Goal: Communication & Community: Share content

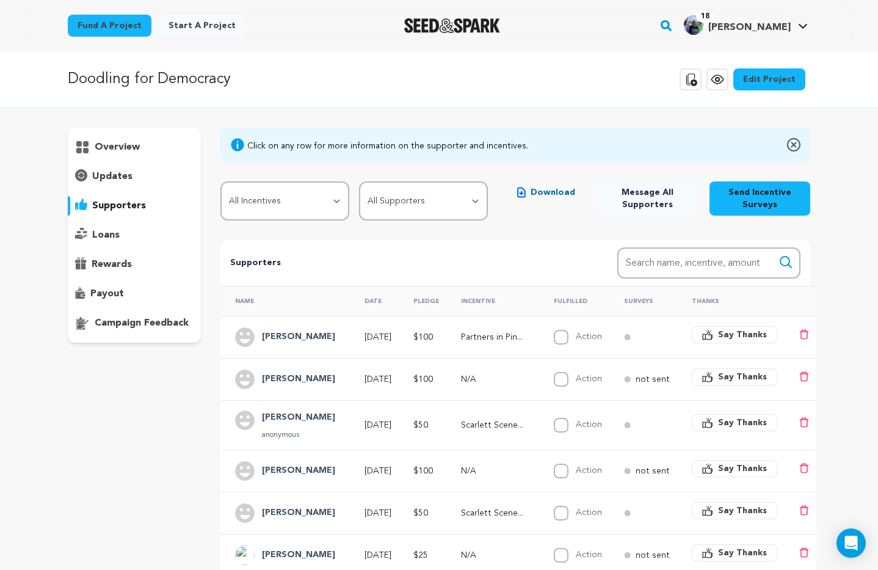
click at [777, 24] on span "[PERSON_NAME]" at bounding box center [749, 28] width 82 height 10
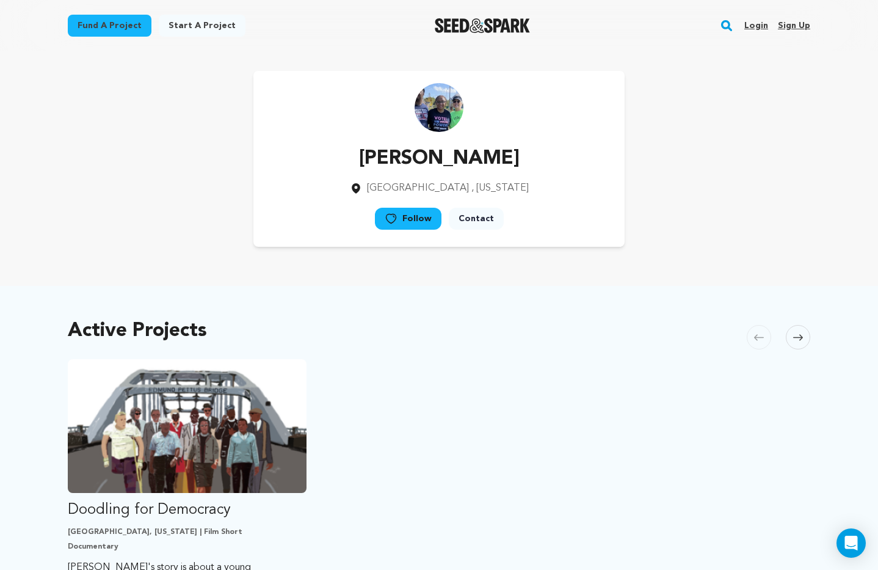
click at [755, 24] on link "Login" at bounding box center [756, 26] width 24 height 20
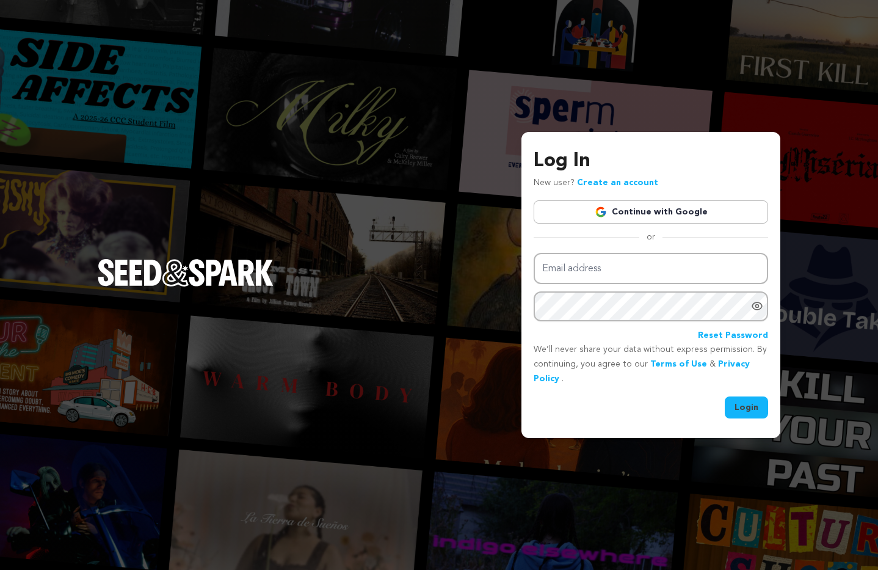
type input "harrislinda@me.com"
click at [752, 406] on button "Login" at bounding box center [746, 407] width 43 height 22
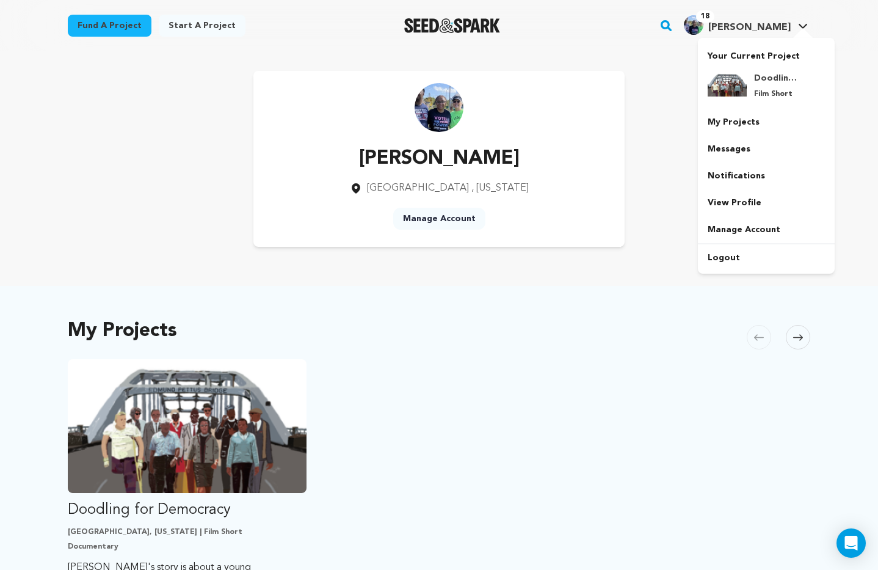
click at [766, 29] on span "[PERSON_NAME]" at bounding box center [749, 28] width 82 height 10
click at [738, 255] on link "Logout" at bounding box center [766, 257] width 137 height 27
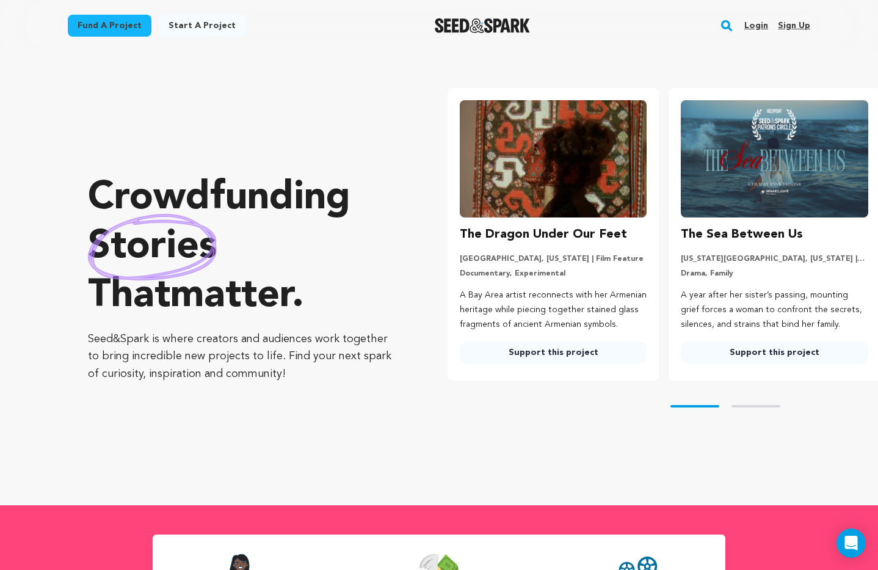
click at [754, 26] on link "Login" at bounding box center [756, 26] width 24 height 20
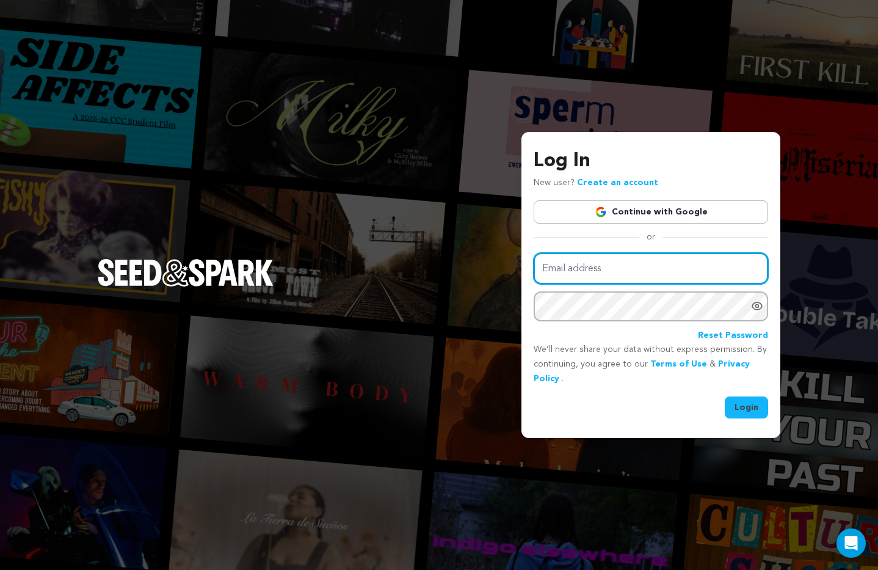
type input "[EMAIL_ADDRESS][DOMAIN_NAME]"
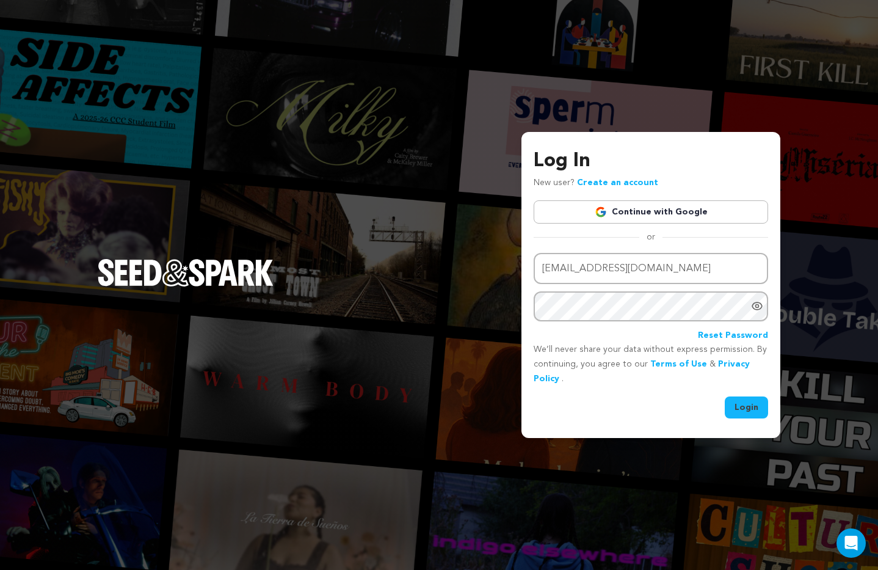
click at [744, 410] on button "Login" at bounding box center [746, 407] width 43 height 22
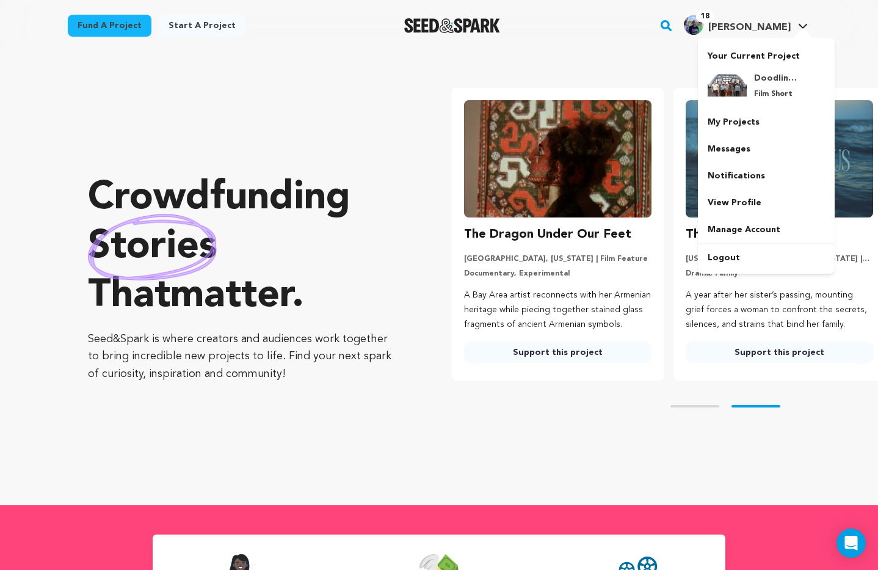
scroll to position [0, 231]
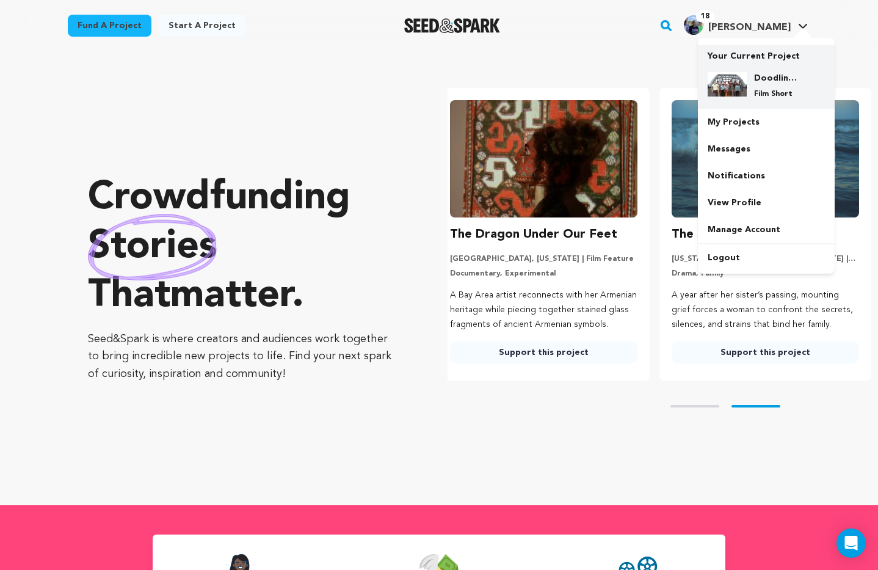
click at [745, 89] on img at bounding box center [726, 84] width 39 height 24
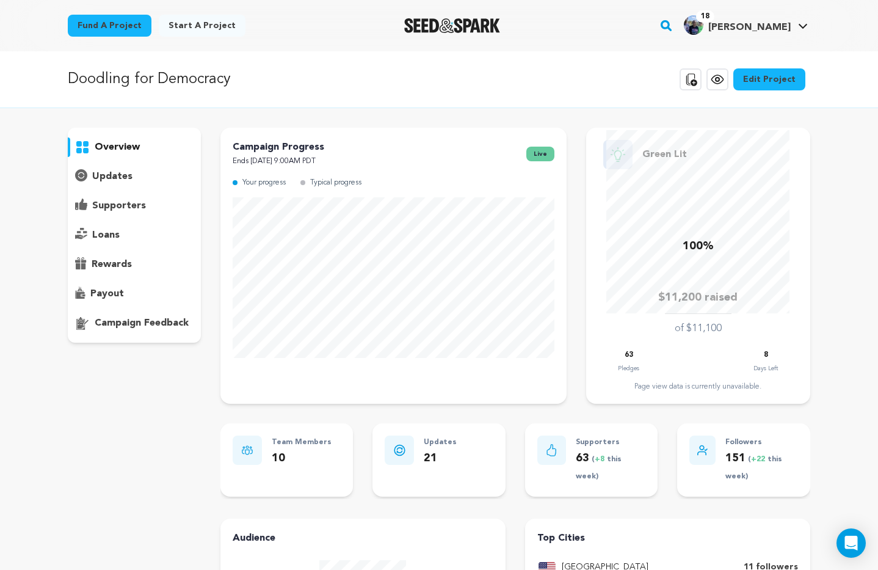
click at [126, 205] on p "supporters" at bounding box center [119, 205] width 54 height 15
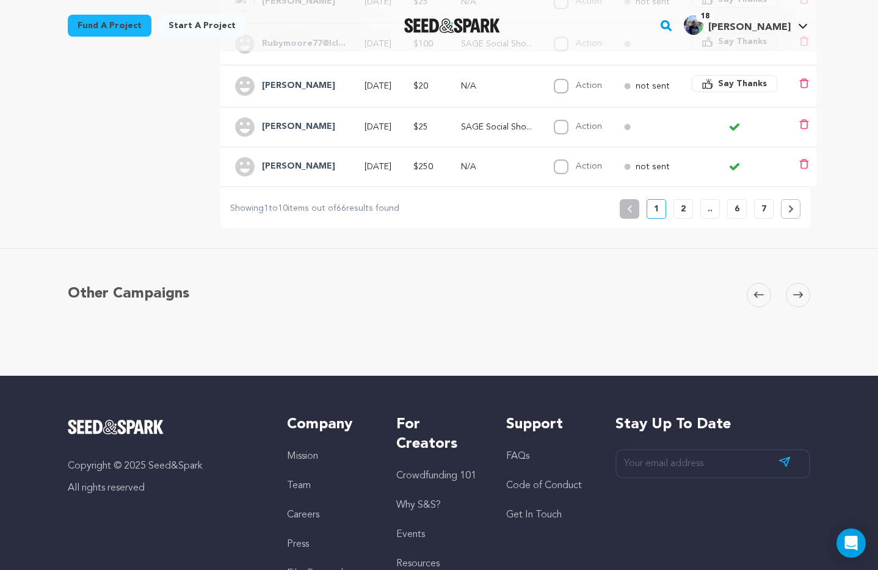
scroll to position [554, 0]
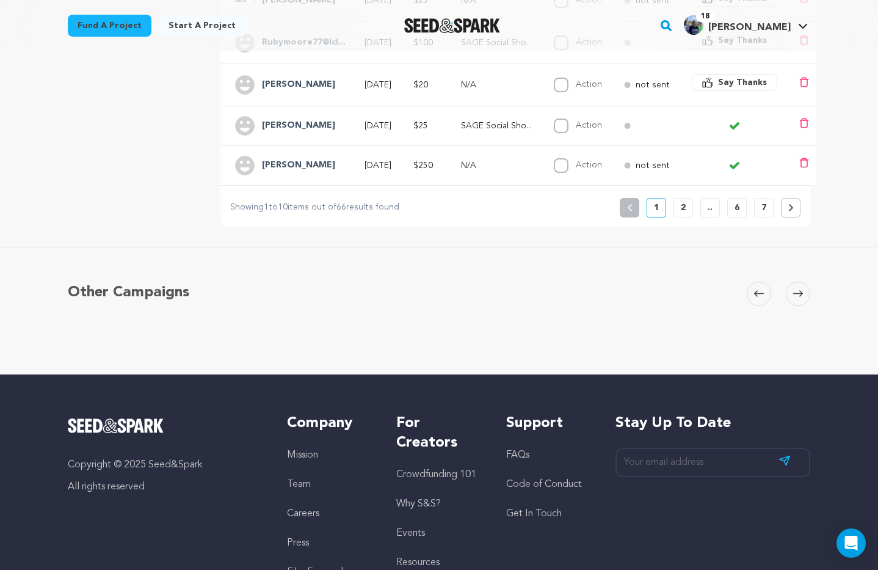
click at [788, 210] on icon at bounding box center [790, 207] width 4 height 7
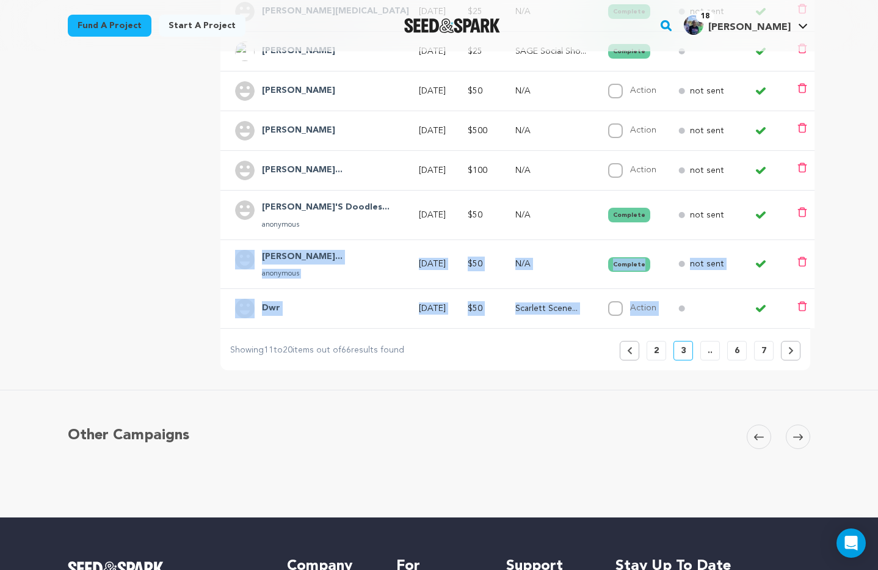
click at [761, 201] on tbody "Carl Cignoni Aug 7, 2025 $20 N/A Complete not sent" at bounding box center [517, 120] width 594 height 416
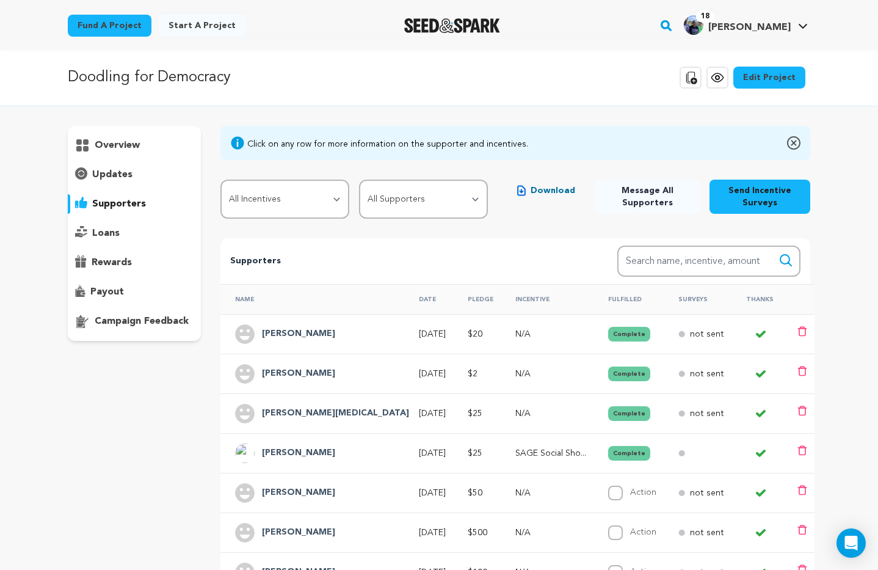
scroll to position [0, 0]
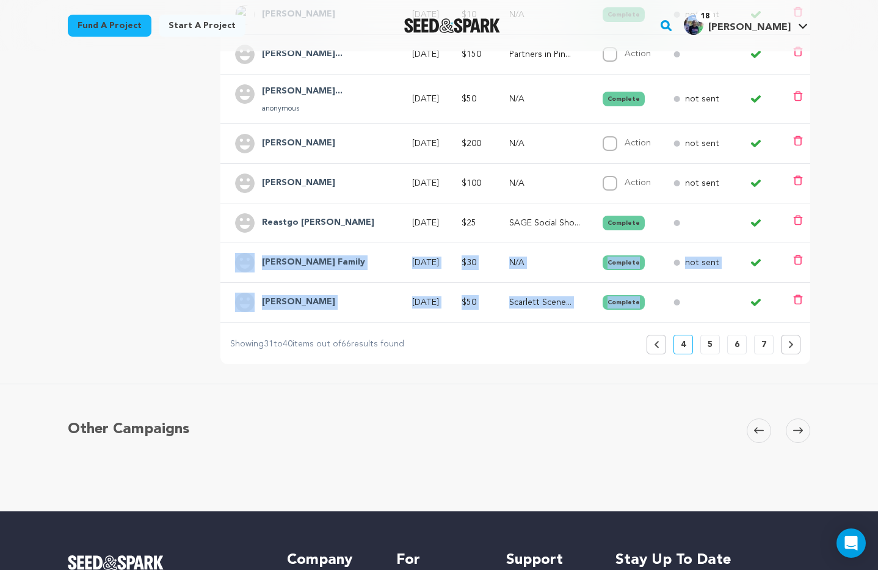
scroll to position [417, 0]
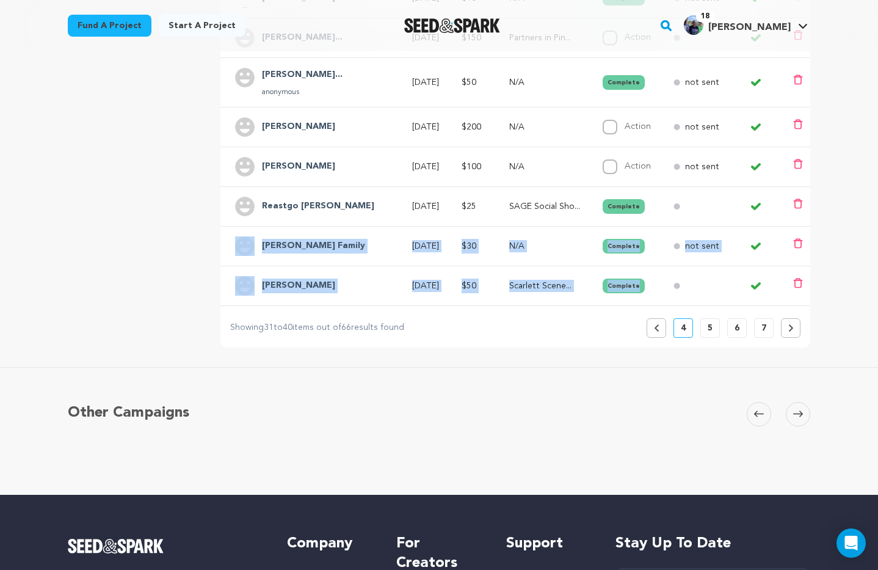
click at [765, 331] on p "7" at bounding box center [763, 328] width 5 height 12
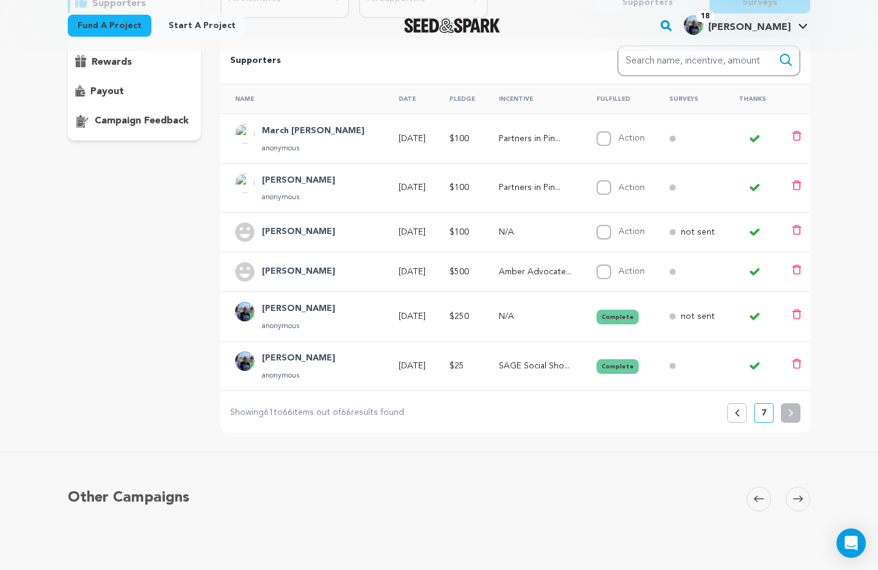
scroll to position [195, 0]
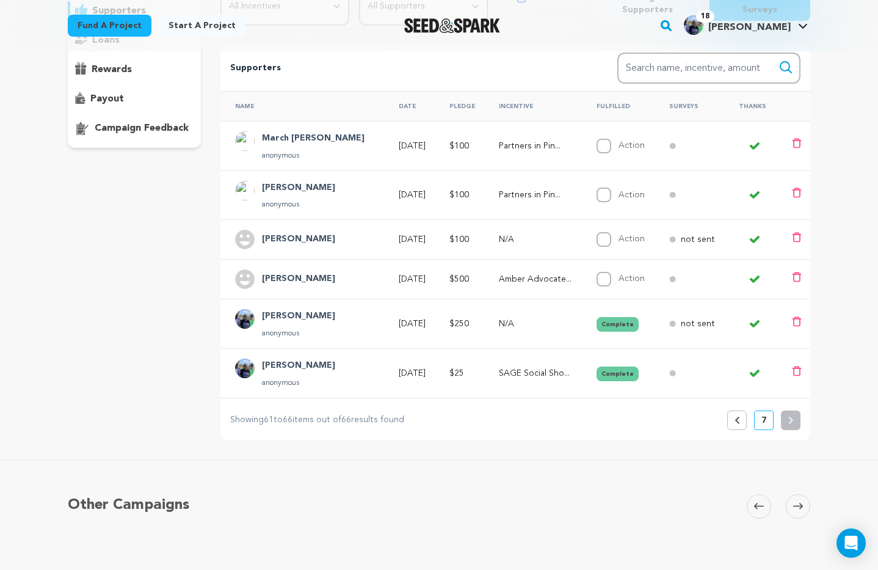
click at [284, 278] on h4 "[PERSON_NAME]" at bounding box center [298, 279] width 73 height 15
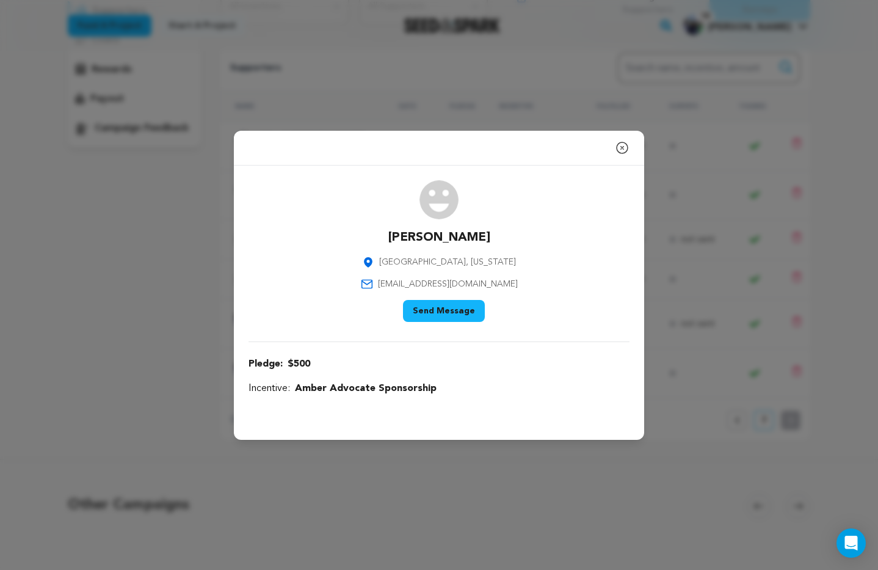
click at [449, 310] on button "Send Message" at bounding box center [444, 311] width 82 height 22
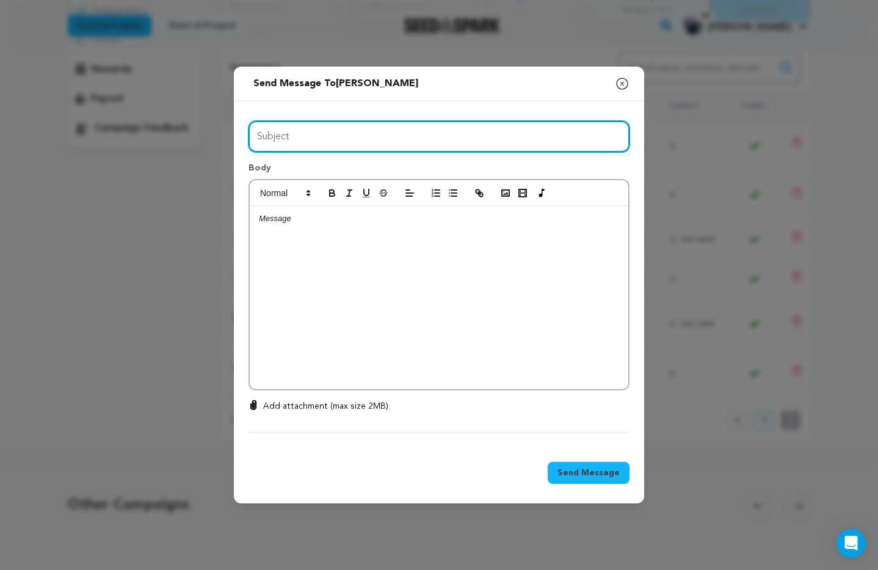
click at [286, 134] on input "Subject" at bounding box center [438, 136] width 381 height 31
type input "Incentives - Enjoy Derek's Graphics to Share"
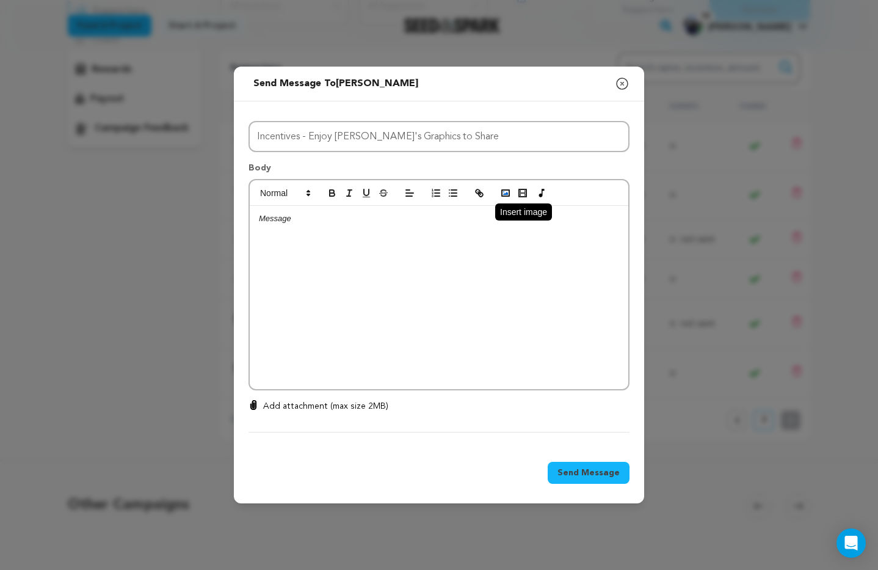
click at [505, 193] on polyline "button" at bounding box center [505, 193] width 5 height 3
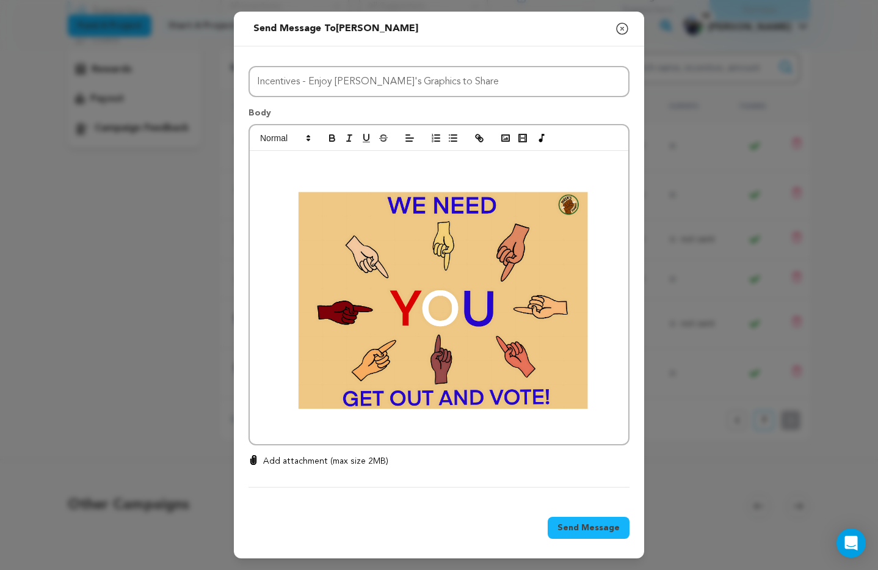
click at [484, 233] on img at bounding box center [439, 297] width 360 height 278
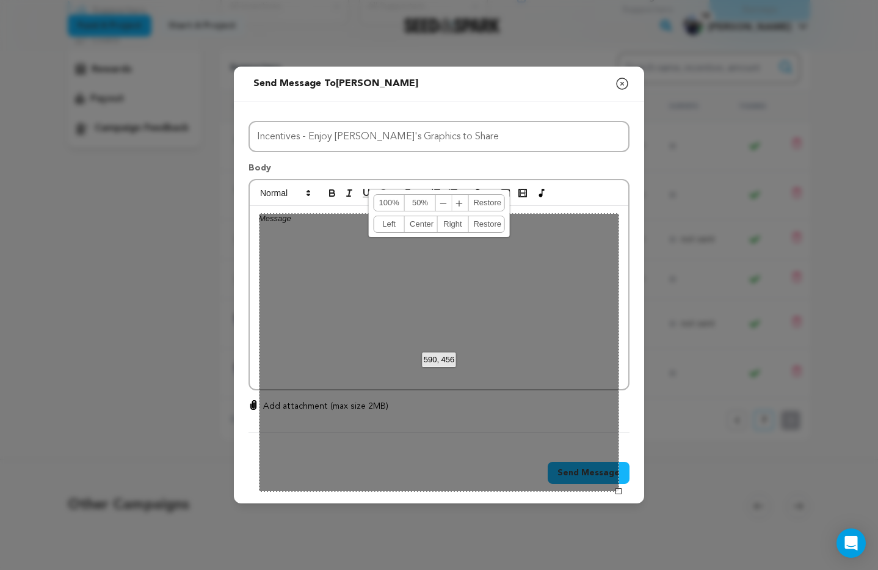
click at [598, 192] on div at bounding box center [439, 193] width 378 height 26
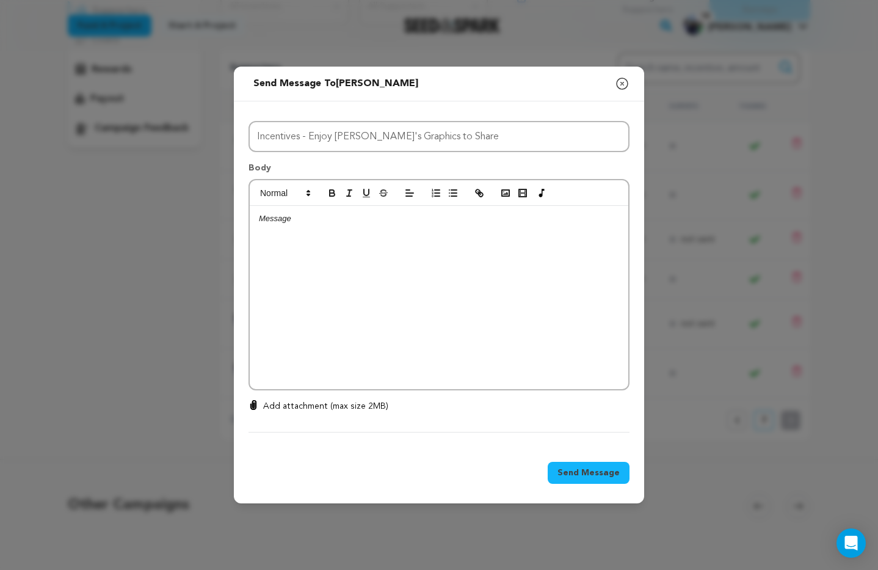
click at [281, 407] on p "Add attachment (max size 2MB)" at bounding box center [325, 406] width 125 height 12
click at [254, 400] on input "Add attachment (max size 2MB)" at bounding box center [253, 399] width 1 height 1
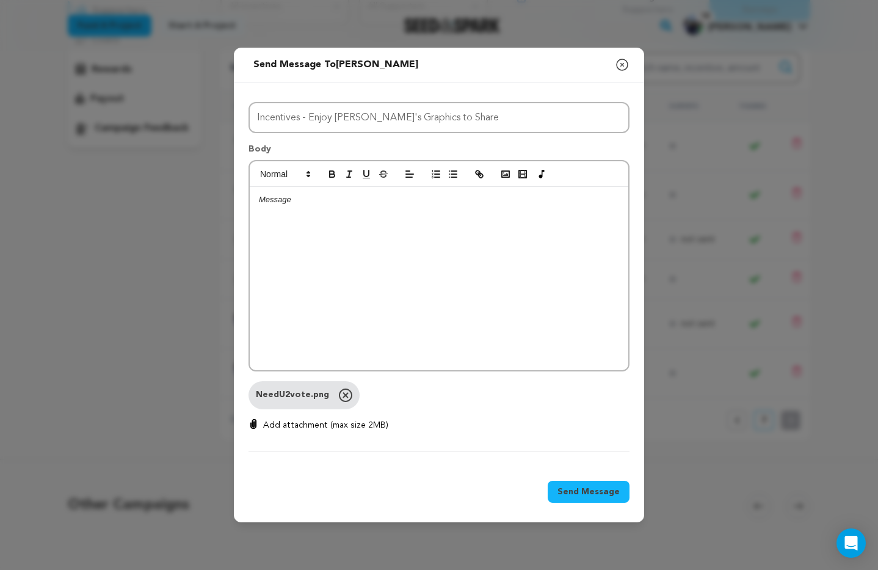
click at [306, 425] on p "Add attachment (max size 2MB)" at bounding box center [325, 425] width 125 height 12
click at [254, 419] on input "Add attachment (max size 2MB)" at bounding box center [253, 418] width 1 height 1
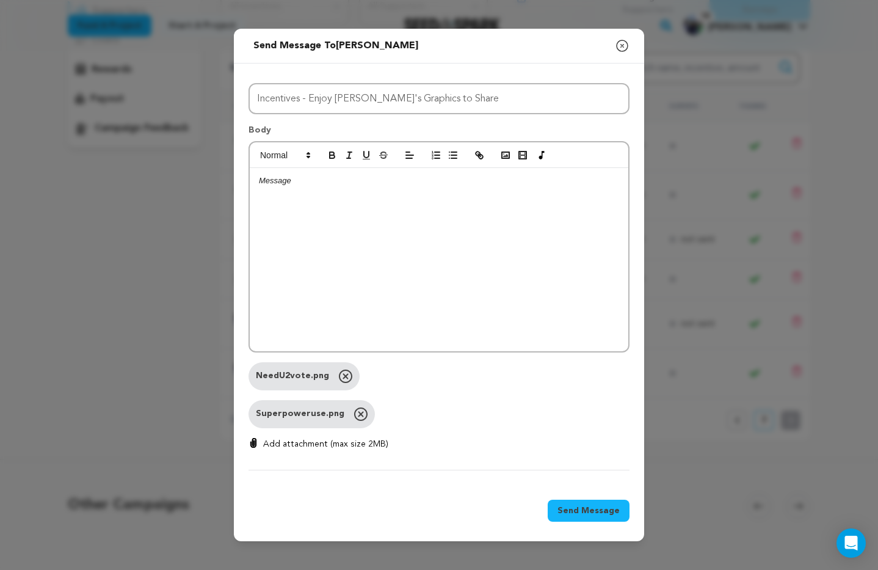
click at [274, 442] on p "Add attachment (max size 2MB)" at bounding box center [325, 444] width 125 height 12
click at [254, 438] on input "Add attachment (max size 2MB)" at bounding box center [253, 437] width 1 height 1
type input "C:\fakepath\Vote Ready Rev Up.png"
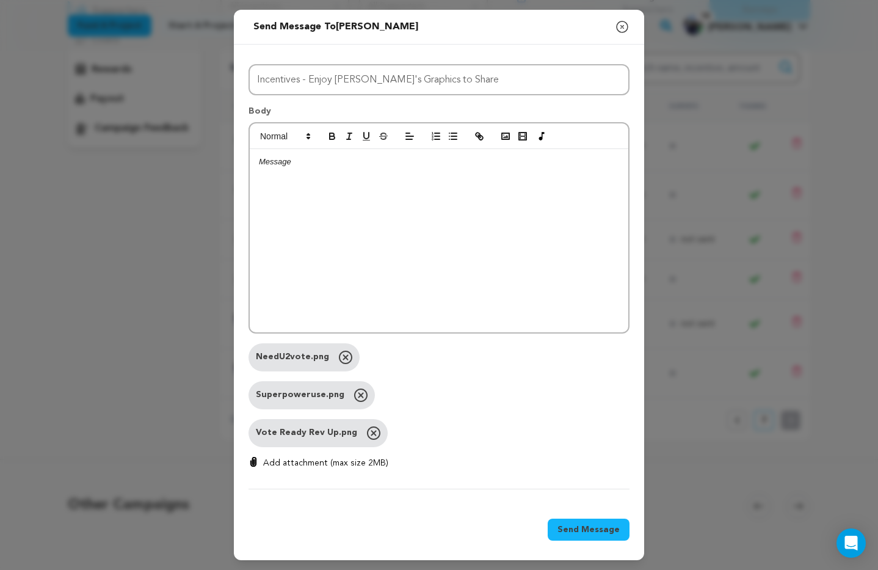
click at [286, 461] on p "Add attachment (max size 2MB)" at bounding box center [325, 463] width 125 height 12
click at [254, 457] on input "Add attachment (max size 2MB)" at bounding box center [253, 456] width 1 height 1
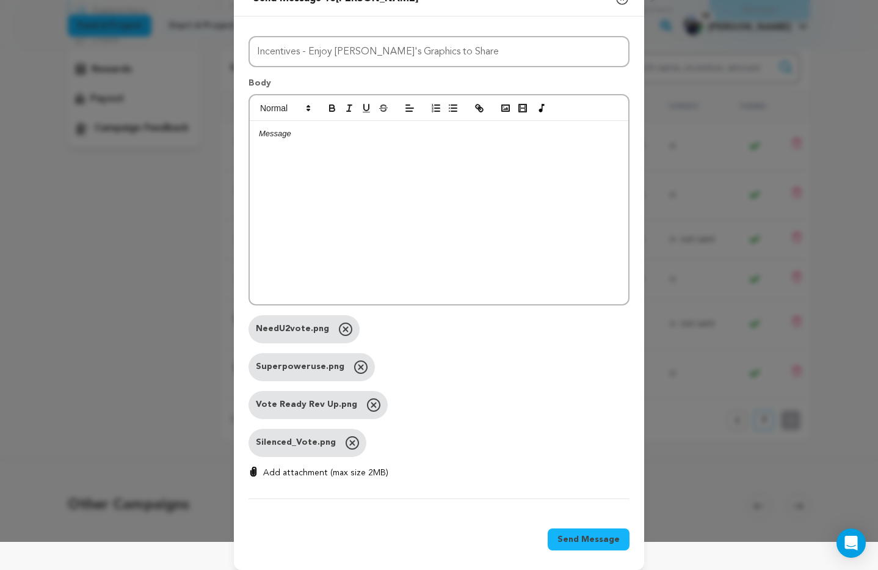
scroll to position [0, 0]
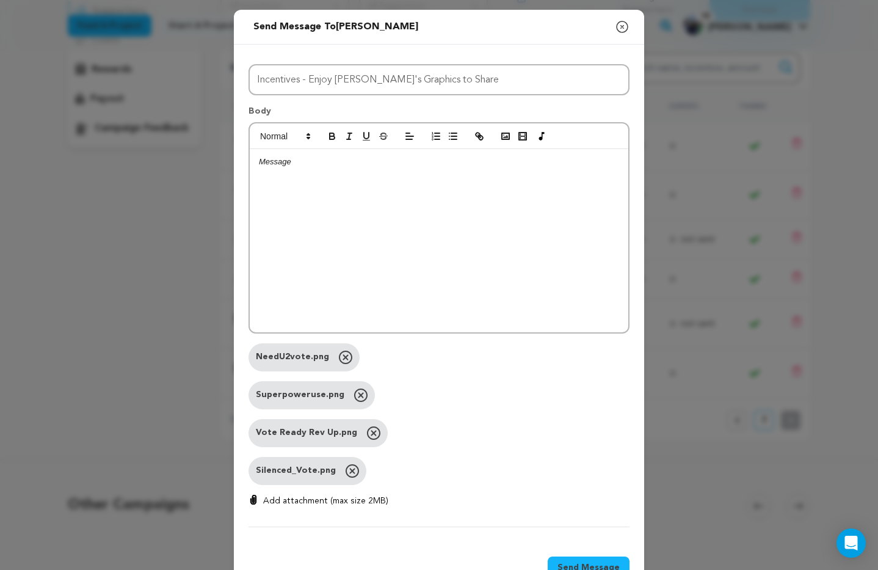
click at [302, 168] on div at bounding box center [439, 240] width 378 height 183
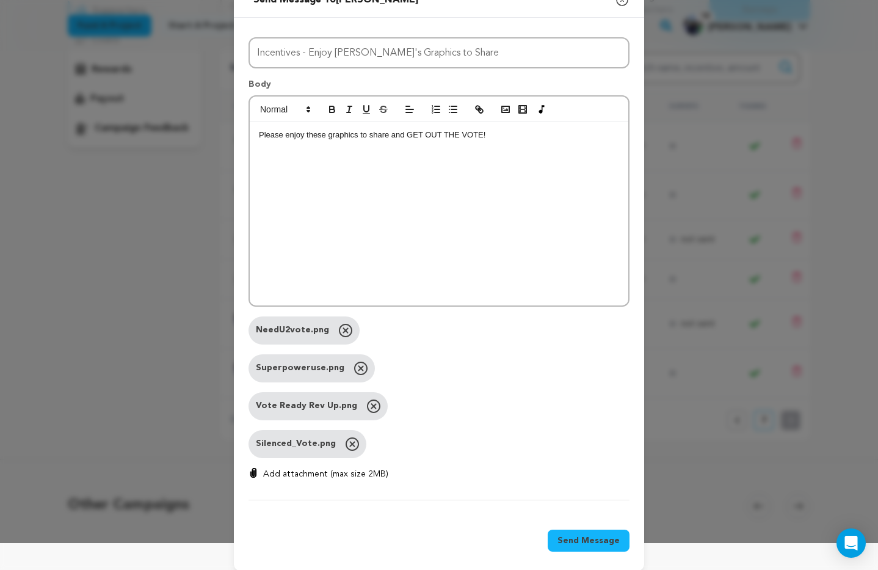
scroll to position [38, 0]
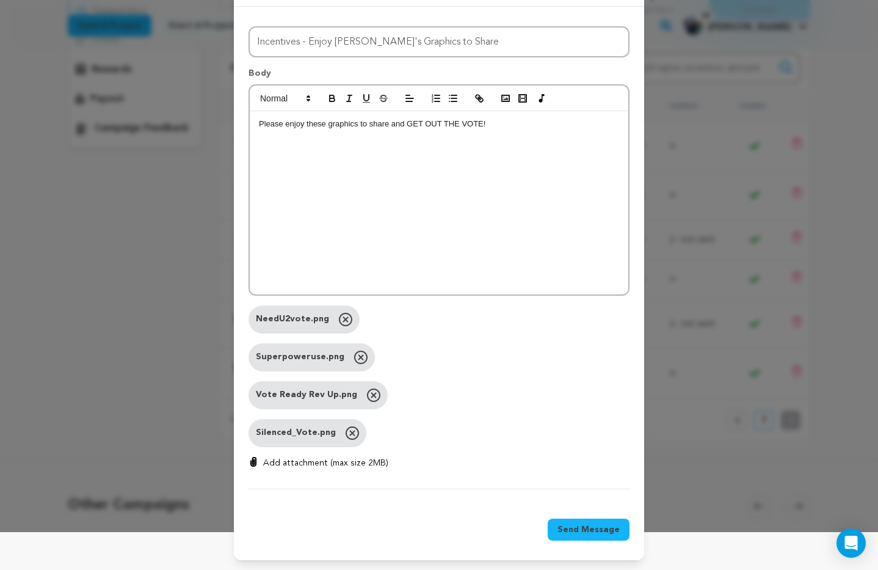
click at [589, 532] on span "Send Message" at bounding box center [588, 529] width 62 height 12
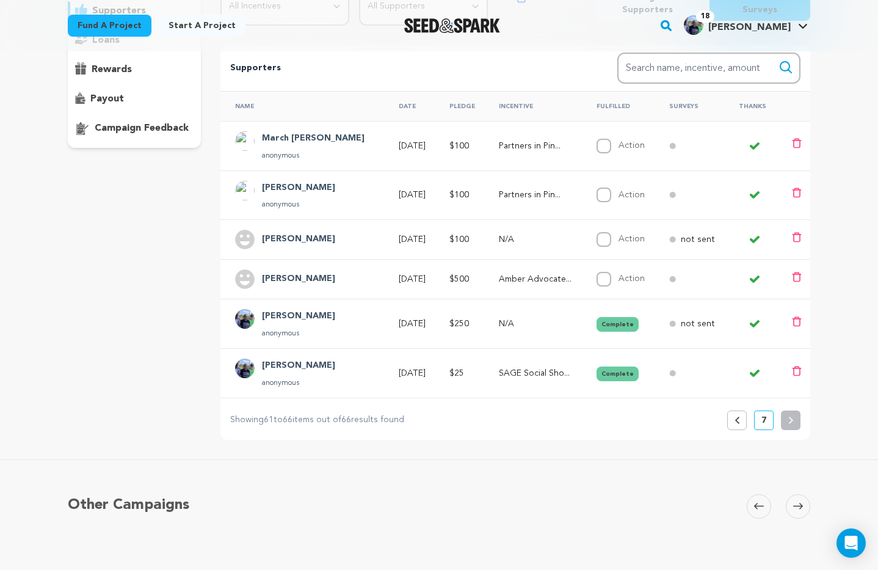
click at [513, 281] on p "Amber Advocate..." at bounding box center [537, 279] width 76 height 12
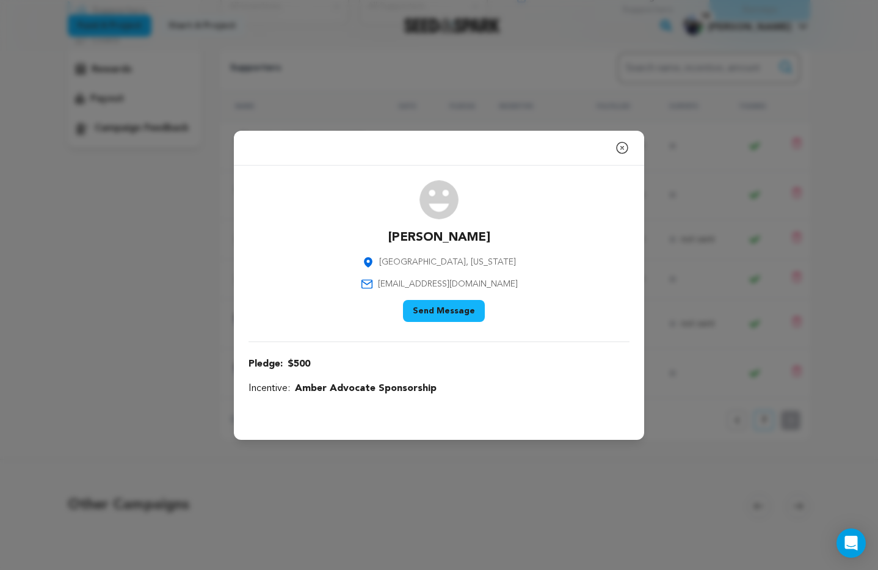
click at [621, 148] on icon "button" at bounding box center [622, 147] width 15 height 15
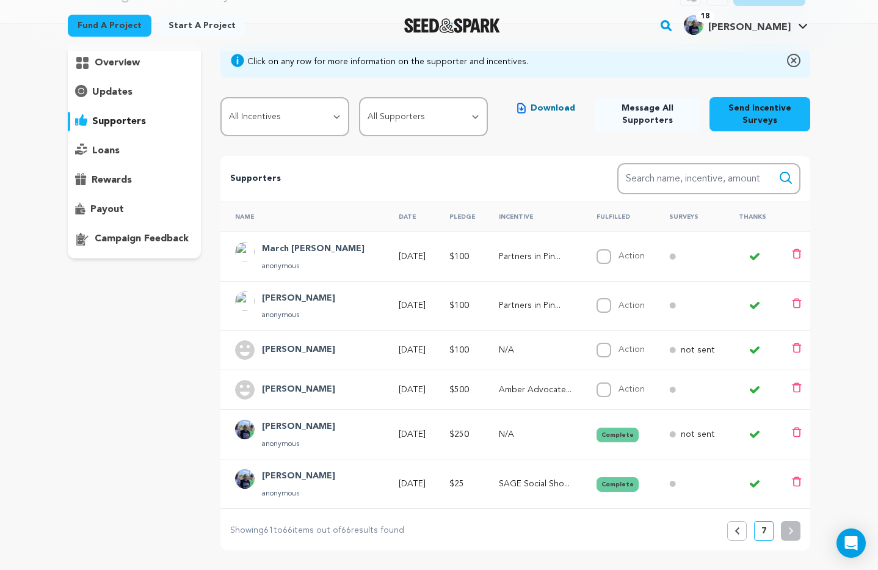
scroll to position [0, 0]
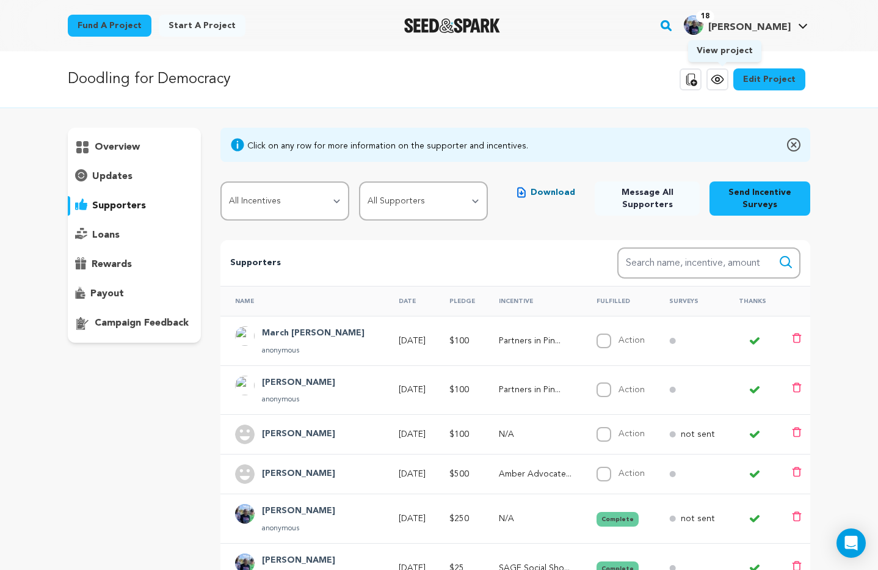
click at [719, 81] on icon at bounding box center [717, 80] width 4 height 4
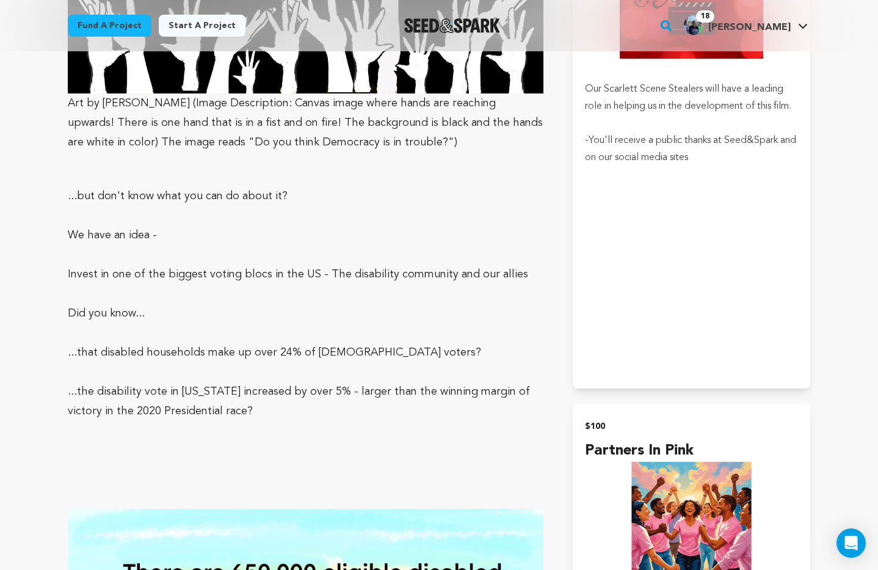
scroll to position [1615, 0]
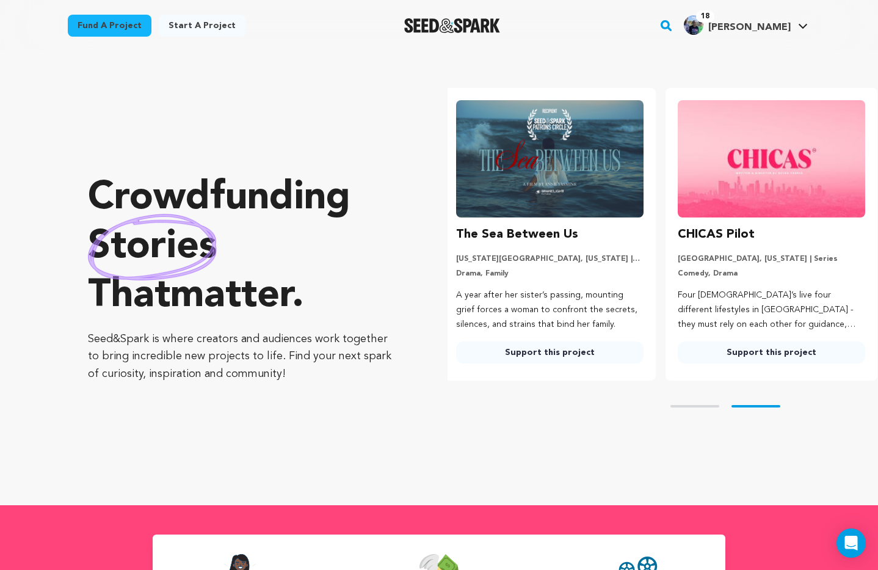
scroll to position [0, 231]
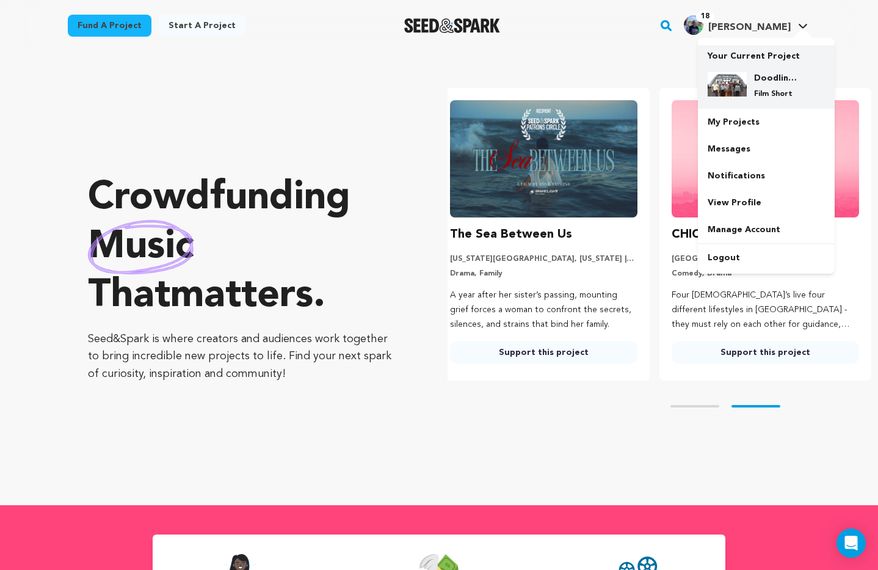
click at [758, 84] on h4 "Doodling for Democracy" at bounding box center [776, 78] width 44 height 12
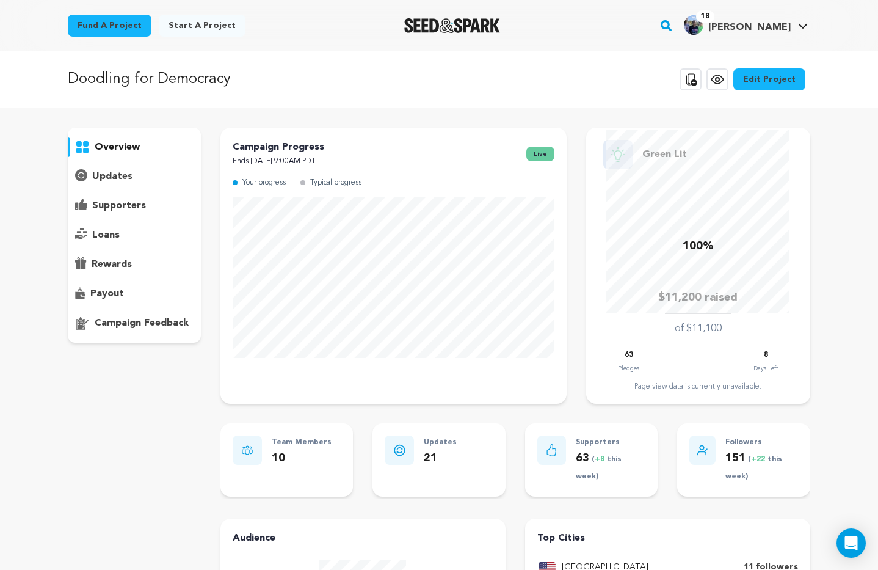
click at [129, 208] on p "supporters" at bounding box center [119, 205] width 54 height 15
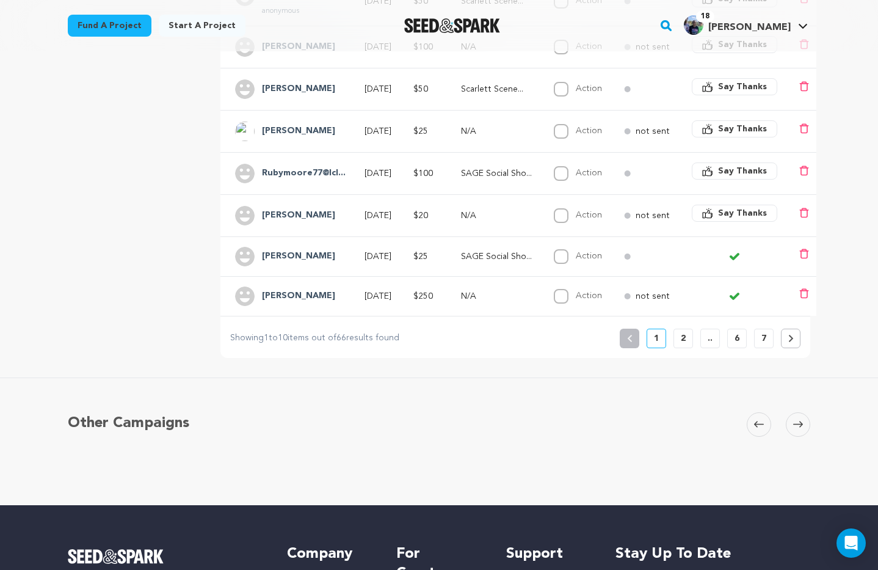
scroll to position [433, 0]
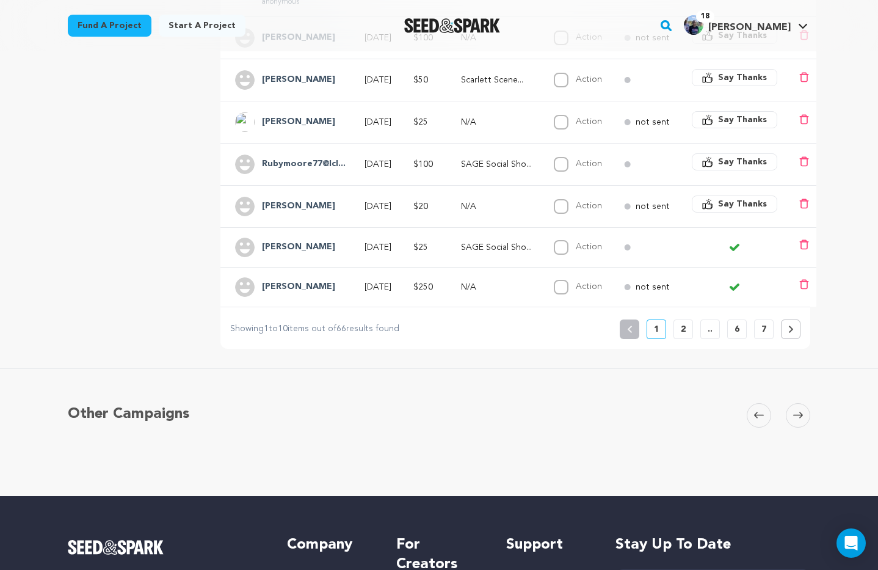
click at [765, 328] on p "7" at bounding box center [763, 329] width 5 height 12
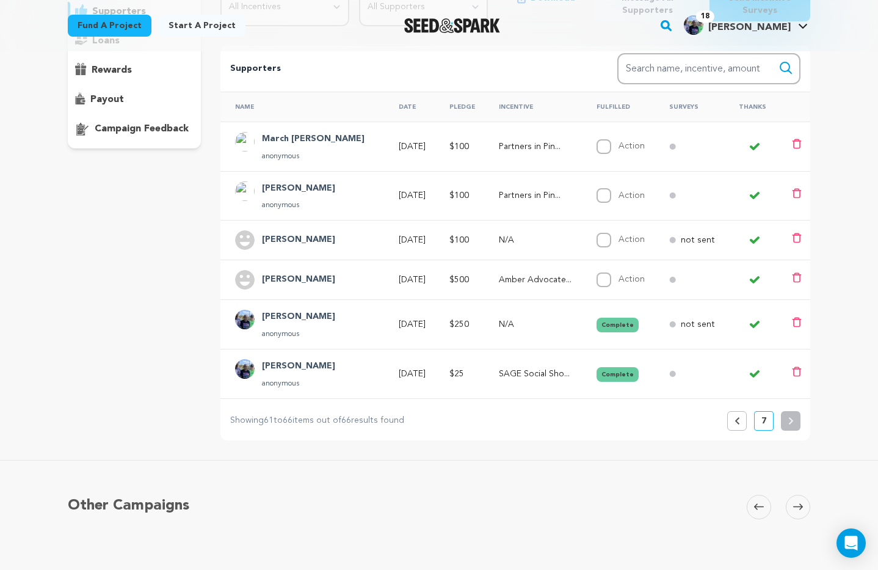
scroll to position [195, 0]
click at [306, 278] on h4 "[PERSON_NAME]" at bounding box center [298, 278] width 73 height 15
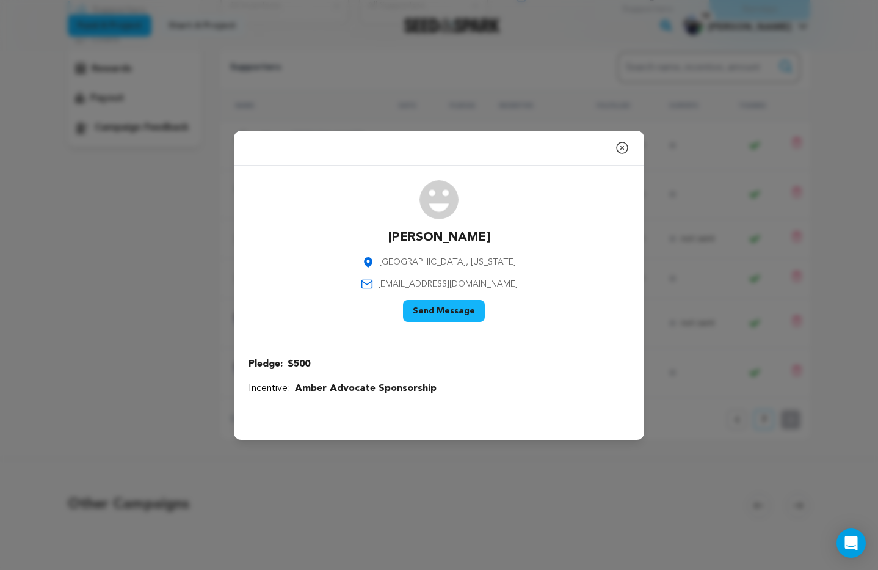
click at [458, 302] on button "Send Message" at bounding box center [444, 311] width 82 height 22
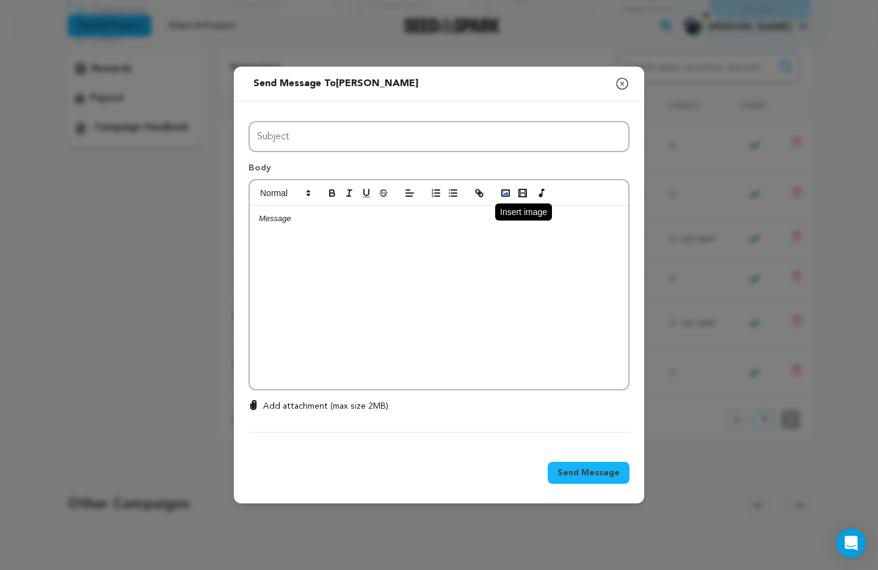
click at [505, 193] on icon "button" at bounding box center [505, 192] width 11 height 11
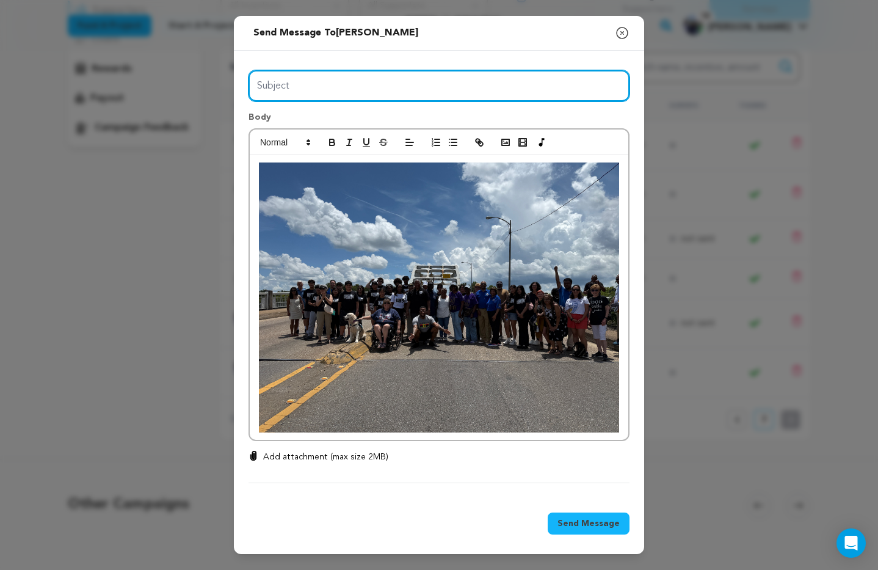
click at [282, 88] on input "Subject" at bounding box center [438, 85] width 381 height 31
type input "Incentives - Enjoy a picture of the [MEDICAL_DATA] the [PERSON_NAME] Bridge"
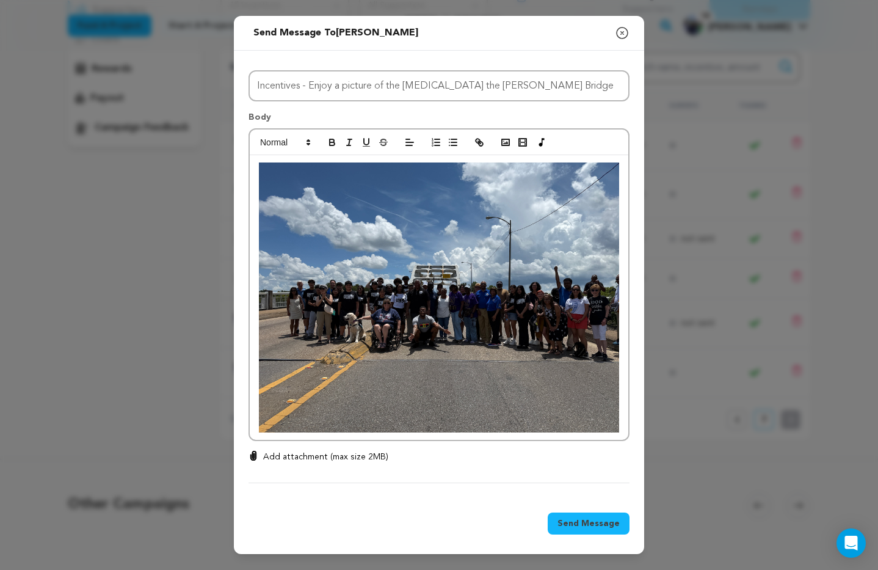
click at [311, 457] on p "Add attachment (max size 2MB)" at bounding box center [325, 456] width 125 height 12
click at [254, 450] on input "Add attachment (max size 2MB)" at bounding box center [253, 450] width 1 height 1
type input "C:\fakepath\IMG_2979.JPG"
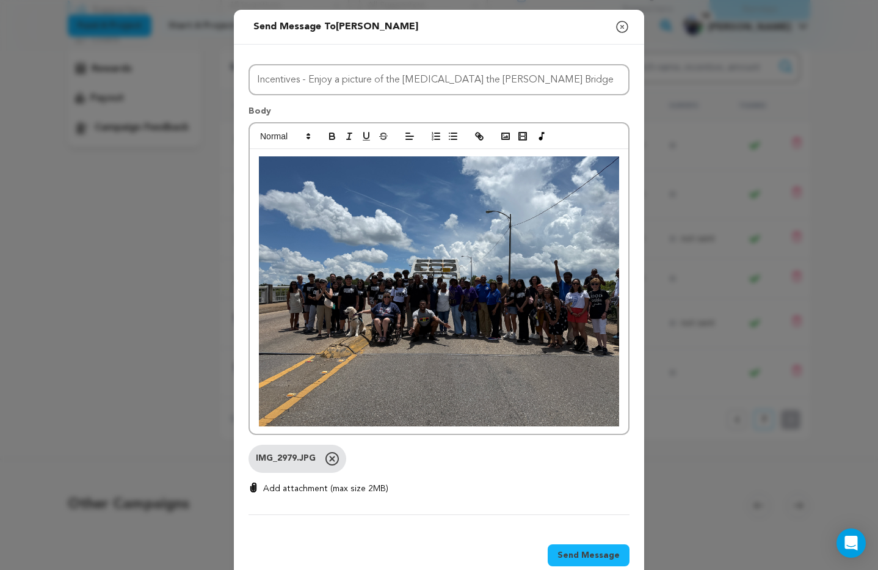
scroll to position [26, 0]
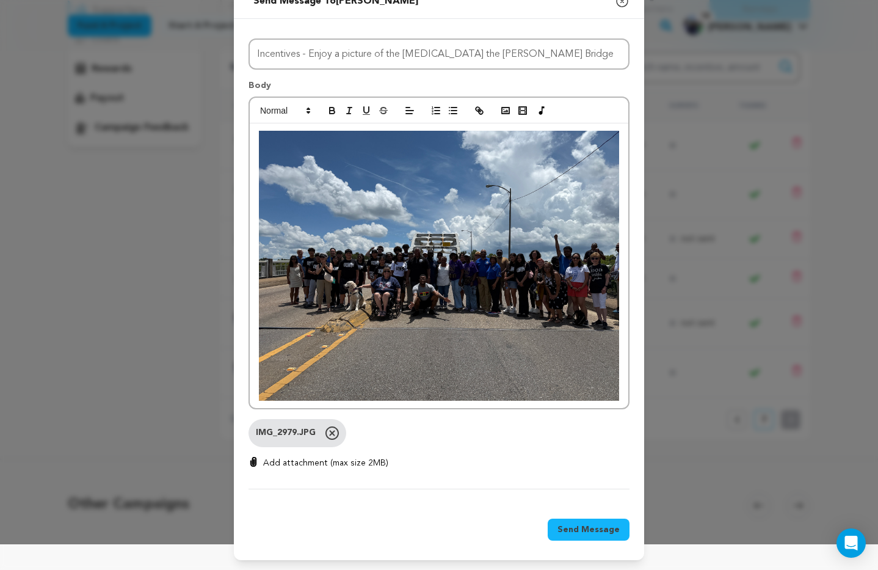
click at [598, 532] on span "Send Message" at bounding box center [588, 529] width 62 height 12
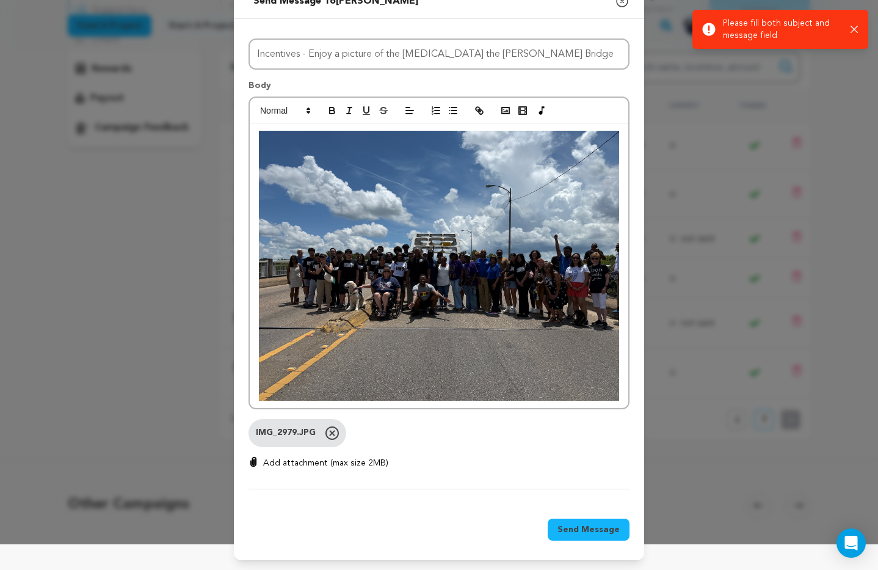
scroll to position [25, 0]
click at [374, 275] on img at bounding box center [439, 266] width 360 height 270
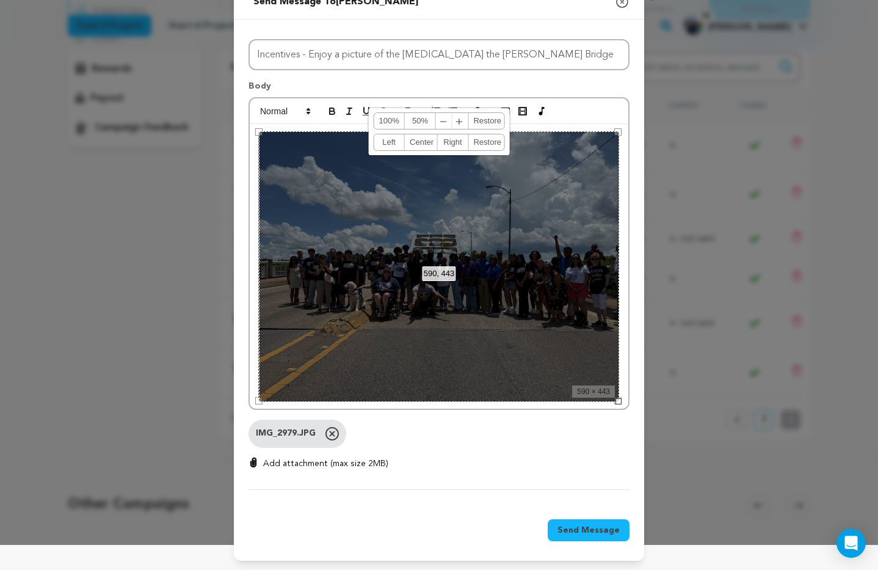
drag, startPoint x: 276, startPoint y: 153, endPoint x: 283, endPoint y: 139, distance: 15.6
click at [276, 153] on div "590, 443 100% 50% ﹣ ﹢ Restore Left Center Right Restore" at bounding box center [439, 266] width 360 height 270
drag, startPoint x: 529, startPoint y: 407, endPoint x: 539, endPoint y: 407, distance: 10.4
click at [529, 407] on div at bounding box center [439, 266] width 378 height 285
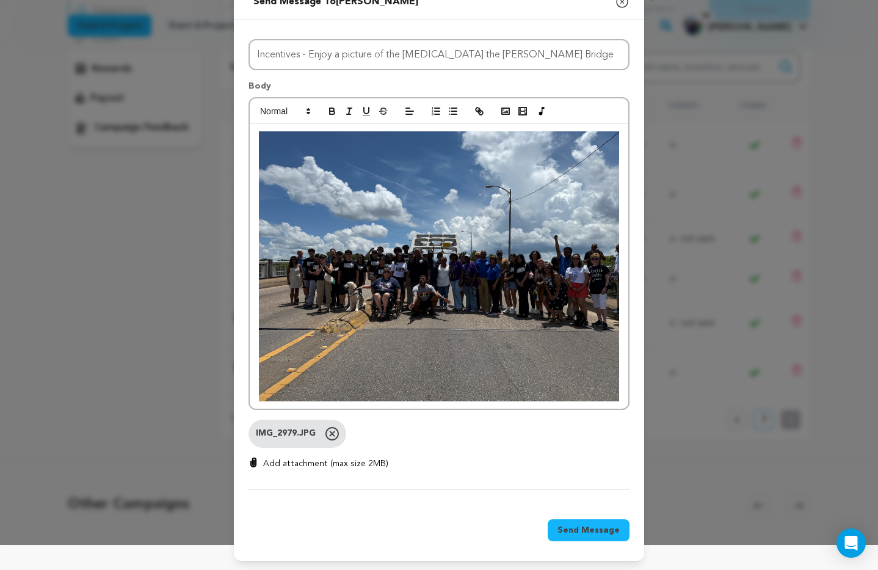
click at [623, 396] on div at bounding box center [439, 266] width 378 height 285
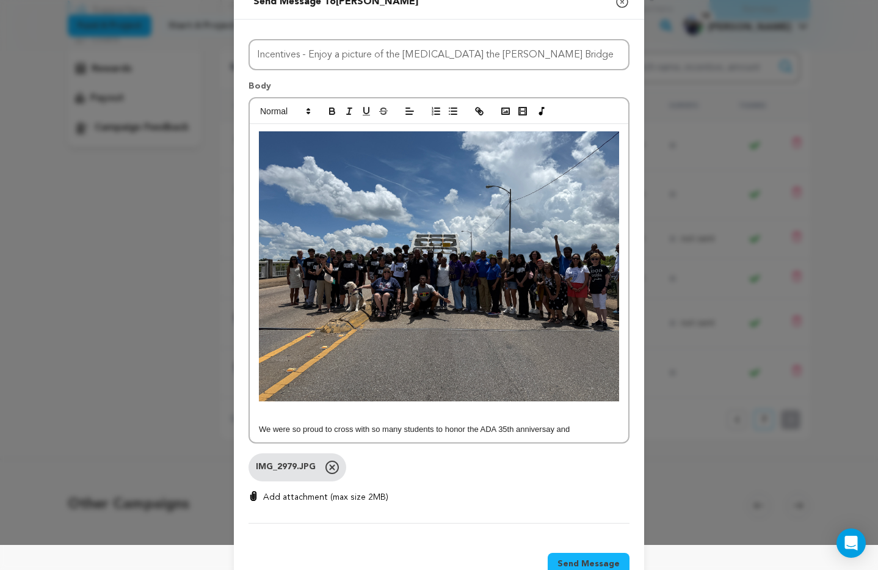
click at [543, 429] on p "We were so proud to cross with so many students to honor the ADA 35th anniversa…" at bounding box center [439, 429] width 360 height 11
click at [531, 431] on p "We were so proud to cross with so many students to honor the ADA 35th anniversa…" at bounding box center [439, 429] width 360 height 11
click at [551, 429] on p "We were so proud to cross with so many students to honor the ADA 35th anniversa…" at bounding box center [439, 429] width 360 height 11
click at [576, 429] on p "We were so proud to cross with so many students to honor the ADA 35th anniversa…" at bounding box center [439, 429] width 360 height 11
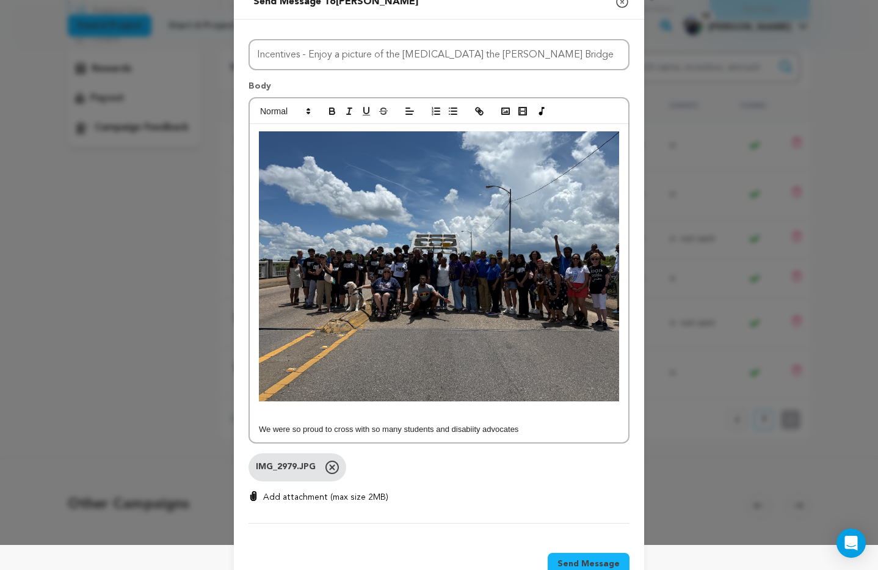
click at [467, 430] on p "We were so proud to cross with so many students and disabiity advocates" at bounding box center [439, 429] width 360 height 11
click at [471, 430] on p "We were so proud to cross with so many students and disabiity advocates" at bounding box center [439, 429] width 360 height 11
click at [497, 430] on p "We were so proud to cross with so many students and disability iity advocates" at bounding box center [439, 429] width 360 height 11
click at [521, 430] on p "We were so proud to cross with so many students and disability advocates" at bounding box center [439, 429] width 360 height 11
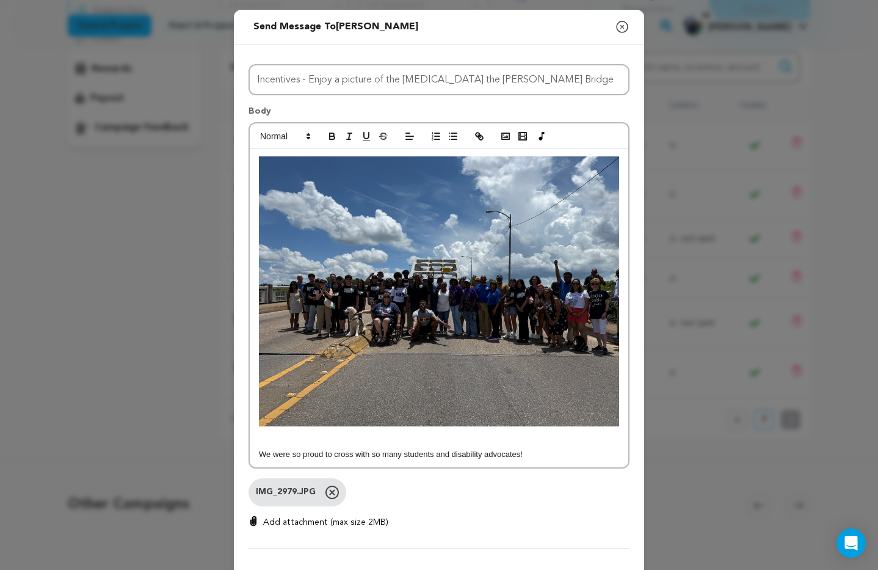
scroll to position [60, 0]
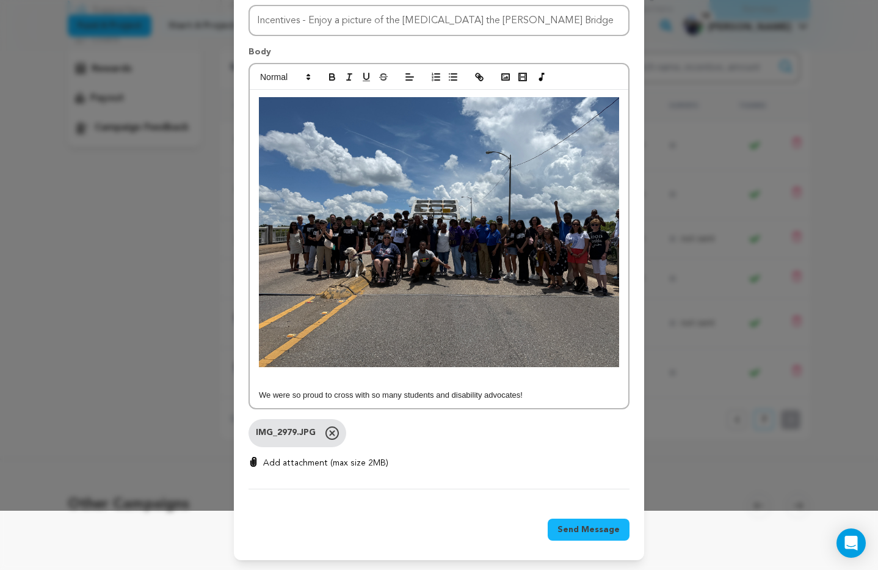
click at [587, 532] on span "Send Message" at bounding box center [588, 529] width 62 height 12
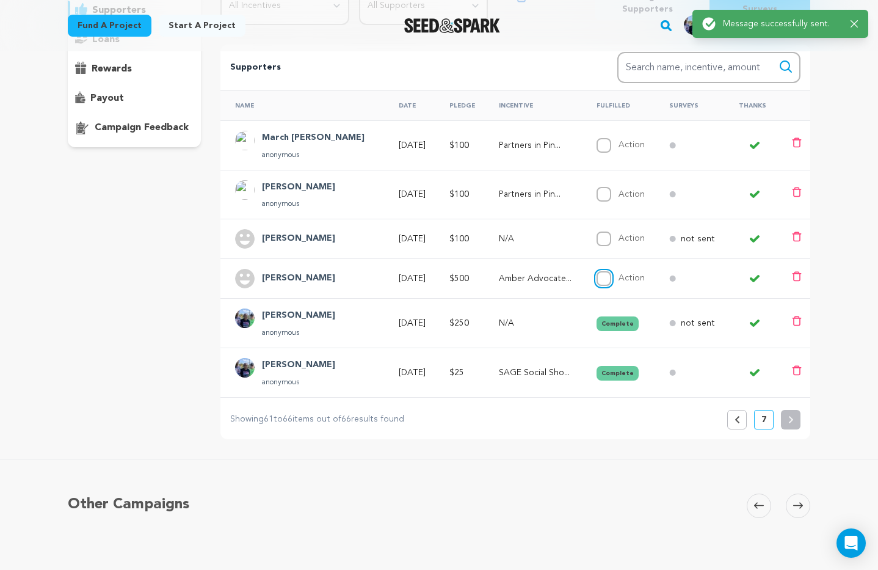
click at [598, 281] on input "Action" at bounding box center [603, 278] width 15 height 15
checkbox input "true"
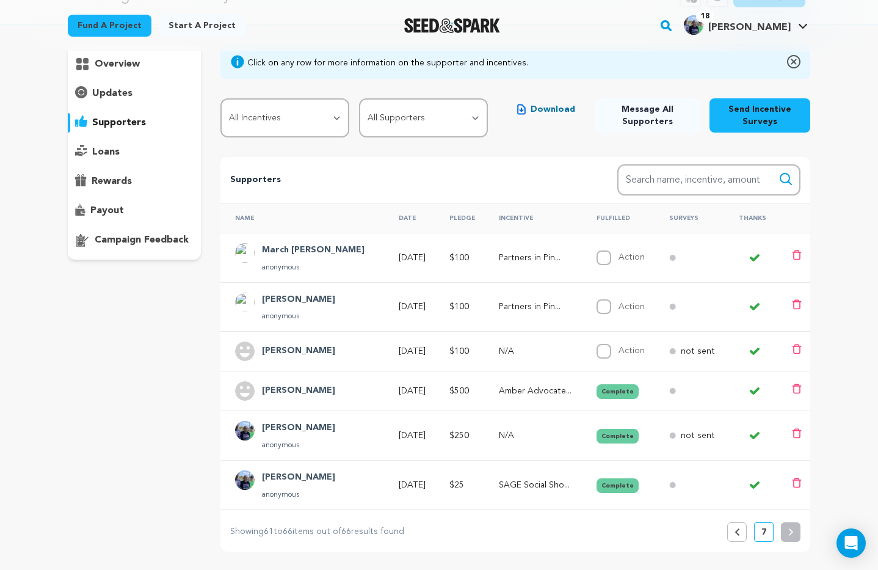
scroll to position [77, 0]
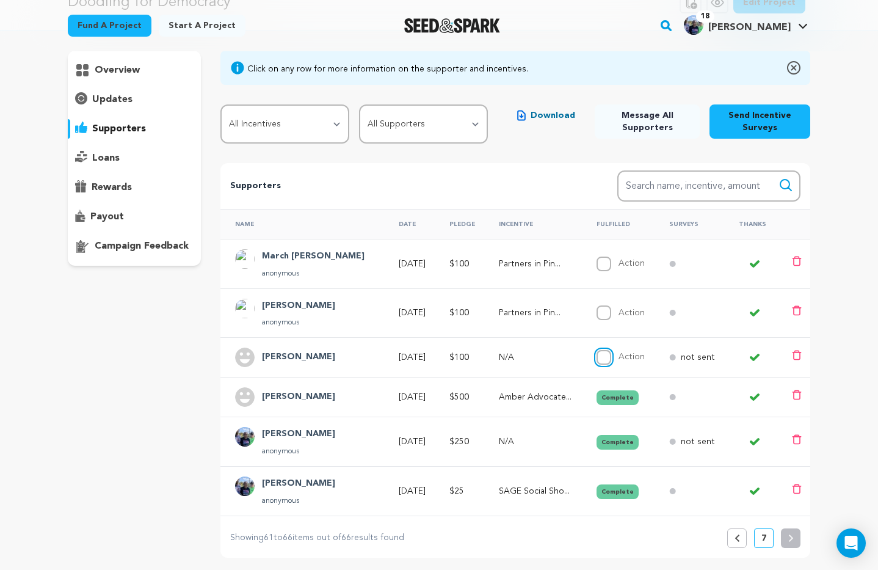
click at [600, 358] on input "Action" at bounding box center [603, 357] width 15 height 15
checkbox input "true"
click at [341, 122] on select "All Incentives SAGE Social Shout Out Scarlett Scene Stealer Partners in Pink Bu…" at bounding box center [284, 123] width 129 height 39
select select "114769"
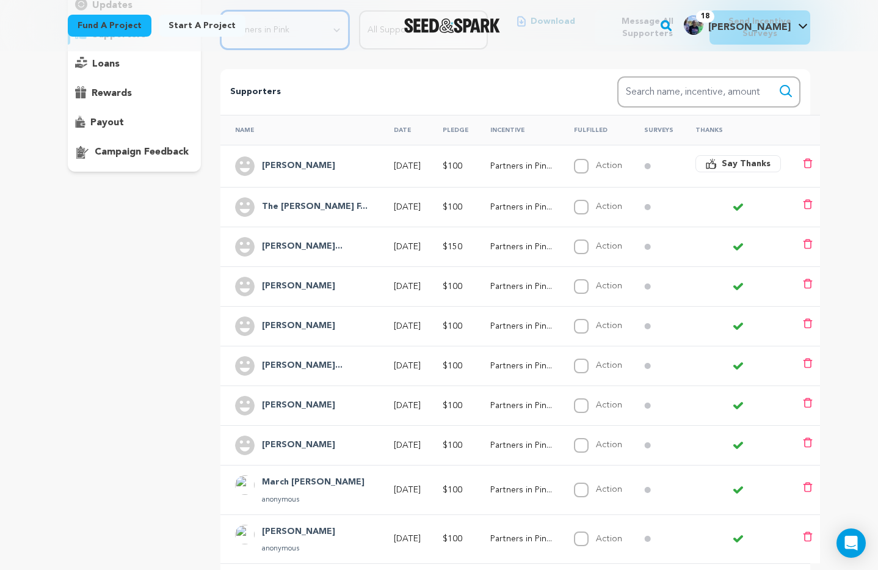
scroll to position [0, 0]
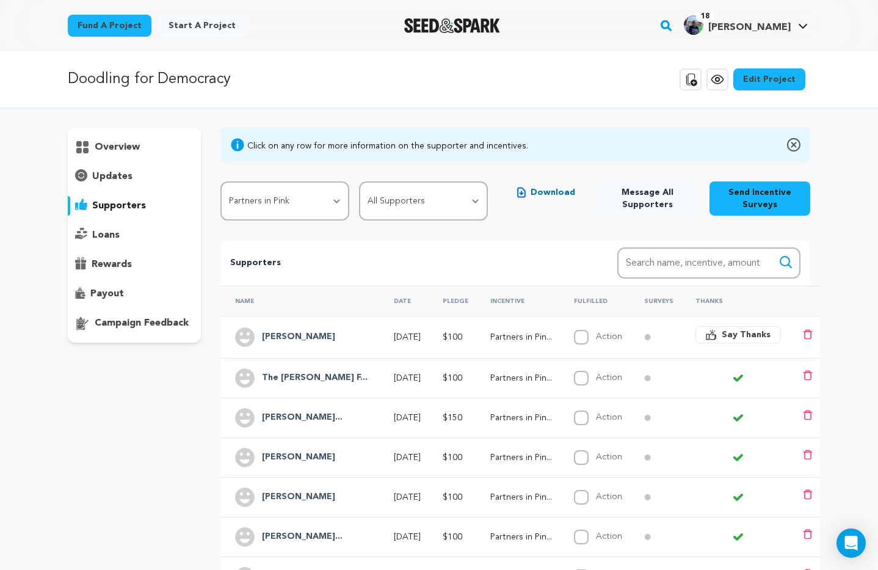
click at [646, 203] on span "Message All Supporters" at bounding box center [646, 198] width 85 height 24
select select "114769"
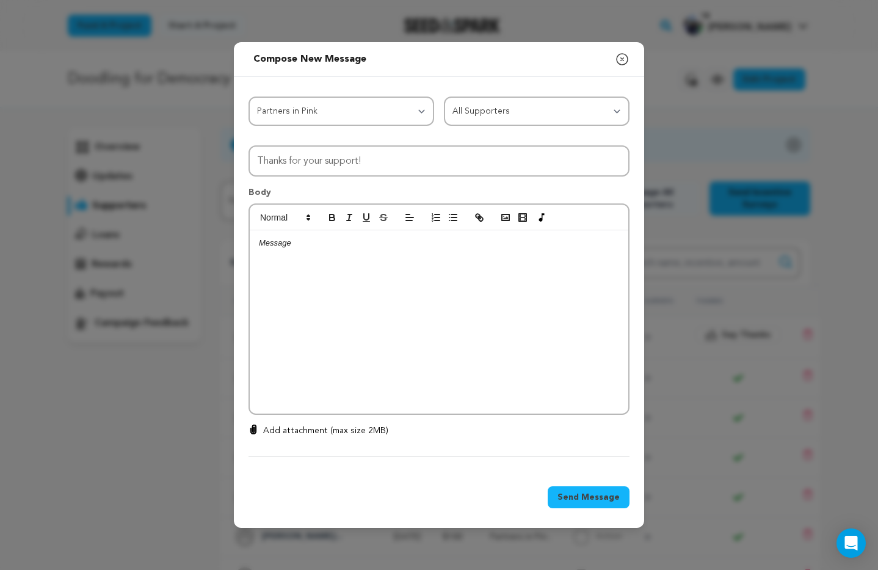
click at [325, 248] on p at bounding box center [439, 242] width 360 height 11
click at [332, 430] on p "Add attachment (max size 2MB)" at bounding box center [325, 430] width 125 height 12
click at [254, 424] on input "Add attachment (max size 2MB)" at bounding box center [253, 424] width 1 height 1
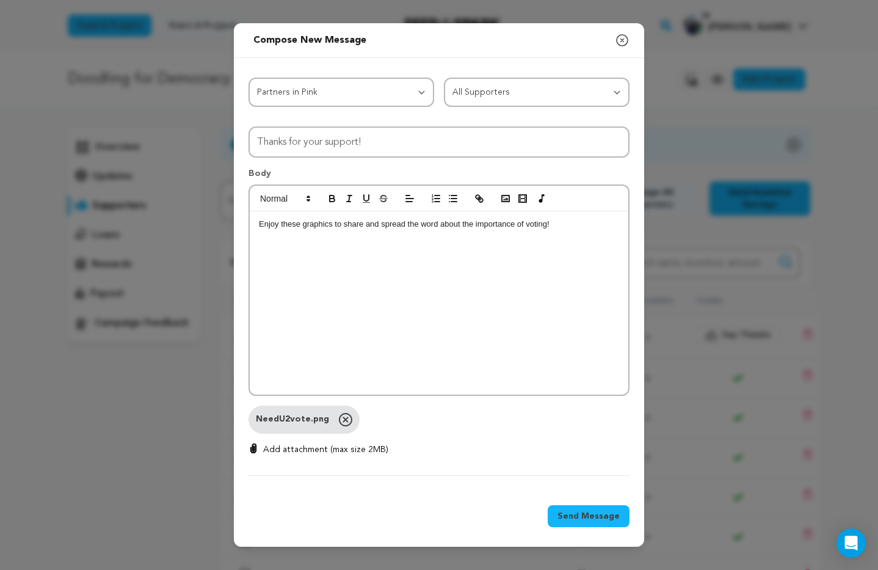
click at [283, 450] on p "Add attachment (max size 2MB)" at bounding box center [325, 449] width 125 height 12
click at [254, 443] on input "Add attachment (max size 2MB)" at bounding box center [253, 443] width 1 height 1
type input "C:\fakepath\Superpoweruse.png"
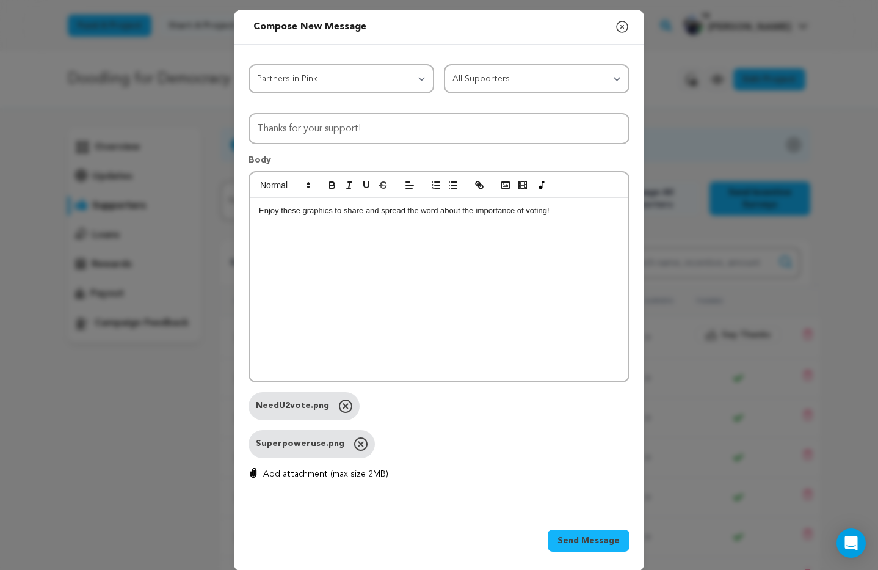
click at [293, 472] on p "Add attachment (max size 2MB)" at bounding box center [325, 474] width 125 height 12
click at [254, 468] on input "Add attachment (max size 2MB)" at bounding box center [253, 467] width 1 height 1
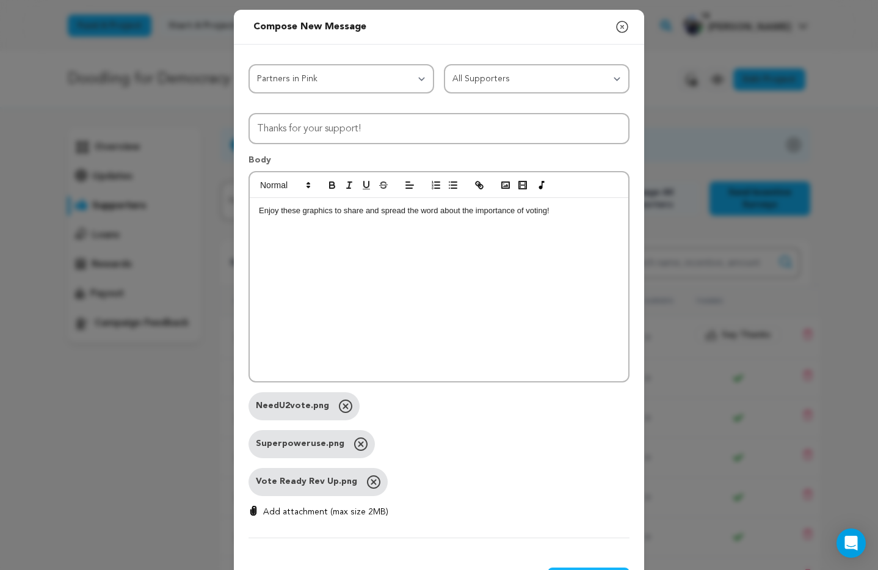
click at [296, 512] on p "Add attachment (max size 2MB)" at bounding box center [325, 511] width 125 height 12
click at [254, 505] on input "Add attachment (max size 2MB)" at bounding box center [253, 505] width 1 height 1
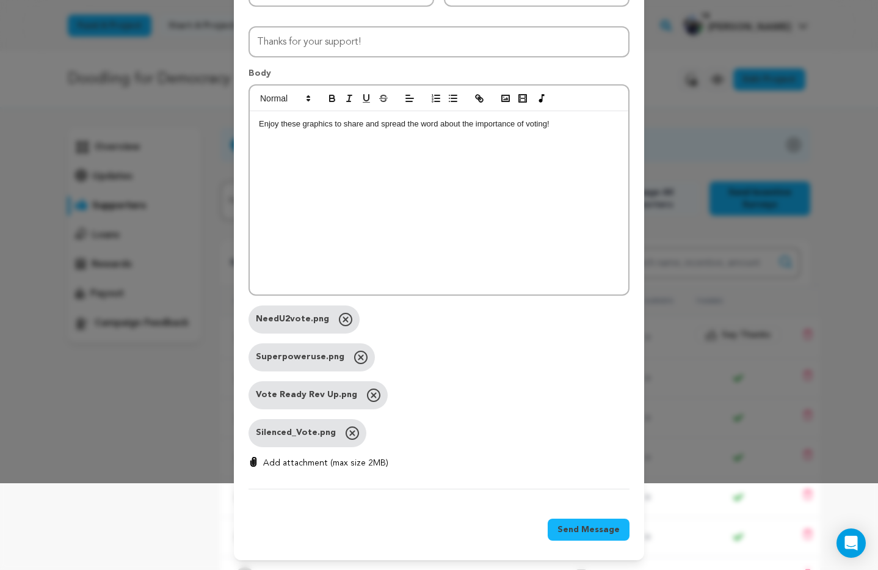
click at [320, 463] on p "Add attachment (max size 2MB)" at bounding box center [325, 463] width 125 height 12
click at [254, 457] on input "Add attachment (max size 2MB)" at bounding box center [253, 456] width 1 height 1
click at [324, 460] on p "Add attachment (max size 2MB)" at bounding box center [325, 463] width 125 height 12
click at [254, 457] on input "Add attachment (max size 2MB)" at bounding box center [253, 456] width 1 height 1
click at [326, 462] on p "Add attachment (max size 2MB)" at bounding box center [325, 463] width 125 height 12
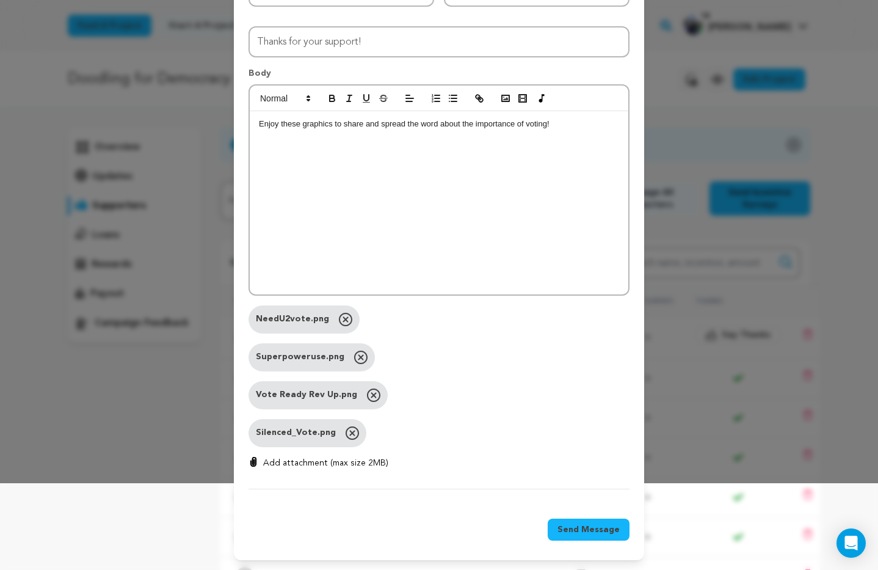
click at [254, 457] on input "Add attachment (max size 2MB)" at bounding box center [253, 456] width 1 height 1
type input "C:\fakepath\Disability_Vote_Matters.png"
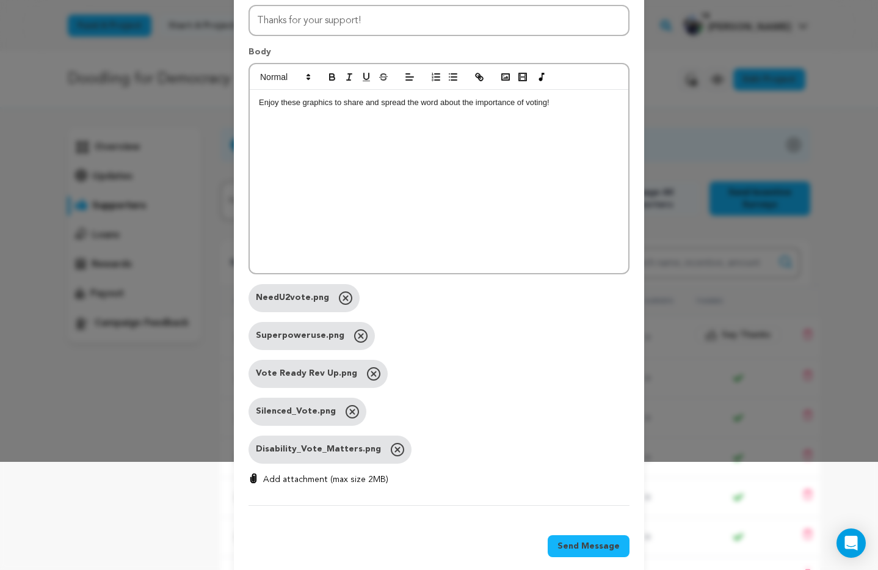
scroll to position [125, 0]
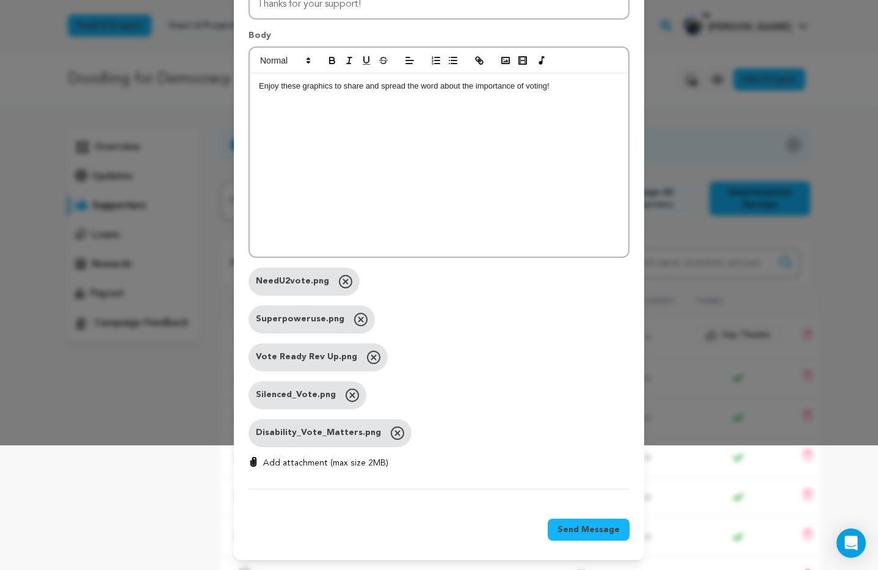
click at [599, 533] on span "Send Message" at bounding box center [588, 529] width 62 height 12
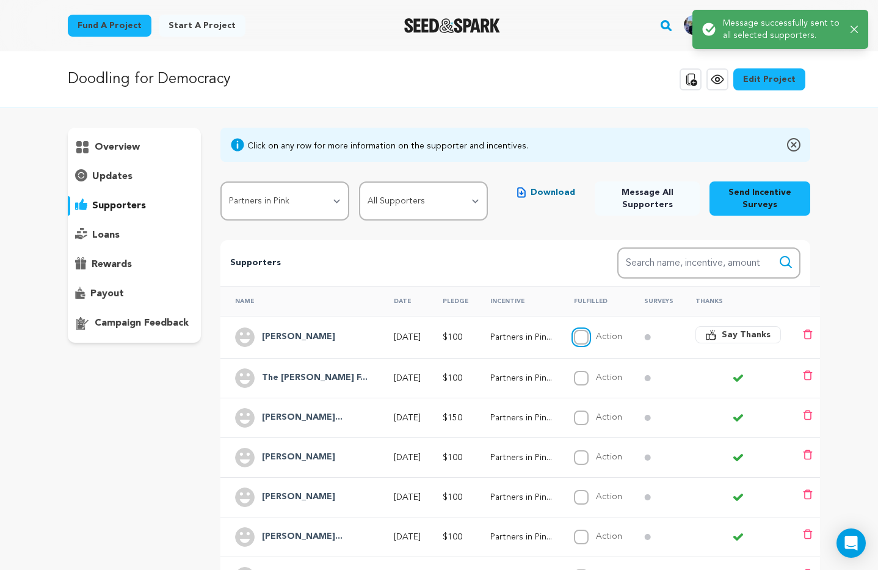
click at [576, 339] on input "Action" at bounding box center [581, 337] width 15 height 15
checkbox input "true"
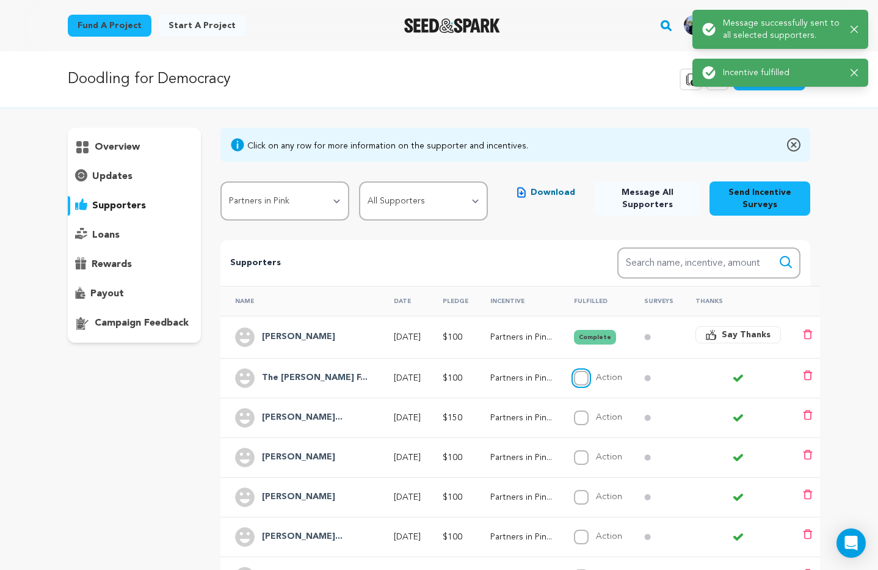
click at [576, 374] on input "Action" at bounding box center [581, 378] width 15 height 15
checkbox input "true"
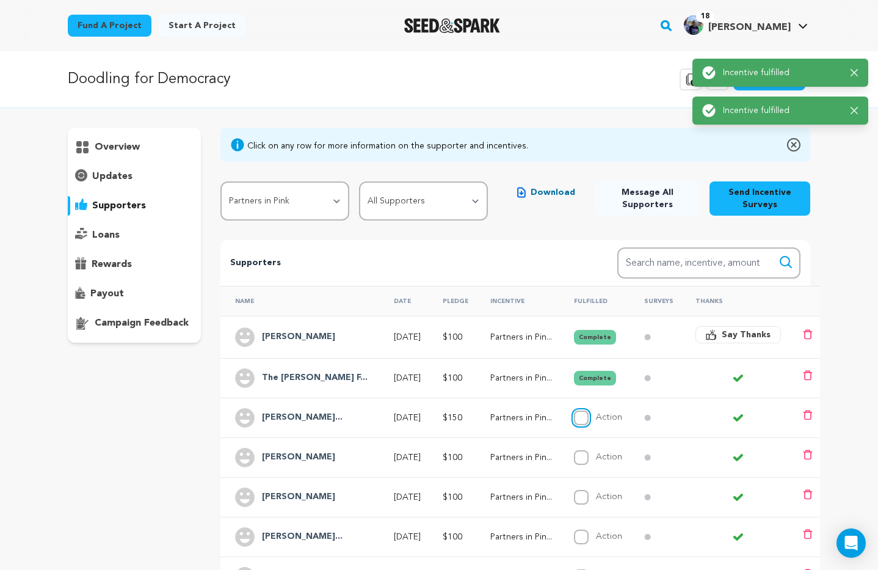
click at [579, 419] on input "Action" at bounding box center [581, 417] width 15 height 15
checkbox input "true"
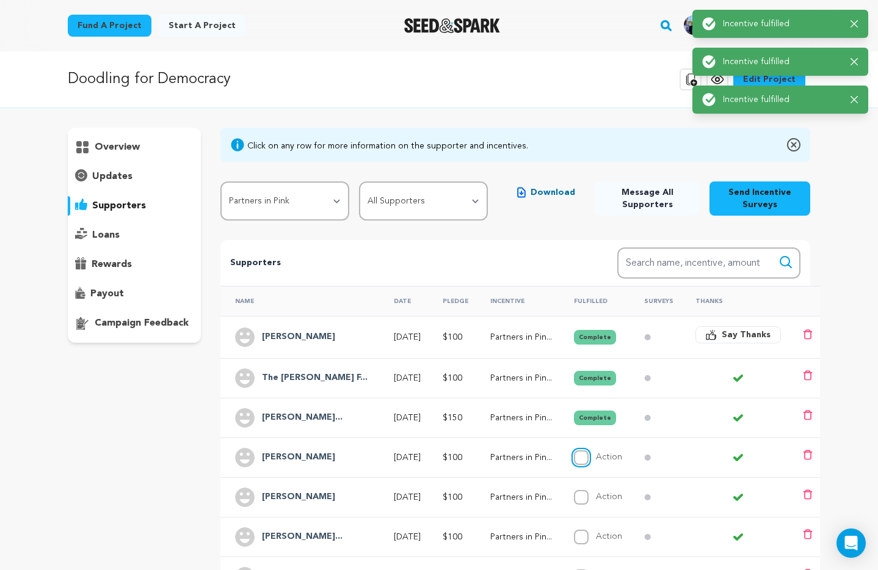
drag, startPoint x: 576, startPoint y: 455, endPoint x: 608, endPoint y: 456, distance: 31.8
click at [576, 455] on input "Action" at bounding box center [581, 457] width 15 height 15
checkbox input "true"
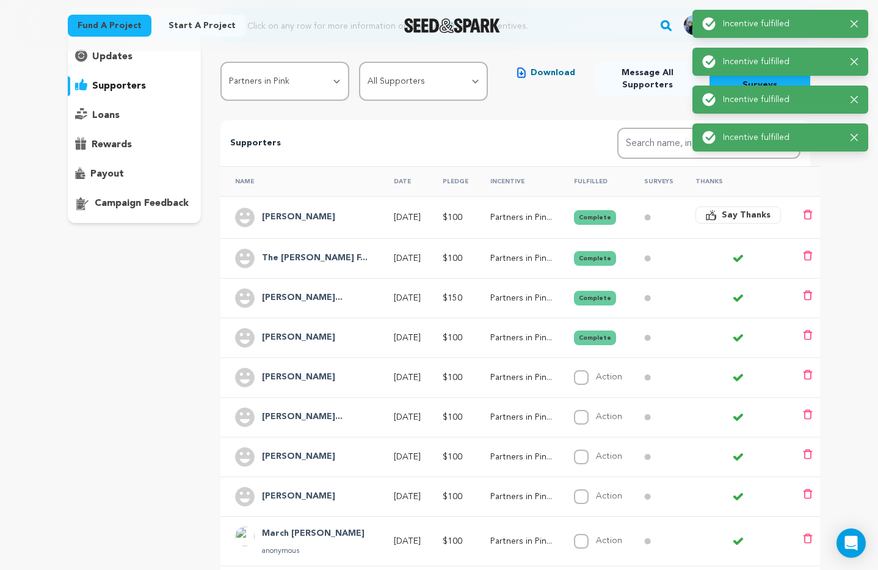
scroll to position [128, 0]
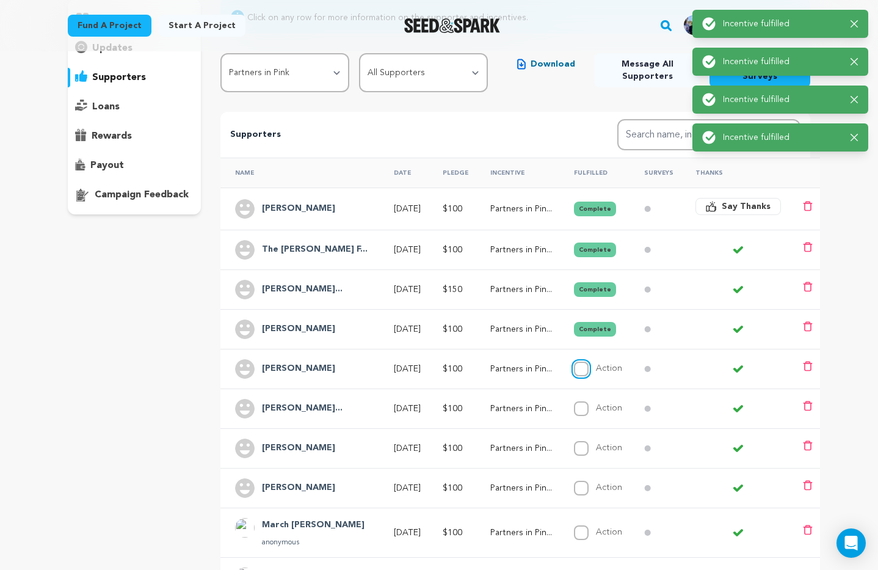
click at [580, 369] on input "Action" at bounding box center [581, 368] width 15 height 15
checkbox input "true"
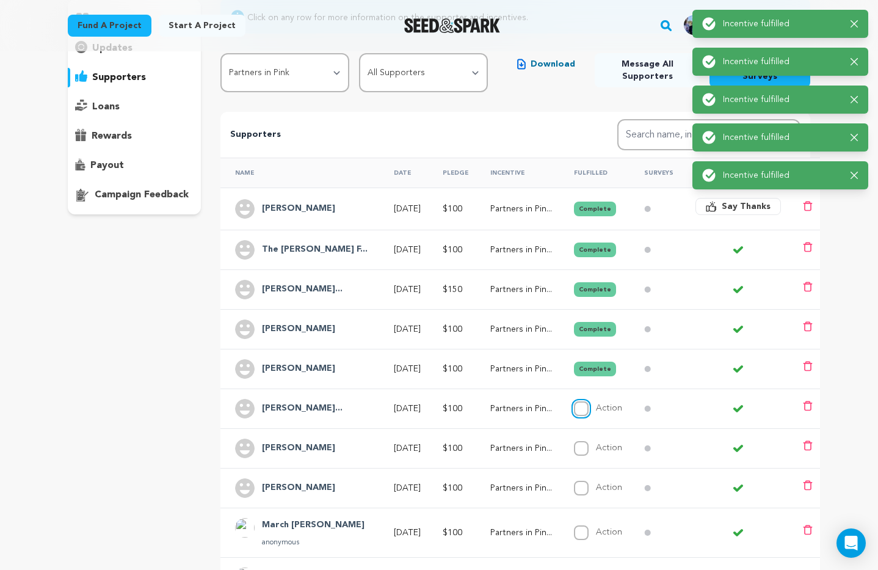
click at [578, 409] on input "Action" at bounding box center [581, 408] width 15 height 15
checkbox input "true"
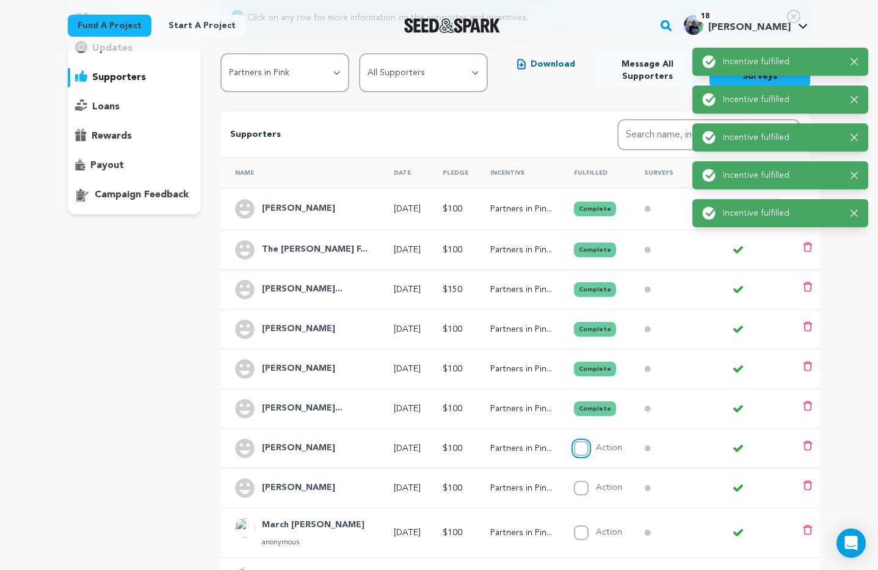
drag, startPoint x: 582, startPoint y: 447, endPoint x: 601, endPoint y: 495, distance: 52.0
click at [582, 447] on input "Action" at bounding box center [581, 448] width 15 height 15
checkbox input "true"
drag, startPoint x: 580, startPoint y: 487, endPoint x: 605, endPoint y: 493, distance: 25.8
click at [580, 487] on input "Action" at bounding box center [581, 487] width 15 height 15
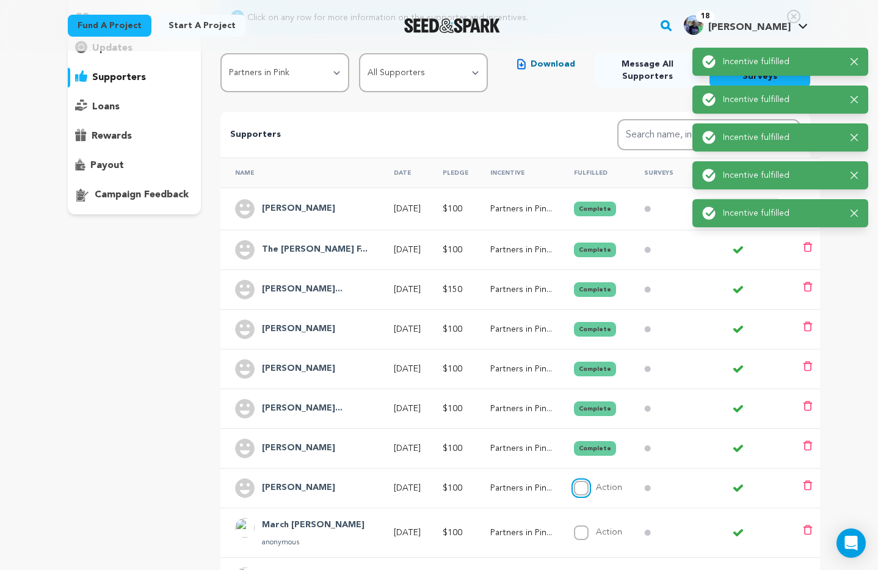
checkbox input "true"
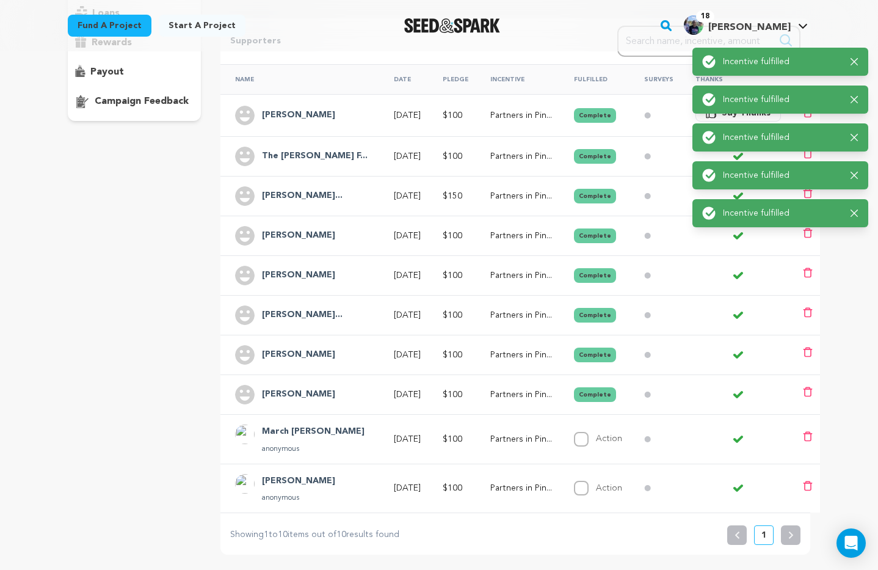
scroll to position [248, 0]
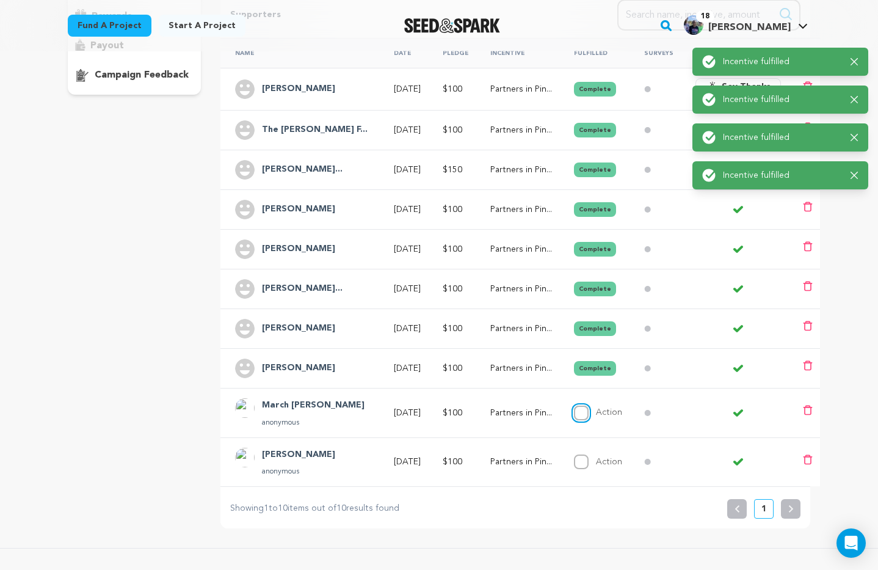
click at [579, 413] on input "Action" at bounding box center [581, 412] width 15 height 15
checkbox input "true"
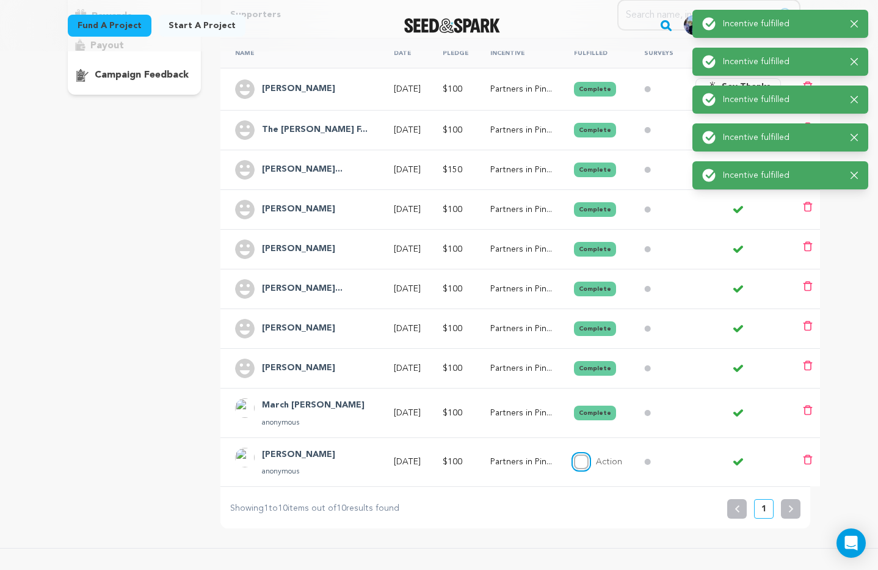
click at [578, 463] on input "Action" at bounding box center [581, 461] width 15 height 15
checkbox input "true"
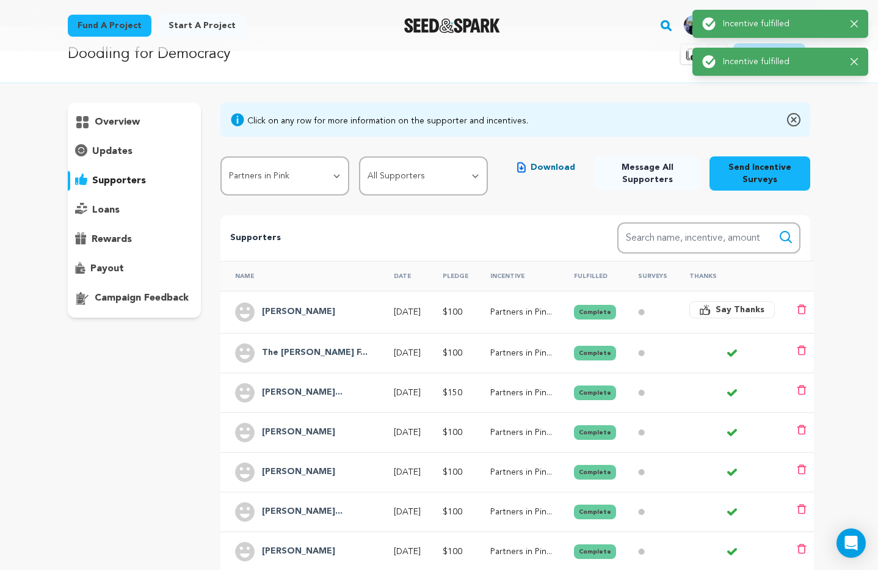
scroll to position [23, 0]
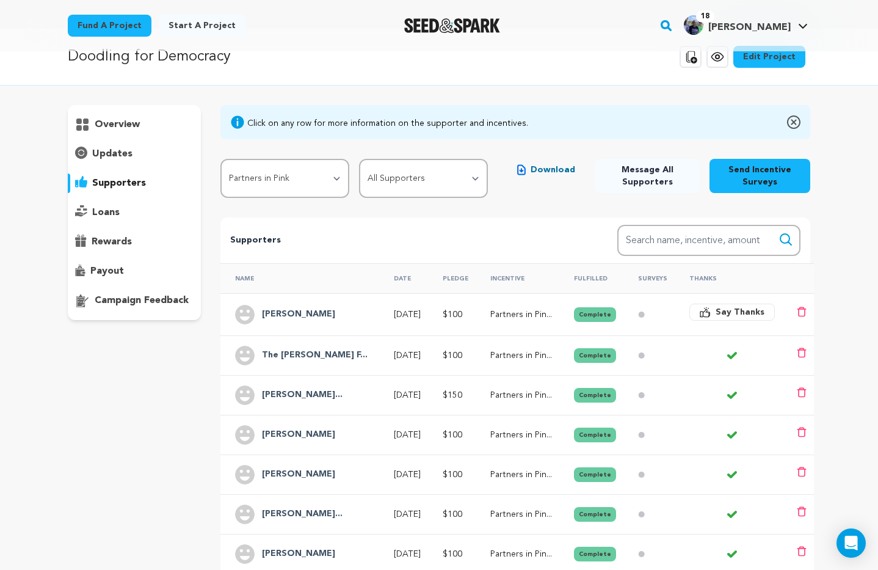
click at [727, 313] on span "Say Thanks" at bounding box center [739, 312] width 49 height 12
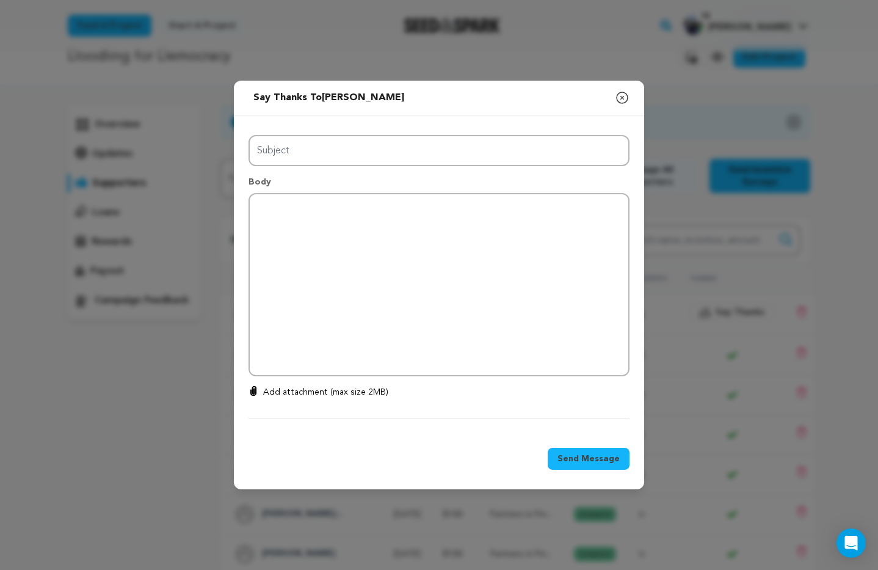
type input "Thanks for your support!"
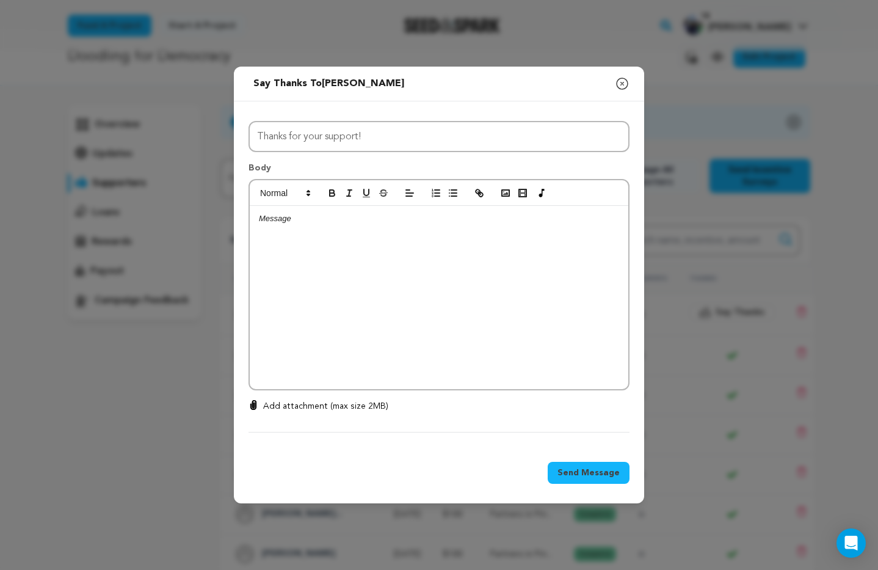
click at [293, 223] on p at bounding box center [439, 218] width 360 height 11
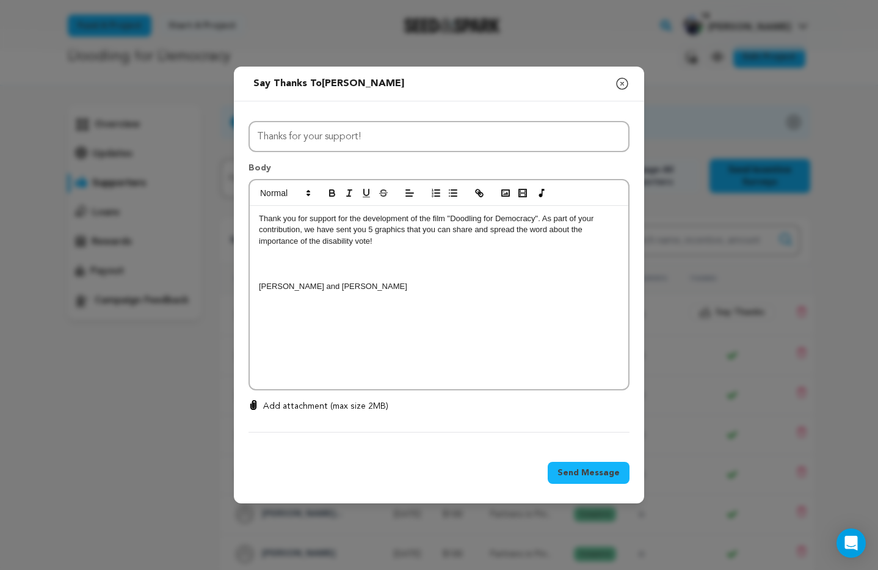
click at [587, 472] on span "Send Message" at bounding box center [588, 472] width 62 height 12
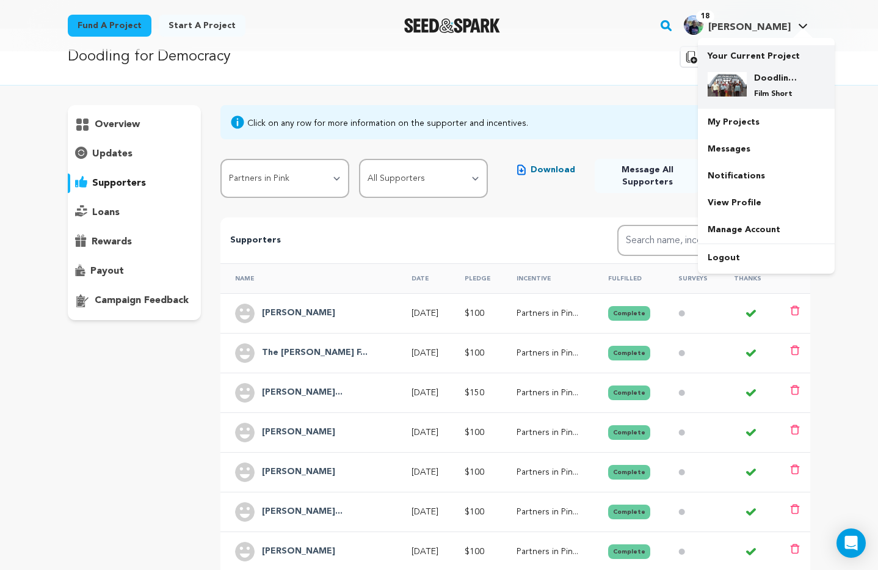
click at [757, 90] on p "Film Short" at bounding box center [776, 94] width 44 height 10
click at [736, 86] on img at bounding box center [726, 84] width 39 height 24
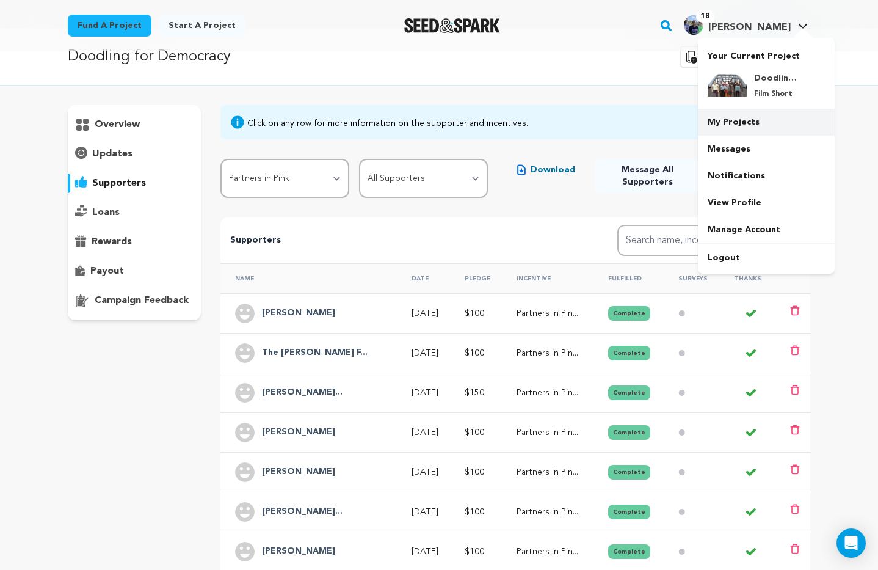
click at [739, 121] on link "My Projects" at bounding box center [766, 122] width 137 height 27
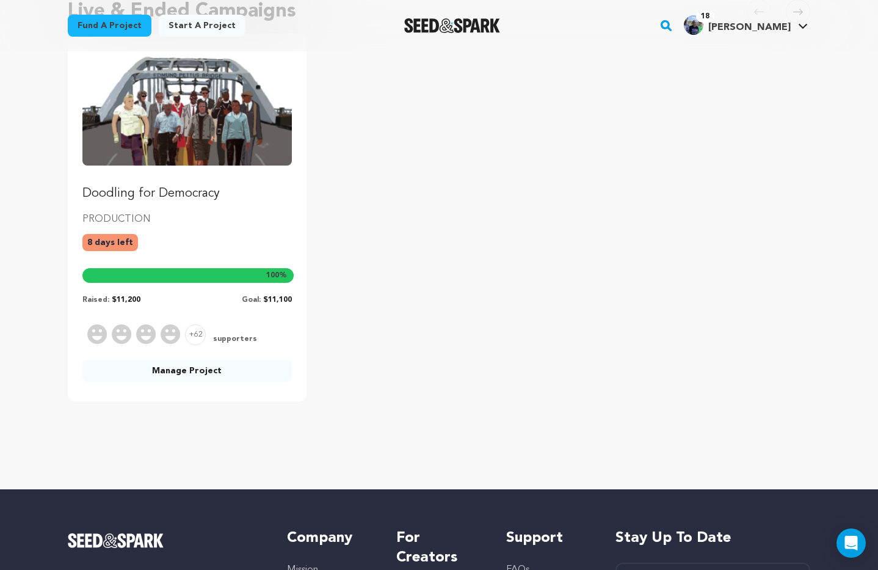
scroll to position [148, 0]
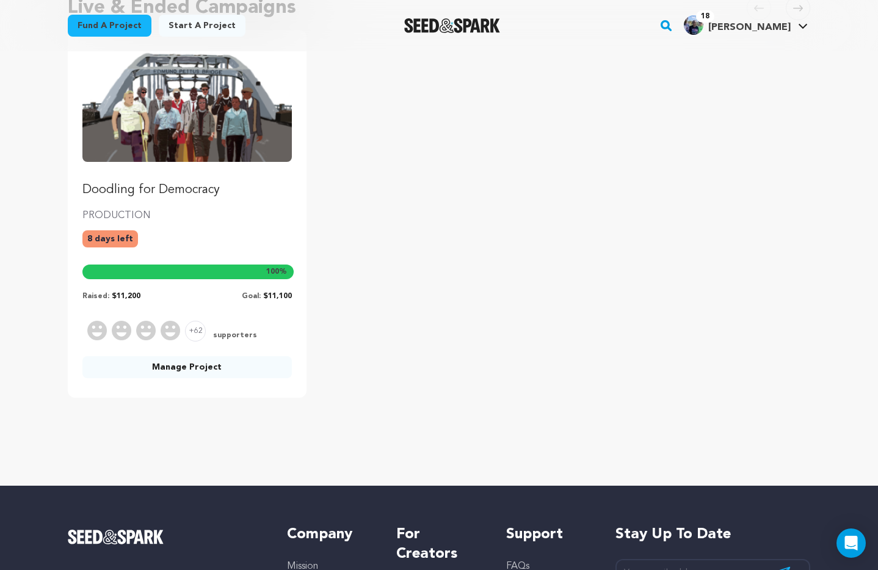
click at [192, 371] on link "Manage Project" at bounding box center [186, 367] width 209 height 22
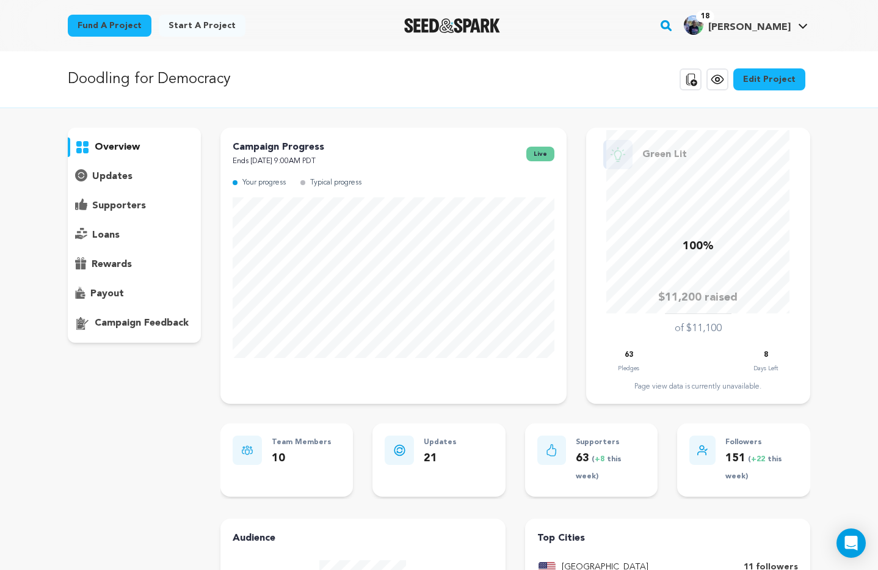
click at [128, 205] on p "supporters" at bounding box center [119, 205] width 54 height 15
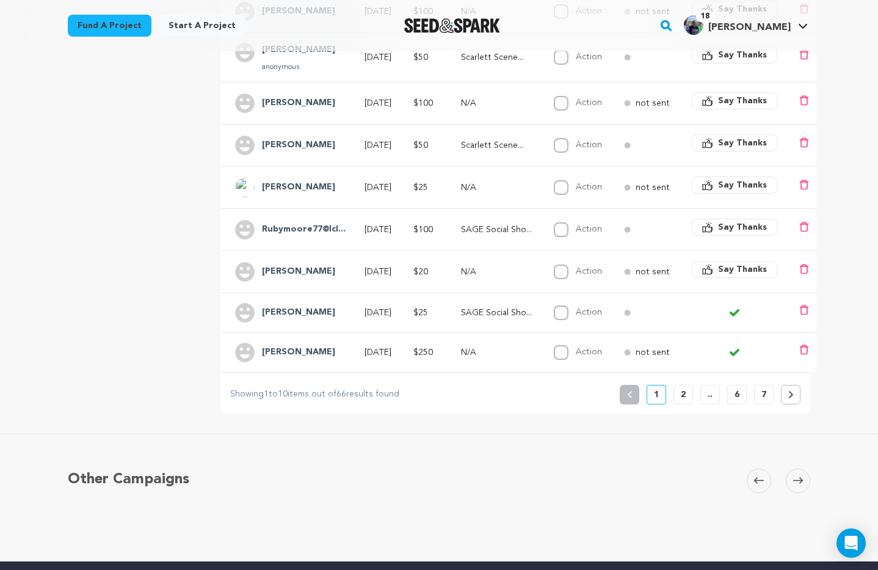
scroll to position [372, 0]
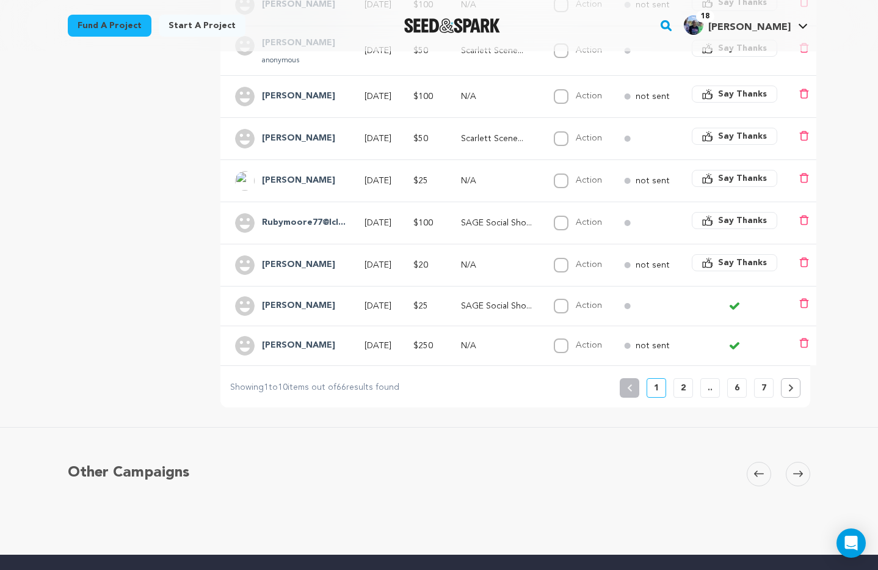
click at [684, 388] on p "2" at bounding box center [683, 388] width 5 height 12
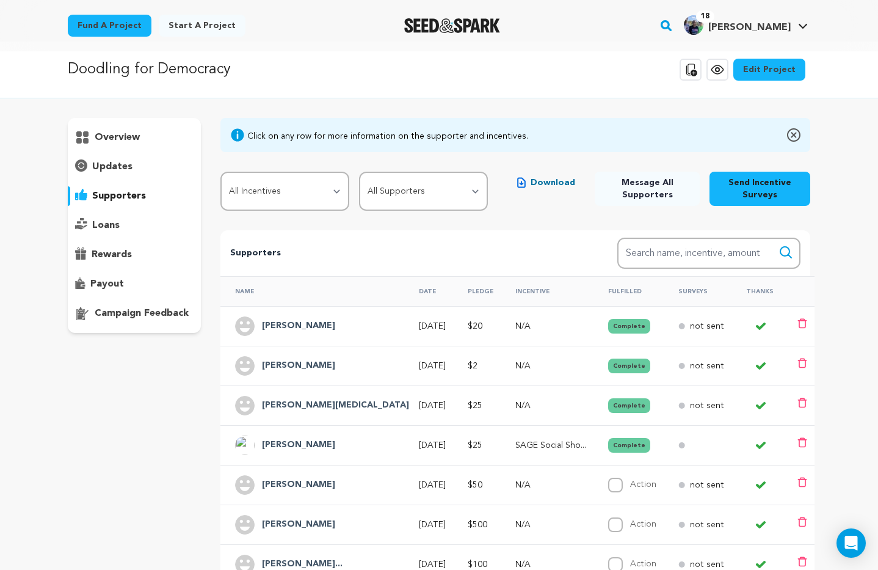
scroll to position [0, 0]
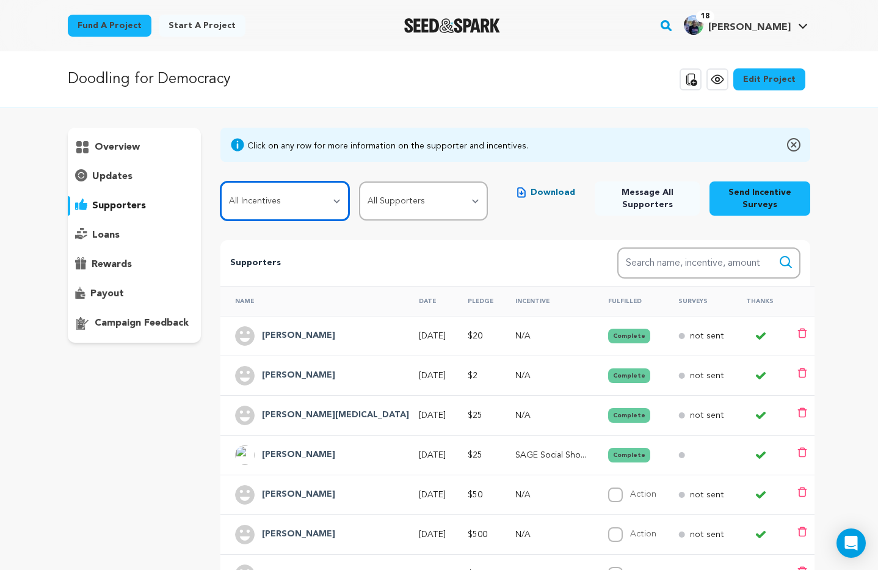
click at [340, 203] on select "All Incentives SAGE Social Shout Out Scarlett Scene Stealer Partners in Pink Bu…" at bounding box center [284, 200] width 129 height 39
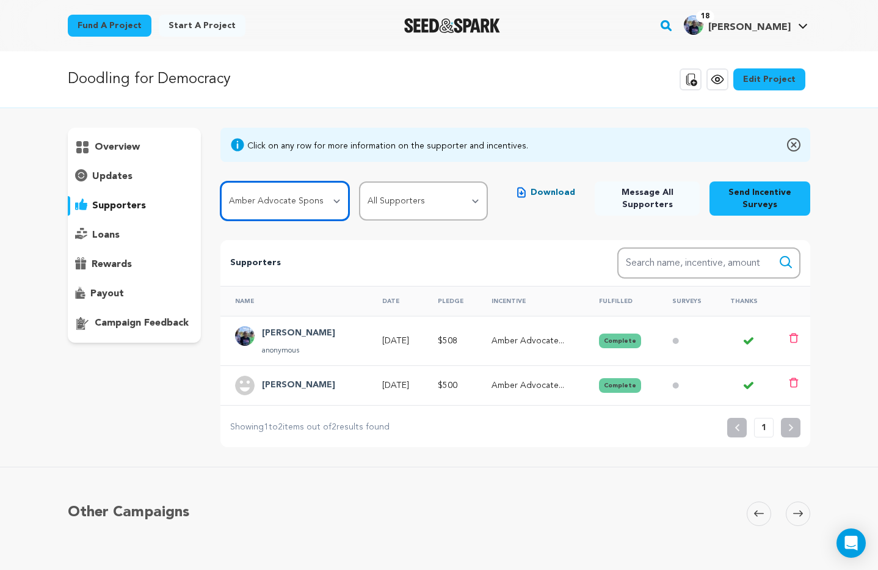
click at [338, 201] on select "All Incentives SAGE Social Shout Out Scarlett Scene Stealer Partners in Pink Bu…" at bounding box center [284, 200] width 129 height 39
click at [340, 201] on select "All Incentives SAGE Social Shout Out Scarlett Scene Stealer Partners in Pink Bu…" at bounding box center [284, 200] width 129 height 39
click at [336, 201] on select "All Incentives SAGE Social Shout Out Scarlett Scene Stealer Partners in Pink Bu…" at bounding box center [284, 200] width 129 height 39
select select "114772"
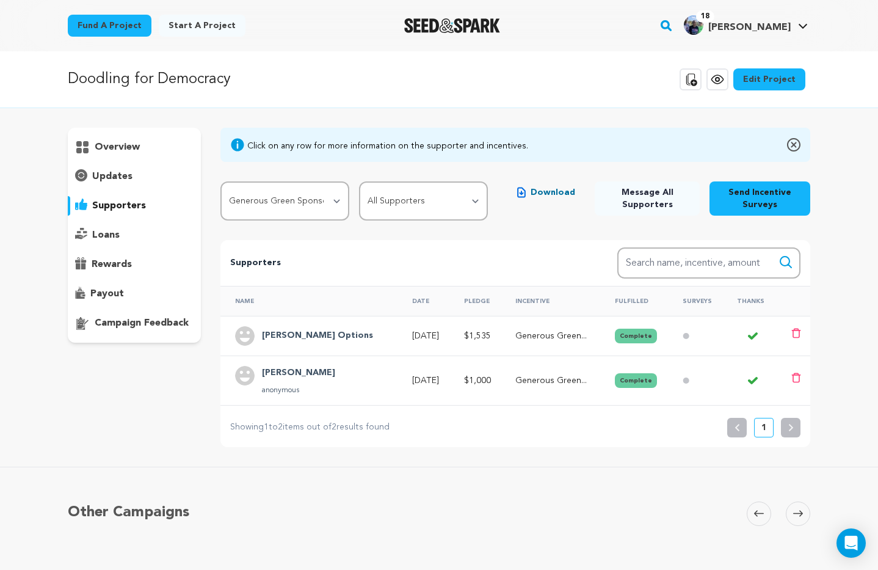
click at [643, 204] on span "Message All Supporters" at bounding box center [646, 198] width 85 height 24
select select "114772"
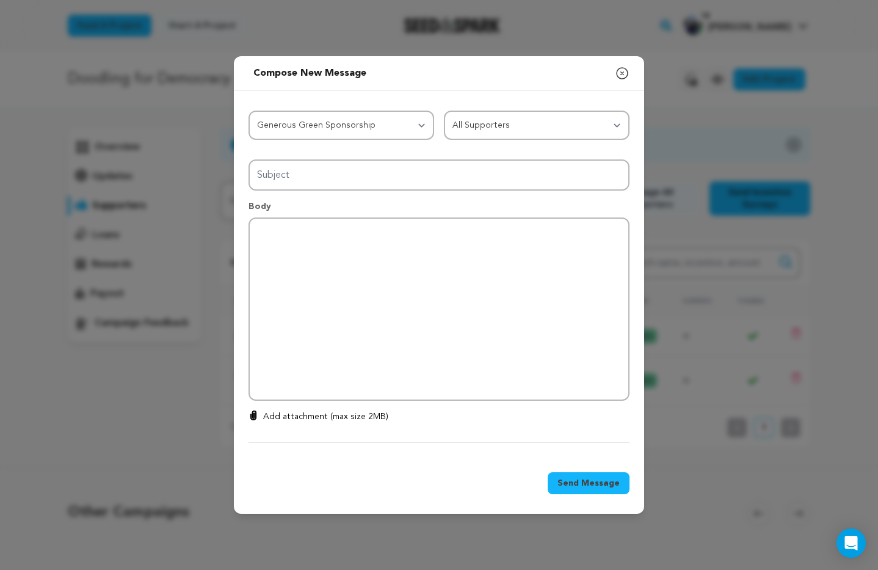
type input "Thanks for your support!"
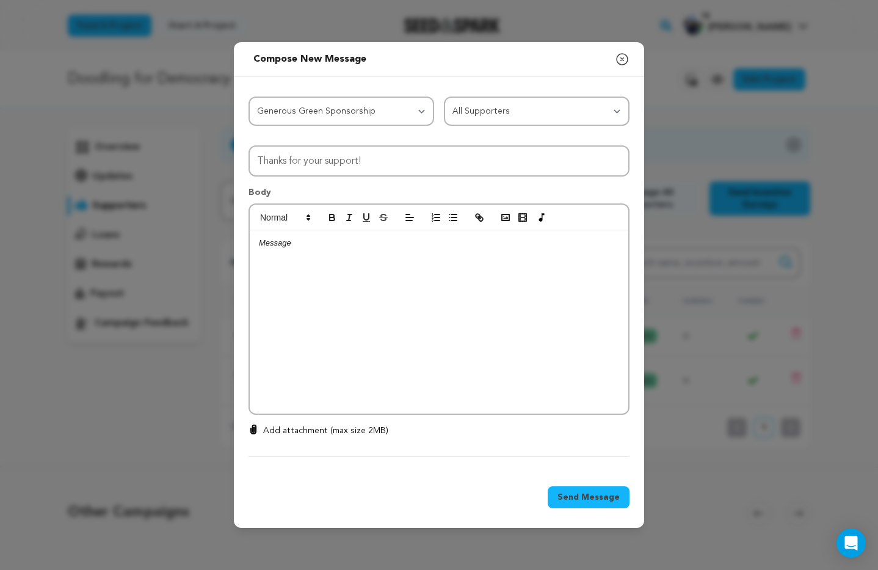
click at [301, 249] on div at bounding box center [439, 321] width 378 height 183
click at [297, 258] on p "We could not have made the crossing across the Edmund Pettus Bridge possible wi…" at bounding box center [439, 248] width 360 height 23
click at [505, 218] on polyline "button" at bounding box center [505, 217] width 5 height 3
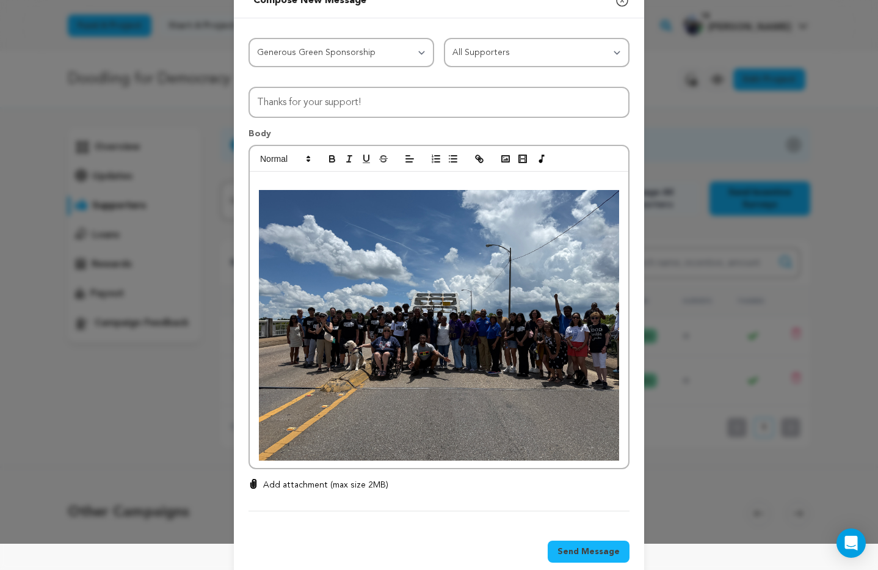
scroll to position [48, 0]
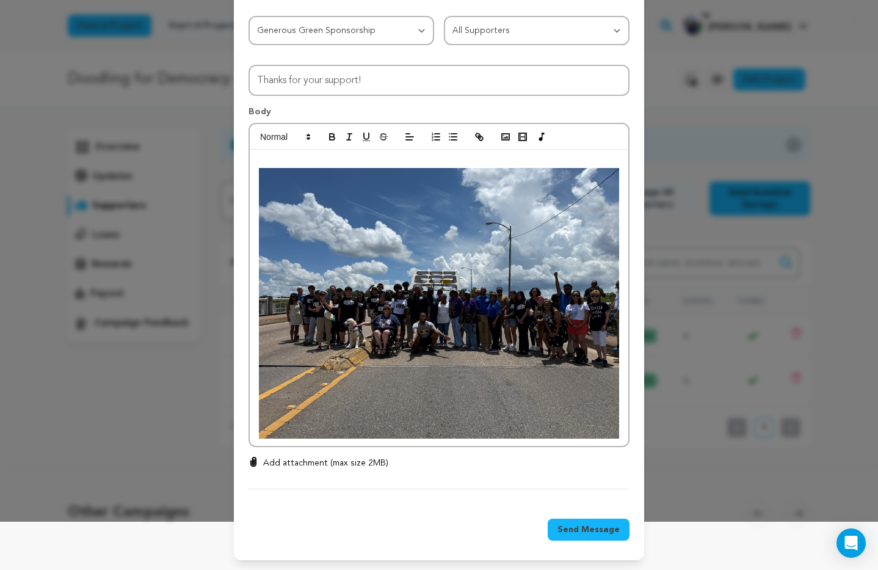
click at [294, 158] on p at bounding box center [439, 162] width 360 height 11
click at [310, 464] on p "Add attachment (max size 2MB)" at bounding box center [325, 463] width 125 height 12
click at [254, 457] on input "Add attachment (max size 2MB)" at bounding box center [253, 456] width 1 height 1
type input "C:\fakepath\IMG_2979.JPG"
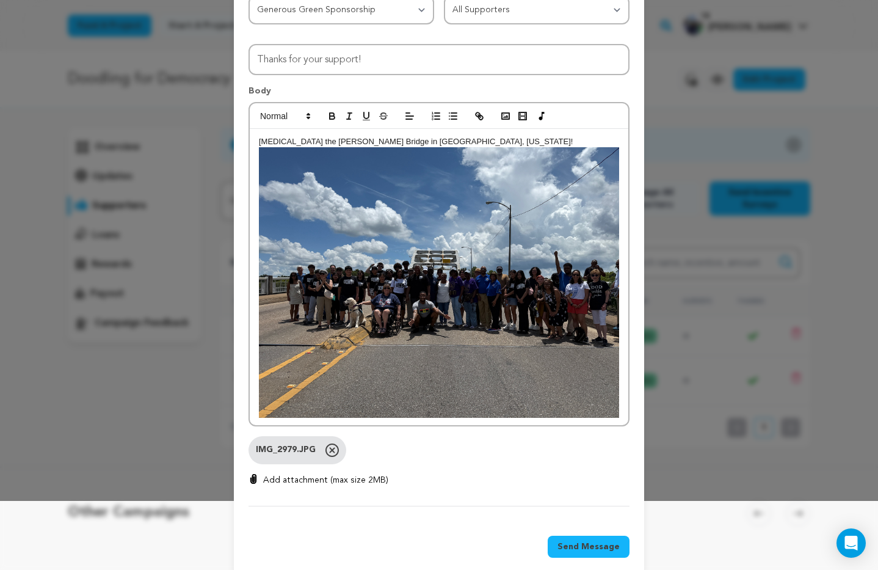
scroll to position [86, 0]
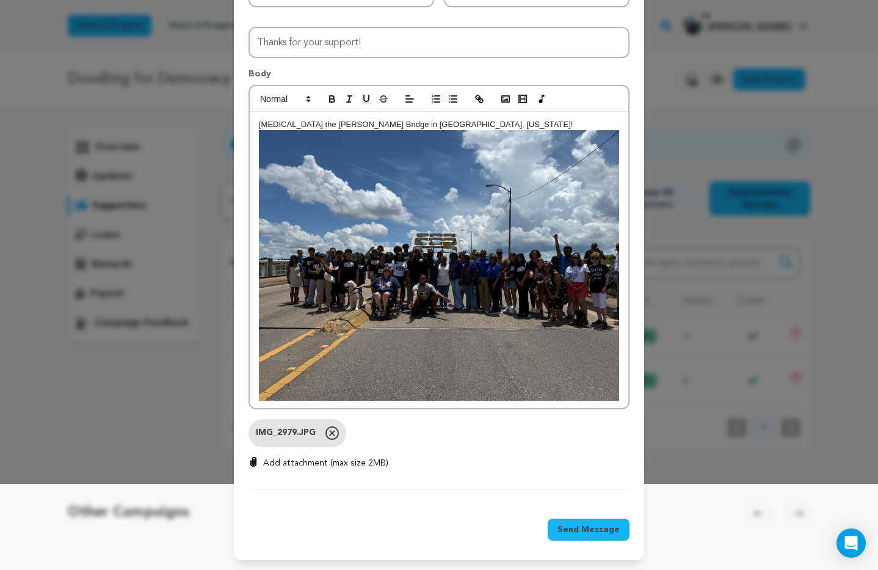
click at [593, 530] on span "Send Message" at bounding box center [588, 529] width 62 height 12
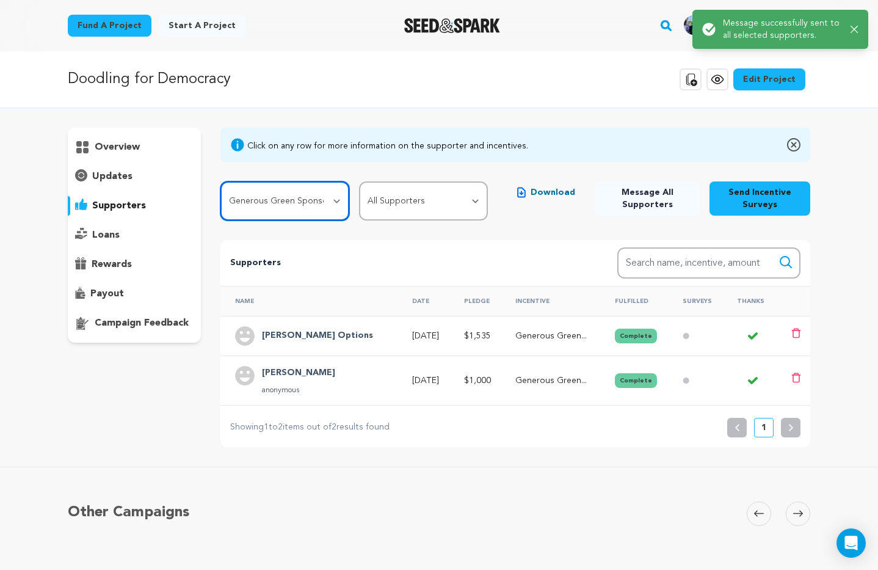
click at [339, 204] on select "All Incentives SAGE Social Shout Out Scarlett Scene Stealer Partners in Pink Bu…" at bounding box center [284, 200] width 129 height 39
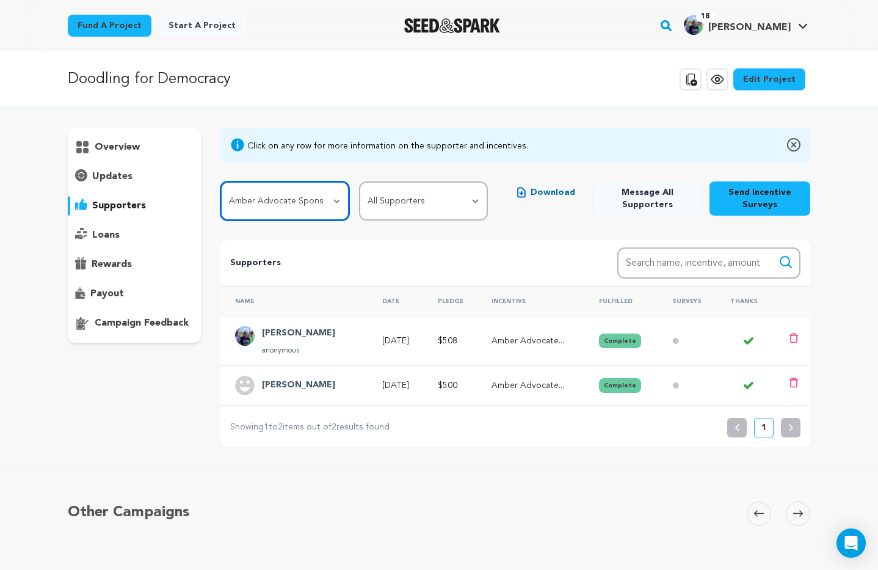
click at [341, 201] on select "All Incentives SAGE Social Shout Out Scarlett Scene Stealer Partners in Pink Bu…" at bounding box center [284, 200] width 129 height 39
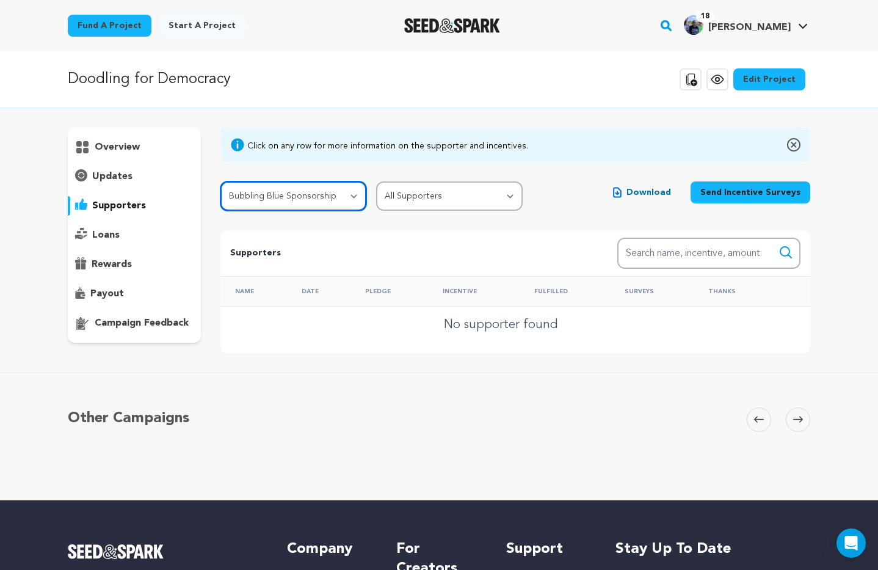
click at [354, 196] on select "All Incentives SAGE Social Shout Out Scarlett Scene Stealer Partners in Pink Bu…" at bounding box center [293, 195] width 146 height 29
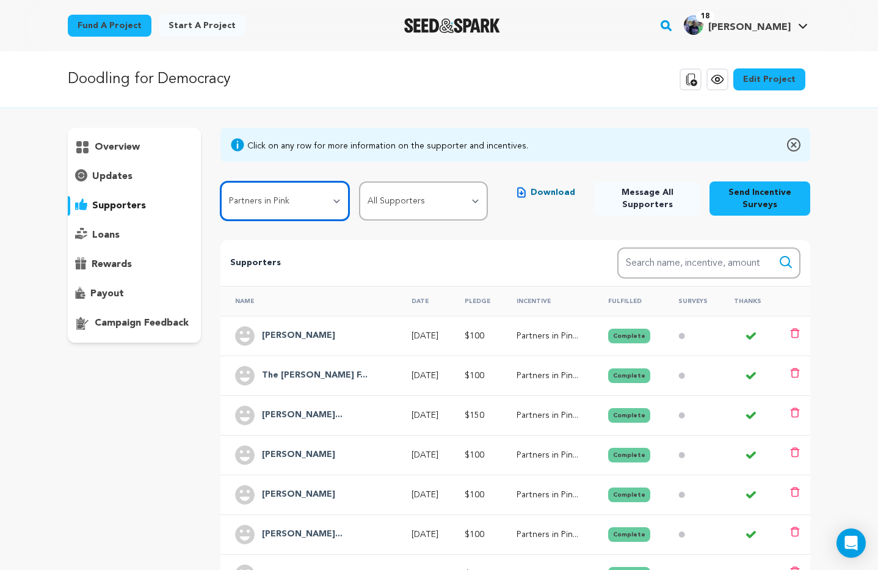
click at [341, 199] on select "All Incentives SAGE Social Shout Out Scarlett Scene Stealer Partners in Pink Bu…" at bounding box center [284, 200] width 129 height 39
select select "114770"
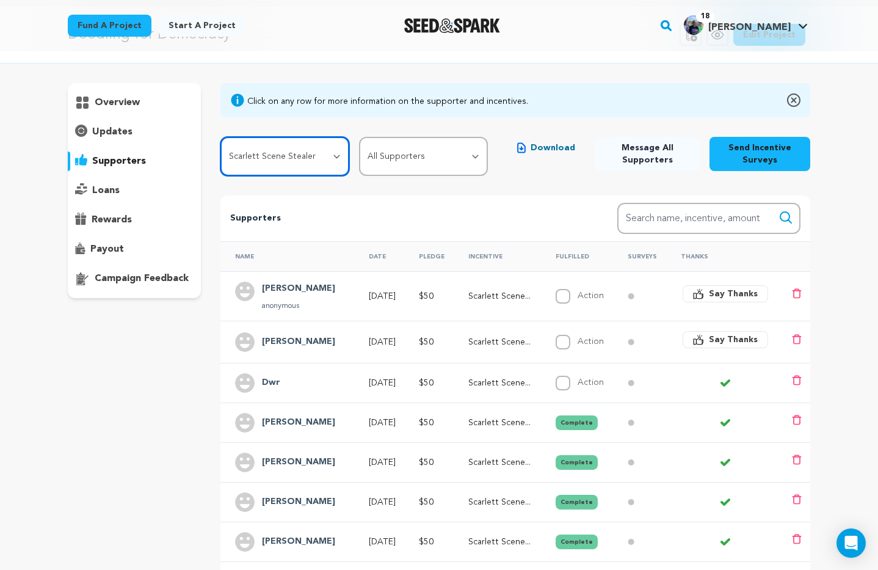
scroll to position [43, 0]
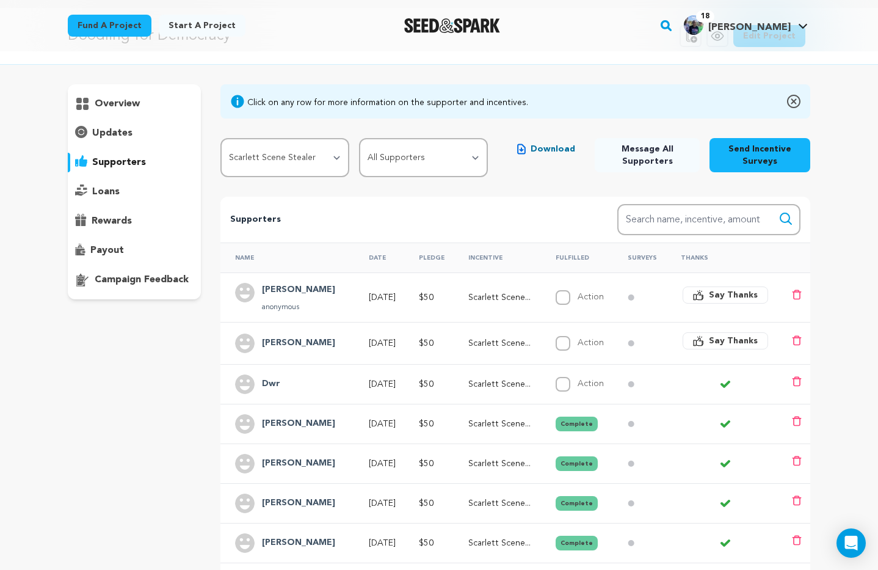
click at [731, 295] on span "Say Thanks" at bounding box center [733, 295] width 49 height 12
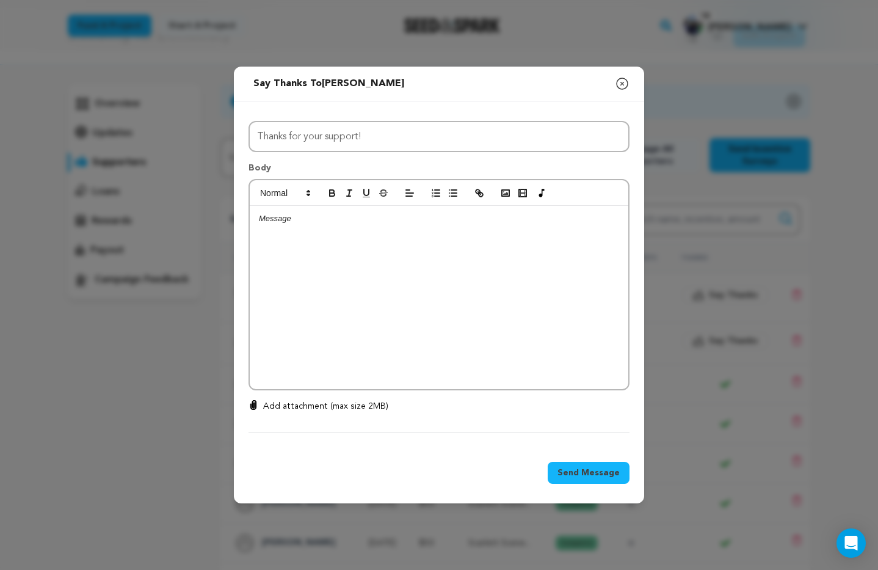
click at [289, 224] on p at bounding box center [439, 218] width 360 height 11
click at [302, 405] on p "Add attachment (max size 2MB)" at bounding box center [325, 406] width 125 height 12
click at [254, 400] on input "Add attachment (max size 2MB)" at bounding box center [253, 399] width 1 height 1
type input "C:\fakepath\Colorful Vote Early Image.png"
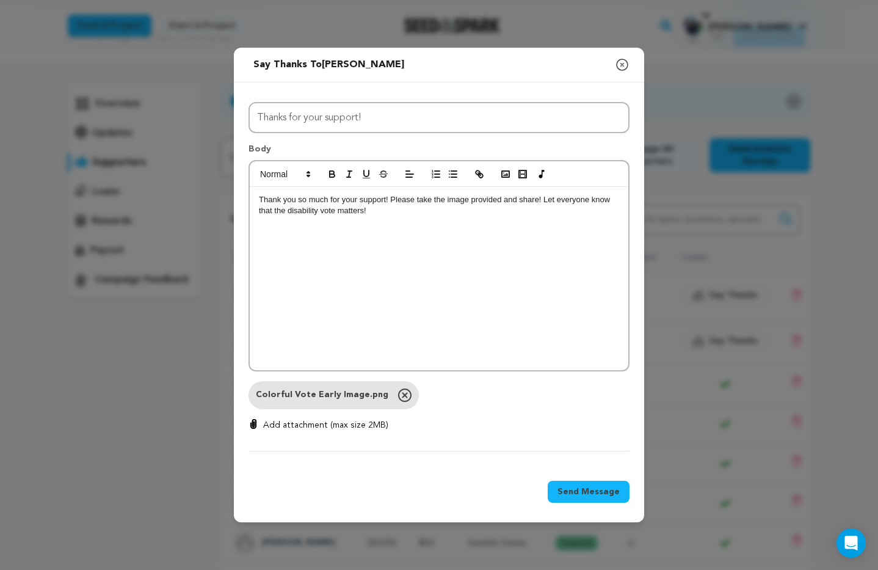
click at [384, 217] on div "Thank you so much for your support! Please take the image provided and share! L…" at bounding box center [439, 278] width 378 height 183
click at [587, 492] on span "Send Message" at bounding box center [588, 491] width 62 height 12
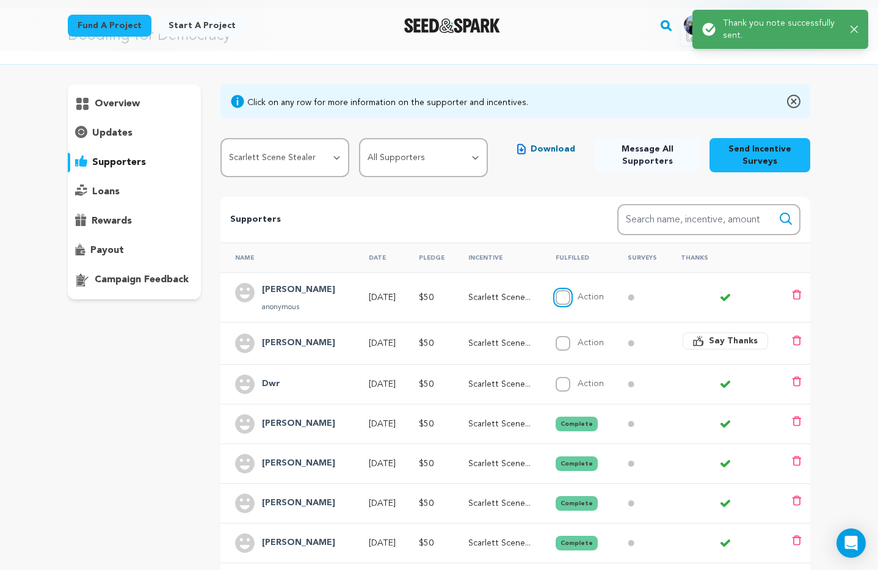
click at [570, 300] on input "Action" at bounding box center [562, 297] width 15 height 15
checkbox input "true"
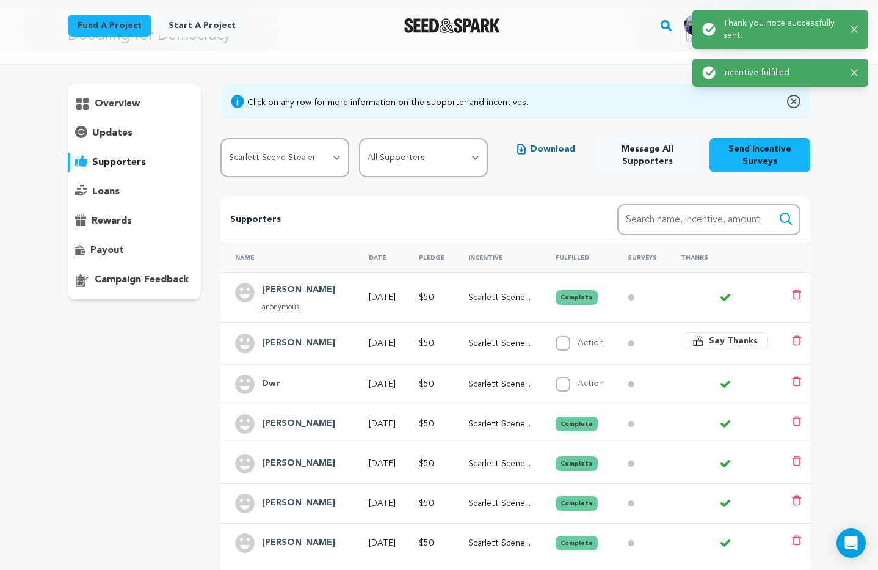
click at [719, 341] on span "Say Thanks" at bounding box center [733, 341] width 49 height 12
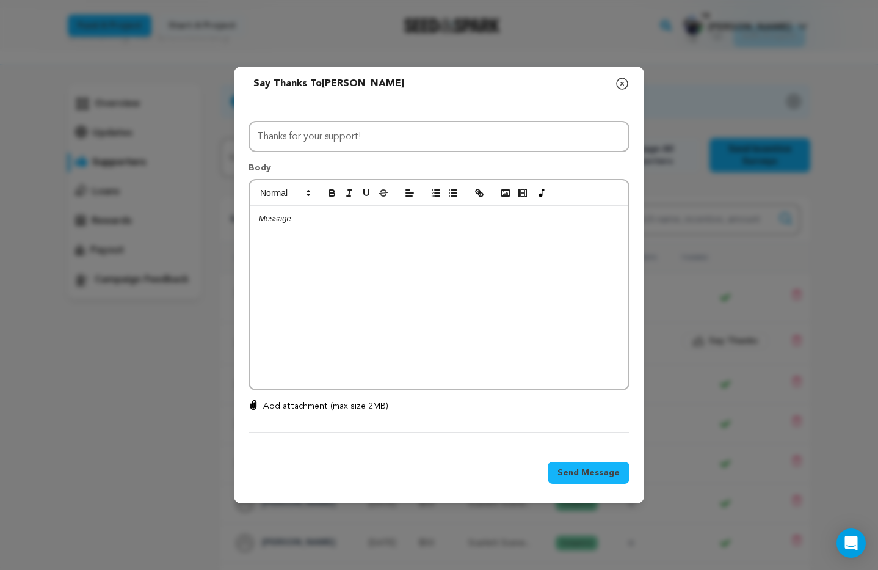
click at [308, 226] on div at bounding box center [439, 297] width 378 height 183
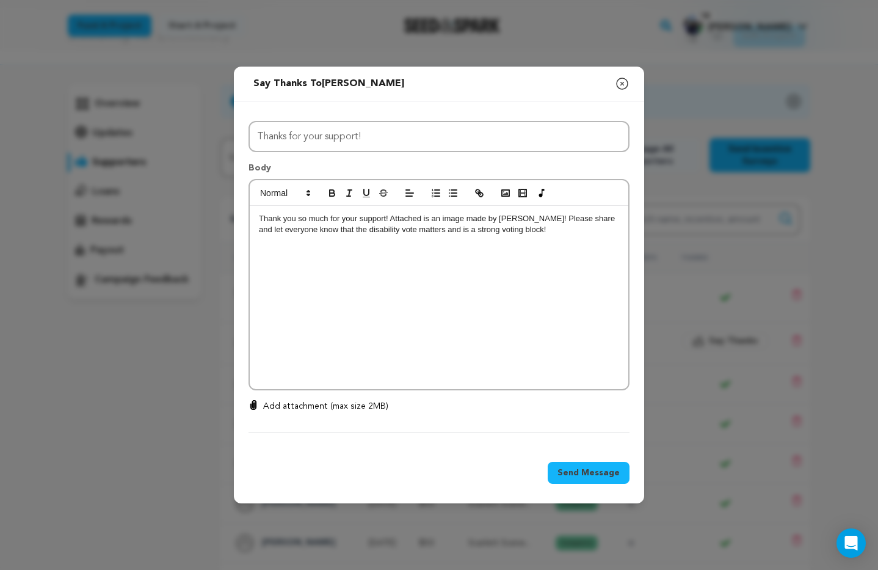
click at [322, 408] on p "Add attachment (max size 2MB)" at bounding box center [325, 406] width 125 height 12
click at [254, 400] on input "Add attachment (max size 2MB)" at bounding box center [253, 399] width 1 height 1
type input "C:\fakepath\Disability_Vote_Matters.png"
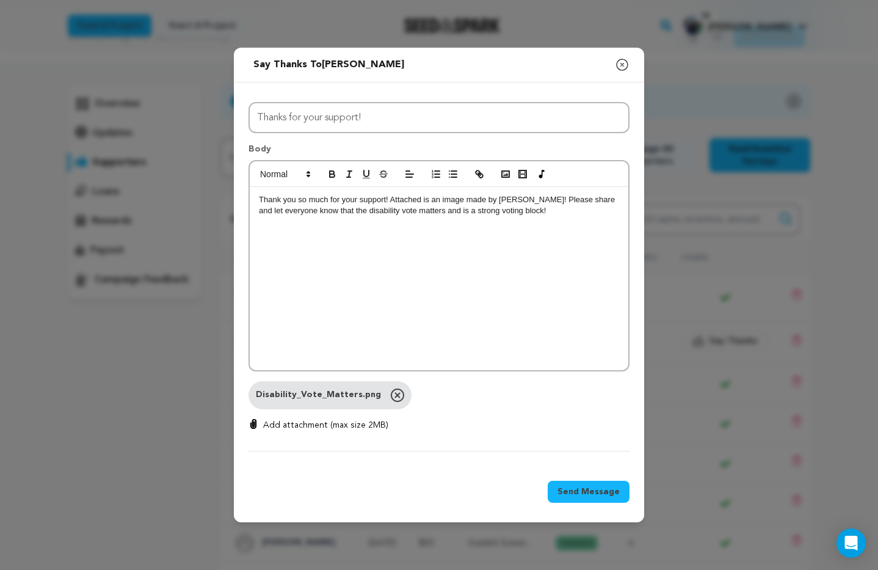
click at [594, 494] on span "Send Message" at bounding box center [588, 491] width 62 height 12
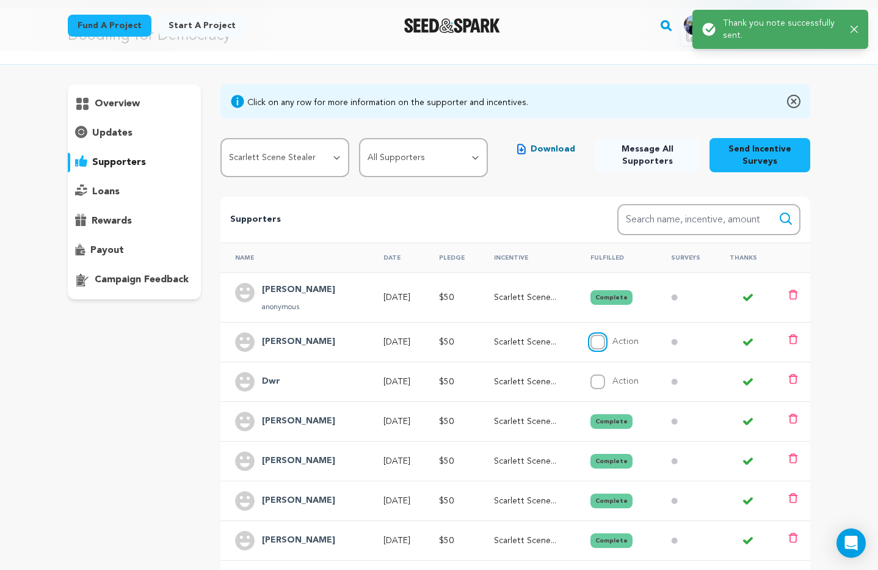
click at [605, 342] on input "Action" at bounding box center [597, 342] width 15 height 15
checkbox input "true"
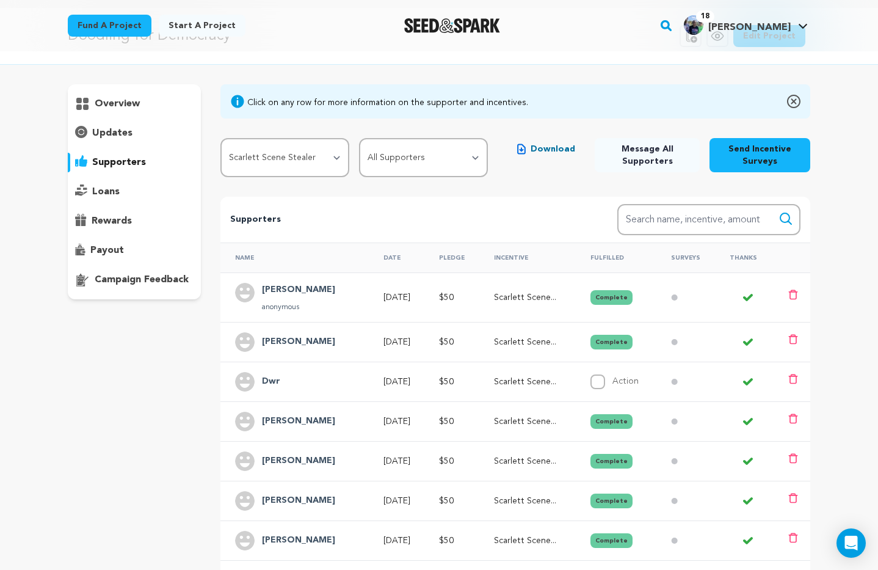
click at [279, 385] on div "Dwr" at bounding box center [271, 382] width 33 height 20
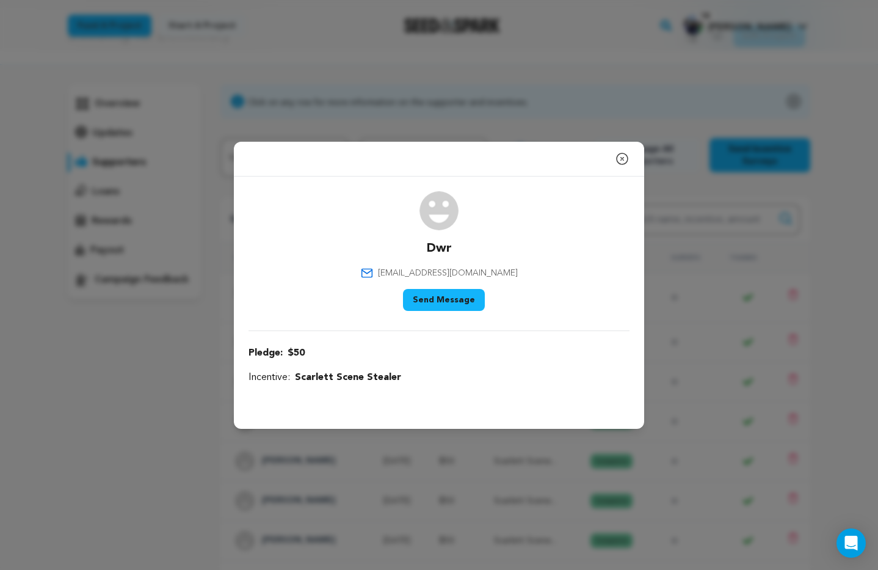
click at [461, 300] on button "Send Message" at bounding box center [444, 300] width 82 height 22
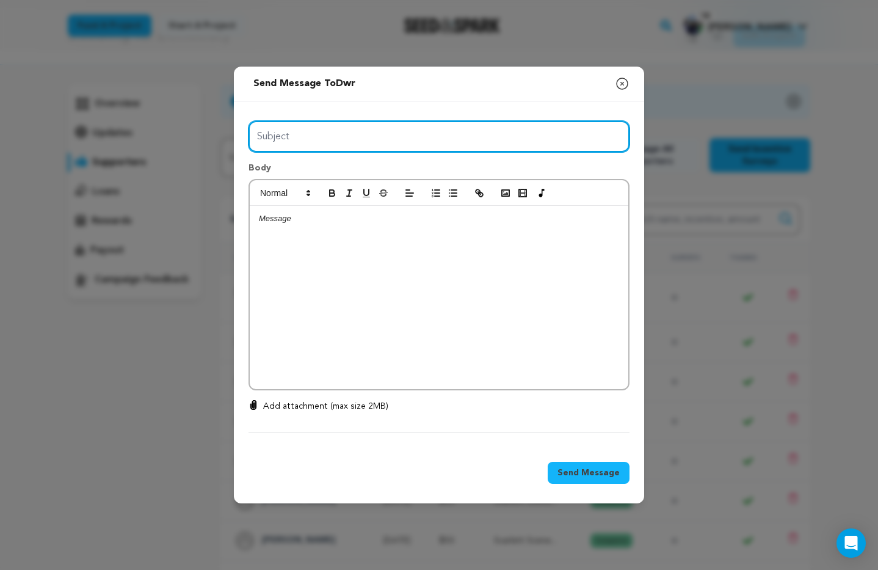
click at [291, 134] on input "Subject" at bounding box center [438, 136] width 381 height 31
type input "Thanks for your support!"
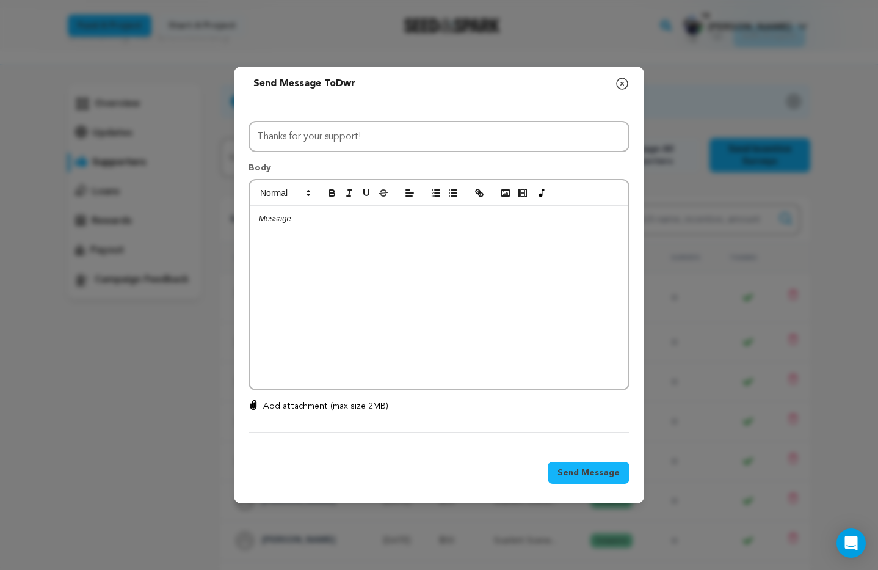
click at [295, 225] on div at bounding box center [439, 297] width 378 height 183
drag, startPoint x: 407, startPoint y: 220, endPoint x: 422, endPoint y: 230, distance: 19.0
click at [407, 220] on p "Thank you for your support. Attached is a graphic made by Derek to show how str…" at bounding box center [439, 224] width 360 height 23
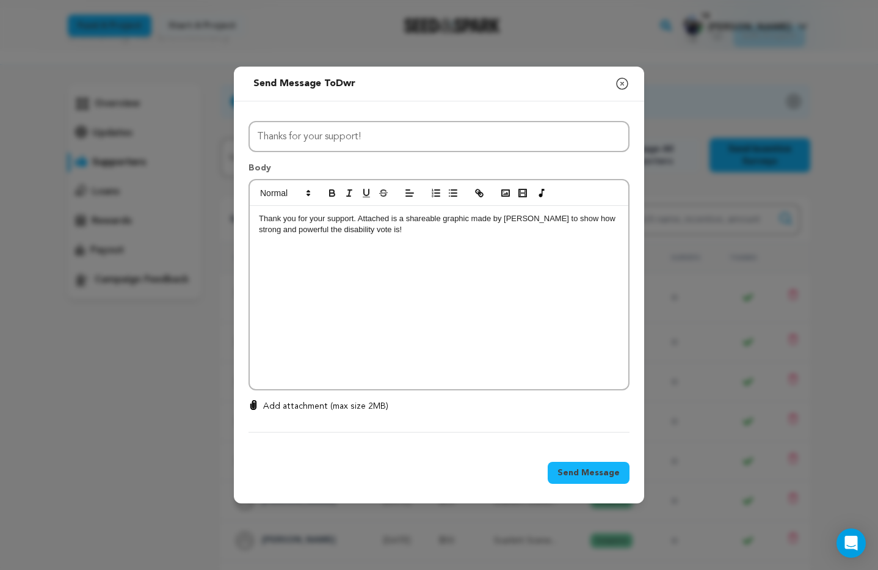
click at [368, 232] on p "Thank you for your support. Attached is a shareable graphic made by Derek to sh…" at bounding box center [439, 224] width 360 height 23
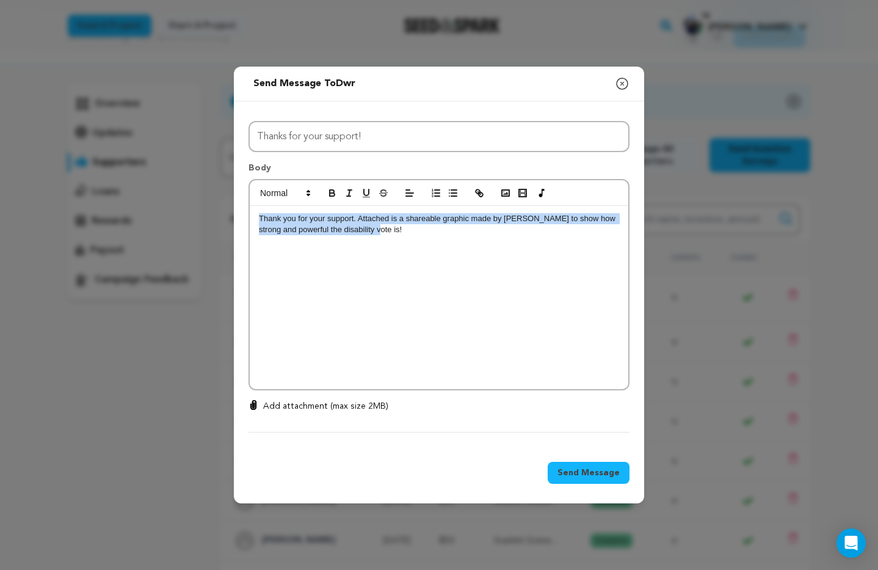
drag, startPoint x: 259, startPoint y: 217, endPoint x: 378, endPoint y: 232, distance: 120.0
click at [378, 232] on p "Thank you for your support. Attached is a shareable graphic made by Derek to sh…" at bounding box center [439, 224] width 360 height 23
copy p "Thank you for your support. Attached is a shareable graphic made by Derek to sh…"
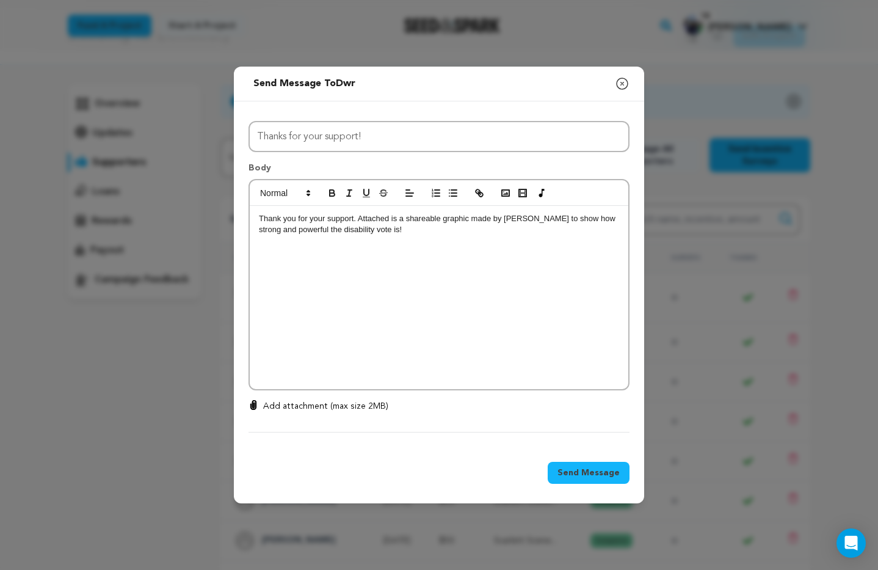
click at [313, 407] on p "Add attachment (max size 2MB)" at bounding box center [325, 406] width 125 height 12
click at [254, 400] on input "Add attachment (max size 2MB)" at bounding box center [253, 399] width 1 height 1
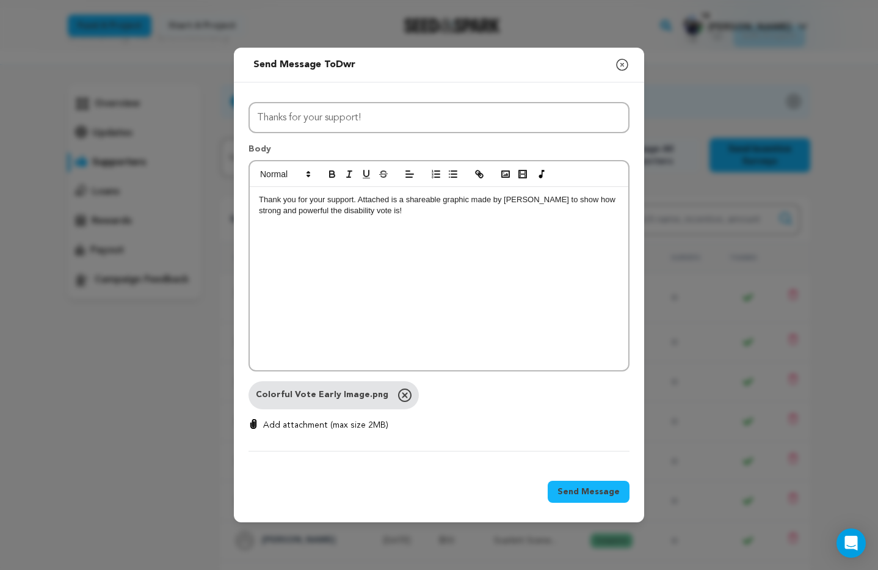
click at [340, 422] on p "Add attachment (max size 2MB)" at bounding box center [325, 425] width 125 height 12
click at [254, 419] on input "Add attachment (max size 2MB)" at bounding box center [253, 418] width 1 height 1
type input "C:\fakepath\Disability_Vote_Matters.png"
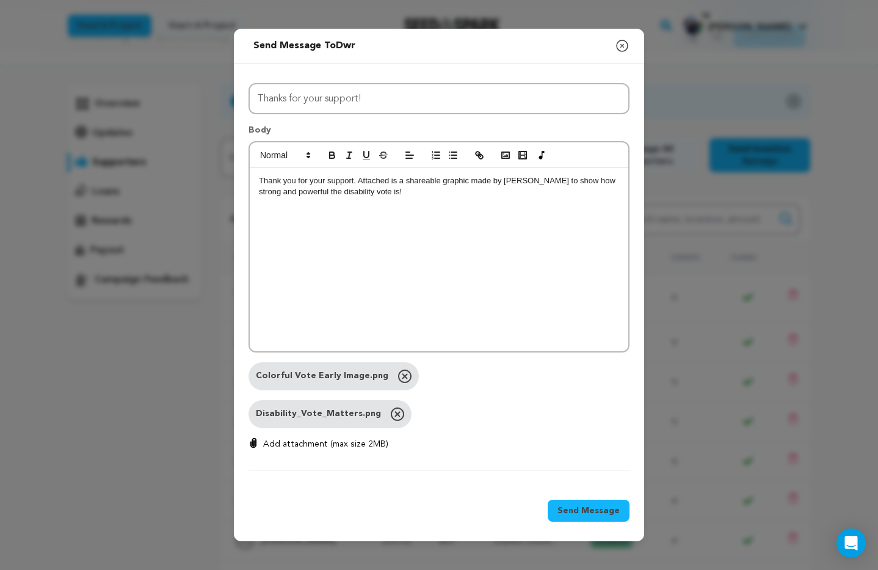
click at [588, 512] on span "Send Message" at bounding box center [588, 510] width 62 height 12
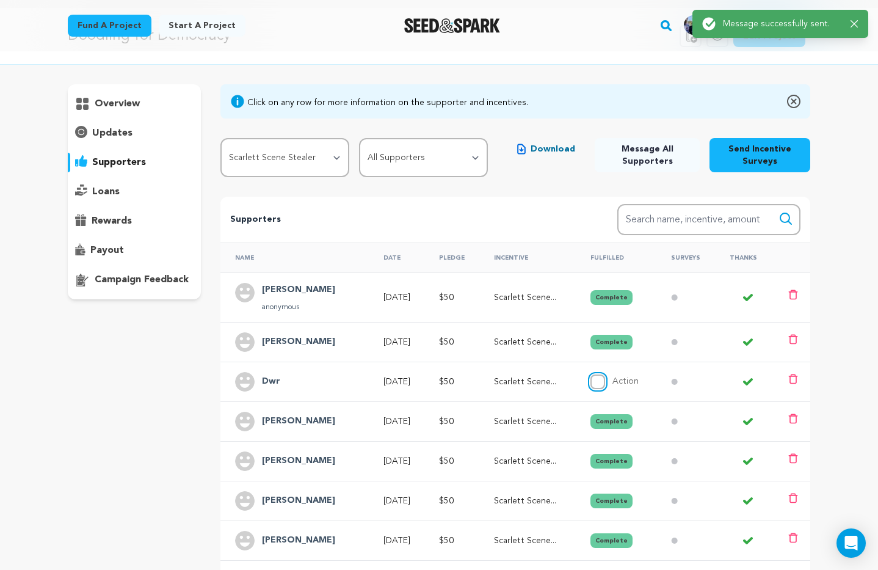
click at [603, 382] on input "Action" at bounding box center [597, 381] width 15 height 15
checkbox input "true"
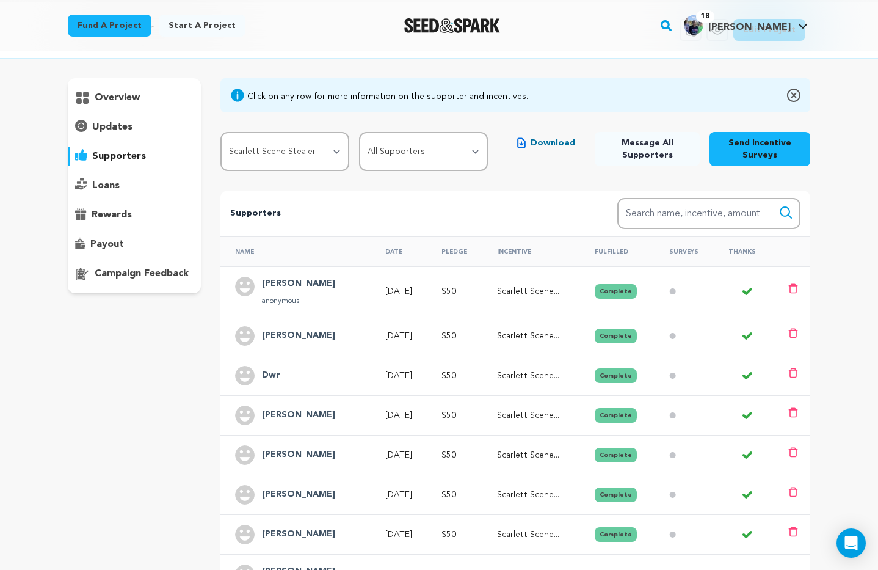
scroll to position [0, 0]
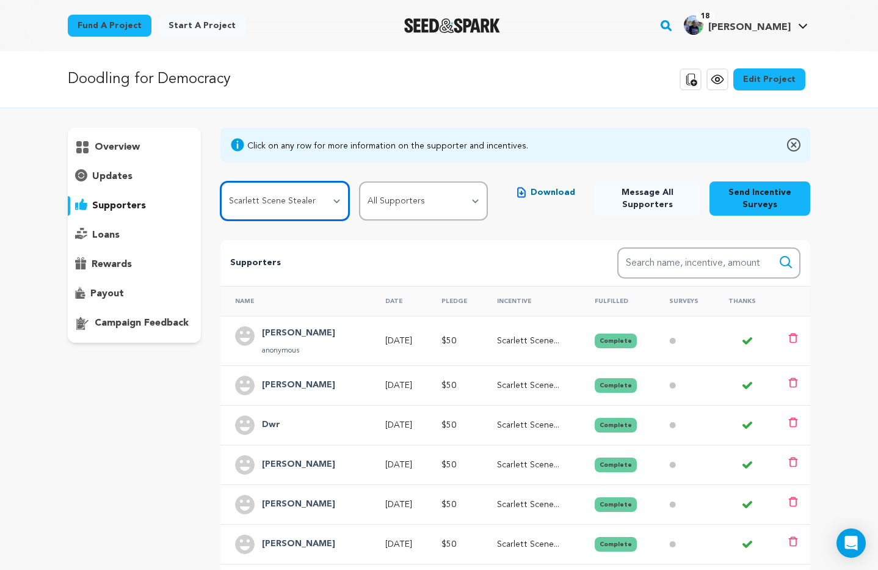
click at [338, 204] on select "All Incentives SAGE Social Shout Out Scarlett Scene Stealer Partners in Pink Bu…" at bounding box center [284, 200] width 129 height 39
select select "114725"
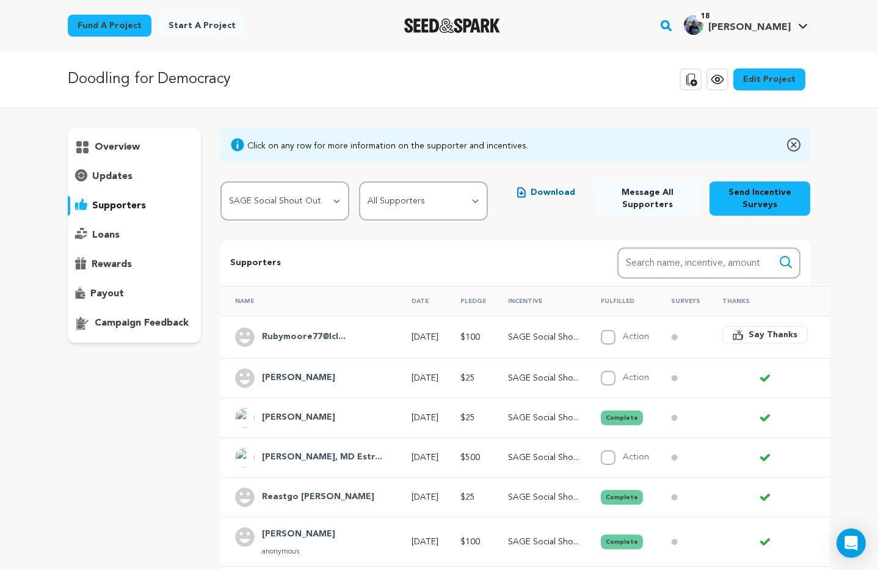
click at [291, 377] on h4 "Gillian Grable" at bounding box center [298, 378] width 73 height 15
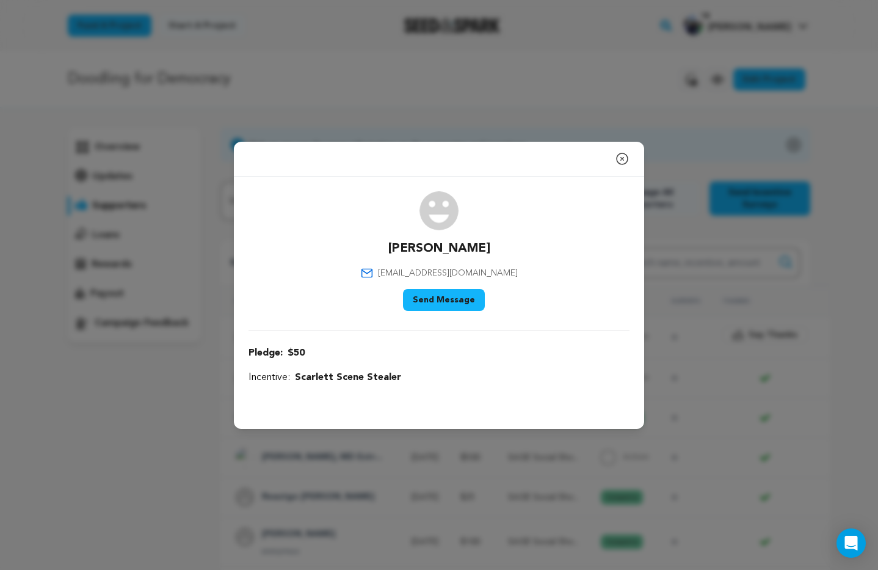
click at [624, 162] on icon "button" at bounding box center [622, 158] width 15 height 15
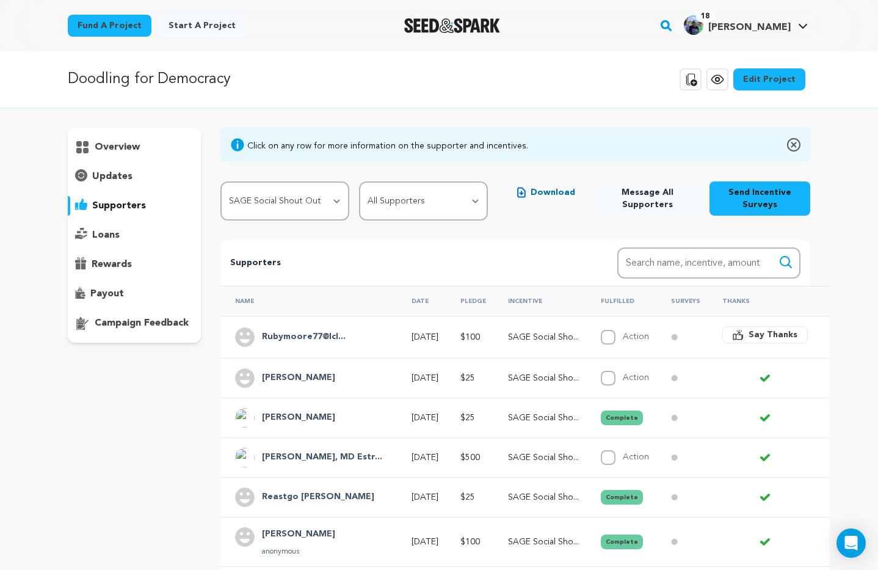
click at [302, 377] on h4 "Gillian Grable" at bounding box center [298, 378] width 73 height 15
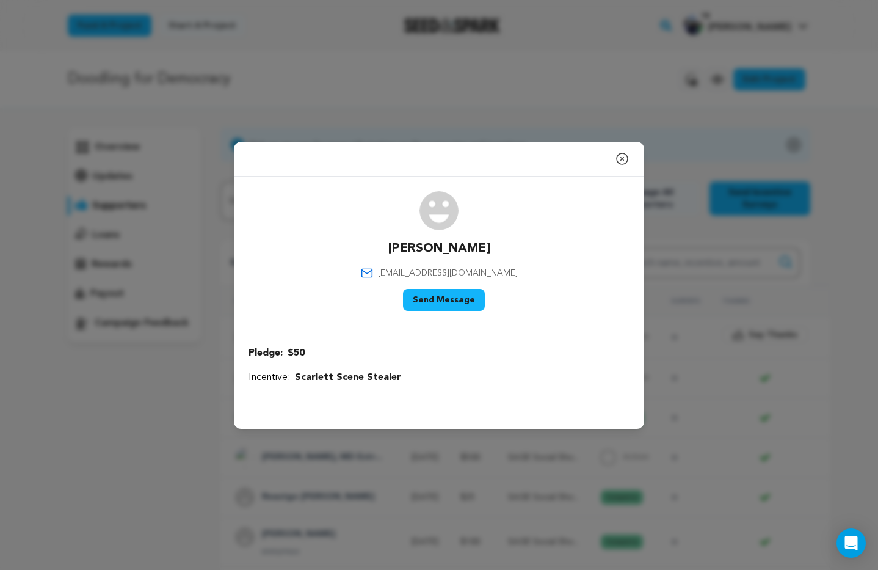
click at [448, 300] on button "Send Message" at bounding box center [444, 300] width 82 height 22
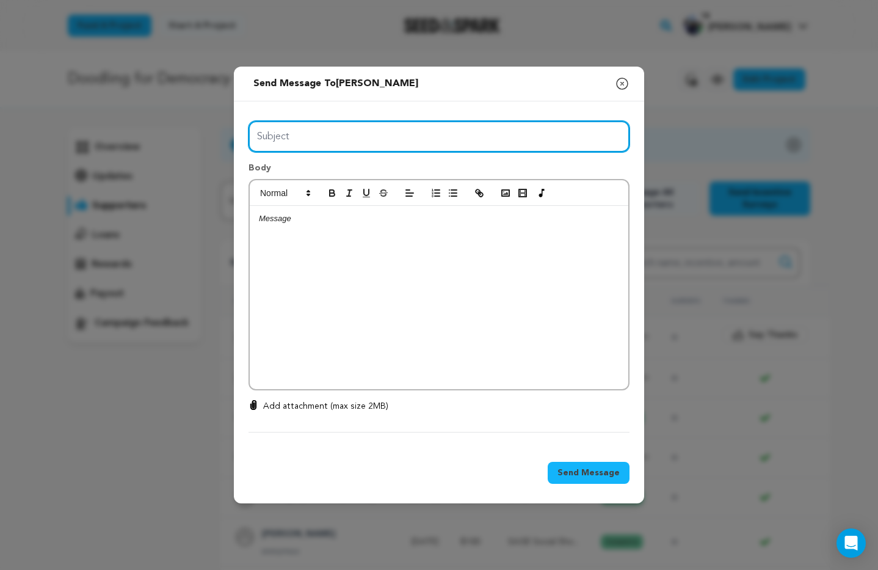
click at [314, 142] on input "Subject" at bounding box center [438, 136] width 381 height 31
type input "Thanks for your support!"
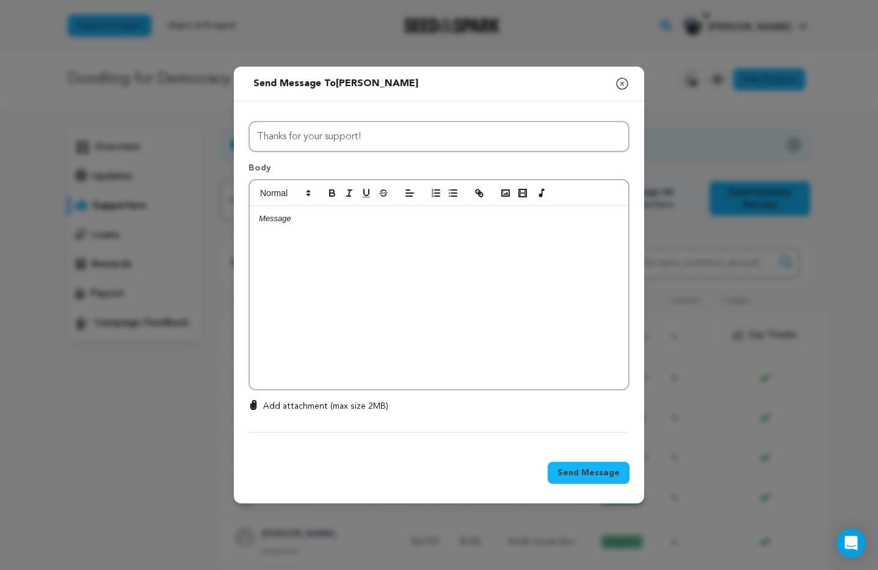
click at [300, 225] on div at bounding box center [439, 297] width 378 height 183
click at [618, 84] on icon "button" at bounding box center [622, 83] width 15 height 15
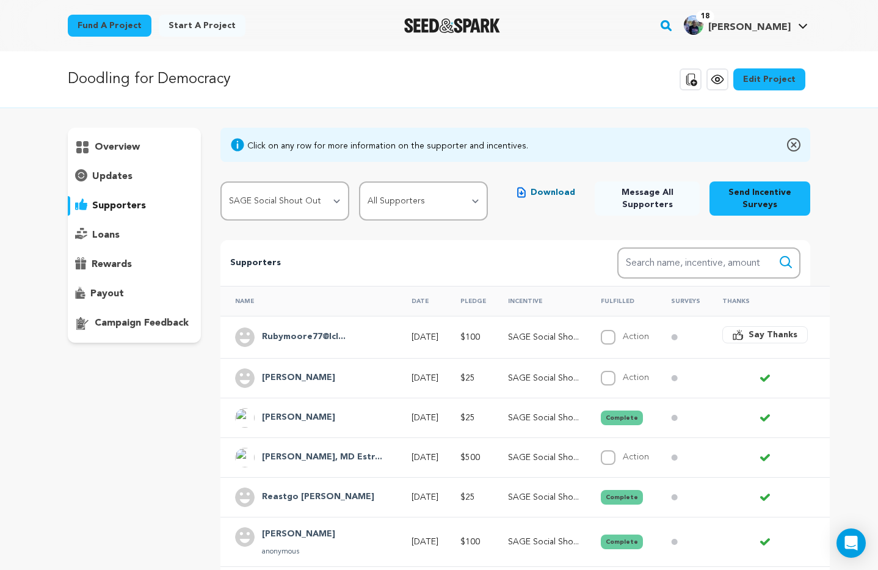
click at [394, 261] on p "Supporters" at bounding box center [404, 263] width 348 height 15
click at [120, 205] on p "supporters" at bounding box center [119, 205] width 54 height 15
click at [557, 194] on span "Download" at bounding box center [552, 192] width 45 height 12
click at [748, 335] on span "Say Thanks" at bounding box center [772, 334] width 49 height 12
click at [127, 144] on p "overview" at bounding box center [117, 147] width 45 height 15
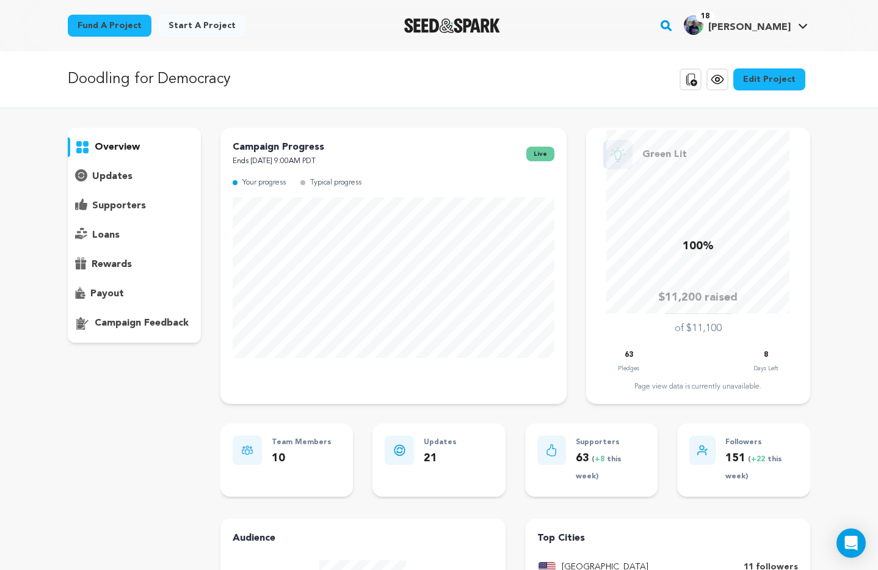
click at [125, 208] on p "supporters" at bounding box center [119, 205] width 54 height 15
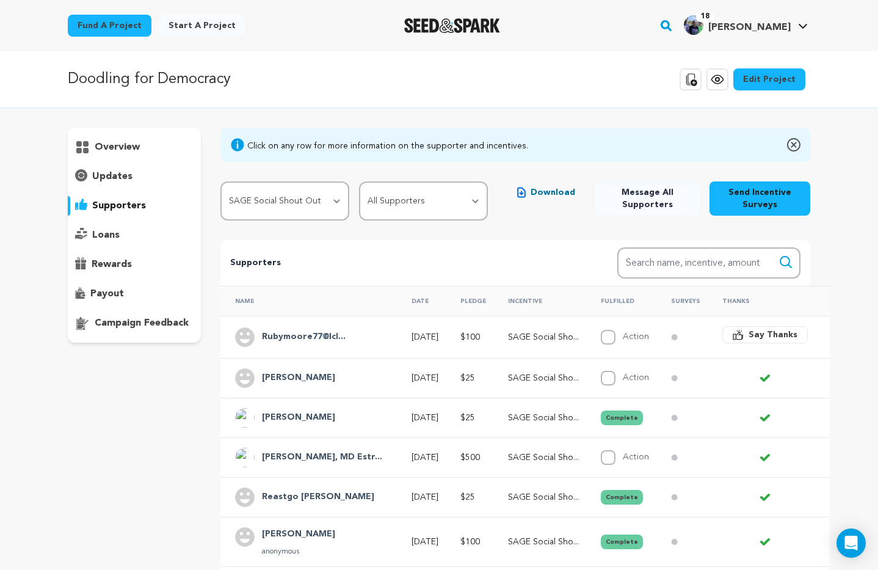
click at [748, 338] on span "Say Thanks" at bounding box center [772, 334] width 49 height 12
click at [120, 148] on p "overview" at bounding box center [117, 147] width 45 height 15
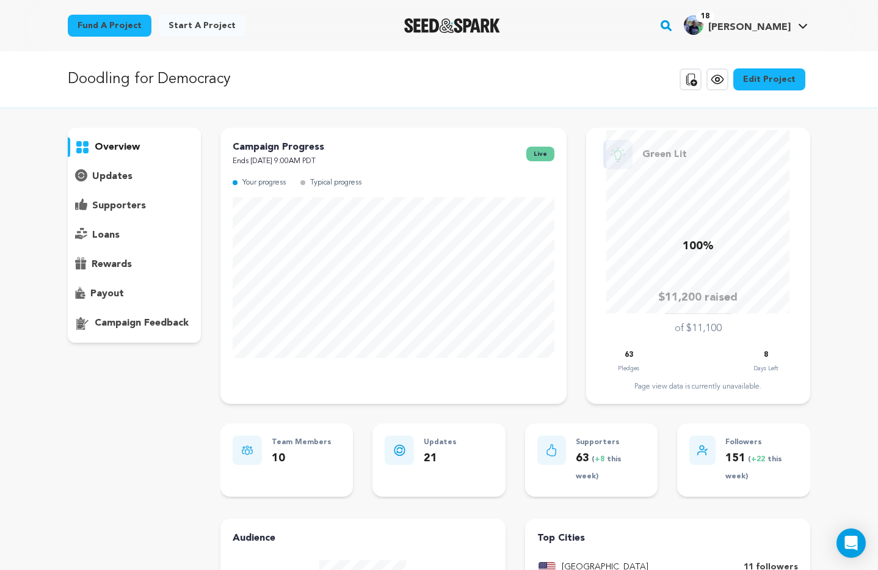
click at [104, 175] on p "updates" at bounding box center [112, 176] width 40 height 15
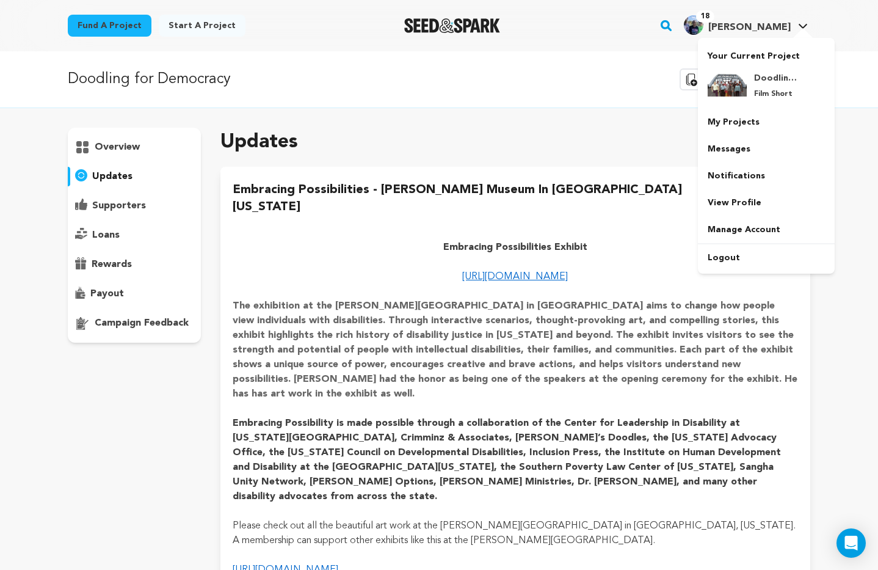
click at [775, 27] on span "[PERSON_NAME]" at bounding box center [749, 28] width 82 height 10
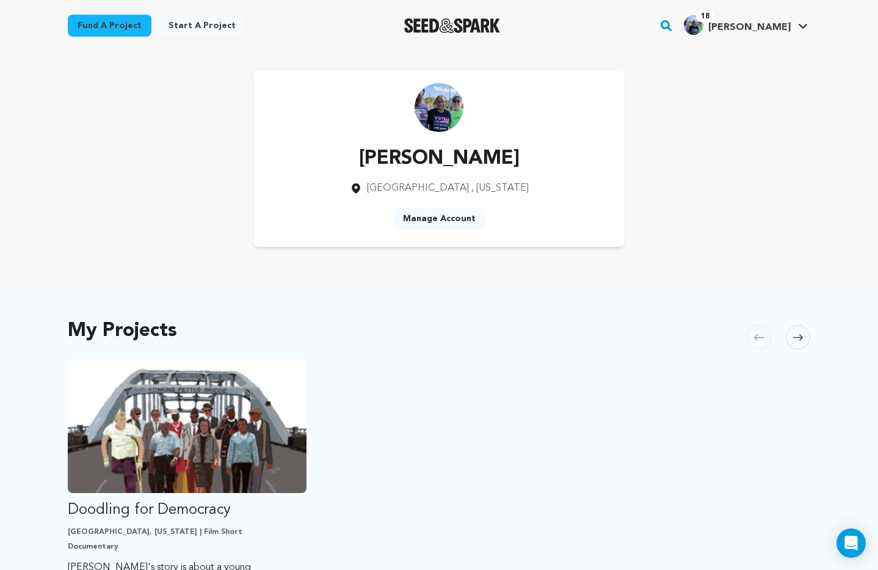
click at [449, 220] on link "Manage Account" at bounding box center [439, 219] width 92 height 22
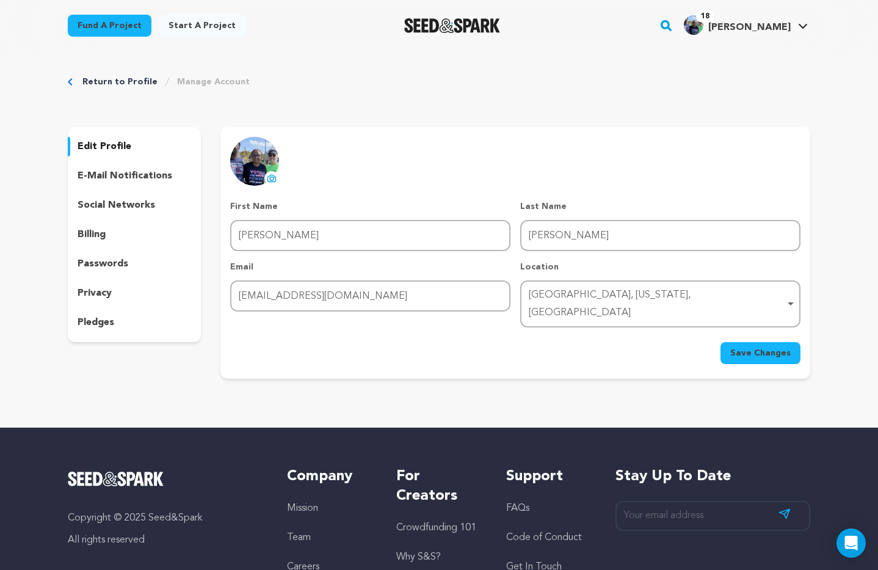
click at [116, 176] on p "e-mail notifications" at bounding box center [125, 175] width 95 height 15
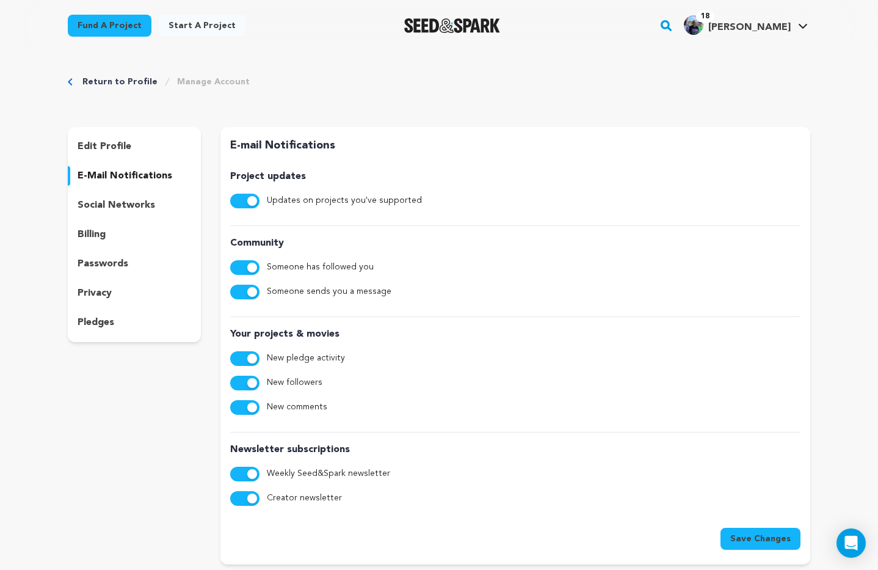
click at [104, 81] on link "Return to Profile" at bounding box center [119, 82] width 75 height 12
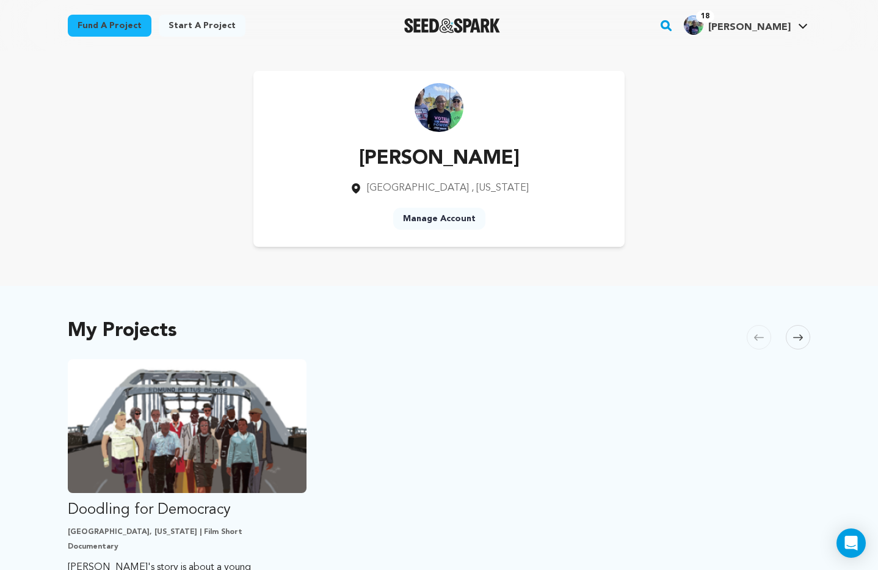
click at [454, 222] on link "Manage Account" at bounding box center [439, 219] width 92 height 22
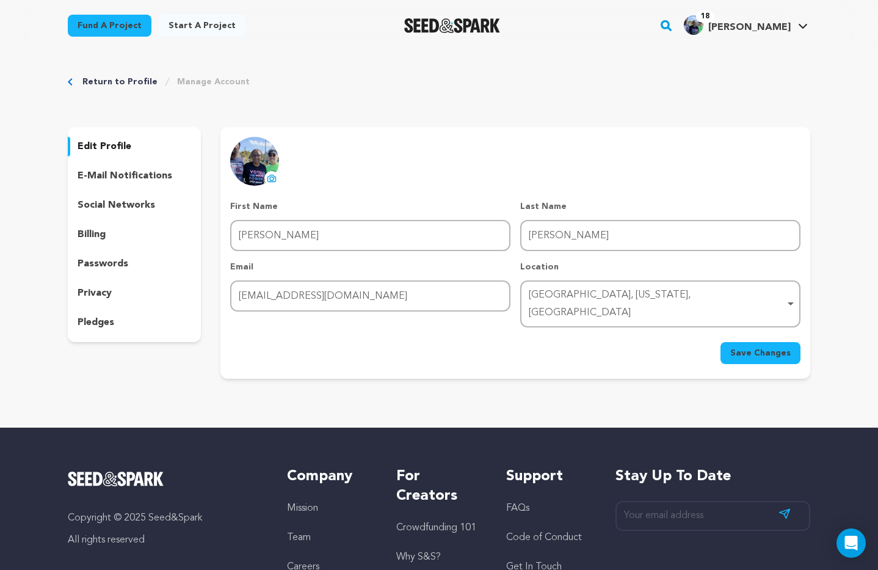
click at [125, 84] on link "Return to Profile" at bounding box center [119, 82] width 75 height 12
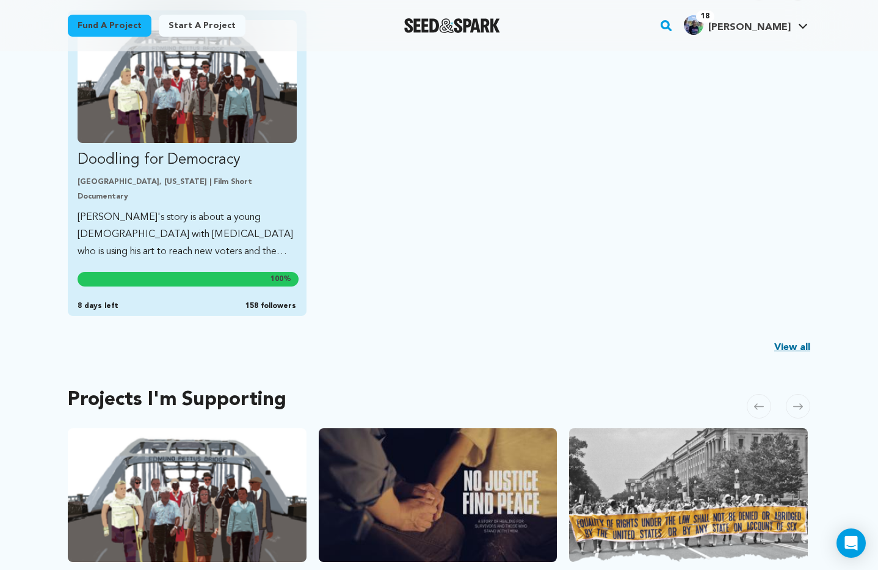
scroll to position [349, 0]
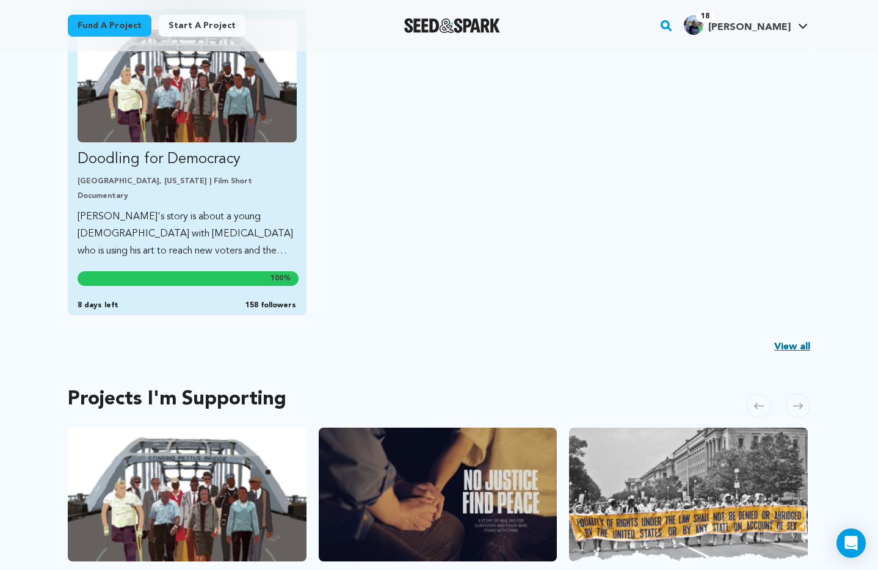
click at [190, 241] on p "[PERSON_NAME]'s story is about a young [DEMOGRAPHIC_DATA] with [MEDICAL_DATA] w…" at bounding box center [187, 233] width 219 height 51
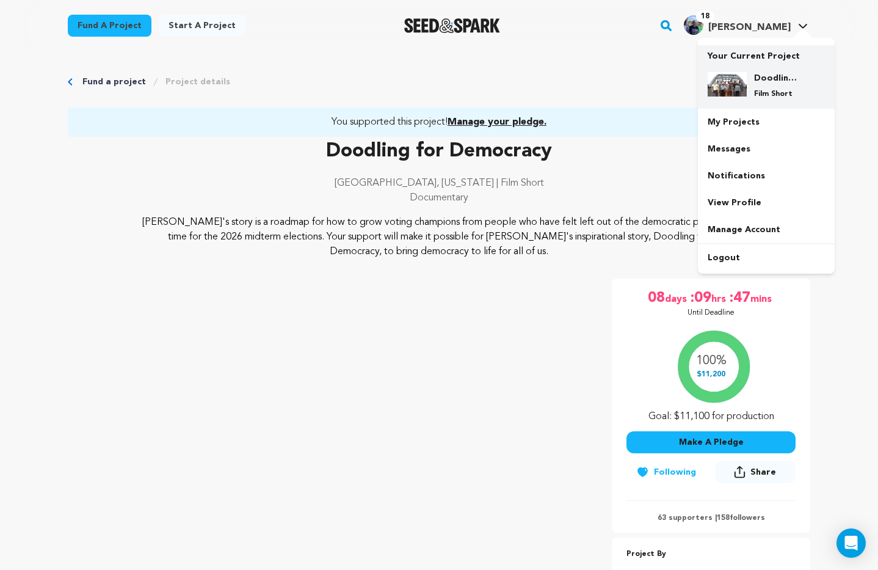
click at [745, 95] on img at bounding box center [726, 84] width 39 height 24
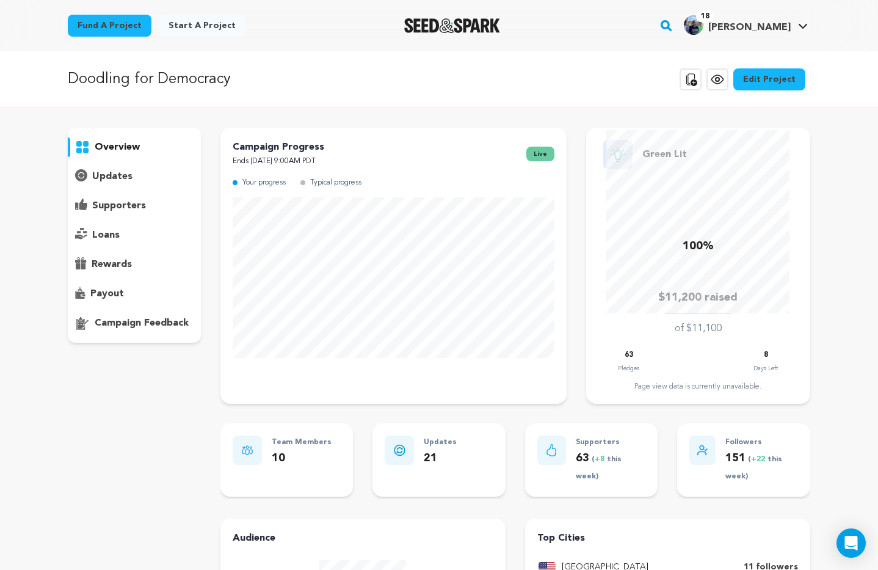
click at [126, 204] on p "supporters" at bounding box center [119, 205] width 54 height 15
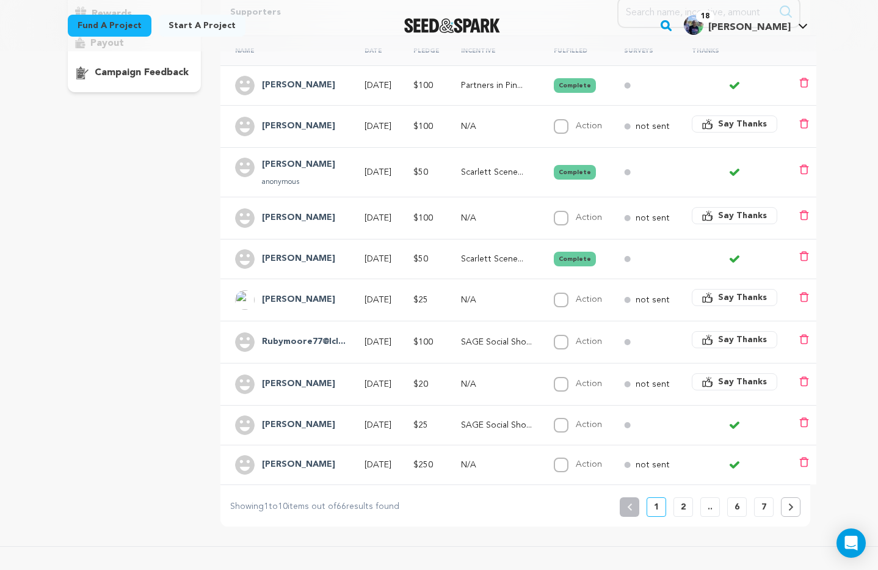
scroll to position [251, 0]
click at [681, 510] on p "2" at bounding box center [683, 506] width 5 height 12
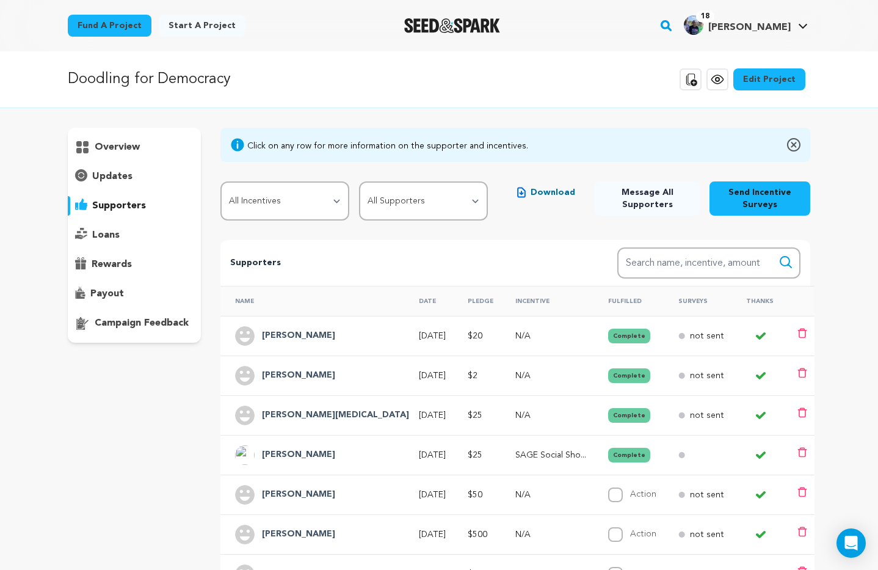
scroll to position [21, 0]
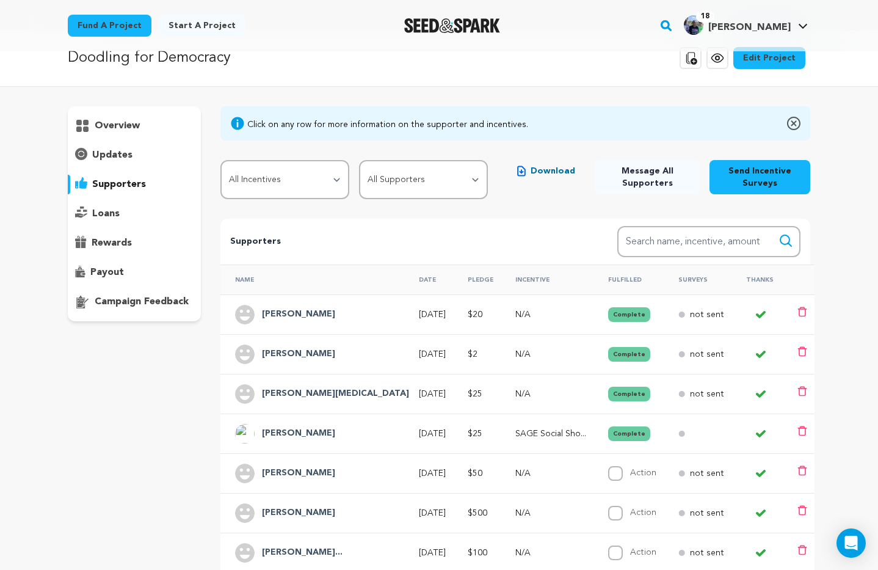
click at [120, 156] on p "updates" at bounding box center [112, 155] width 40 height 15
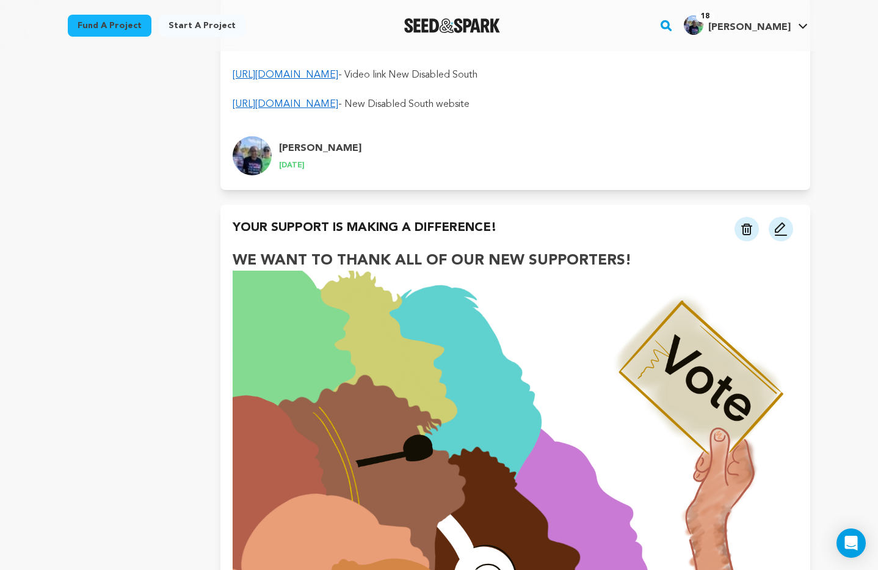
scroll to position [4541, 0]
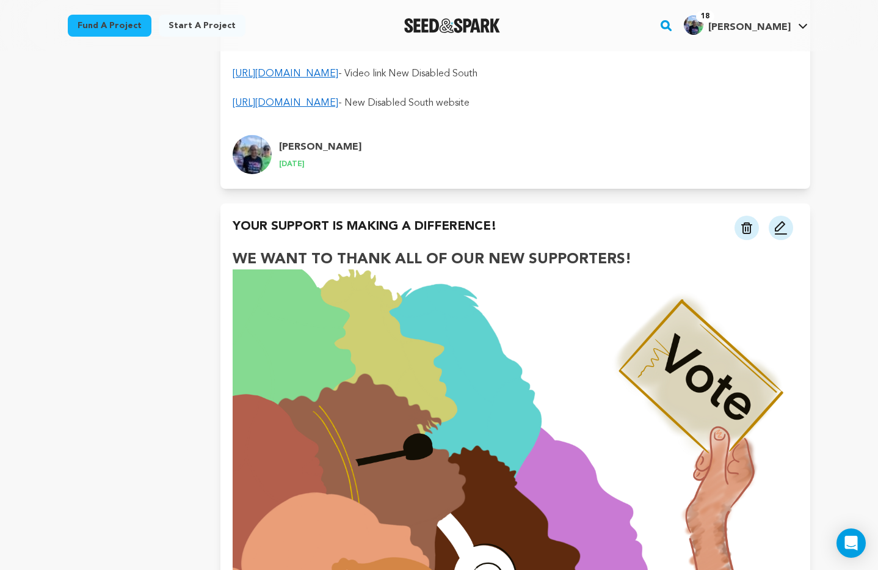
click at [781, 220] on img at bounding box center [780, 227] width 15 height 15
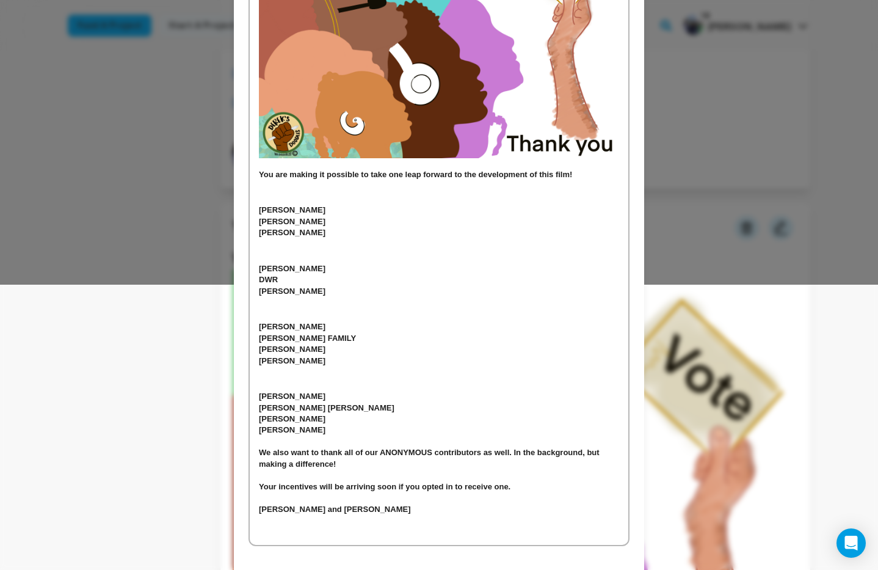
scroll to position [342, 0]
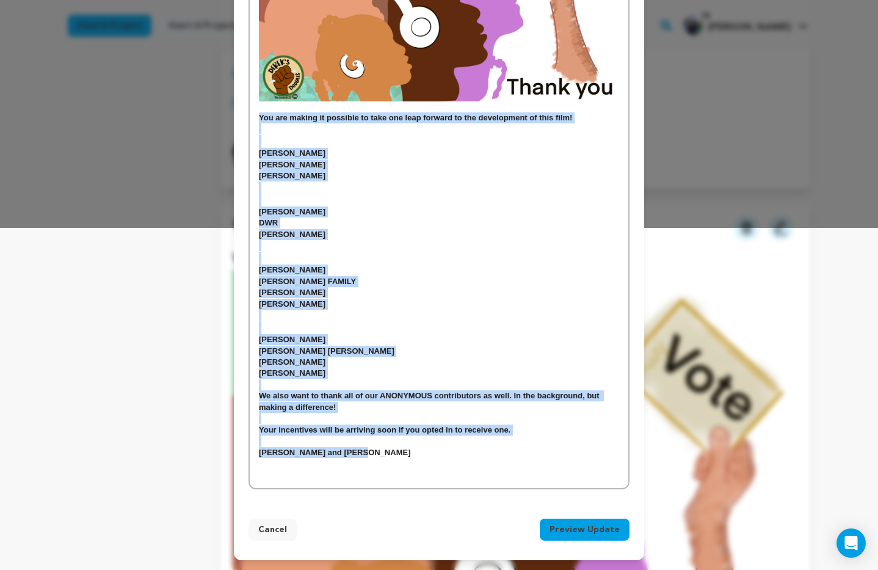
drag, startPoint x: 258, startPoint y: 119, endPoint x: 378, endPoint y: 457, distance: 359.1
click at [378, 457] on div "WE WANT TO THANK ALL OF OUR NEW SUPPORTERS! You are making it possible to take …" at bounding box center [439, 147] width 378 height 681
copy div "You are making it possible to take one leap forward to the development of this …"
click at [272, 529] on button "Cancel" at bounding box center [272, 529] width 48 height 22
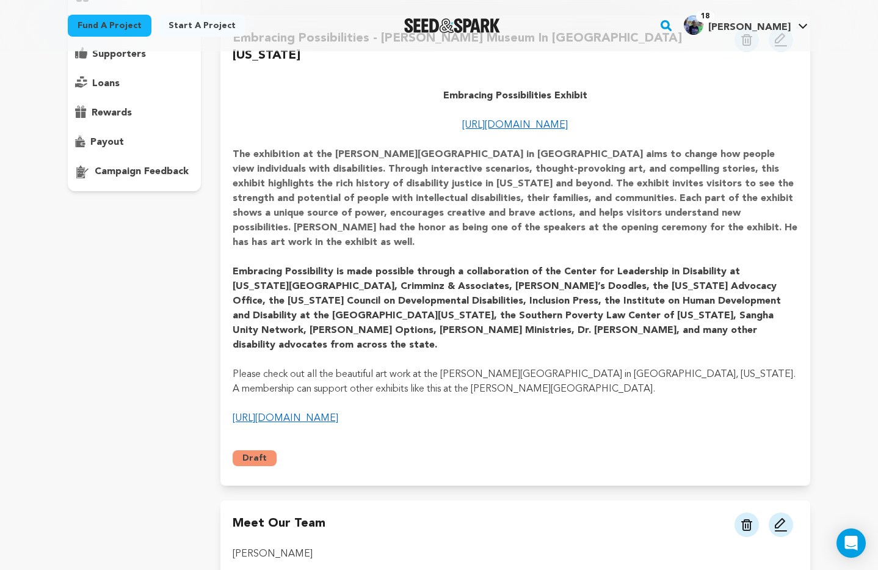
scroll to position [0, 0]
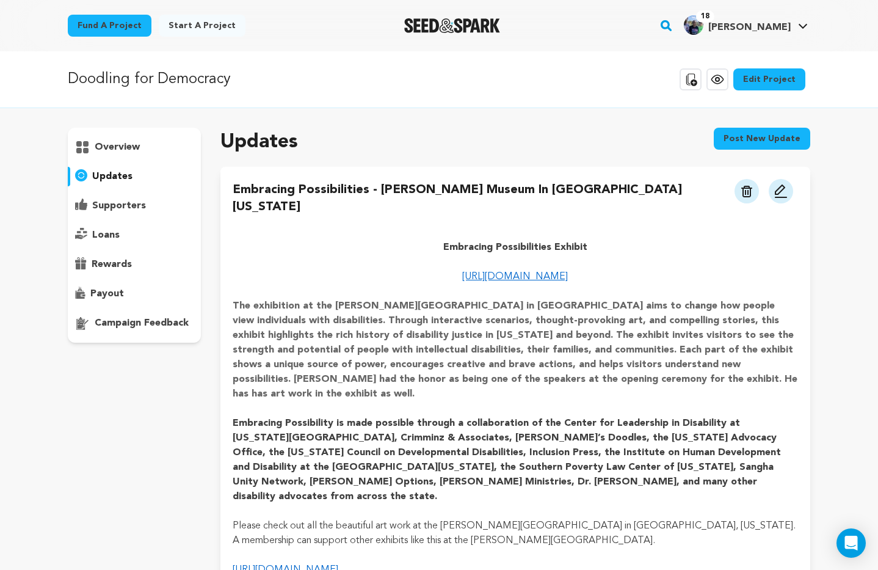
click at [756, 141] on button "Post new update" at bounding box center [762, 139] width 96 height 22
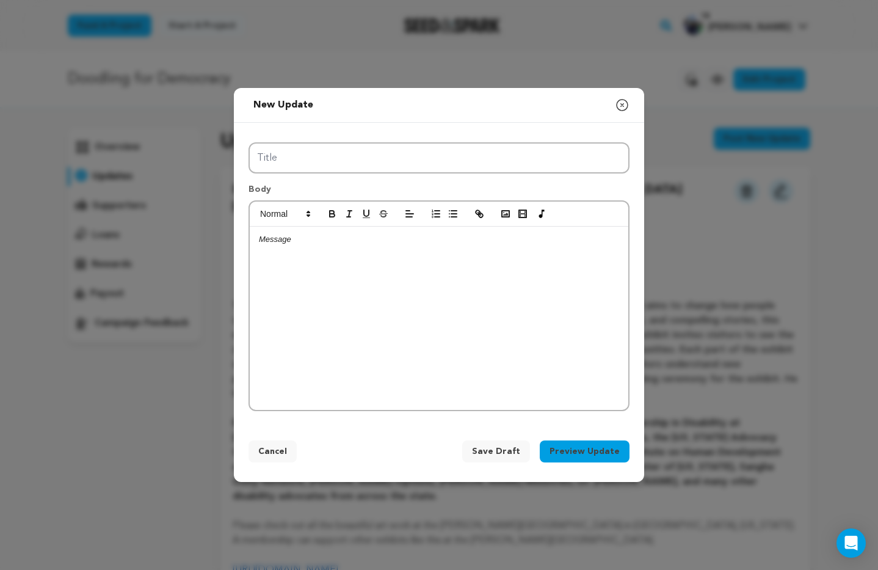
click at [299, 258] on div at bounding box center [439, 317] width 378 height 183
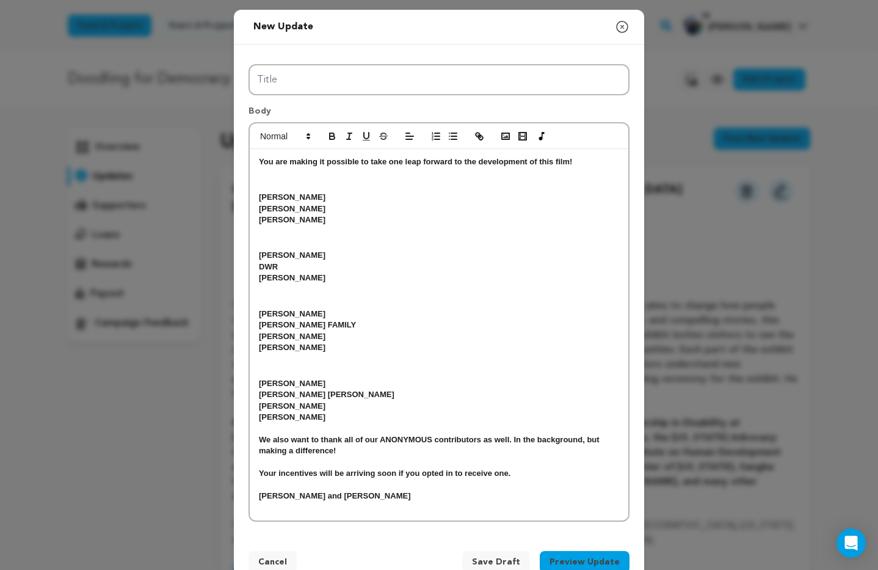
click at [259, 162] on h4 "You are making it possible to take one leap forward to the development of this …" at bounding box center [439, 161] width 360 height 11
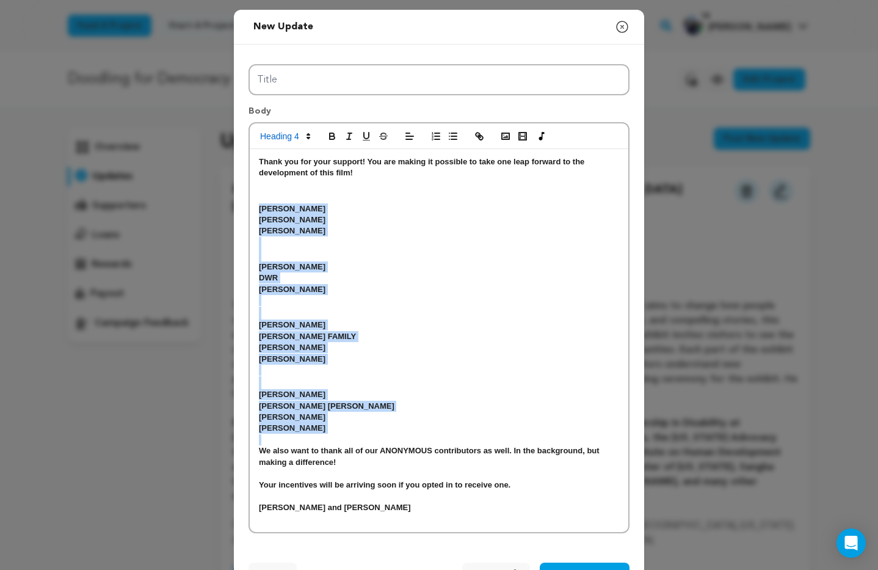
drag, startPoint x: 259, startPoint y: 210, endPoint x: 364, endPoint y: 439, distance: 251.8
click at [364, 439] on div "Thank you for your support! You are making it possible to take one leap forward…" at bounding box center [439, 340] width 378 height 383
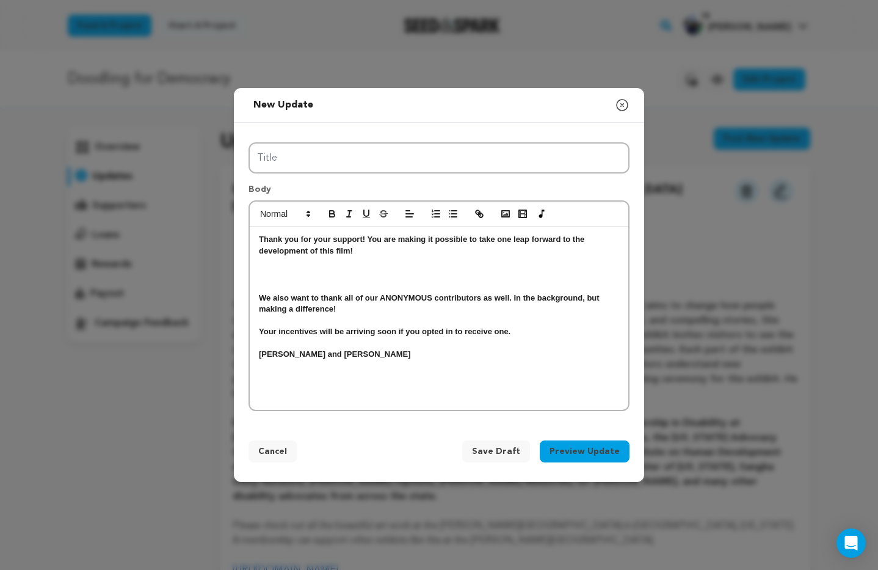
click at [270, 265] on p at bounding box center [439, 261] width 360 height 11
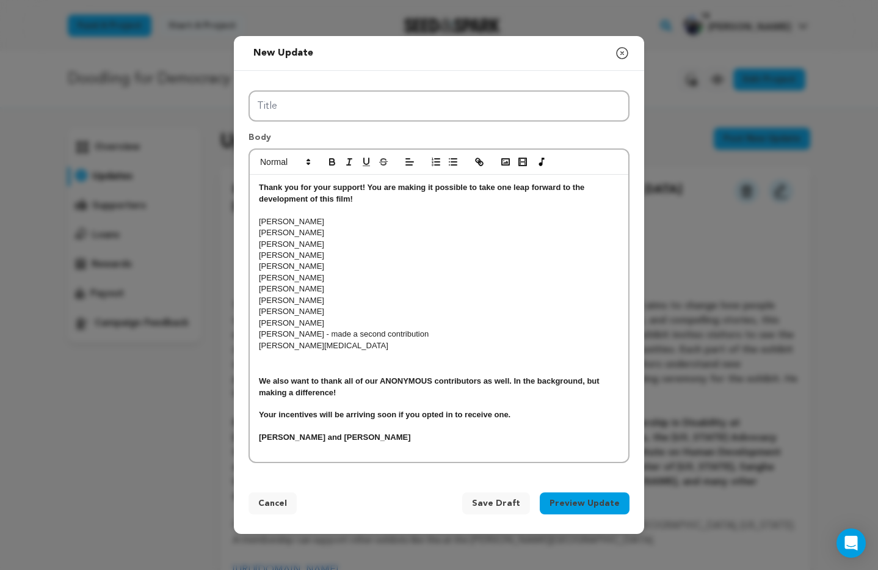
click at [256, 184] on div "Thank you for your support! You are making it possible to take one leap forward…" at bounding box center [439, 318] width 378 height 287
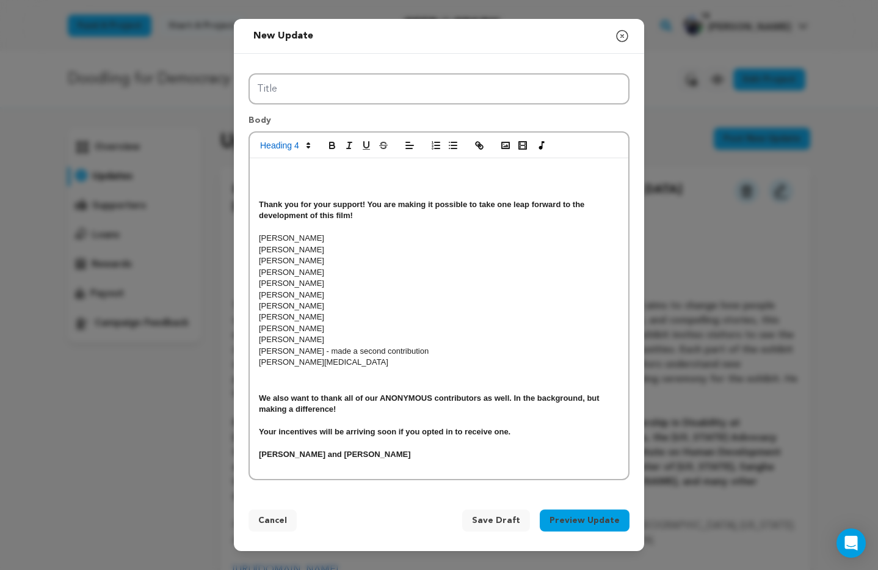
click at [264, 168] on h4 at bounding box center [439, 170] width 360 height 11
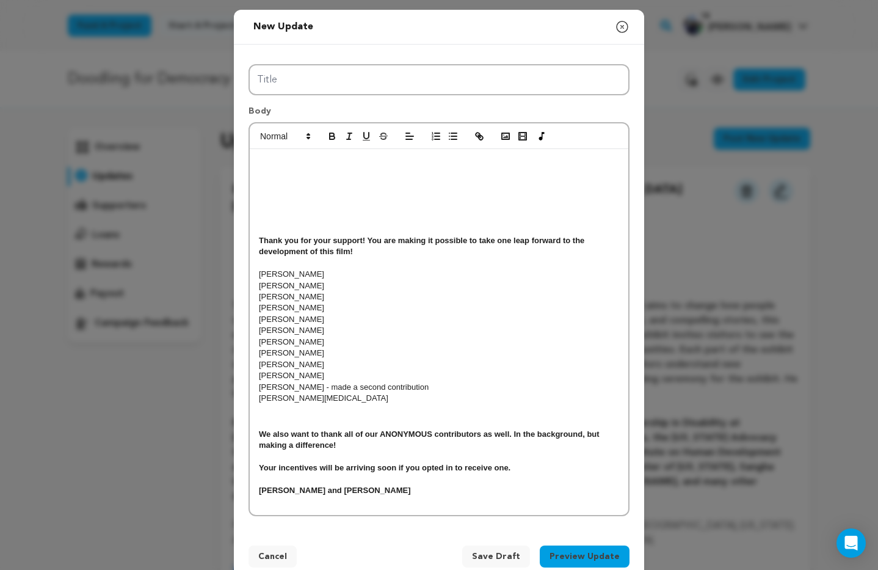
click at [267, 161] on h4 at bounding box center [439, 161] width 360 height 11
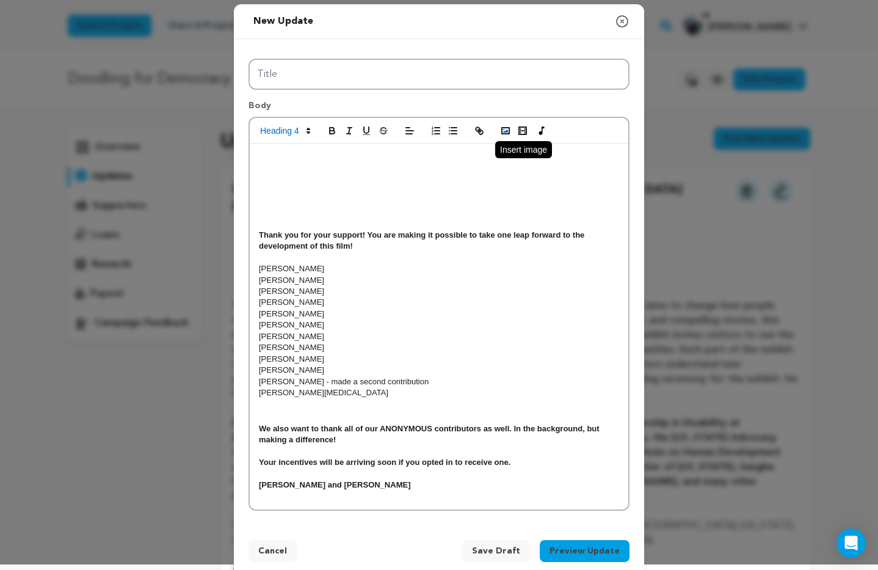
click at [503, 131] on polyline "button" at bounding box center [505, 130] width 5 height 3
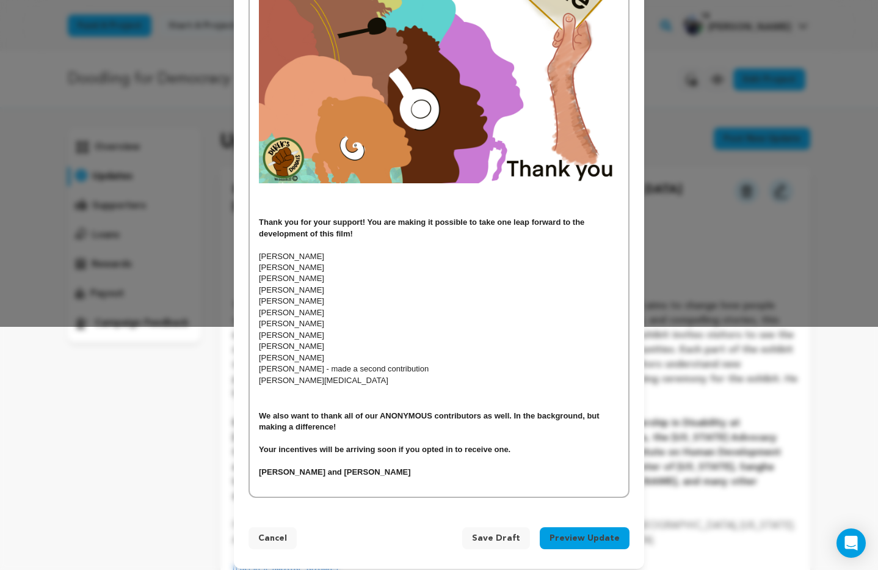
scroll to position [252, 0]
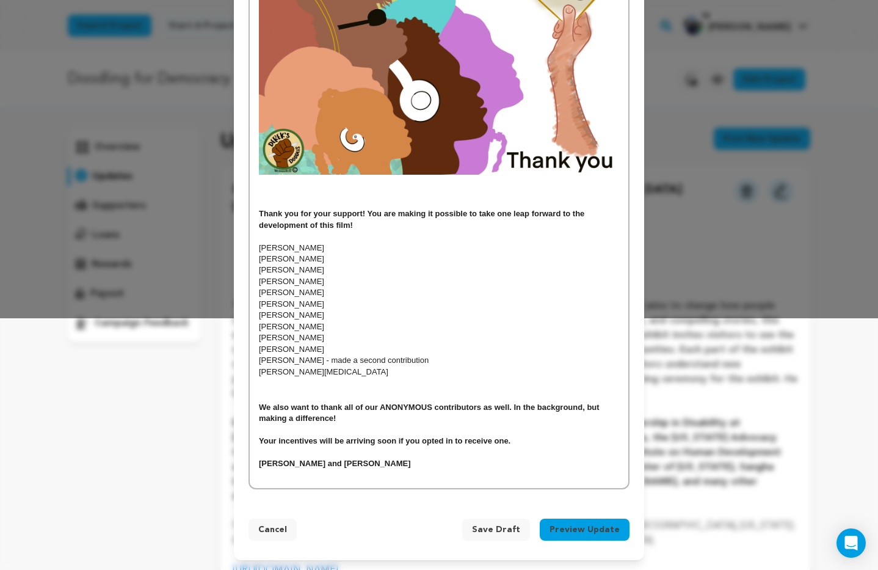
click at [502, 530] on span "Save Draft" at bounding box center [496, 529] width 48 height 12
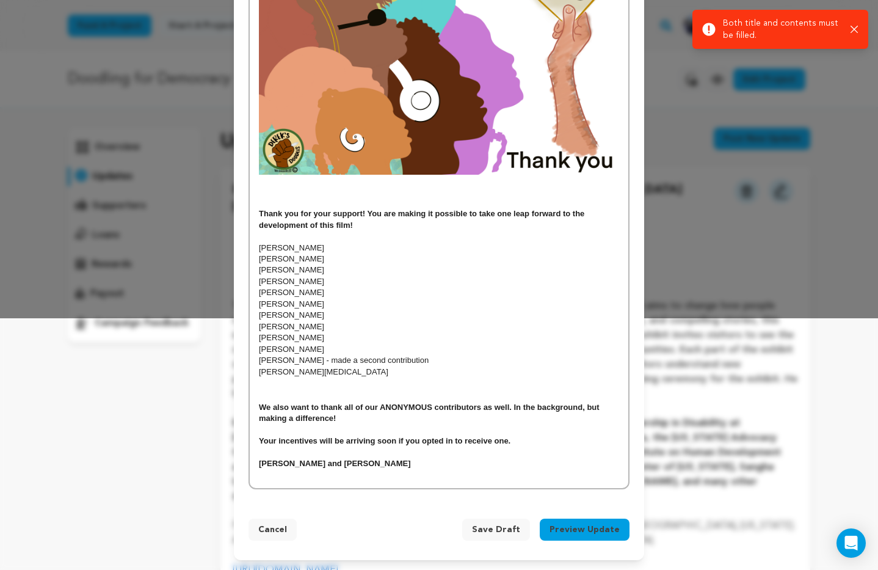
click at [497, 530] on span "Save Draft" at bounding box center [496, 529] width 48 height 12
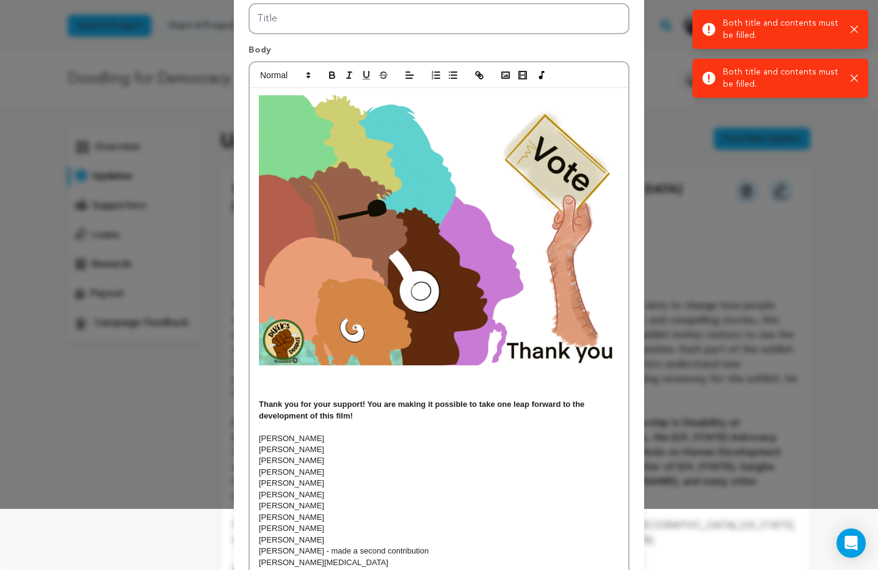
scroll to position [0, 0]
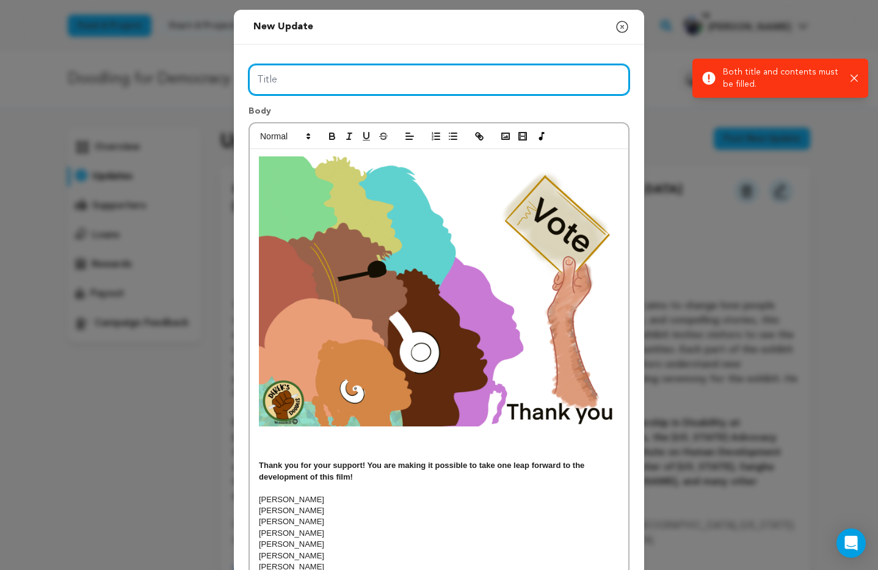
click at [304, 81] on input "Title" at bounding box center [438, 79] width 381 height 31
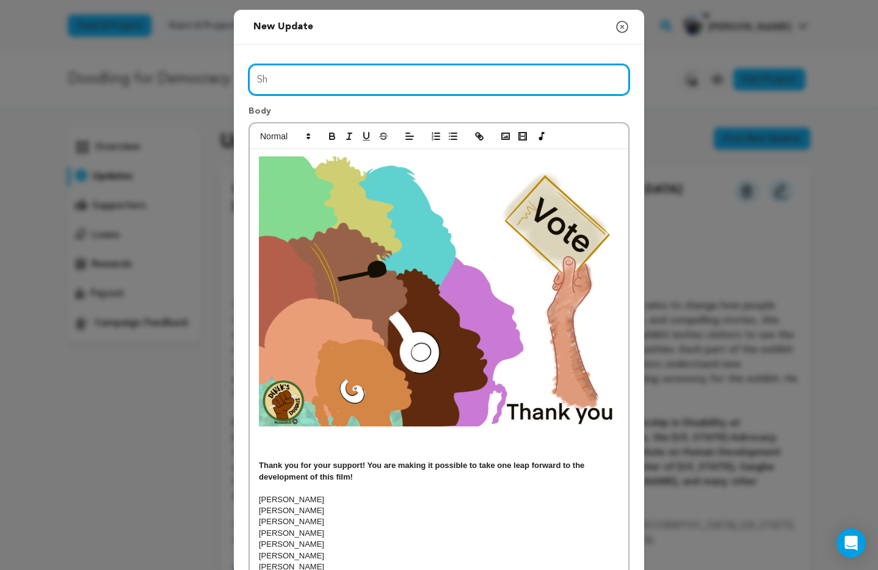
type input "S"
click at [257, 78] on input "Shot Out to our new Supports!" at bounding box center [438, 79] width 381 height 31
click at [301, 80] on input ""Shot Out to our new Supports!" at bounding box center [438, 79] width 381 height 31
click at [395, 82] on input ""Shot Out" to our new Supports!" at bounding box center [438, 79] width 381 height 31
click at [450, 81] on input ""Shot Out" to our new Supporters!" at bounding box center [438, 79] width 381 height 31
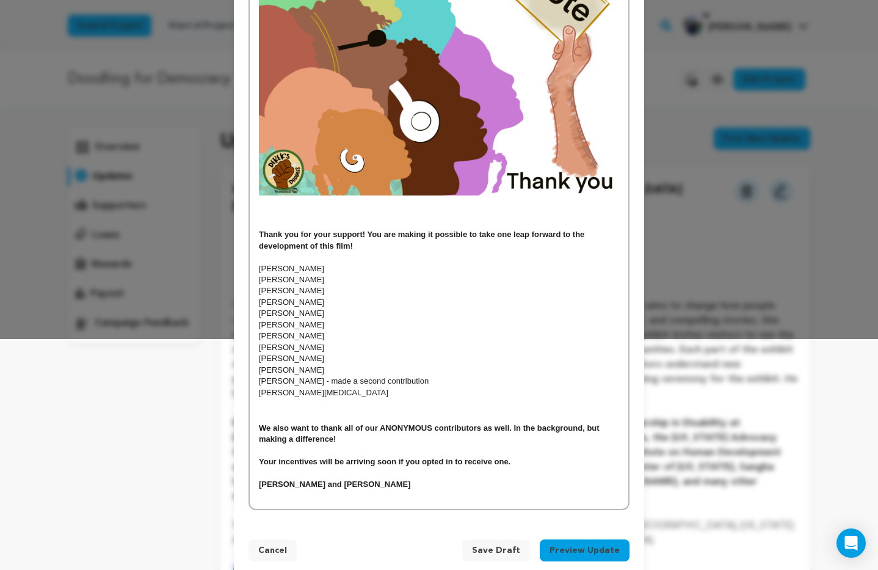
scroll to position [252, 0]
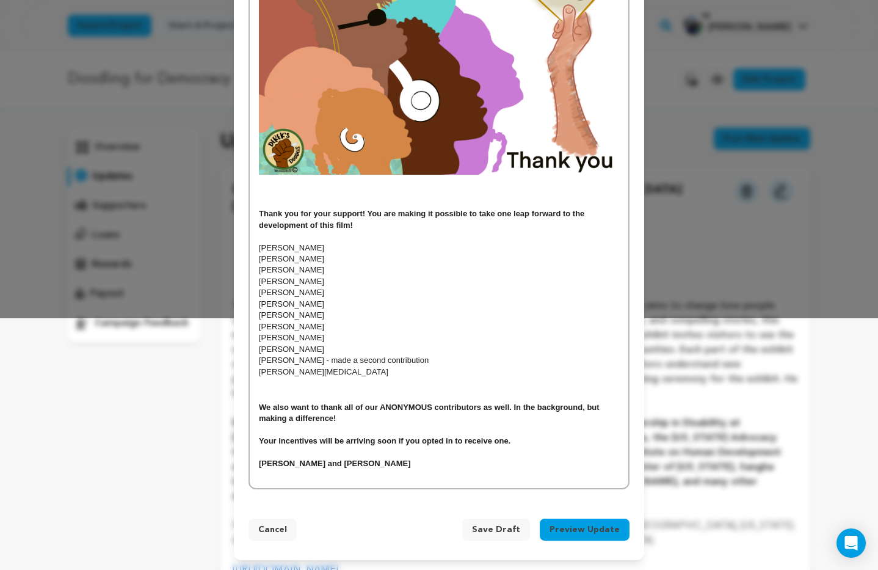
type input ""Shot Out" to our new Supporters!"
drag, startPoint x: 503, startPoint y: 531, endPoint x: 505, endPoint y: 512, distance: 19.0
click at [503, 531] on span "Save Draft" at bounding box center [496, 529] width 48 height 12
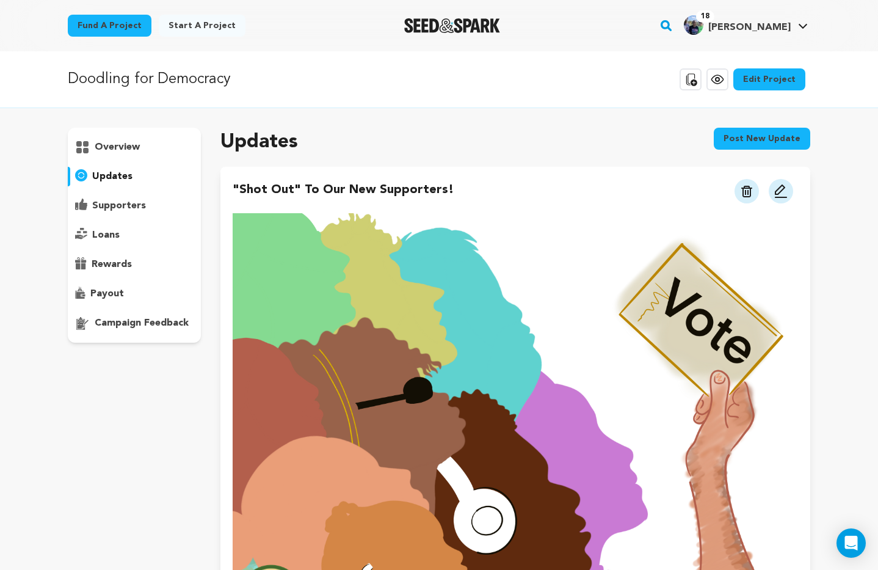
click at [124, 204] on p "supporters" at bounding box center [119, 205] width 54 height 15
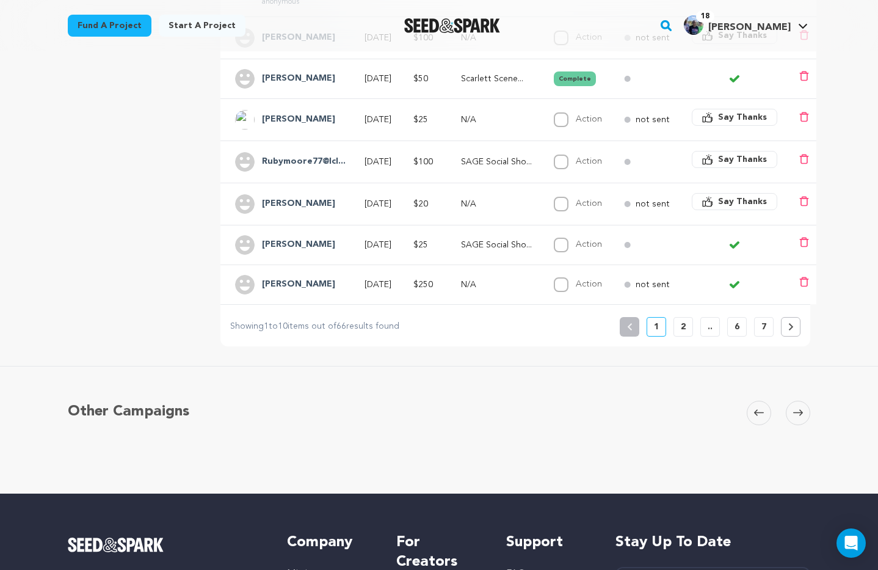
scroll to position [422, 0]
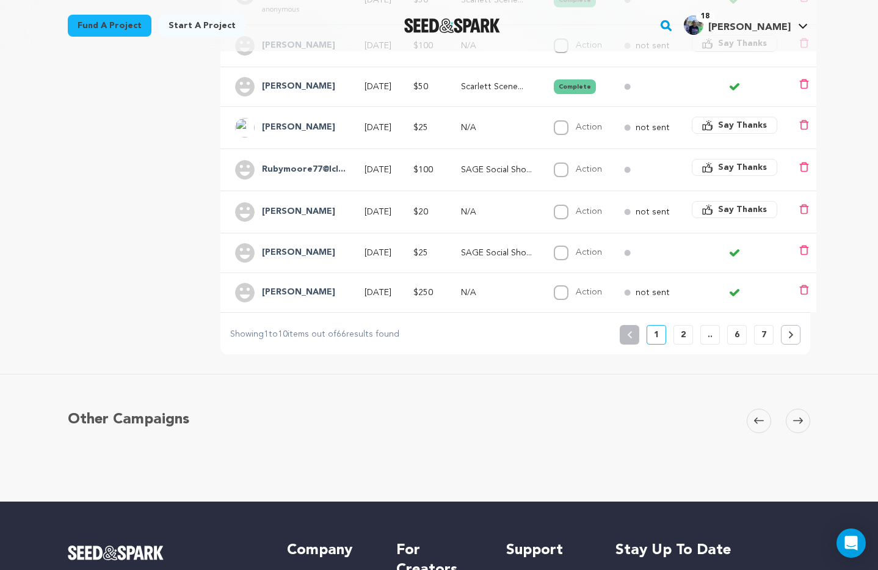
click at [684, 333] on p "2" at bounding box center [683, 334] width 5 height 12
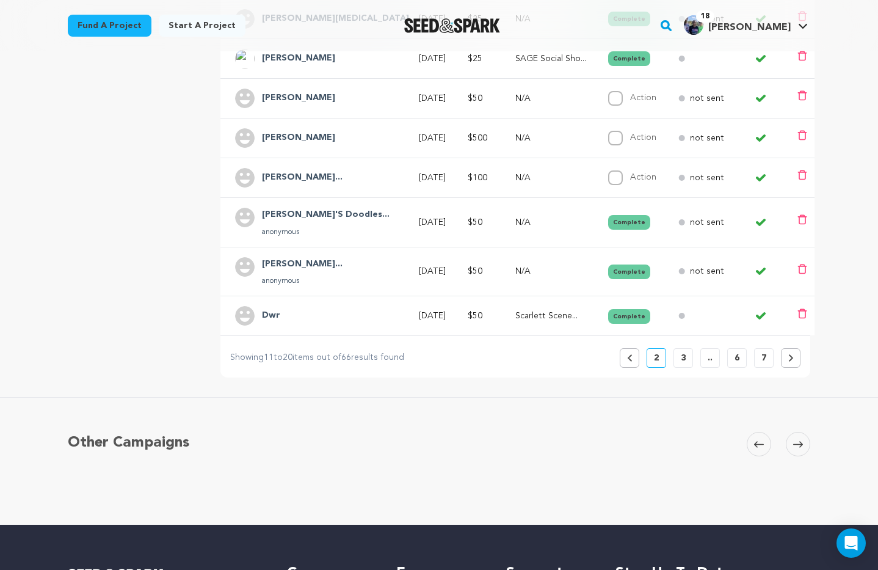
scroll to position [397, 0]
click at [634, 359] on button "Previous" at bounding box center [630, 357] width 20 height 20
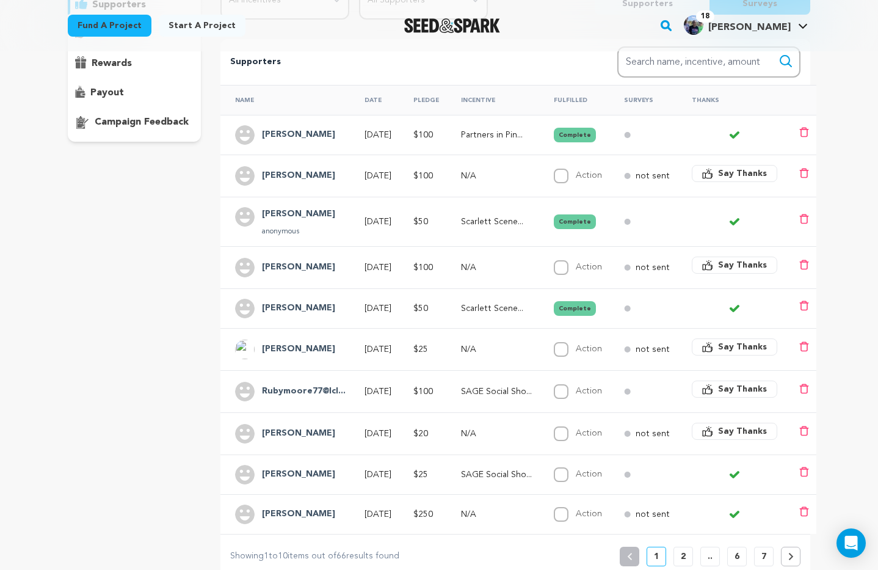
scroll to position [204, 0]
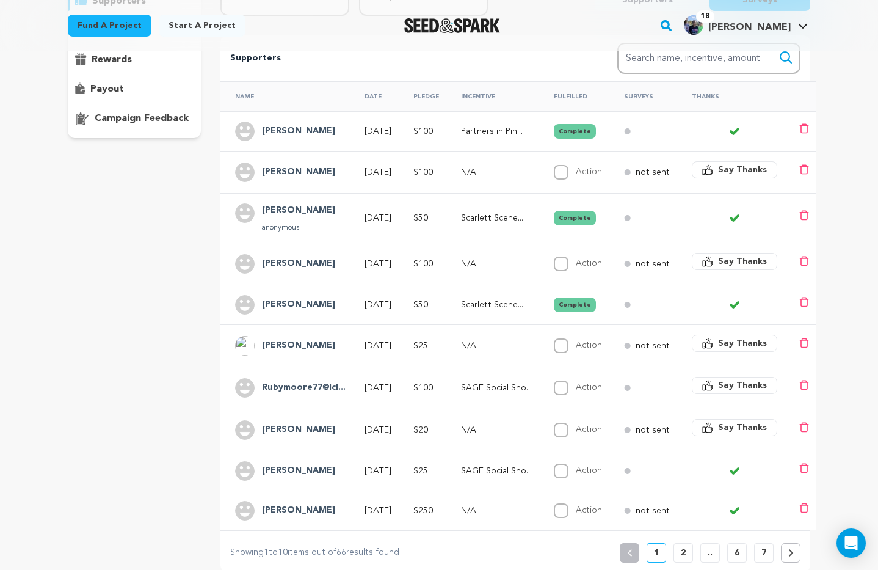
click at [743, 345] on span "Say Thanks" at bounding box center [742, 343] width 49 height 12
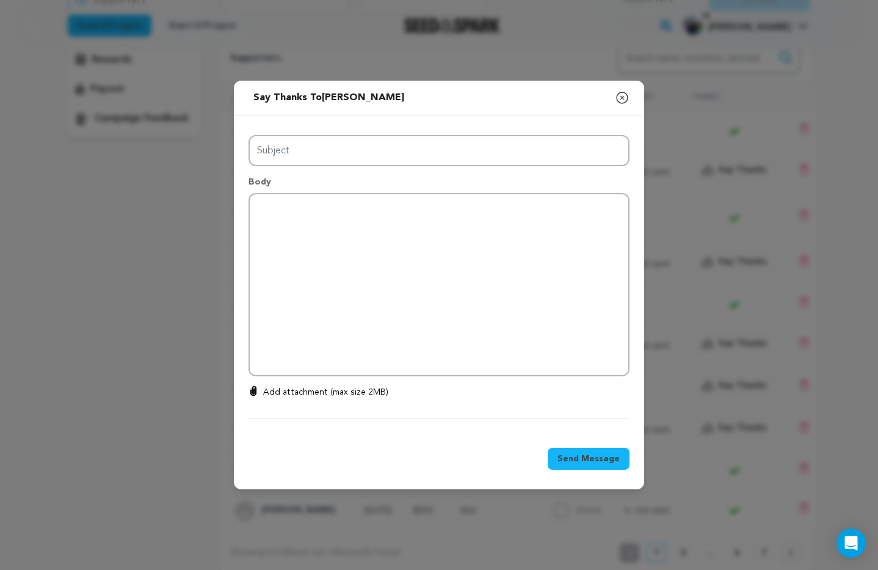
type input "Thanks for your support!"
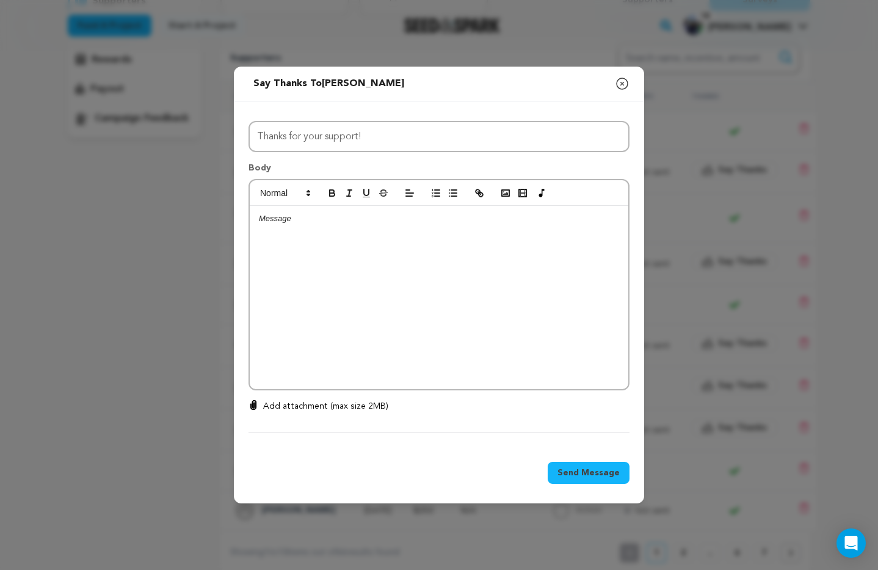
click at [290, 223] on p at bounding box center [439, 218] width 360 height 11
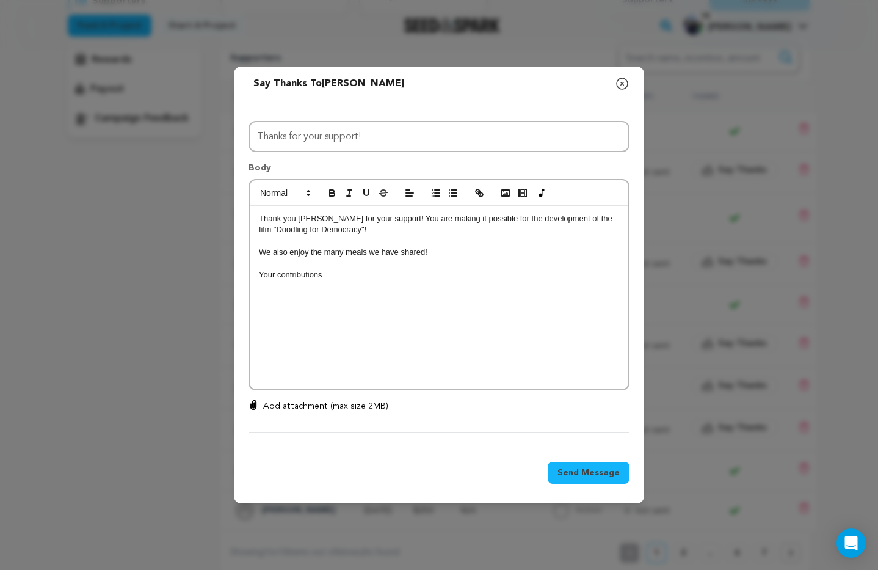
drag, startPoint x: 258, startPoint y: 273, endPoint x: 268, endPoint y: 278, distance: 10.7
click at [258, 273] on div "Thank you [PERSON_NAME] for your support! You are making it possible for the de…" at bounding box center [439, 297] width 378 height 183
click at [279, 275] on p "For Your contributions" at bounding box center [439, 274] width 360 height 11
click at [339, 277] on p "For your contributions" at bounding box center [439, 274] width 360 height 11
click at [588, 475] on span "Send Message" at bounding box center [588, 472] width 62 height 12
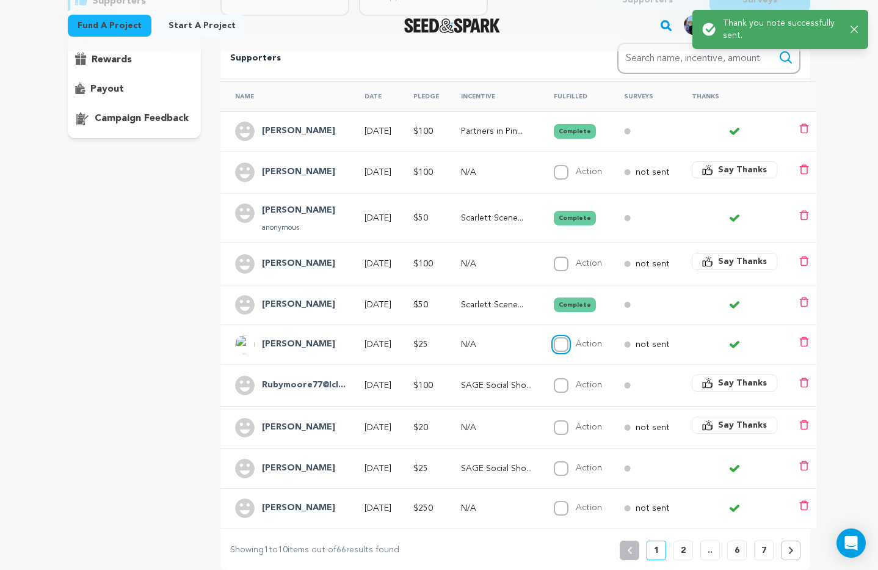
click at [568, 344] on input "Action" at bounding box center [561, 344] width 15 height 15
checkbox input "true"
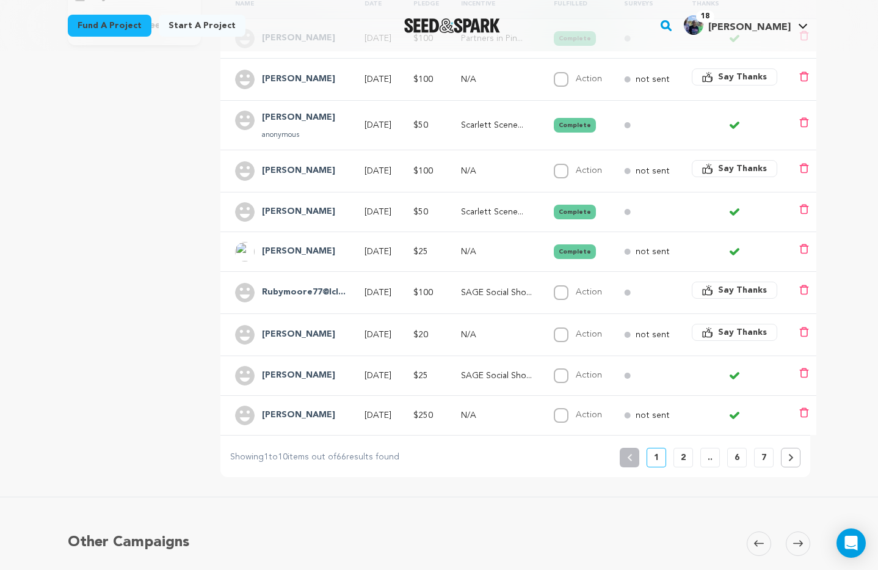
scroll to position [305, 0]
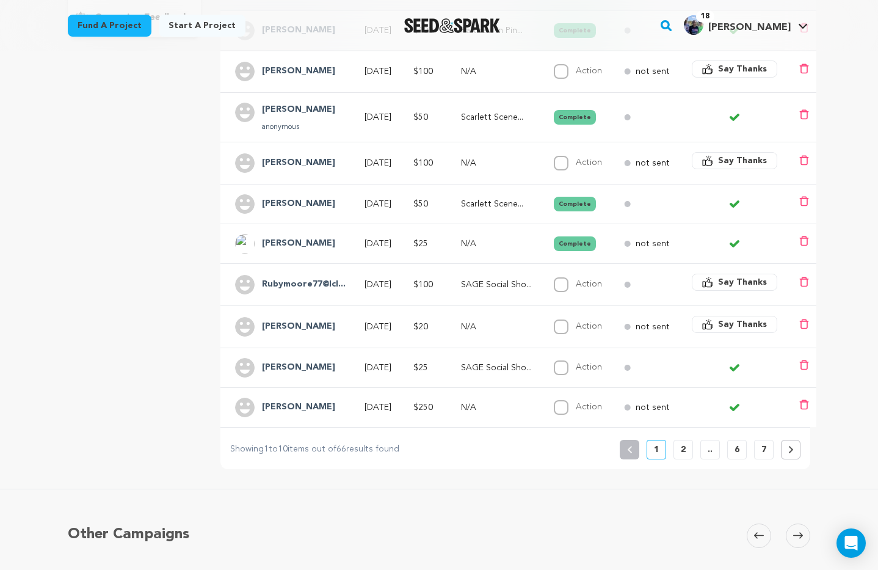
click at [765, 452] on p "7" at bounding box center [763, 449] width 5 height 12
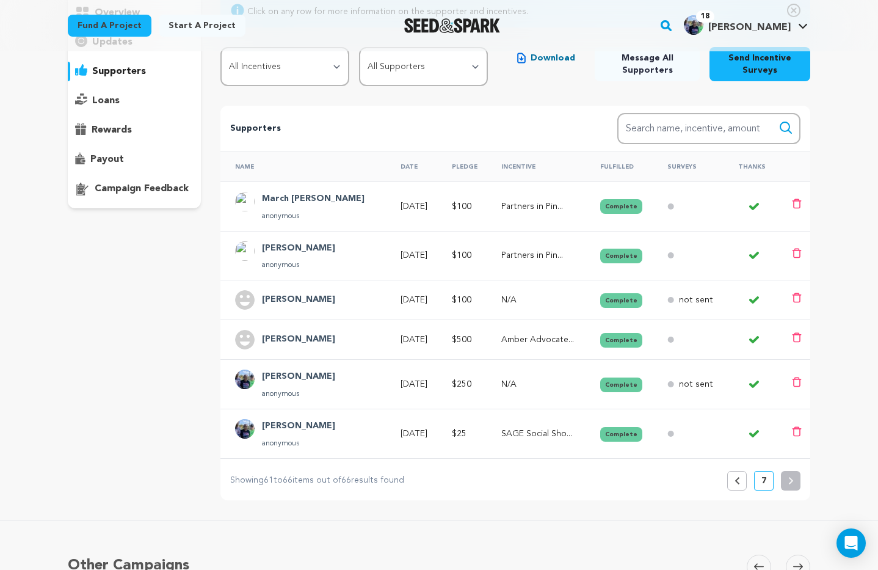
scroll to position [136, 0]
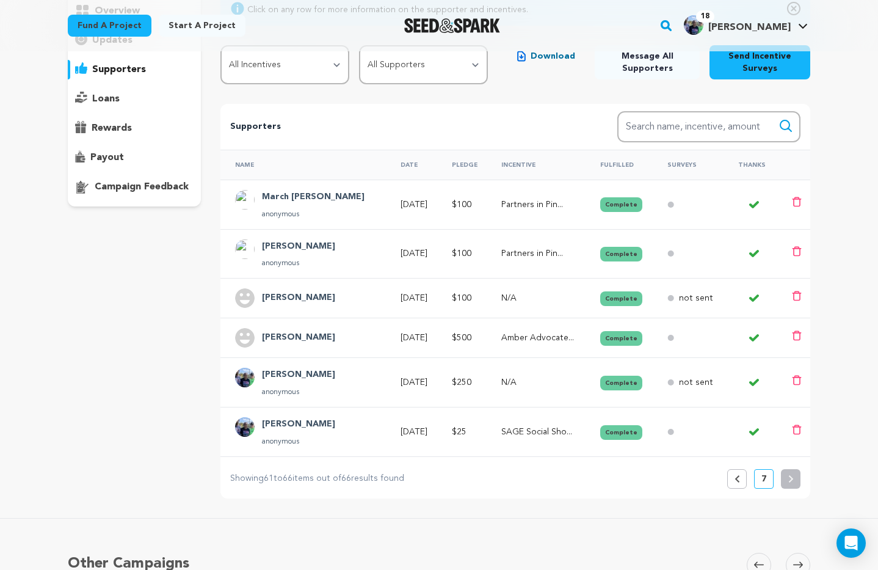
click at [739, 485] on button "Previous" at bounding box center [737, 479] width 20 height 20
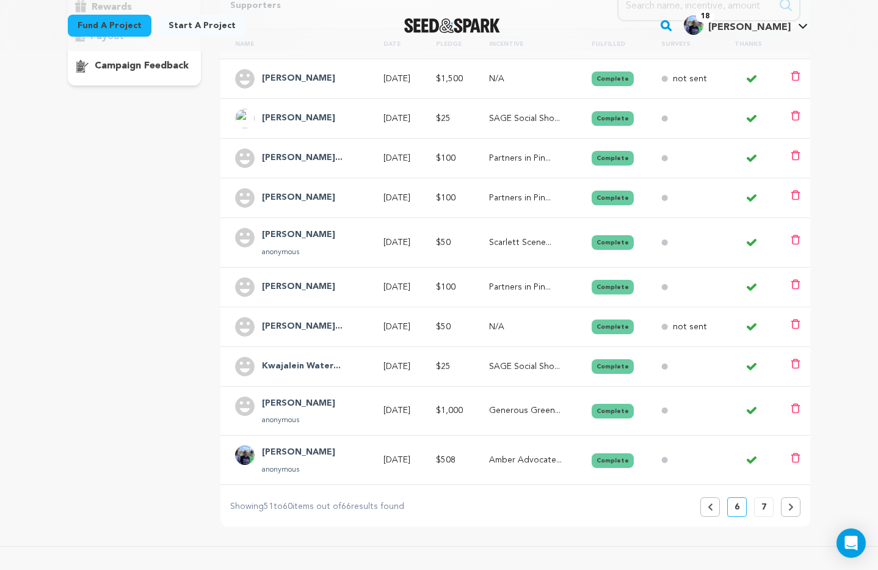
scroll to position [262, 0]
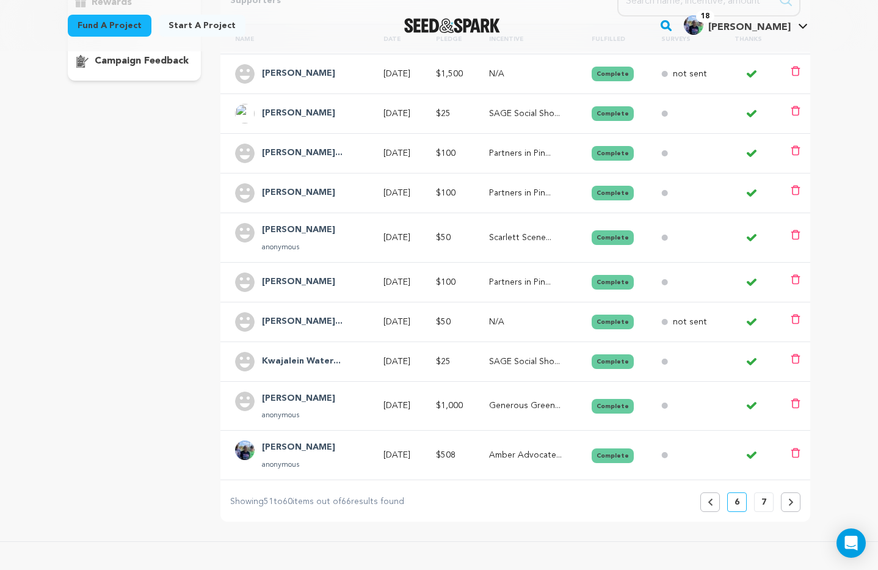
click at [711, 503] on icon at bounding box center [709, 501] width 5 height 7
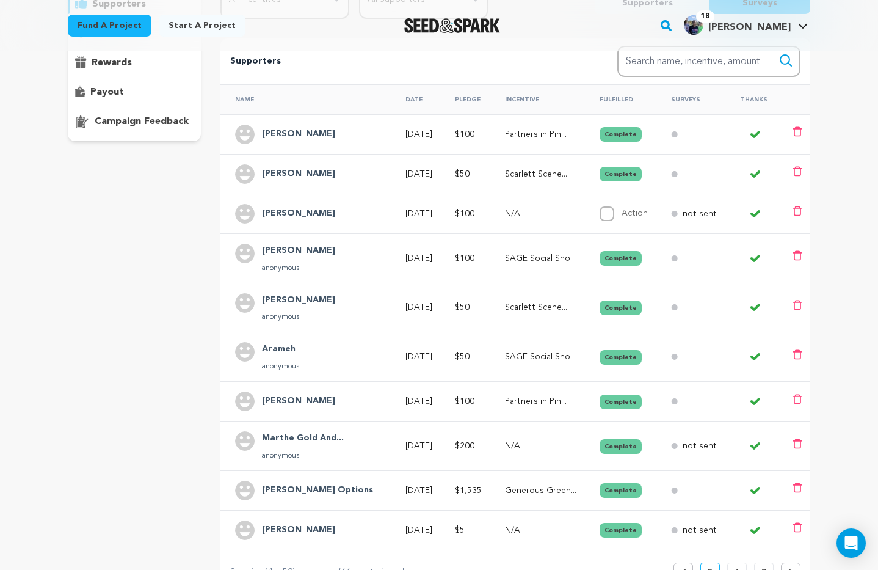
scroll to position [202, 0]
click at [604, 214] on input "Action" at bounding box center [606, 213] width 15 height 15
checkbox input "true"
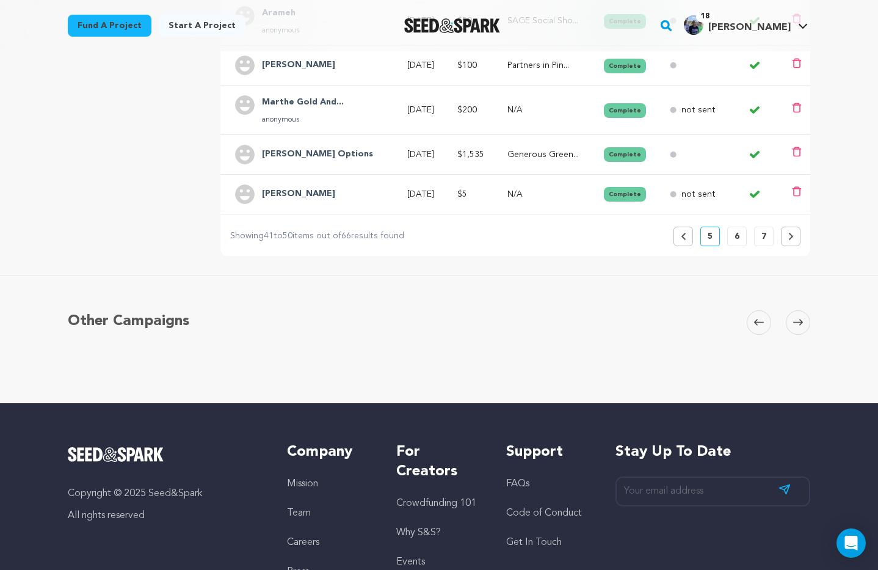
scroll to position [546, 0]
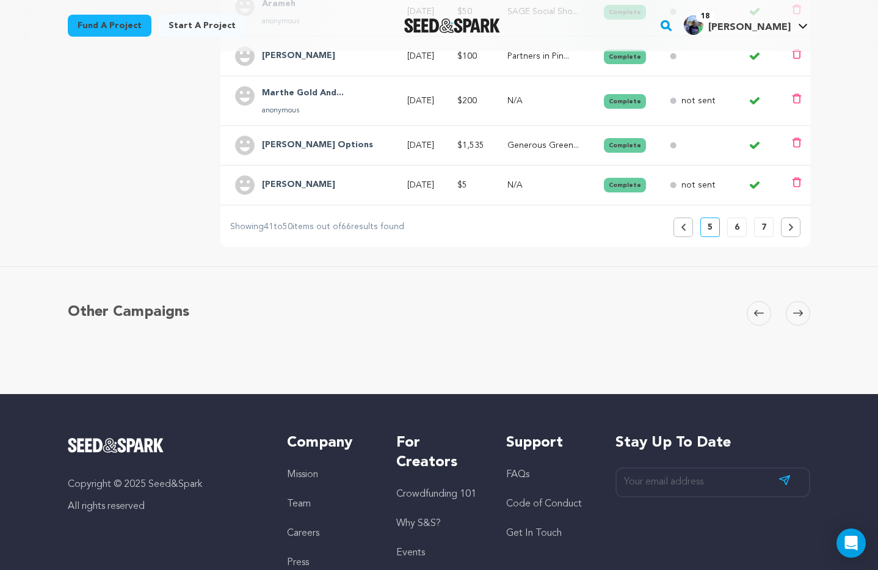
click at [685, 230] on icon at bounding box center [683, 226] width 5 height 7
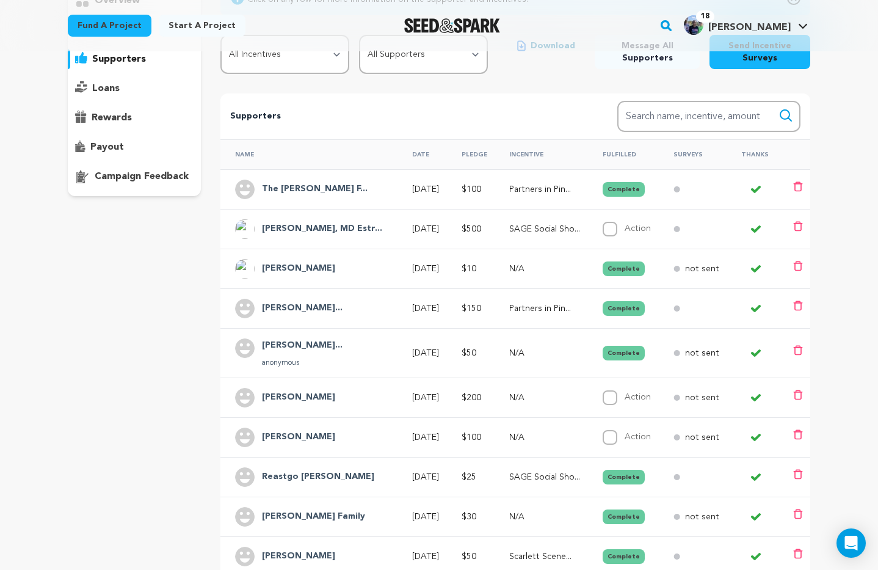
scroll to position [149, 0]
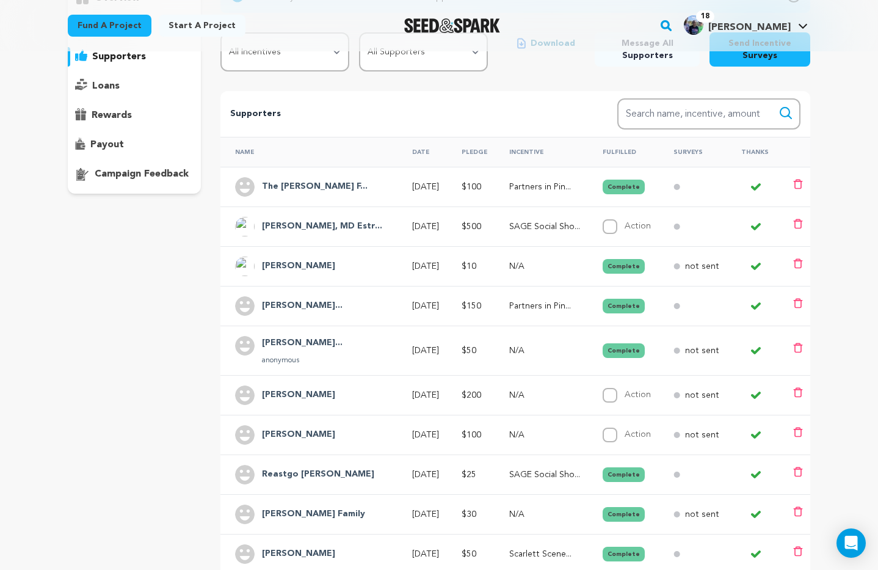
click at [328, 225] on h4 "Redmon, MD Estr..." at bounding box center [322, 226] width 120 height 15
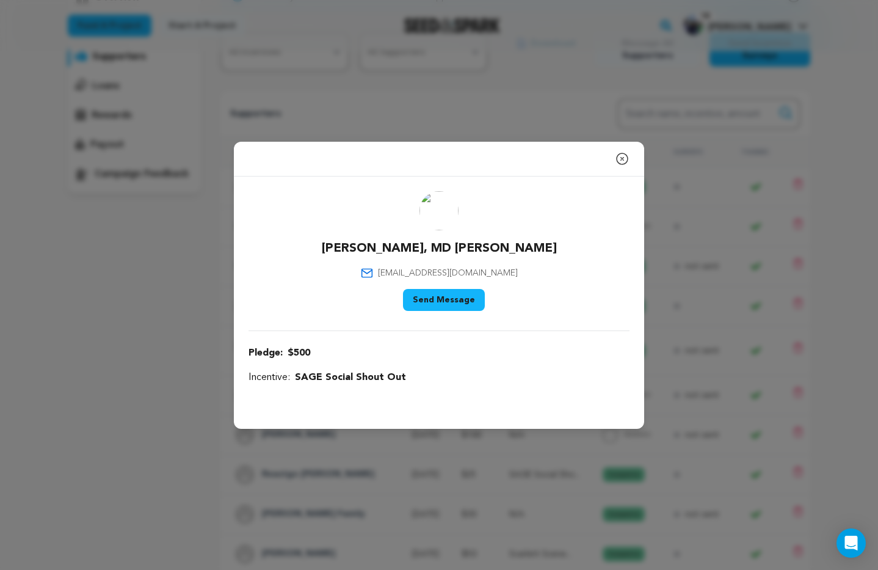
click at [450, 298] on button "Send Message" at bounding box center [444, 300] width 82 height 22
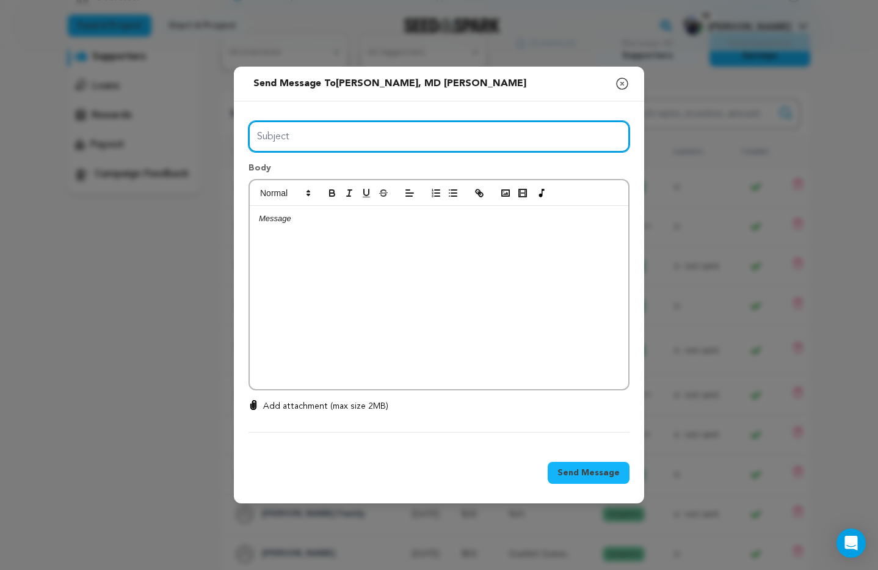
click at [293, 138] on input "Subject" at bounding box center [438, 136] width 381 height 31
type input "Thanks for your support!"
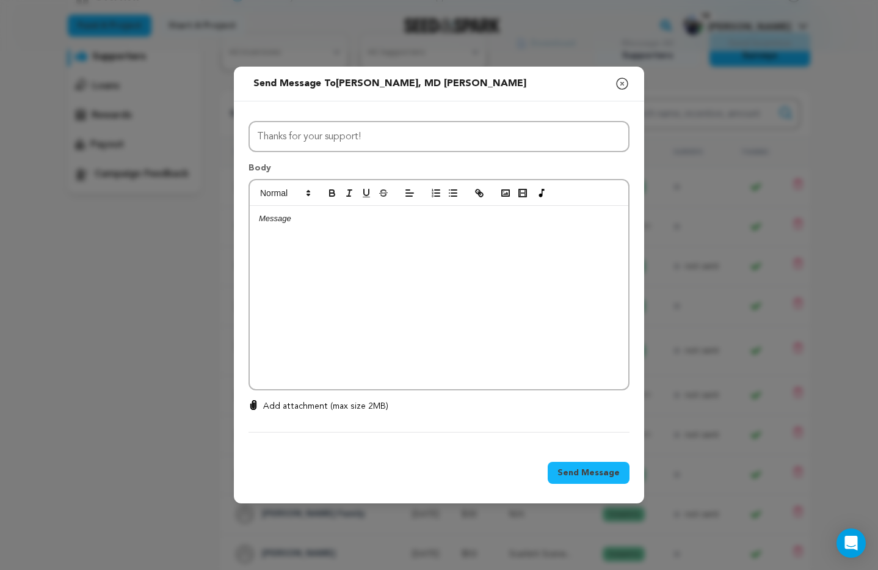
click at [274, 218] on p at bounding box center [439, 218] width 360 height 11
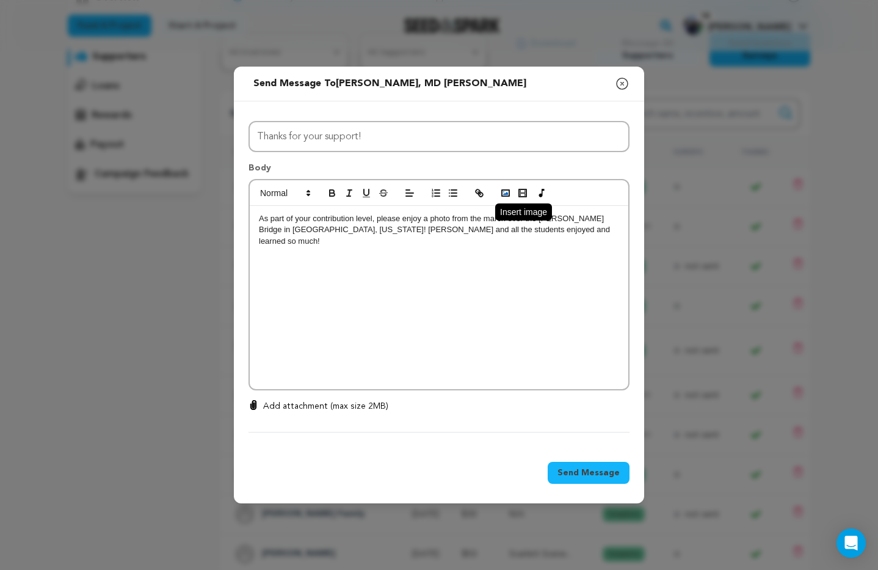
click at [502, 187] on icon "button" at bounding box center [505, 192] width 11 height 11
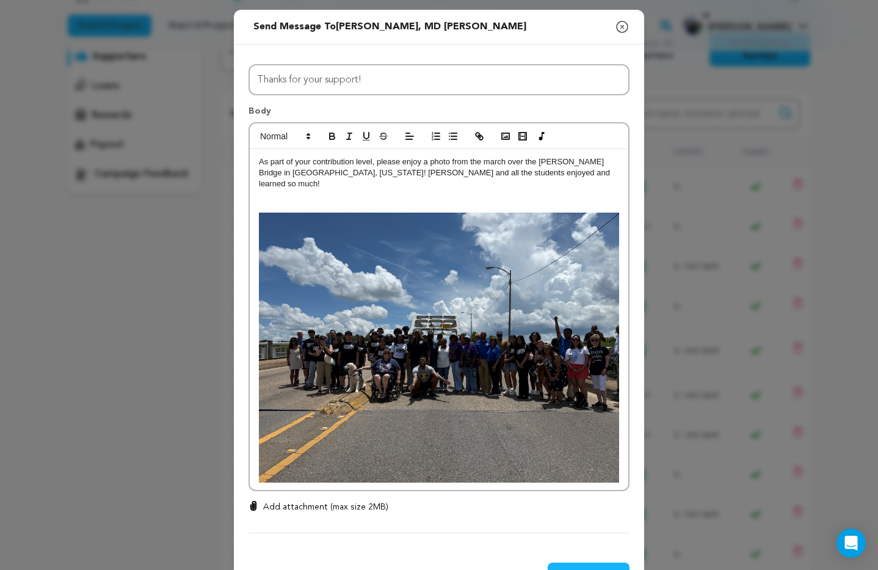
scroll to position [33, 0]
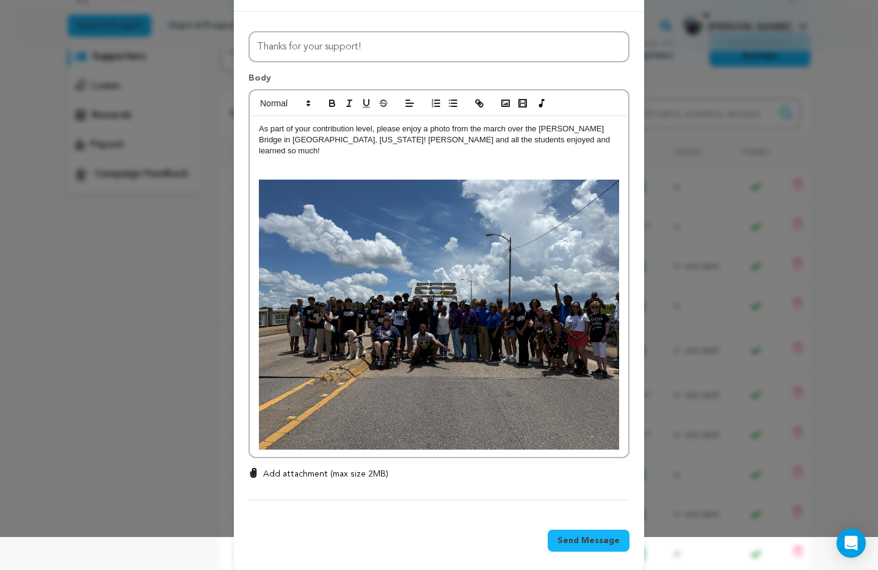
click at [319, 468] on p "Add attachment (max size 2MB)" at bounding box center [325, 474] width 125 height 12
click at [254, 467] on input "Add attachment (max size 2MB)" at bounding box center [253, 467] width 1 height 1
type input "C:\fakepath\IMG_2979.JPG"
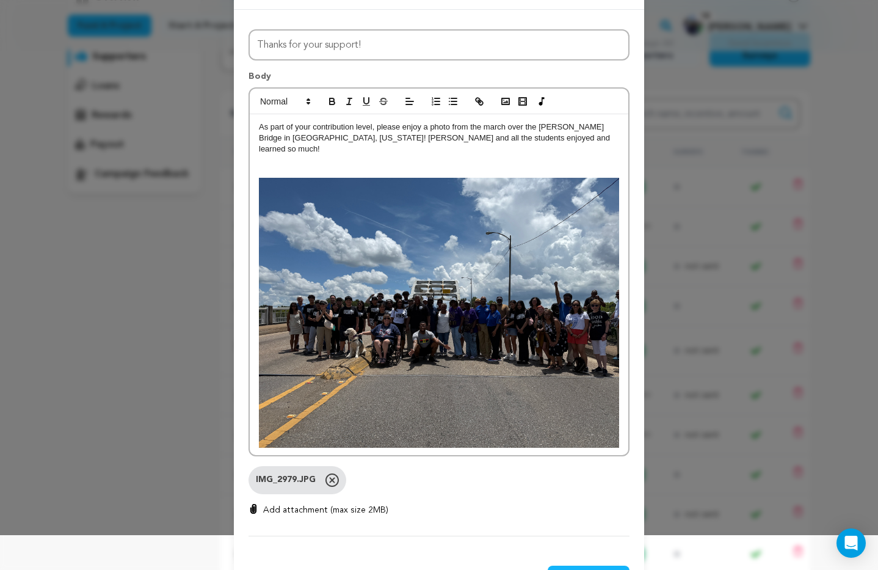
scroll to position [71, 0]
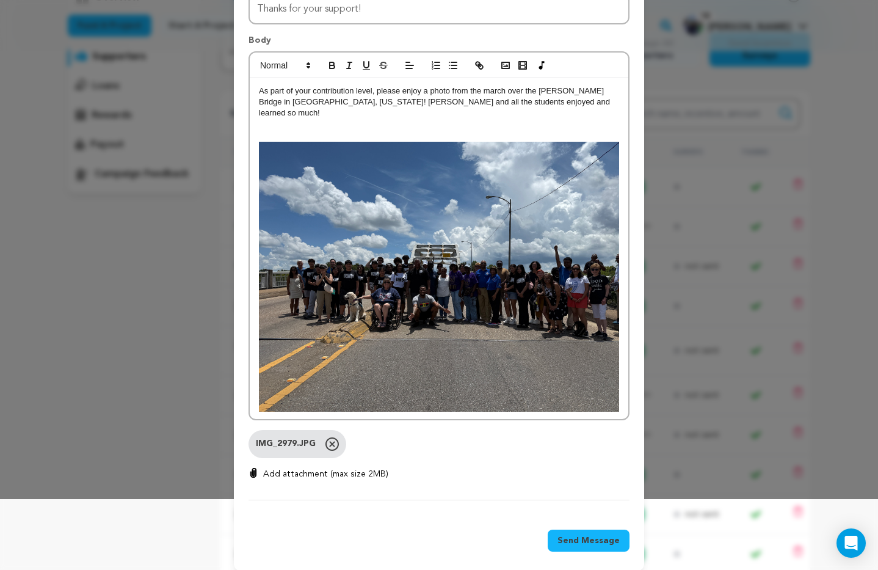
click at [591, 534] on span "Send Message" at bounding box center [588, 540] width 62 height 12
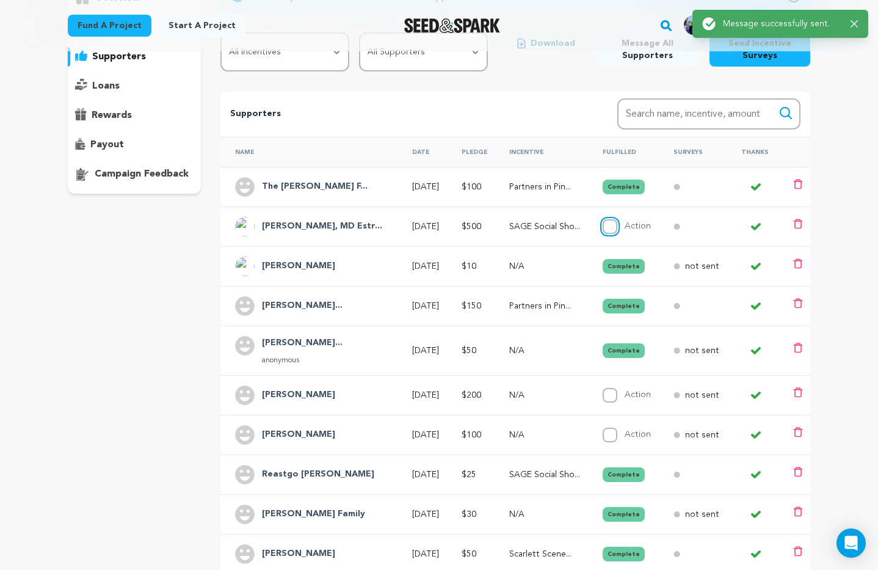
click at [605, 228] on input "Action" at bounding box center [609, 226] width 15 height 15
checkbox input "true"
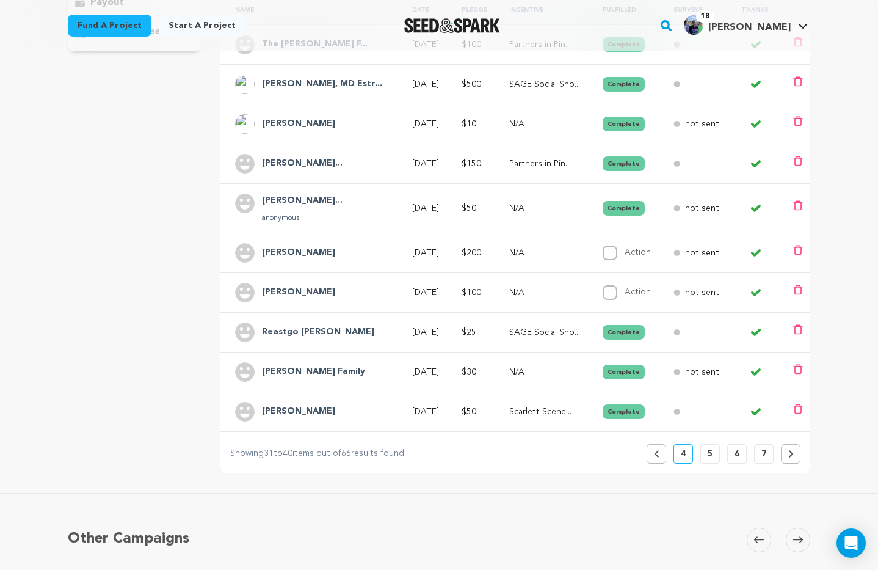
scroll to position [318, 0]
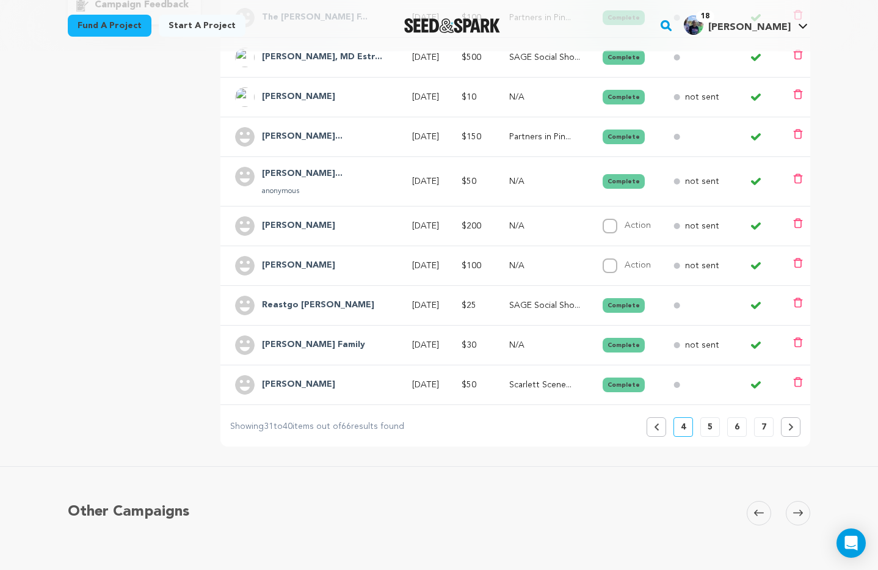
click at [653, 429] on button "Previous" at bounding box center [656, 427] width 20 height 20
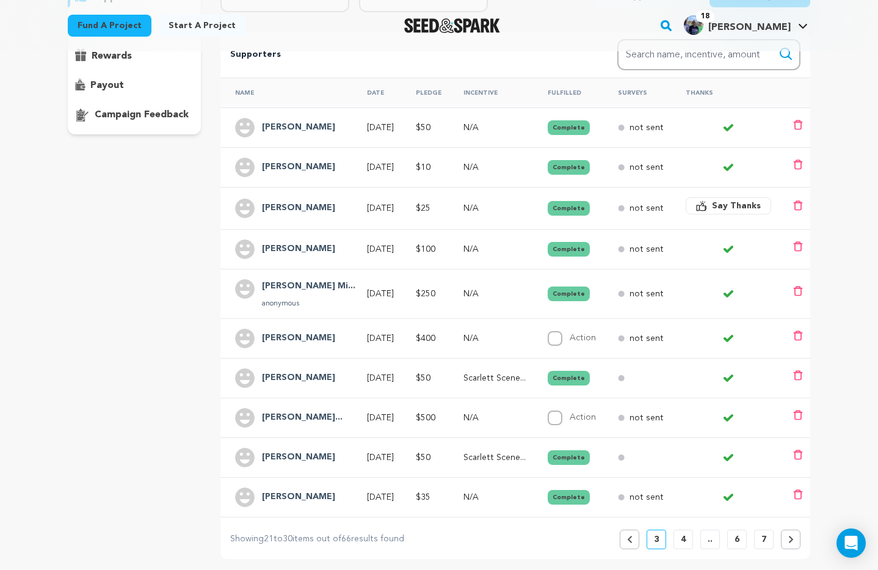
scroll to position [226, 0]
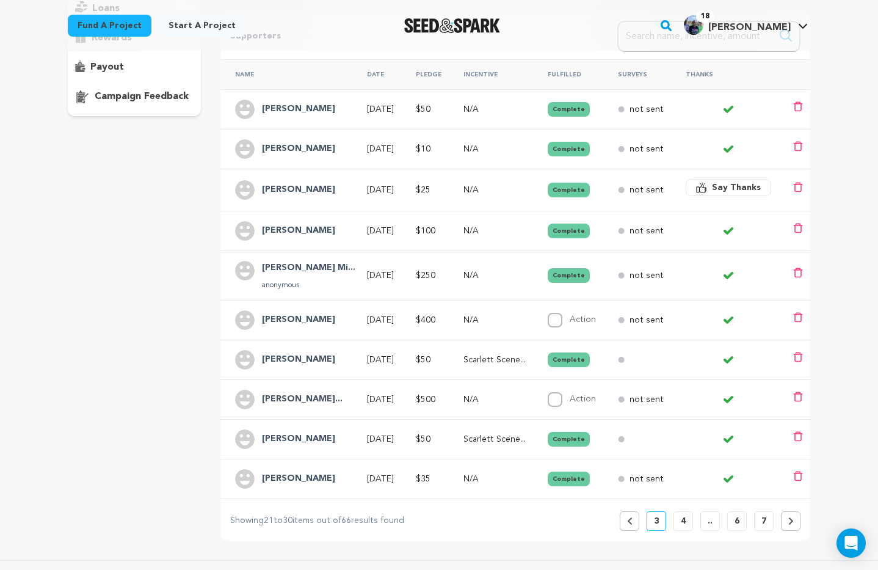
click at [294, 320] on h4 "Robin Smith" at bounding box center [298, 320] width 73 height 15
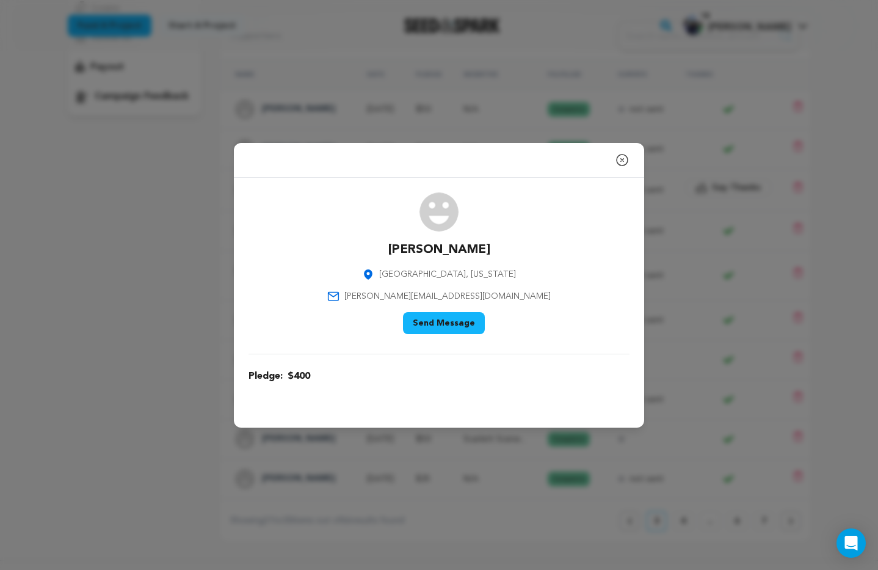
click at [439, 325] on button "Send Message" at bounding box center [444, 323] width 82 height 22
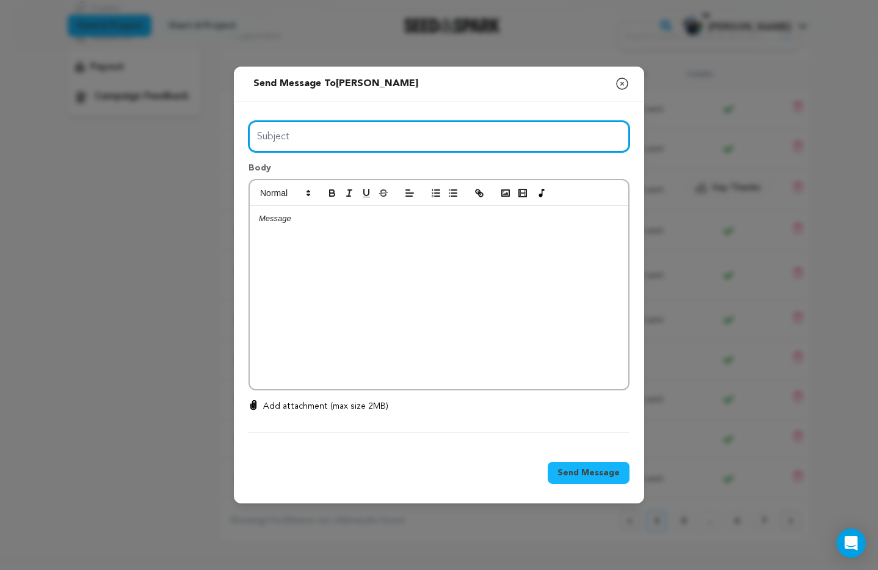
click at [286, 140] on input "Subject" at bounding box center [438, 136] width 381 height 31
type input "Thanks for your support!"
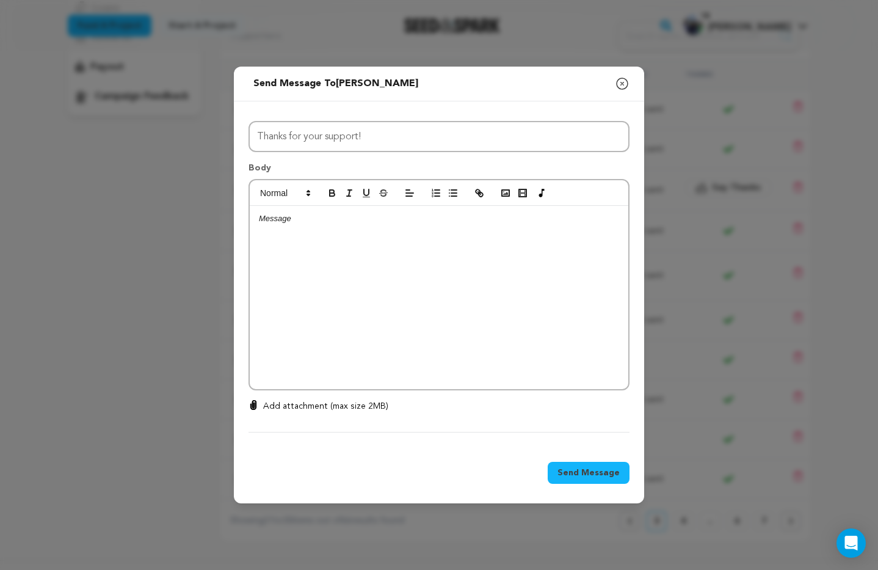
click at [272, 227] on div at bounding box center [439, 297] width 378 height 183
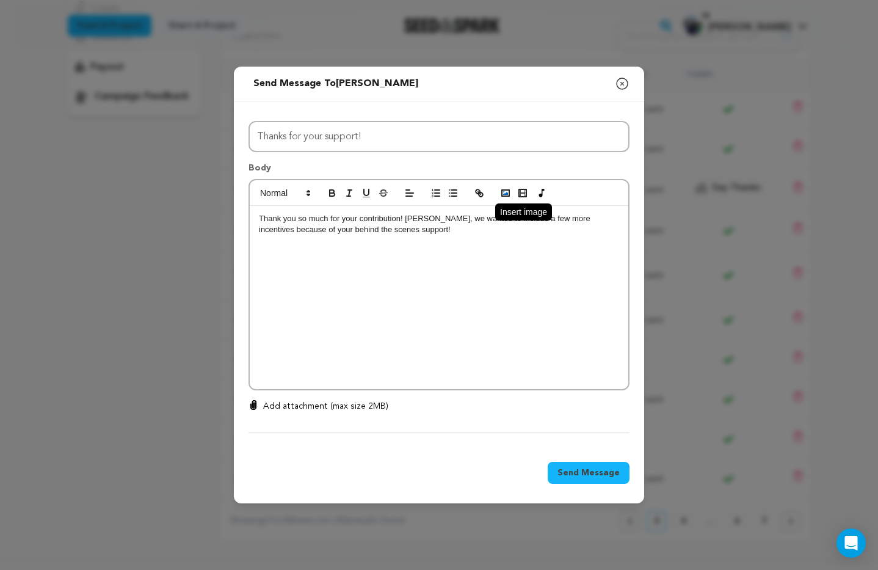
click at [508, 194] on icon "button" at bounding box center [505, 192] width 11 height 11
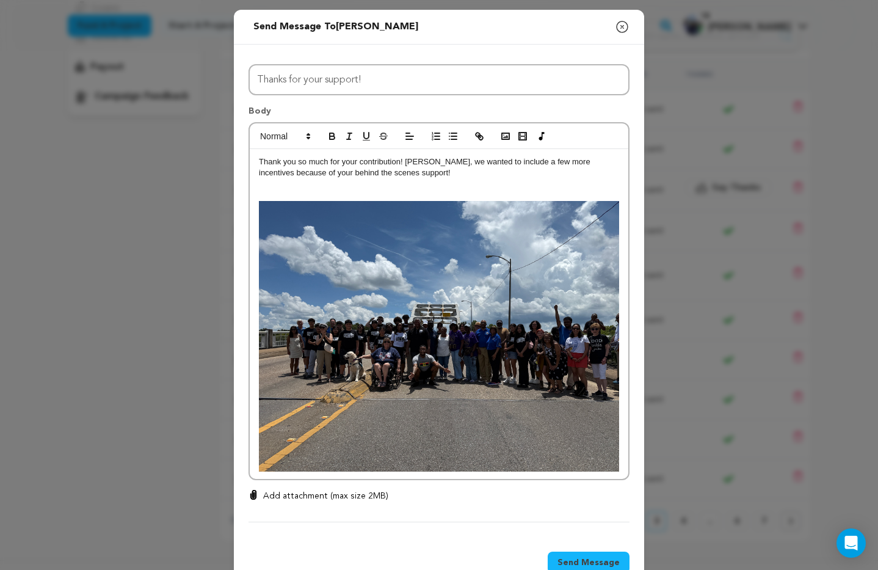
click at [395, 175] on p "Thank you so much for your contribution! Robin, we wanted to include a few more…" at bounding box center [439, 167] width 360 height 23
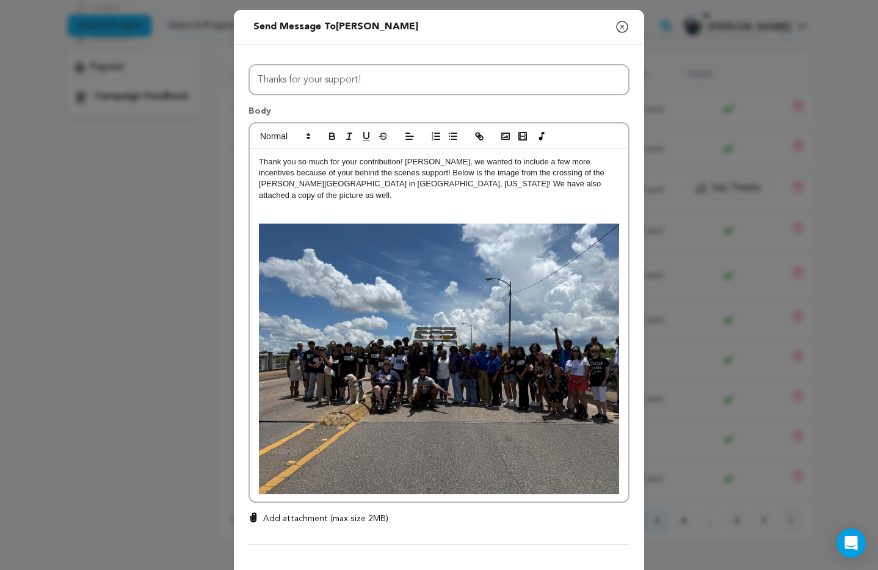
click at [300, 512] on p "Add attachment (max size 2MB)" at bounding box center [325, 518] width 125 height 12
click at [254, 512] on input "Add attachment (max size 2MB)" at bounding box center [253, 512] width 1 height 1
type input "C:\fakepath\IMG_2979.JPG"
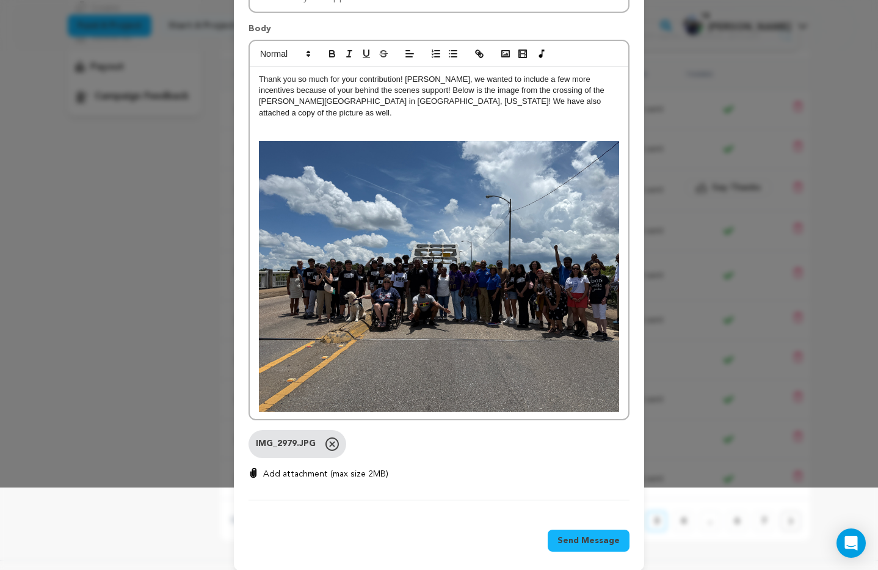
click at [592, 534] on span "Send Message" at bounding box center [588, 540] width 62 height 12
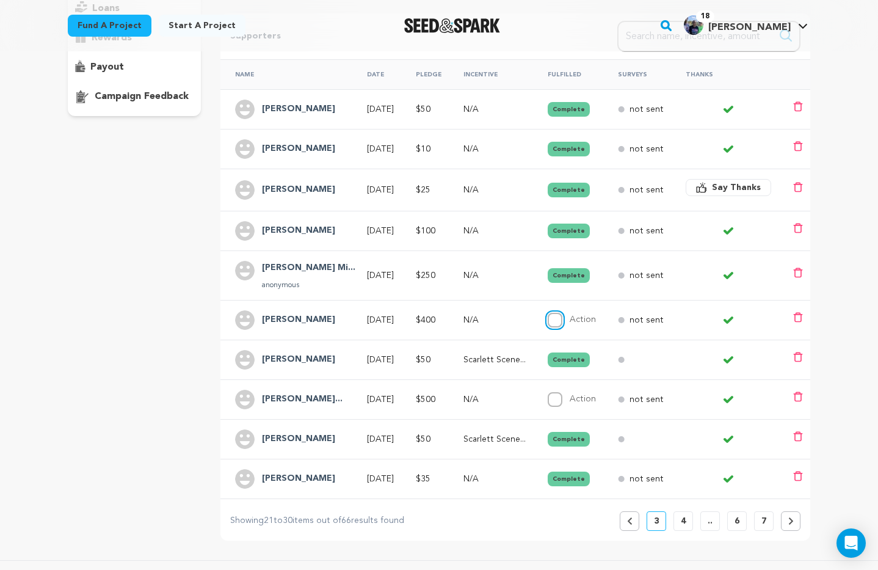
click at [562, 322] on input "Action" at bounding box center [555, 320] width 15 height 15
checkbox input "true"
click at [627, 522] on icon at bounding box center [629, 520] width 5 height 7
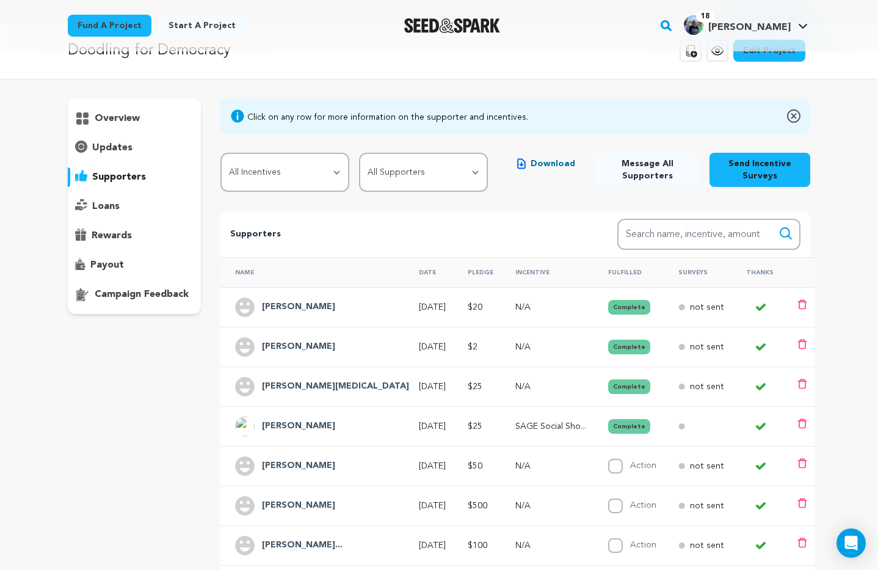
scroll to position [0, 0]
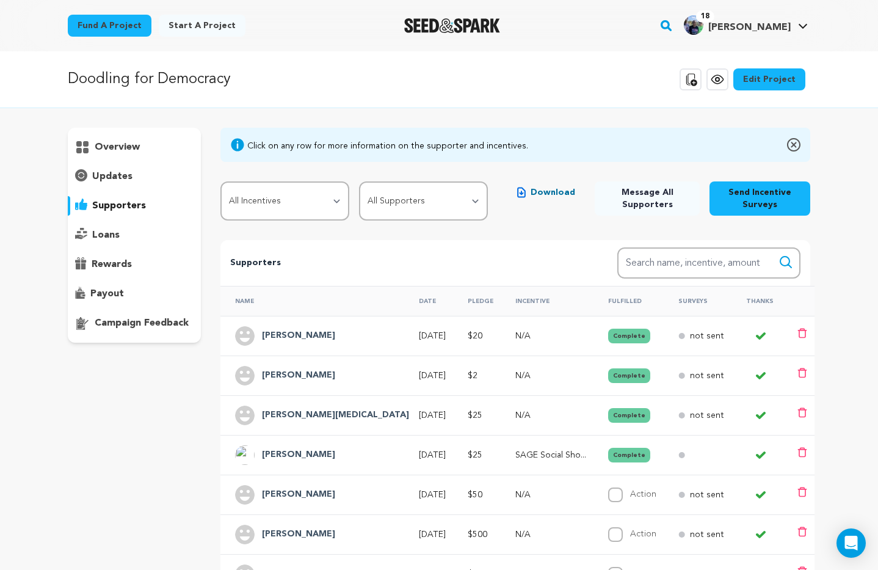
click at [759, 202] on button "Send Incentive Surveys" at bounding box center [759, 198] width 101 height 34
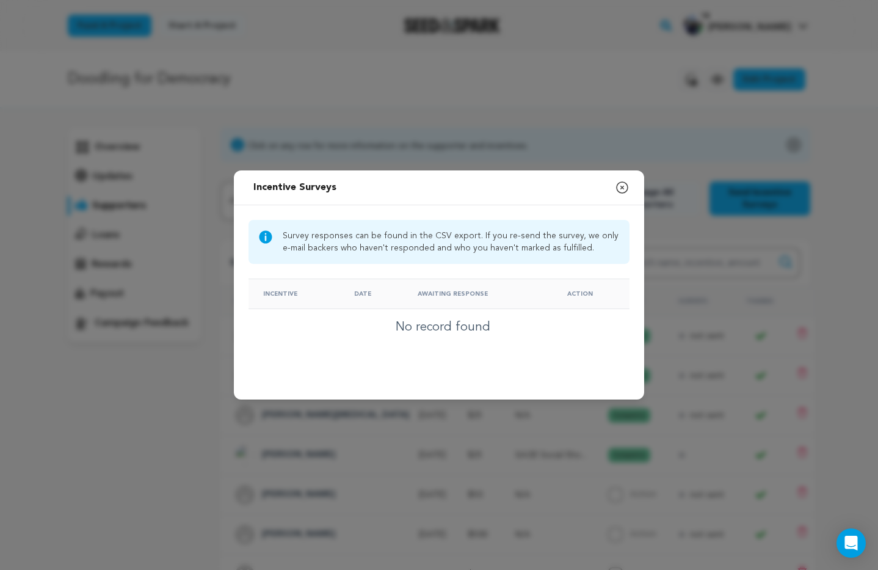
click at [623, 187] on icon "button" at bounding box center [622, 187] width 11 height 11
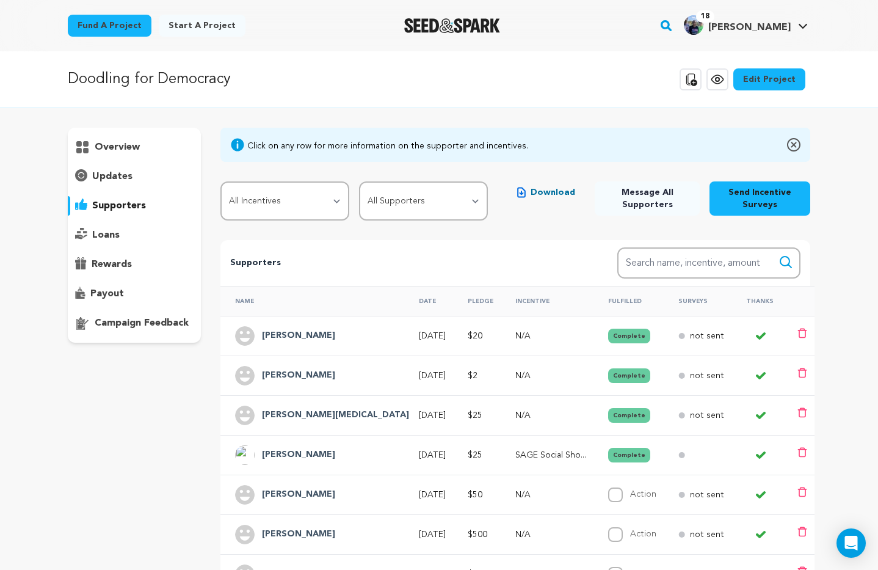
click at [551, 192] on span "Download" at bounding box center [552, 192] width 45 height 12
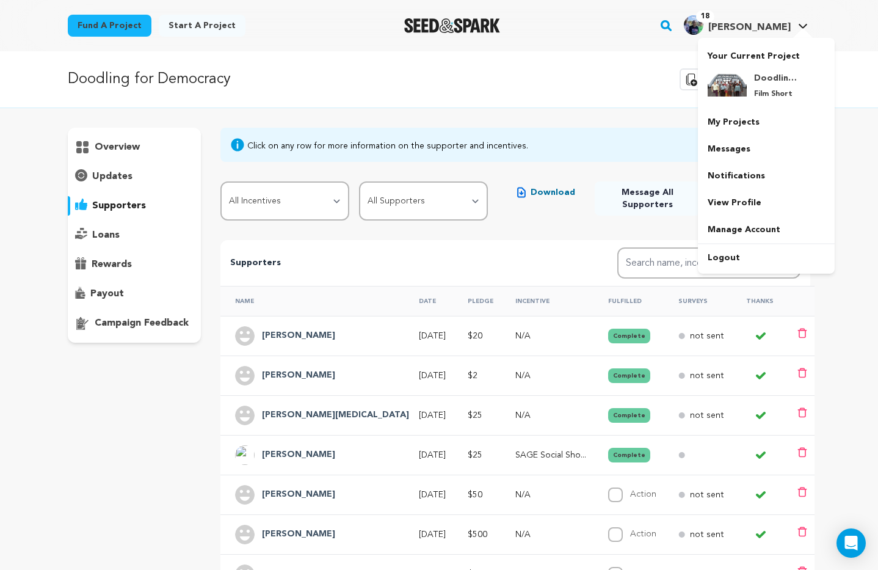
click at [765, 26] on span "[PERSON_NAME]" at bounding box center [749, 28] width 82 height 10
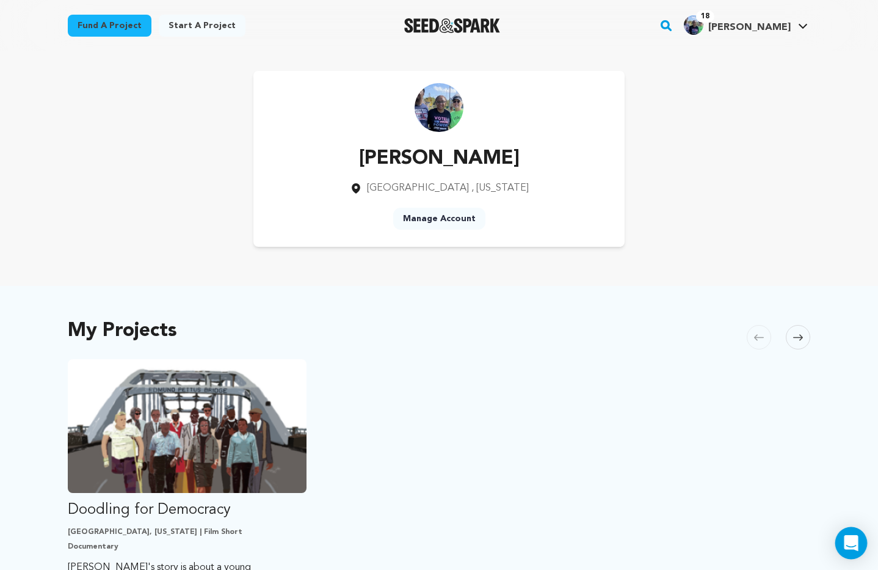
click at [846, 543] on icon "Open Intercom Messenger" at bounding box center [851, 543] width 14 height 16
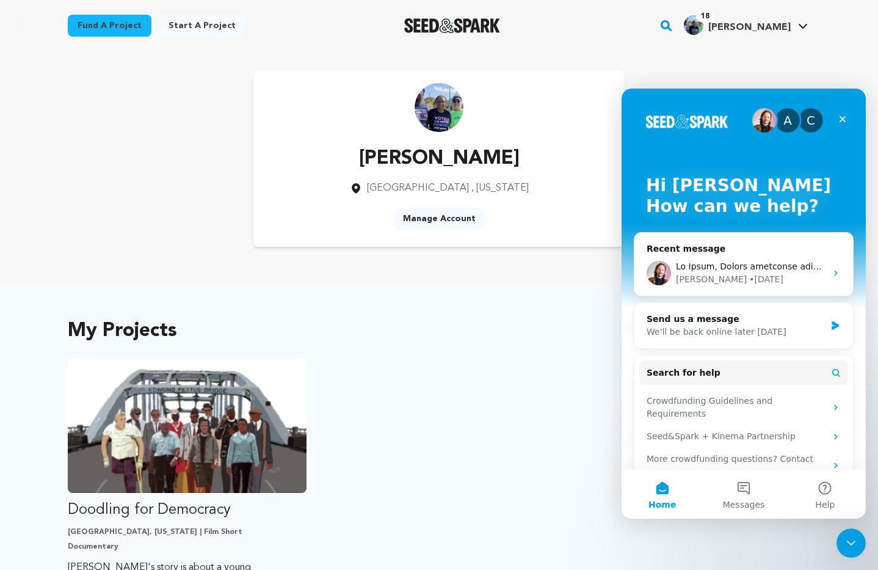
scroll to position [35, 0]
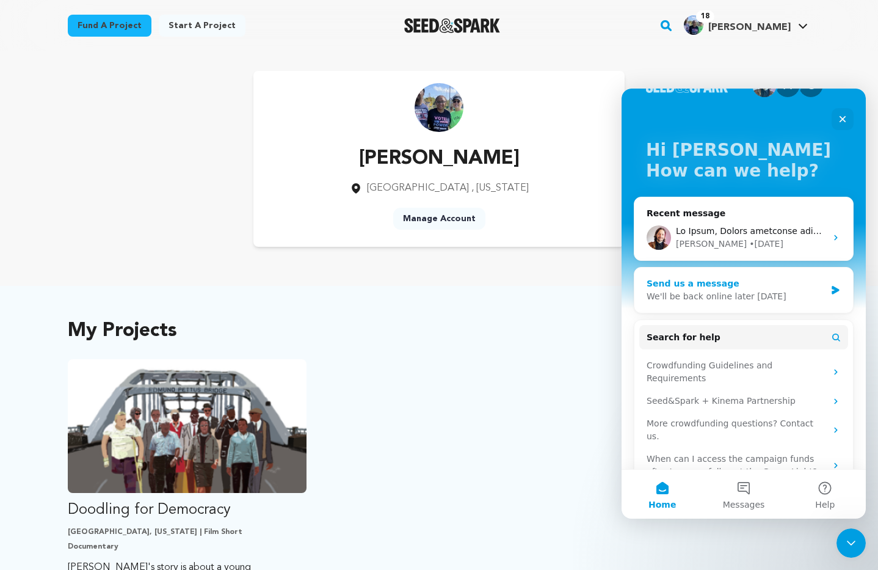
click at [748, 281] on div "Send us a message" at bounding box center [735, 283] width 179 height 13
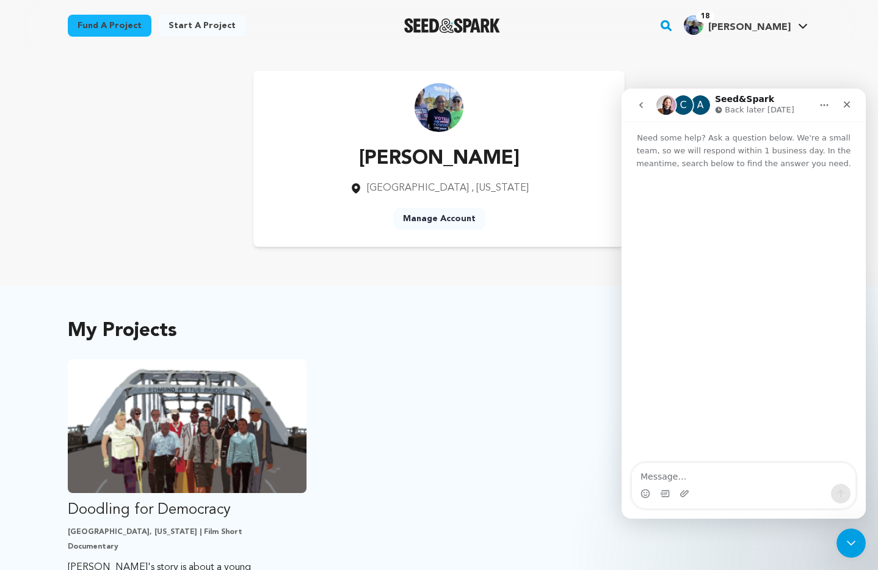
scroll to position [0, 0]
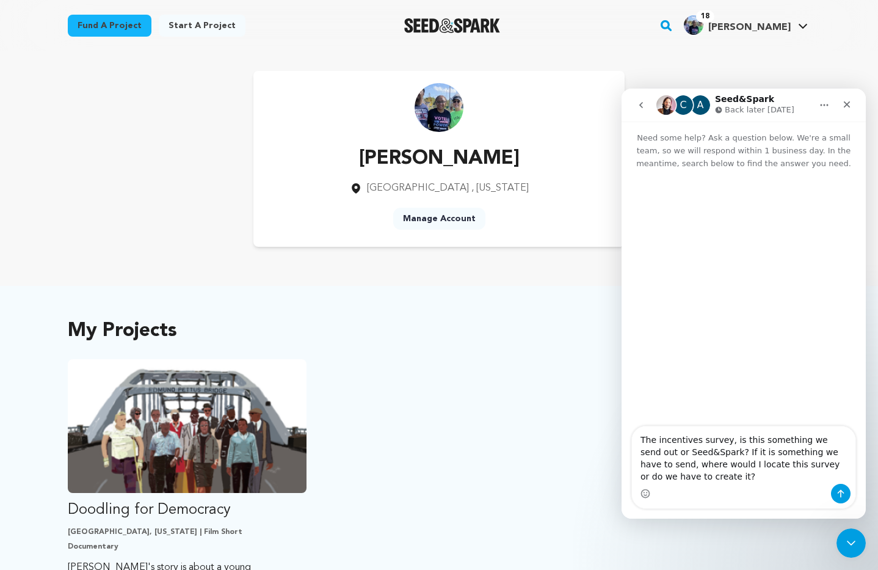
type textarea "The incentives survey, is this something we send out or Seed&Spark? If it is so…"
click at [839, 493] on icon "Send a message…" at bounding box center [841, 493] width 10 height 10
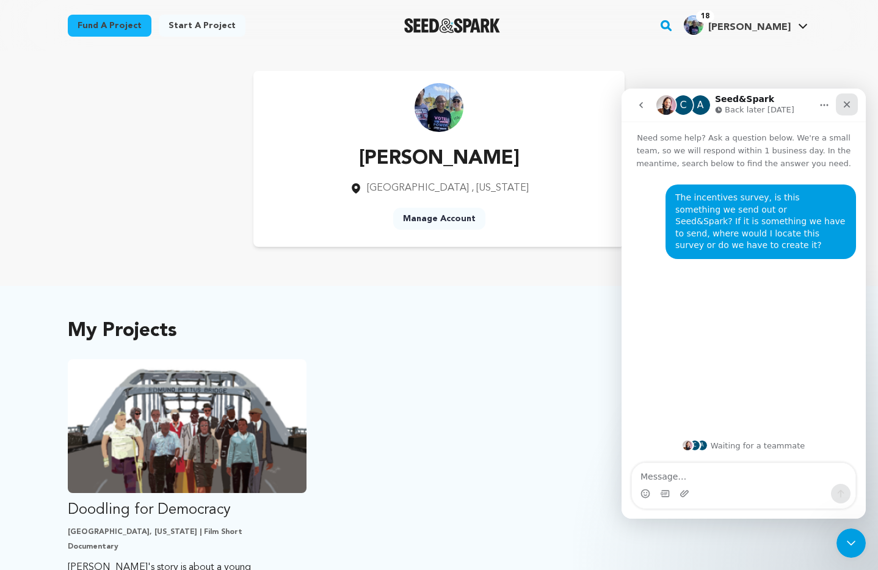
click at [844, 104] on icon "Close" at bounding box center [847, 104] width 10 height 10
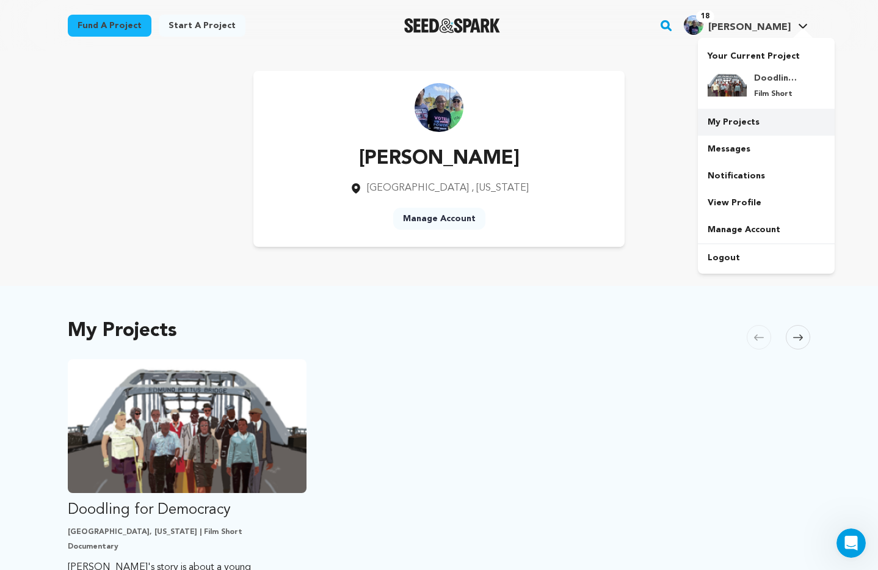
click at [725, 124] on link "My Projects" at bounding box center [766, 122] width 137 height 27
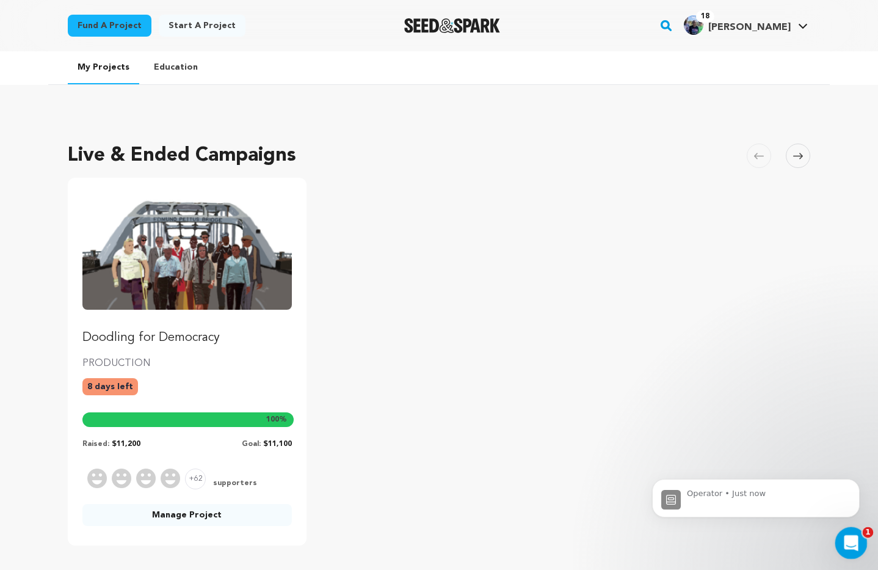
click at [856, 543] on icon "Open Intercom Messenger" at bounding box center [849, 541] width 20 height 20
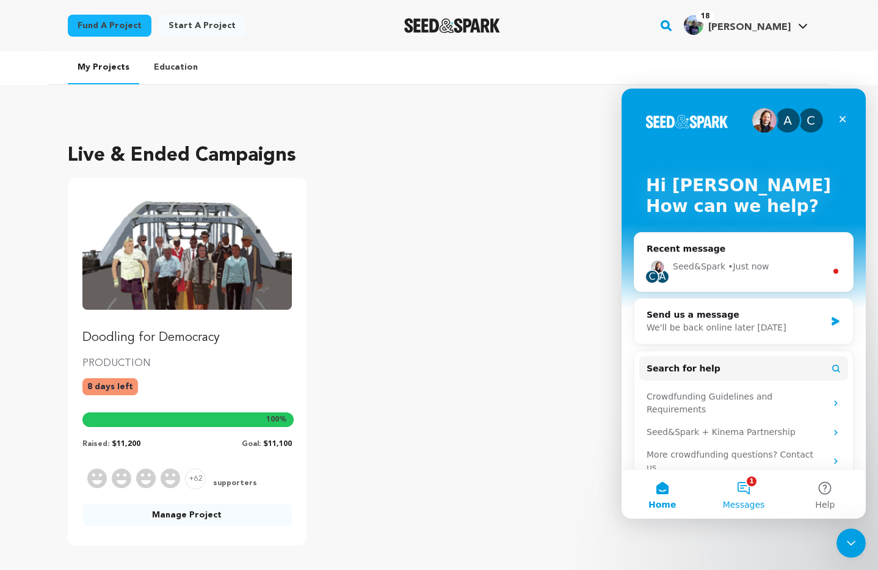
click at [745, 486] on button "1 Messages" at bounding box center [743, 493] width 81 height 49
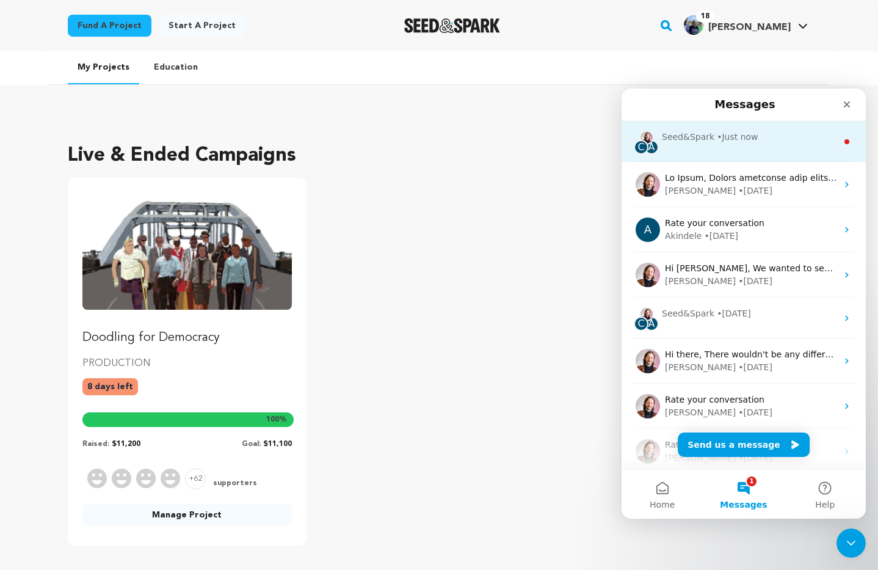
click at [753, 145] on div "C A Seed&Spark • Just now" at bounding box center [743, 141] width 244 height 41
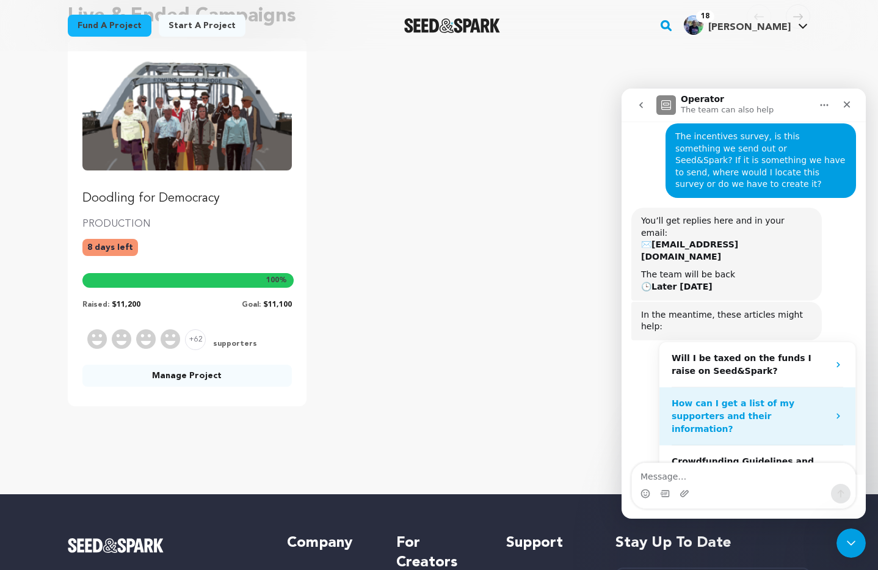
scroll to position [71, 0]
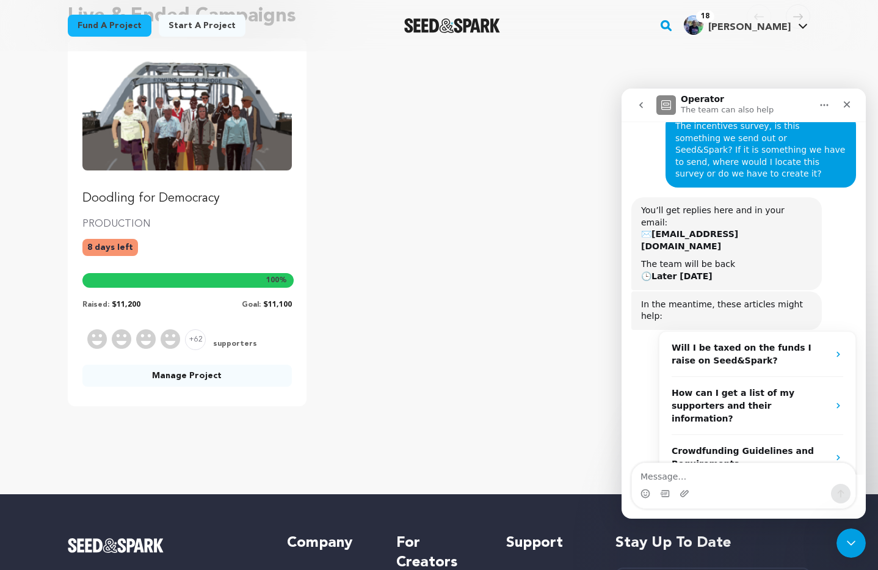
click at [739, 490] on span "More in the Help Center" at bounding box center [763, 495] width 115 height 10
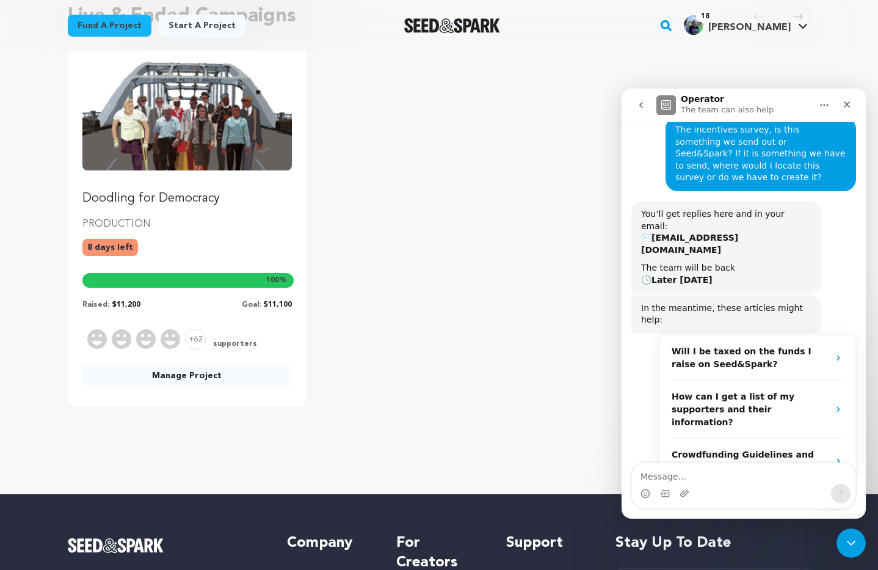
scroll to position [0, 0]
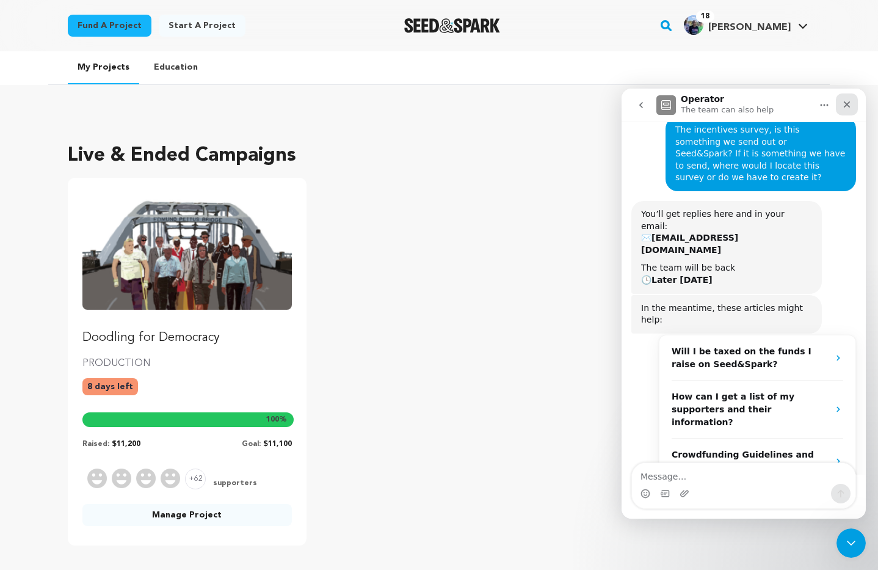
click at [846, 106] on icon "Close" at bounding box center [847, 104] width 10 height 10
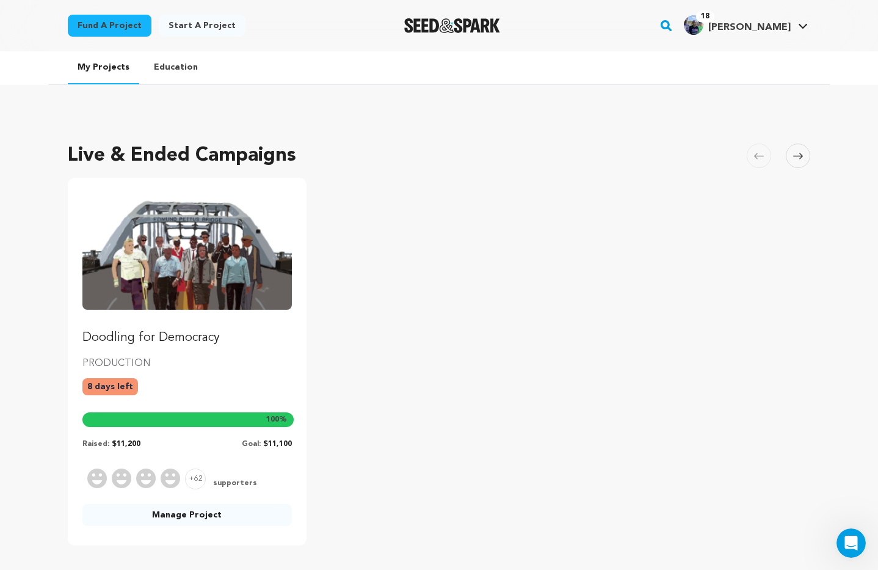
scroll to position [71, 0]
click at [765, 28] on span "[PERSON_NAME]" at bounding box center [749, 28] width 82 height 10
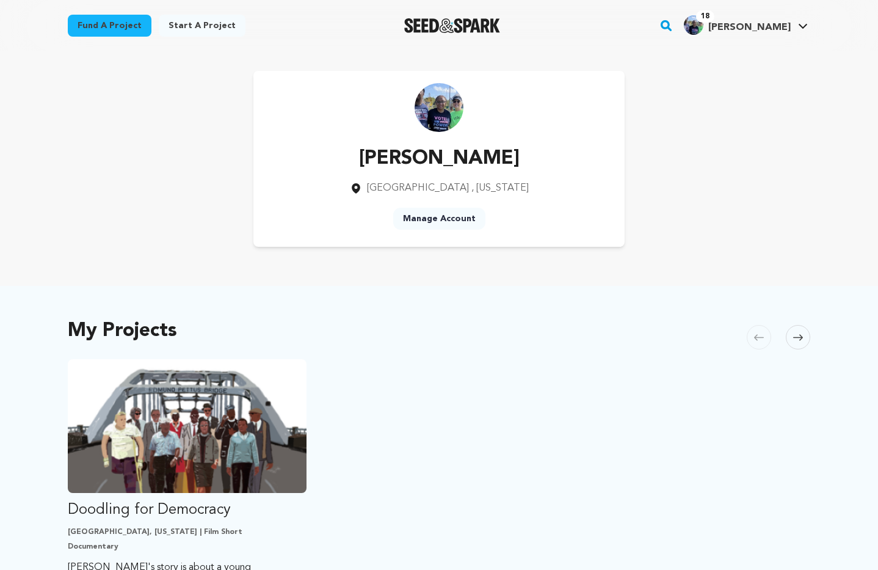
click at [758, 27] on span "[PERSON_NAME]" at bounding box center [749, 28] width 82 height 10
click at [439, 220] on link "Manage Account" at bounding box center [439, 219] width 92 height 22
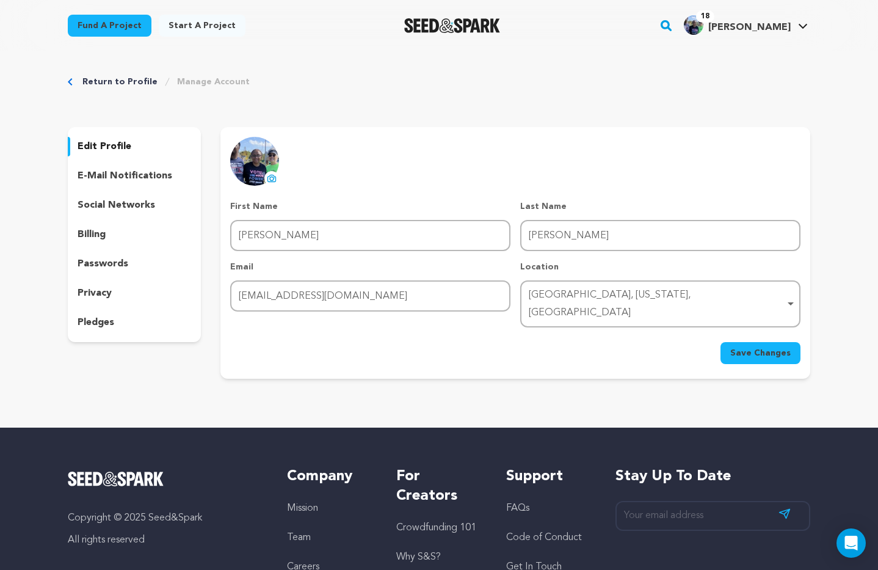
click at [125, 81] on link "Return to Profile" at bounding box center [119, 82] width 75 height 12
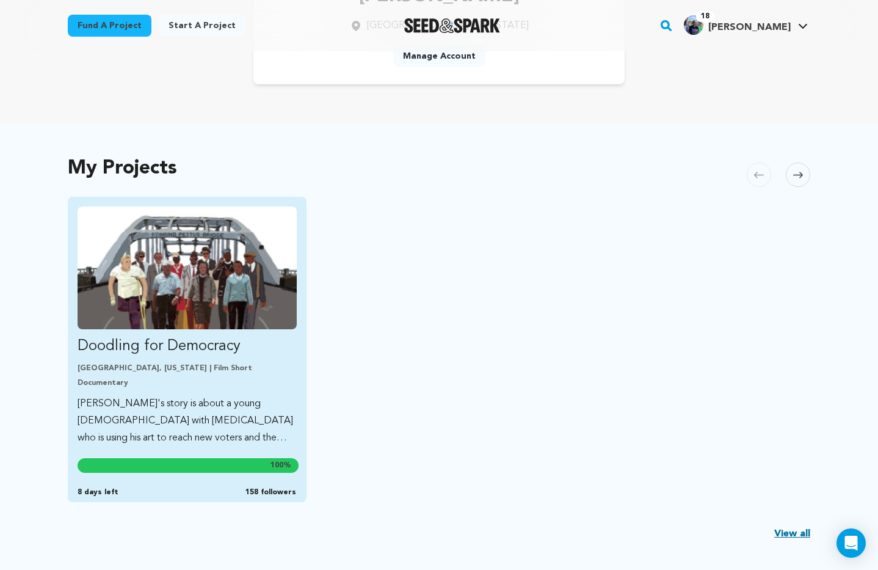
scroll to position [163, 0]
click at [173, 402] on p "Derek's story is about a young Georgian with autism who is using his art to rea…" at bounding box center [187, 419] width 219 height 51
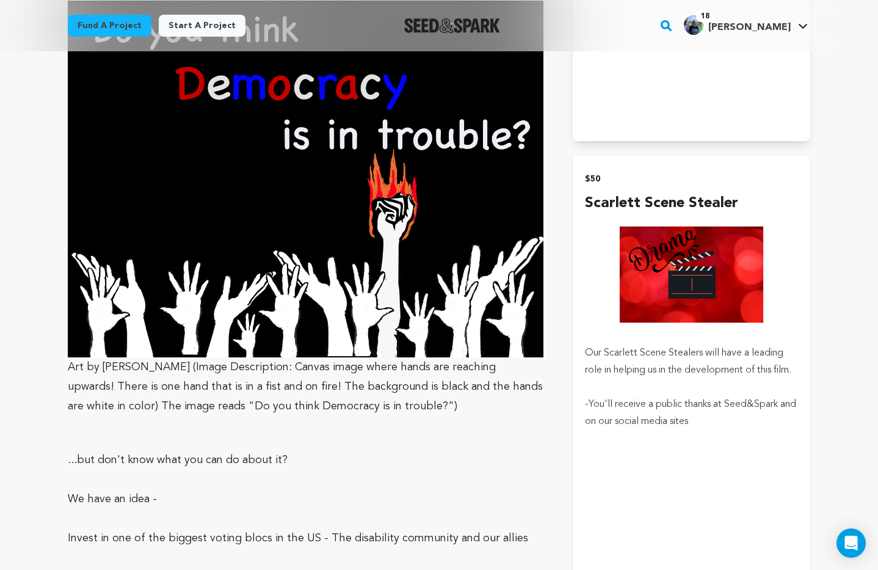
scroll to position [1376, 0]
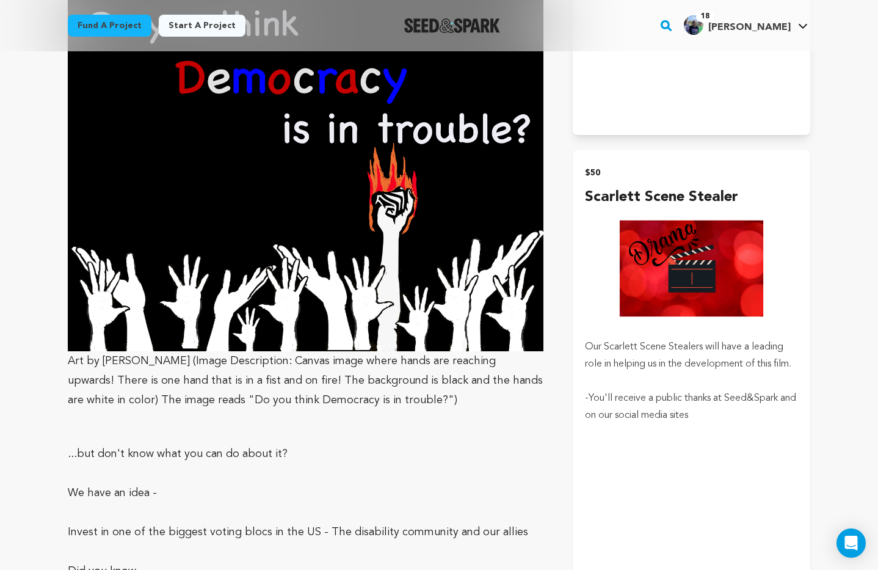
click at [653, 314] on img "submit" at bounding box center [691, 268] width 213 height 120
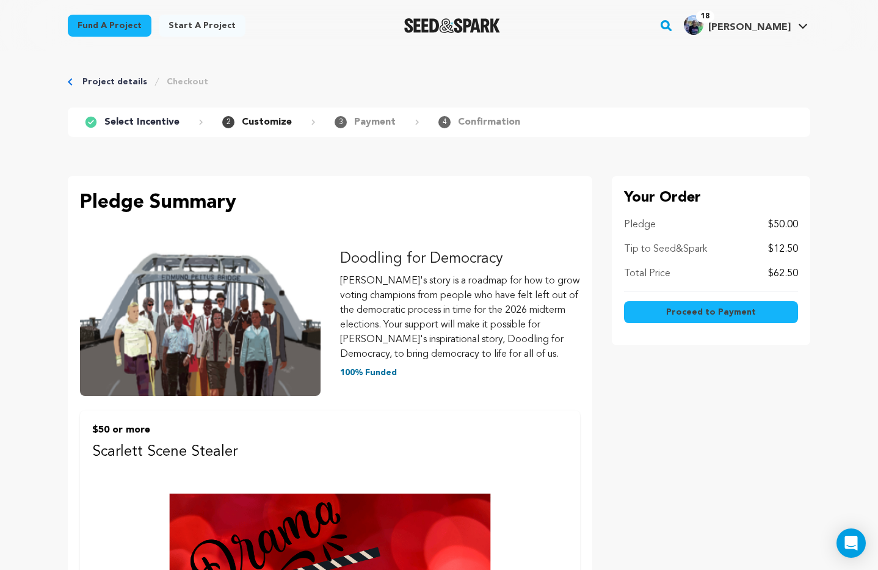
click at [71, 83] on icon "Breadcrumb" at bounding box center [70, 81] width 4 height 7
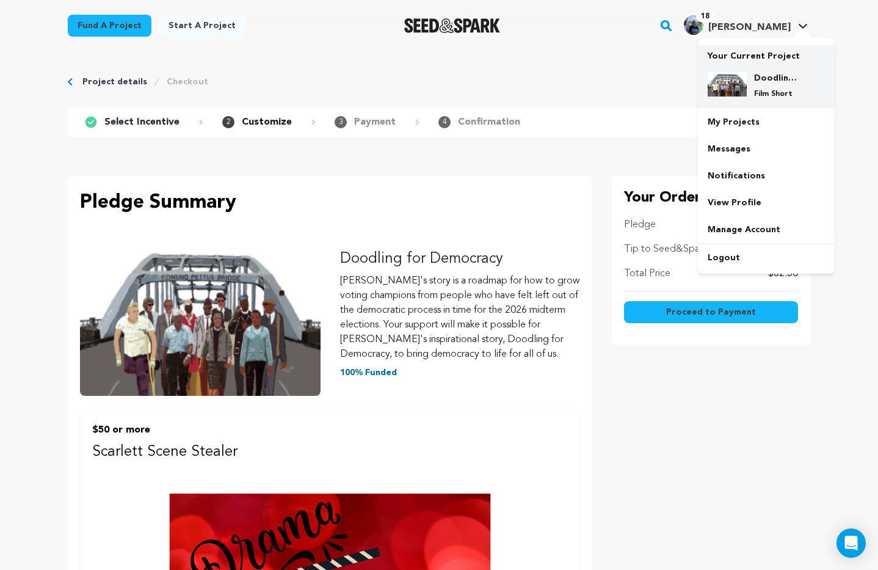
click at [732, 85] on img at bounding box center [726, 84] width 39 height 24
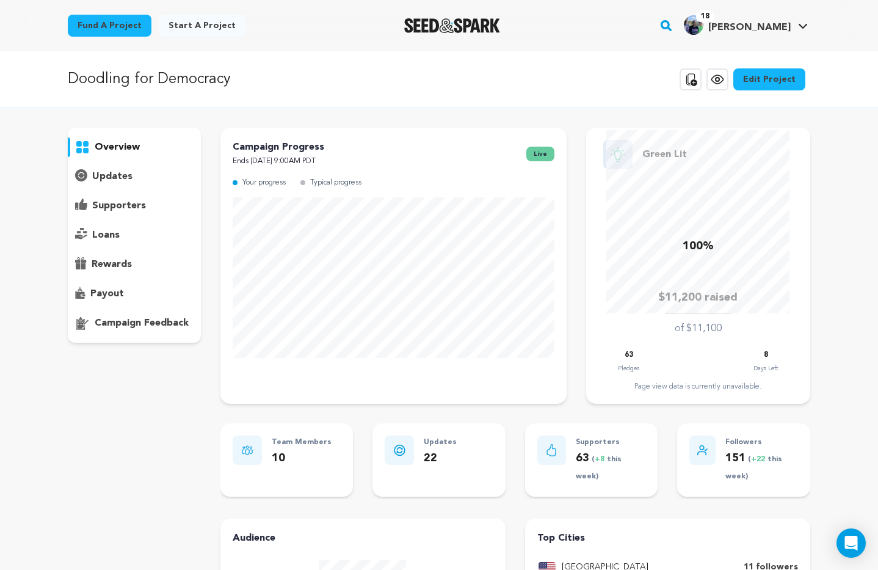
click at [115, 174] on p "updates" at bounding box center [112, 176] width 40 height 15
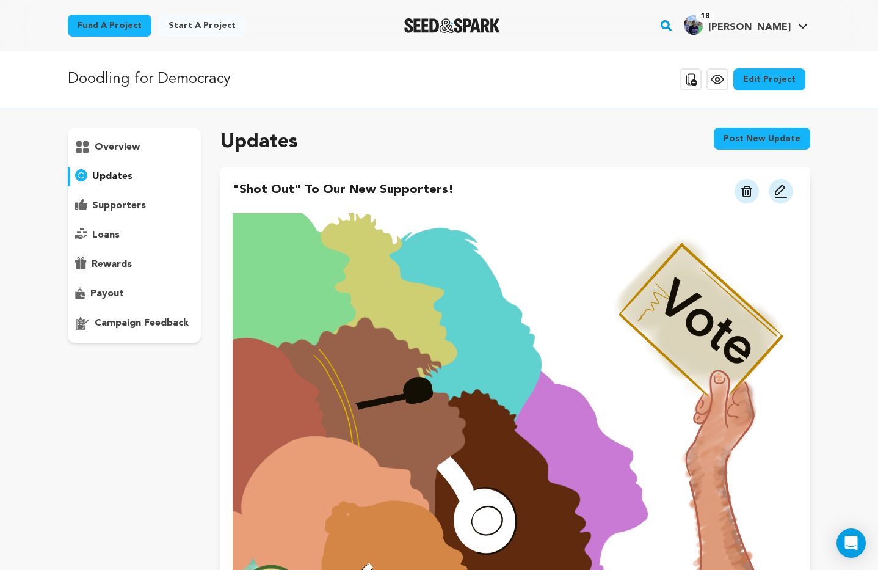
click at [128, 204] on p "supporters" at bounding box center [119, 205] width 54 height 15
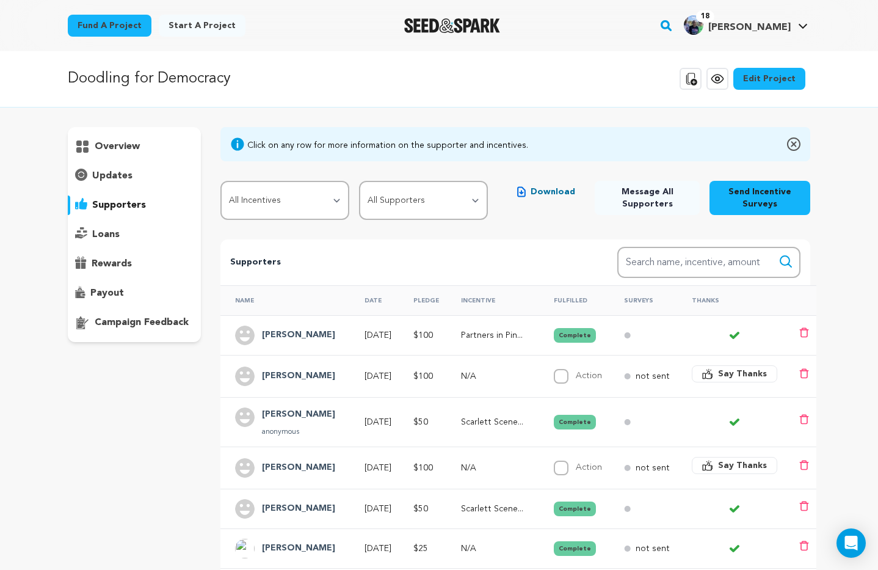
scroll to position [21, 0]
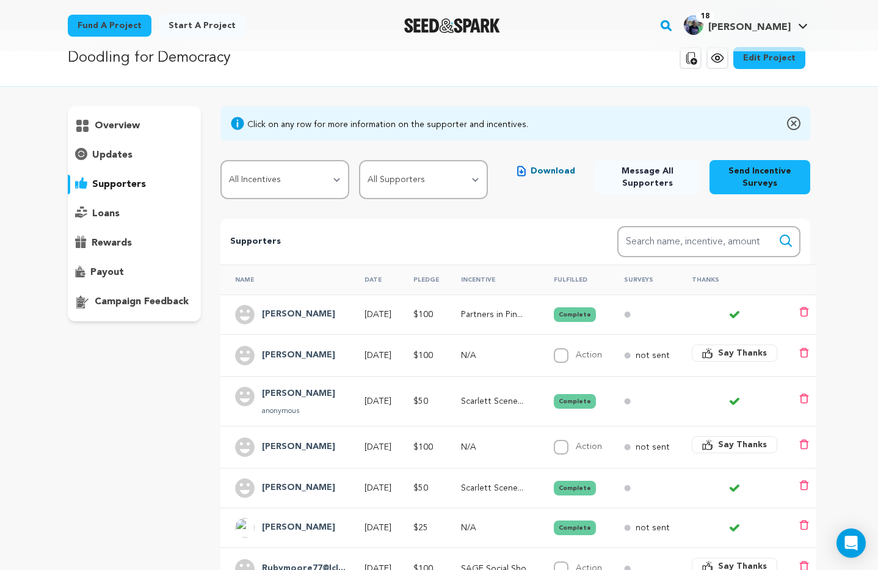
click at [123, 183] on p "supporters" at bounding box center [119, 184] width 54 height 15
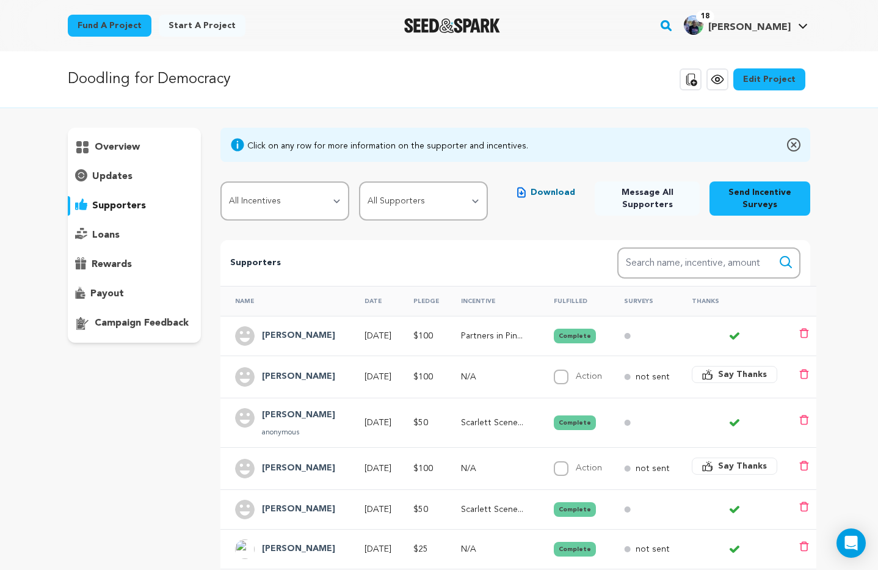
click at [121, 174] on p "updates" at bounding box center [112, 176] width 40 height 15
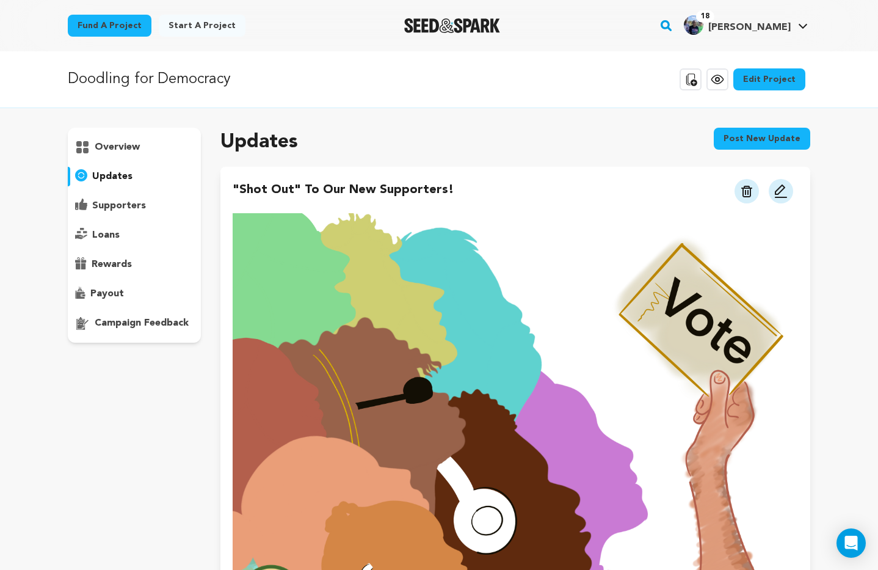
click at [121, 149] on p "overview" at bounding box center [117, 147] width 45 height 15
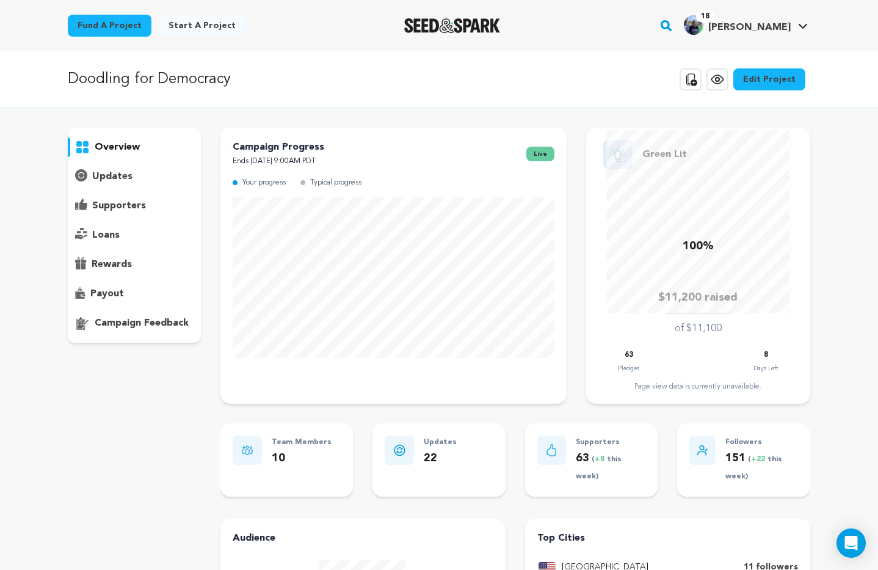
click at [125, 176] on p "updates" at bounding box center [112, 176] width 40 height 15
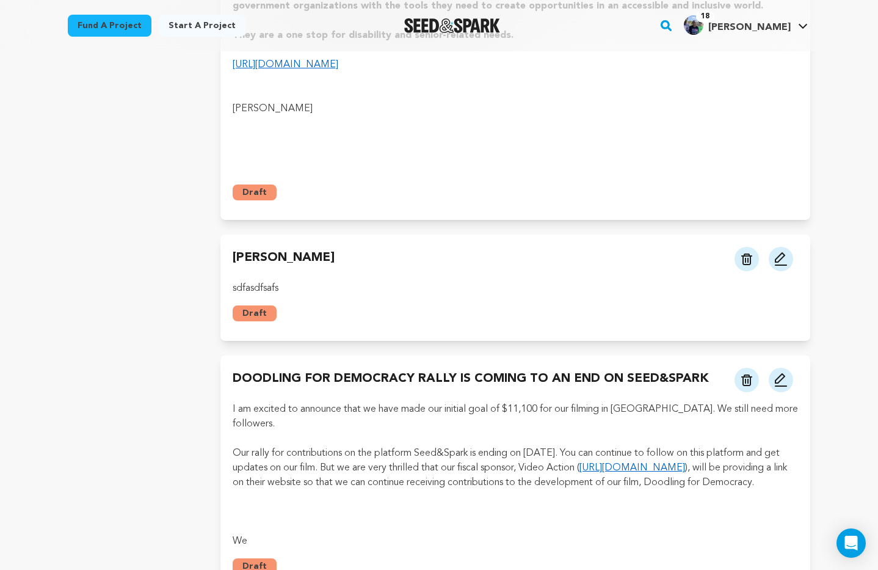
scroll to position [1705, 0]
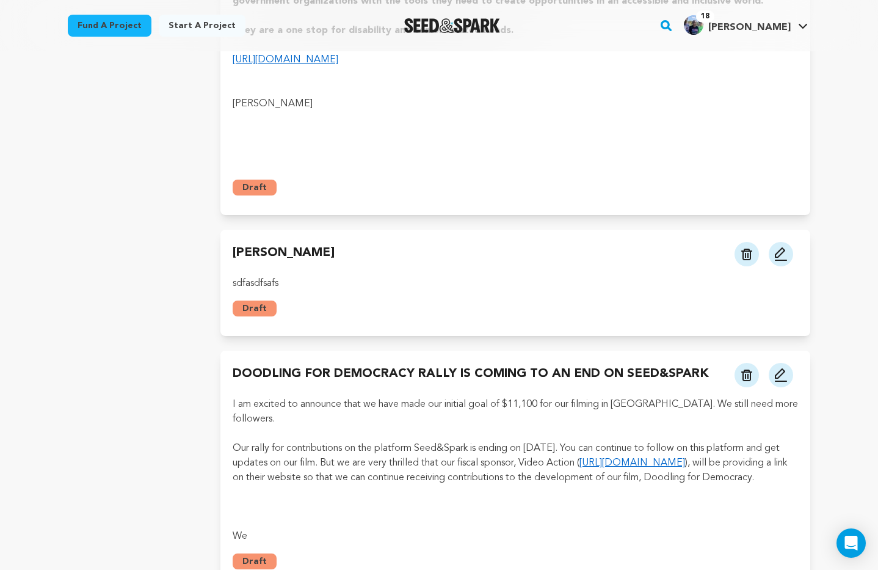
click at [781, 367] on img at bounding box center [780, 374] width 15 height 15
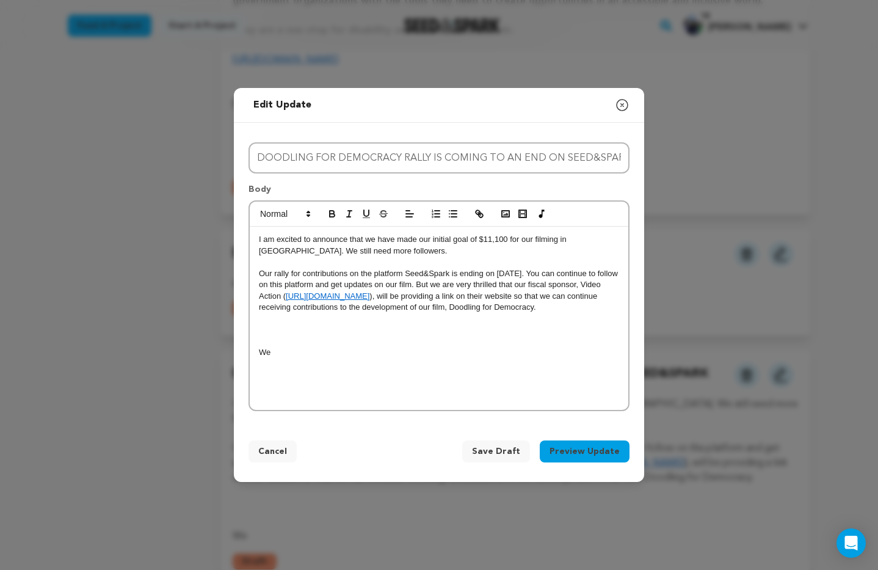
click at [590, 309] on p "Our rally for contributions on the platform Seed&Spark is ending on [DATE]. You…" at bounding box center [439, 290] width 360 height 45
drag, startPoint x: 281, startPoint y: 353, endPoint x: 299, endPoint y: 353, distance: 18.3
click at [281, 353] on p "We" at bounding box center [439, 352] width 360 height 11
click at [262, 333] on p at bounding box center [439, 329] width 360 height 11
click at [524, 214] on rect "button" at bounding box center [522, 213] width 5 height 1
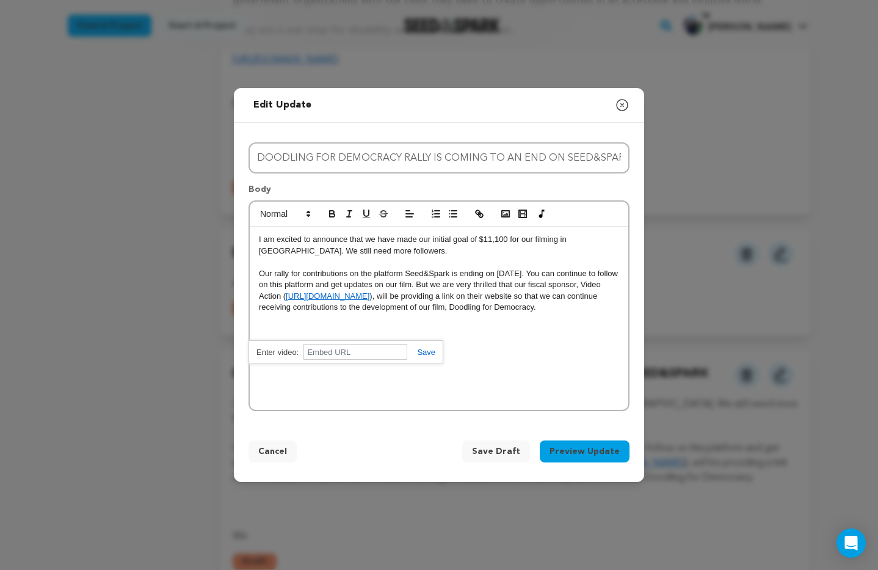
click at [480, 349] on p at bounding box center [439, 352] width 360 height 11
click at [493, 454] on span "Save Draft" at bounding box center [496, 451] width 48 height 12
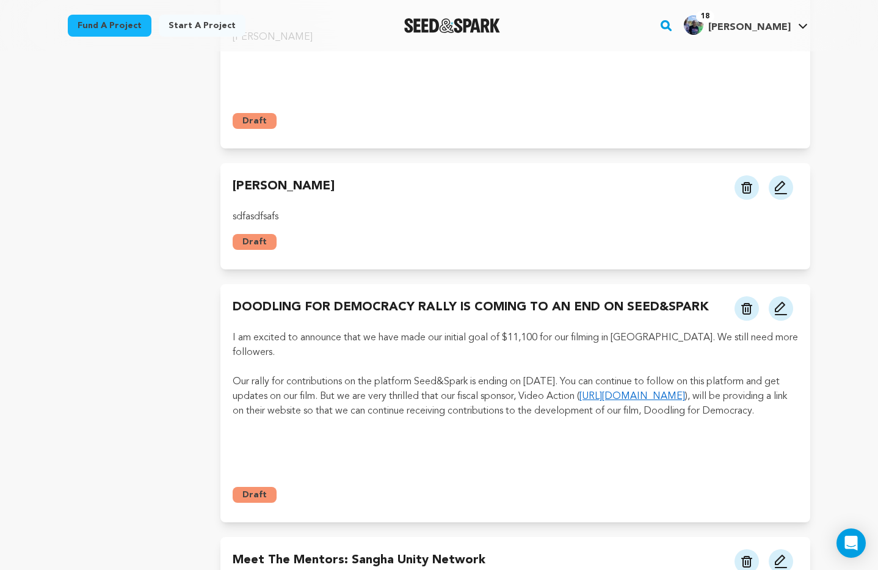
scroll to position [1756, 0]
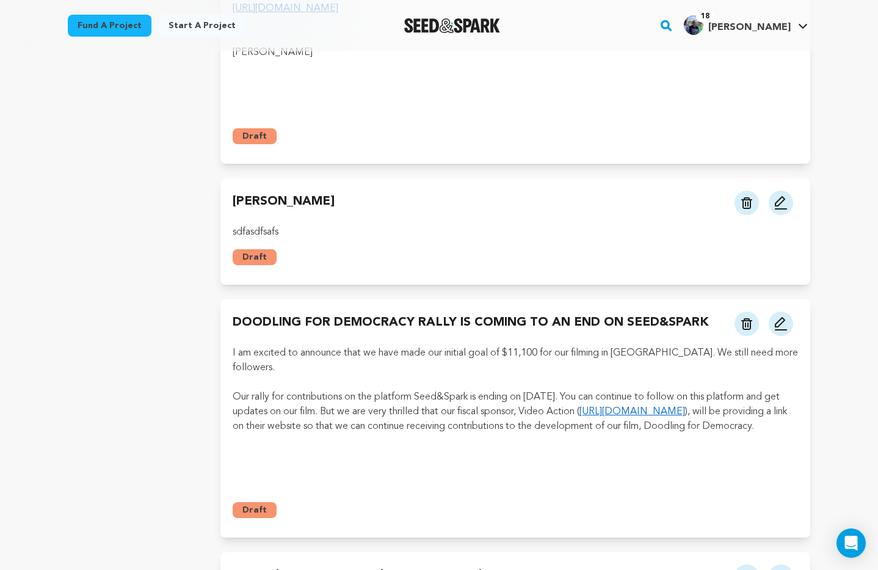
click at [284, 389] on p "Our rally for contributions on the platform Seed&Spark is ending on [DATE]. You…" at bounding box center [515, 411] width 565 height 44
click at [783, 316] on img at bounding box center [780, 323] width 15 height 15
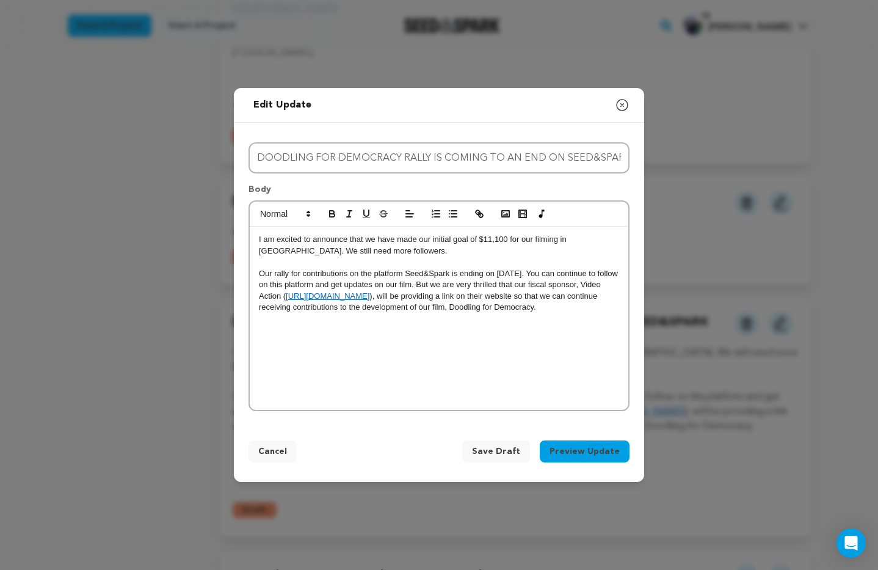
click at [590, 311] on p "Our rally for contributions on the platform Seed&Spark is ending on [DATE]. You…" at bounding box center [439, 290] width 360 height 45
click at [598, 241] on p "I am excited to announce that we have made our initial goal of $11,100 for our …" at bounding box center [439, 245] width 360 height 23
drag, startPoint x: 265, startPoint y: 250, endPoint x: 271, endPoint y: 253, distance: 6.8
click at [265, 250] on p "I am excited to announce that we have made our initial goal of $11,100 for our …" at bounding box center [439, 245] width 360 height 23
click at [590, 308] on p "Our rally for contributions on the platform Seed&Spark is ending on August 27th…" at bounding box center [439, 290] width 360 height 45
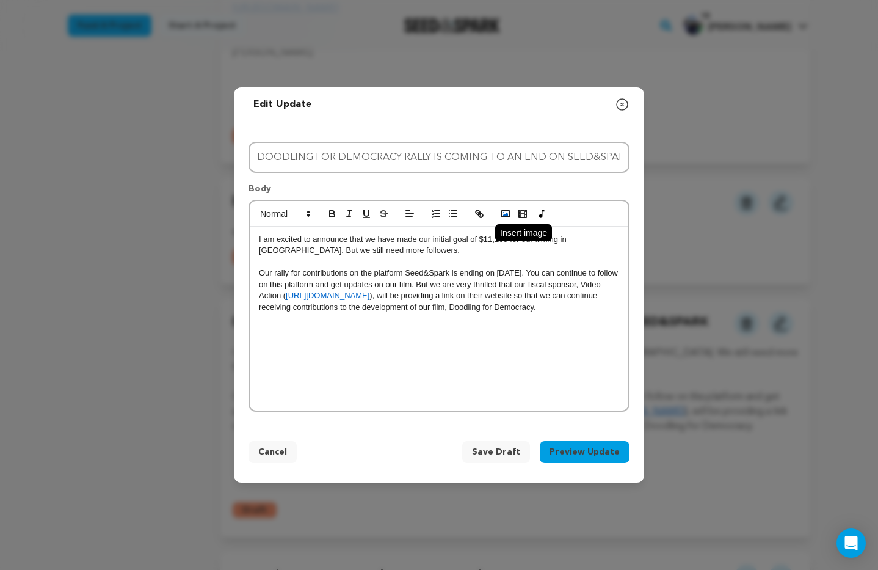
click at [508, 214] on icon "button" at bounding box center [505, 213] width 11 height 11
click at [593, 308] on p "Our rally for contributions on the platform Seed&Spark is ending on August 27th…" at bounding box center [439, 289] width 360 height 45
click at [589, 310] on p "Our rally for contributions on the platform Seed&Spark is ending on August 27th…" at bounding box center [439, 289] width 360 height 45
click at [591, 309] on p "Our rally for contributions on the platform Seed&Spark is ending on August 27th…" at bounding box center [439, 289] width 360 height 45
click at [257, 240] on div "I am excited to announce that we have made our initial goal of $11,100 for our …" at bounding box center [439, 318] width 378 height 184
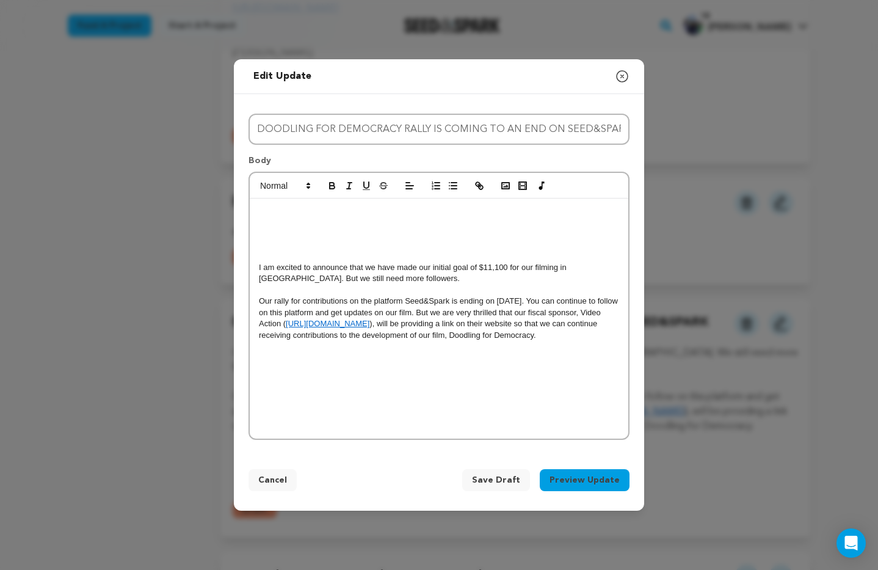
click at [270, 214] on p at bounding box center [439, 211] width 360 height 11
click at [522, 187] on icon "button" at bounding box center [522, 185] width 11 height 11
click at [349, 235] on input "text" at bounding box center [355, 233] width 104 height 16
paste input "https://www.youtube.com/watch?v=bcIQBYRN1ug"
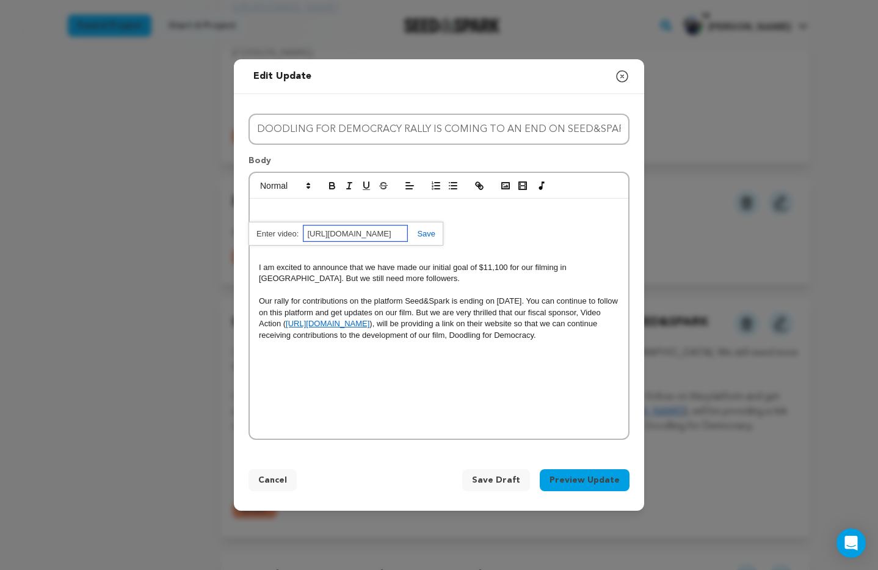
type input "https://www.youtube.com/watch?v=bcIQBYRN1ug"
click at [424, 233] on link at bounding box center [421, 233] width 28 height 9
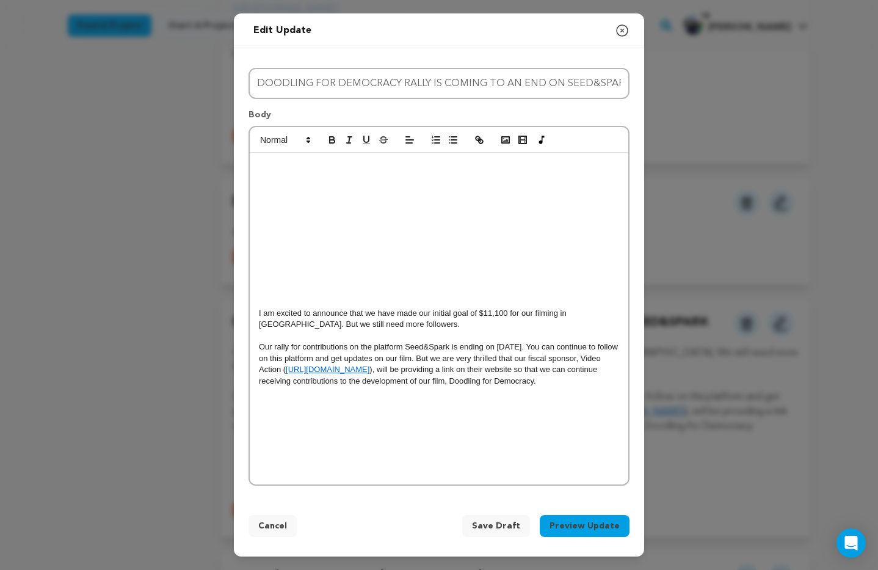
click at [303, 286] on p at bounding box center [439, 290] width 360 height 11
click at [269, 274] on p at bounding box center [439, 279] width 360 height 11
click at [265, 273] on p at bounding box center [439, 267] width 360 height 11
click at [267, 287] on p at bounding box center [439, 290] width 360 height 11
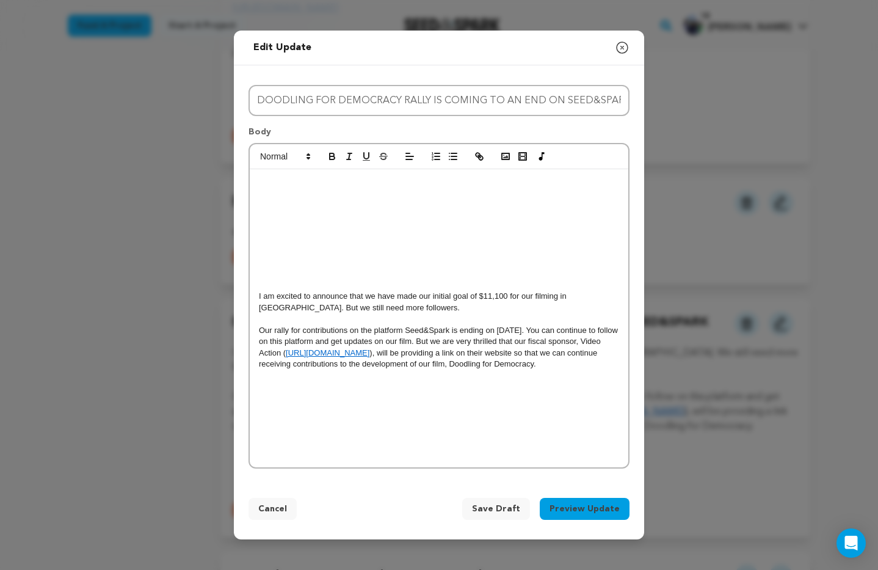
click at [596, 366] on p "Our rally for contributions on the platform Seed&Spark is ending on August 27th…" at bounding box center [439, 347] width 360 height 45
click at [591, 369] on p "Our rally for contributions on the platform Seed&Spark is ending on August 27th…" at bounding box center [439, 347] width 360 height 45
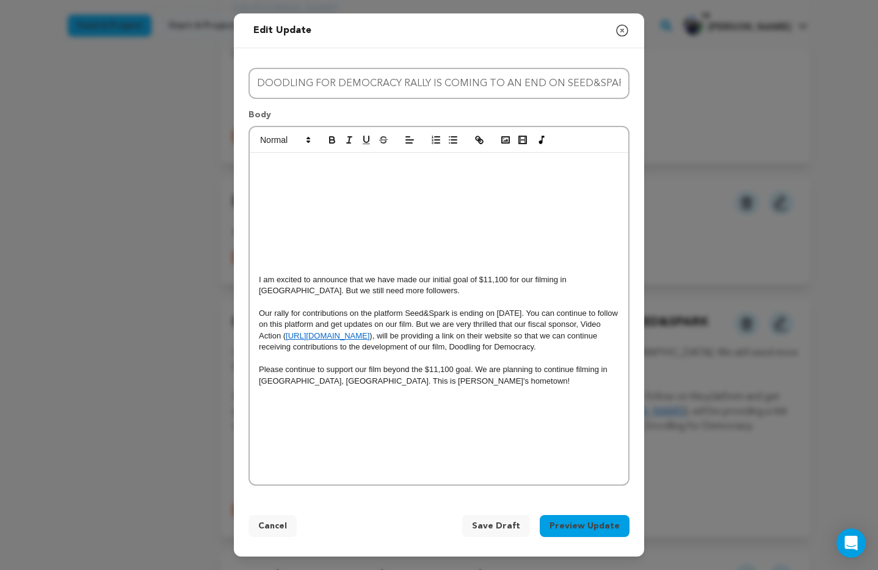
click at [262, 260] on p at bounding box center [439, 256] width 360 height 11
click at [404, 380] on p "Please continue to support our film beyond the $11,100 goal. We are planning to…" at bounding box center [439, 375] width 360 height 23
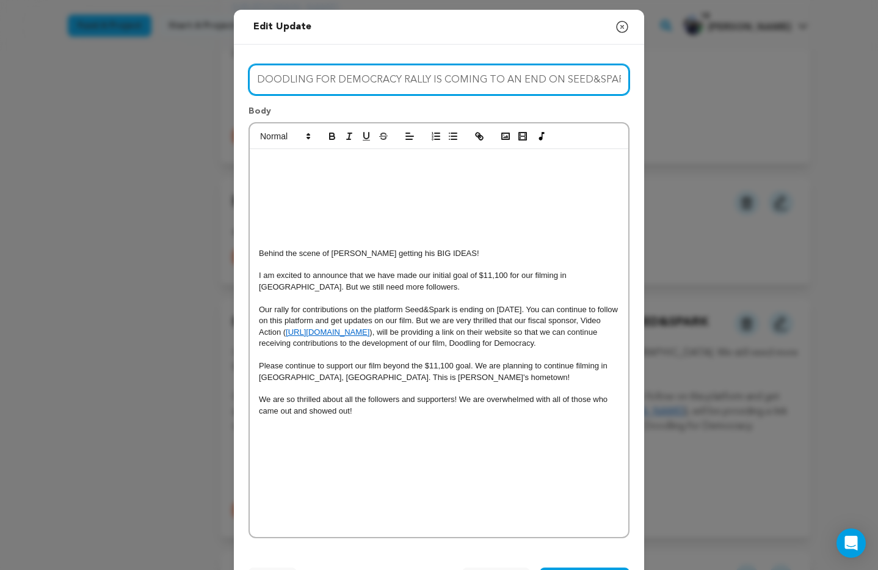
scroll to position [1, 0]
click at [429, 78] on input "DOODLING FOR DEMOCRACY RALLY IS COMING TO AN END ON SEED&SPARK" at bounding box center [438, 78] width 381 height 31
drag, startPoint x: 430, startPoint y: 78, endPoint x: 642, endPoint y: 82, distance: 211.8
click at [643, 81] on div "Title DOODLING FOR DEMOCRACY RALLY IS COMING TO AN END ON SEED&SPARK Body Behin…" at bounding box center [439, 298] width 410 height 508
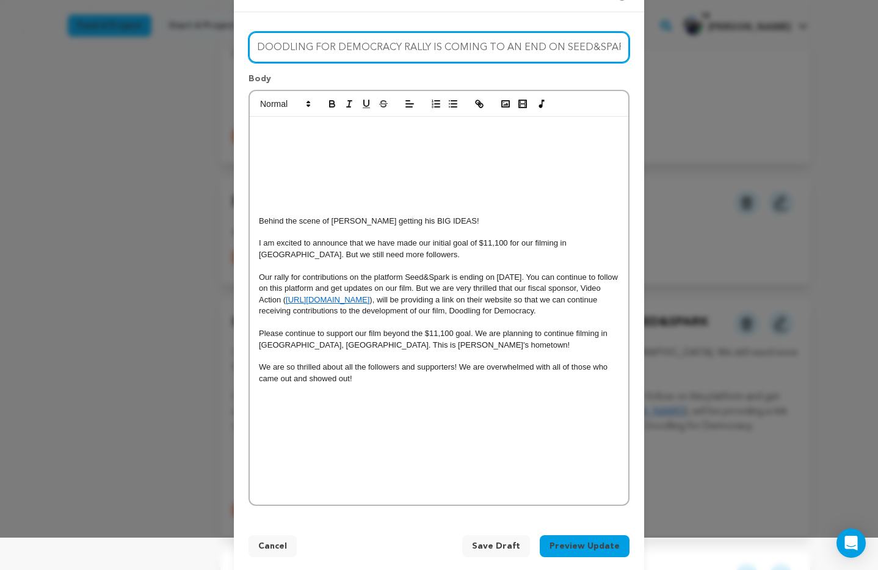
scroll to position [0, 0]
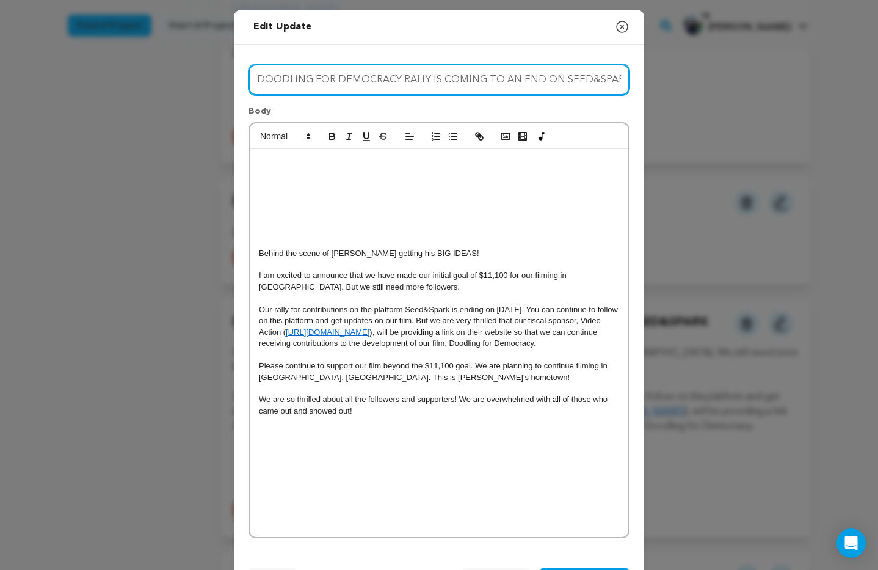
click at [428, 81] on input "DOODLING FOR DEMOCRACY RALLY IS COMING TO AN END ON SEED&SPARK" at bounding box center [438, 79] width 381 height 31
drag, startPoint x: 623, startPoint y: 78, endPoint x: 400, endPoint y: 79, distance: 222.8
click at [400, 79] on input "DOODLING FOR DEMOCRACY RALLY IS COMING TO AN END ON SEED&SPARK" at bounding box center [438, 79] width 381 height 31
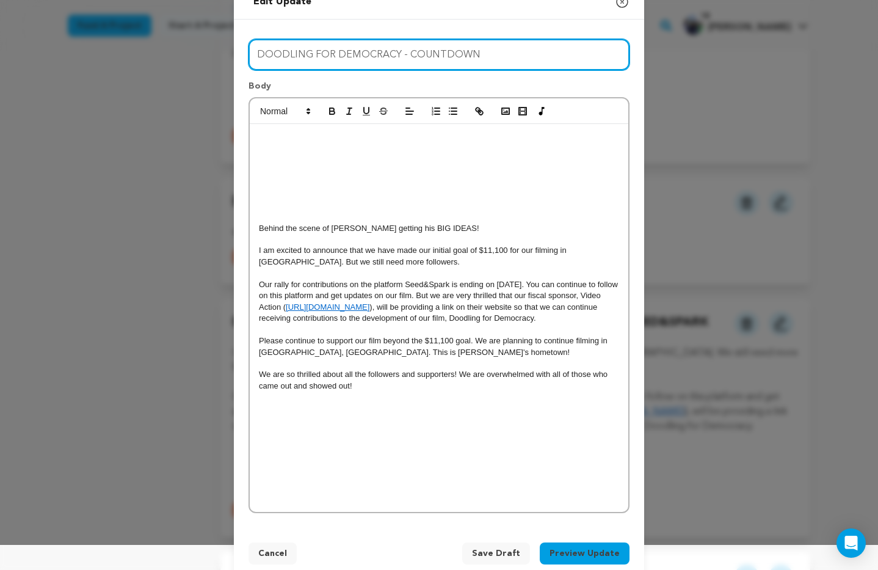
scroll to position [49, 0]
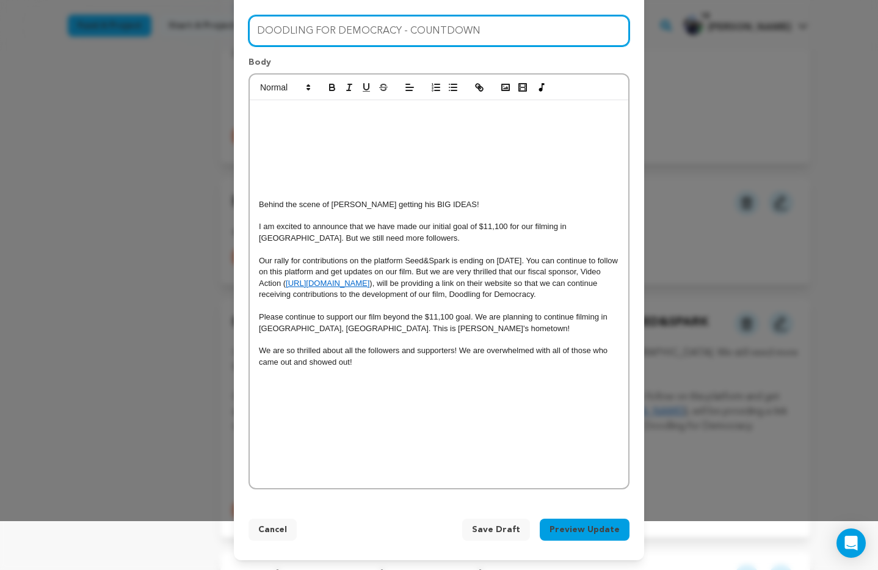
type input "DOODLING FOR DEMOCRACY - COUNTDOWN"
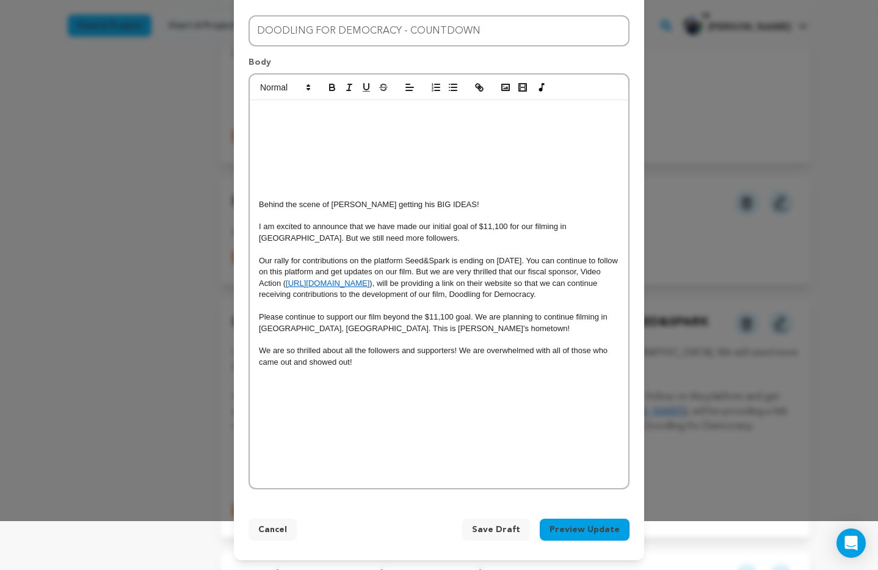
click at [374, 361] on p "We are so thrilled about all the followers and supporters! We are overwhelmed w…" at bounding box center [439, 356] width 360 height 23
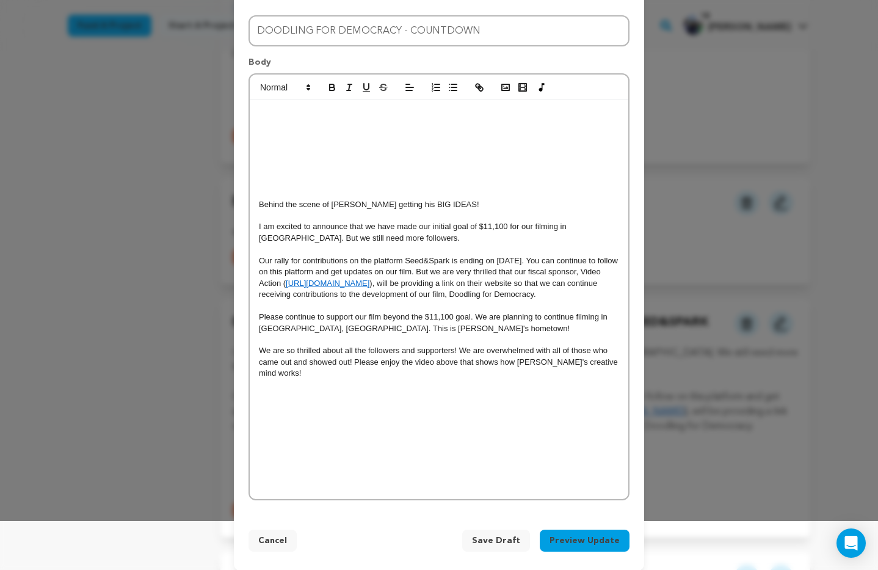
drag, startPoint x: 574, startPoint y: 317, endPoint x: 594, endPoint y: 325, distance: 21.3
click at [574, 317] on p "Please continue to support our film beyond the $11,100 goal. We are planning to…" at bounding box center [439, 322] width 360 height 23
click at [565, 317] on p "Please continue to support our film beyond the $11,100 goal. We are planning to…" at bounding box center [439, 322] width 360 height 23
click at [364, 327] on p "Please continue to support our film beyond the $11,100 goal. We are planning to…" at bounding box center [439, 322] width 360 height 23
click at [593, 351] on p "We are so thrilled about all the followers and supporters! We are overwhelmed w…" at bounding box center [439, 362] width 360 height 34
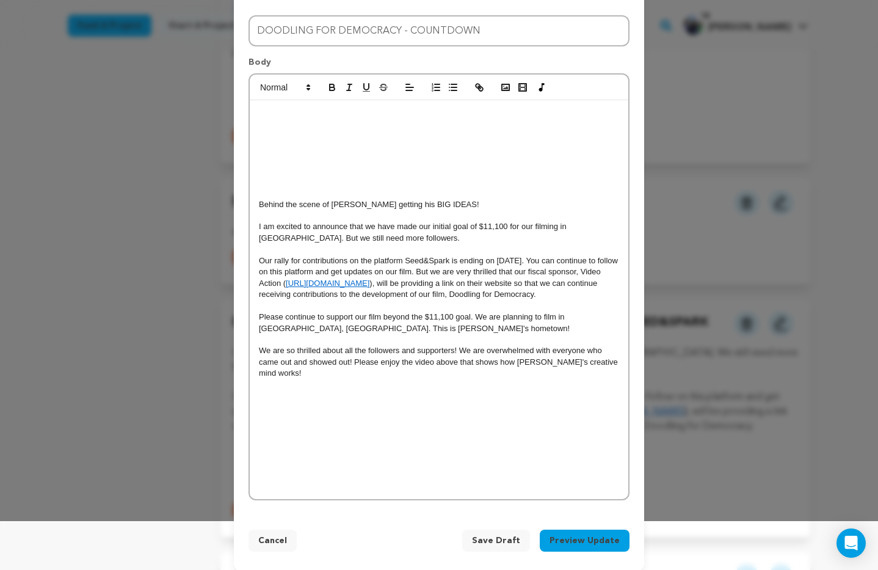
drag, startPoint x: 350, startPoint y: 362, endPoint x: 366, endPoint y: 364, distance: 16.1
click at [350, 362] on p "We are so thrilled about all the followers and supporters! We are overwhelmed w…" at bounding box center [439, 362] width 360 height 34
click at [454, 373] on p "We are so thrilled about all the followers and supporters! We are overwhelmed w…" at bounding box center [439, 362] width 360 height 34
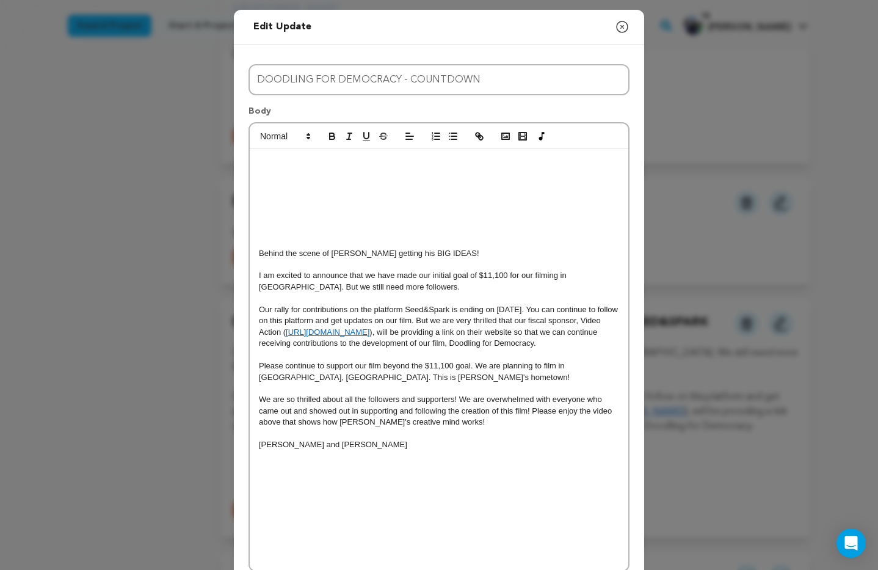
scroll to position [83, 0]
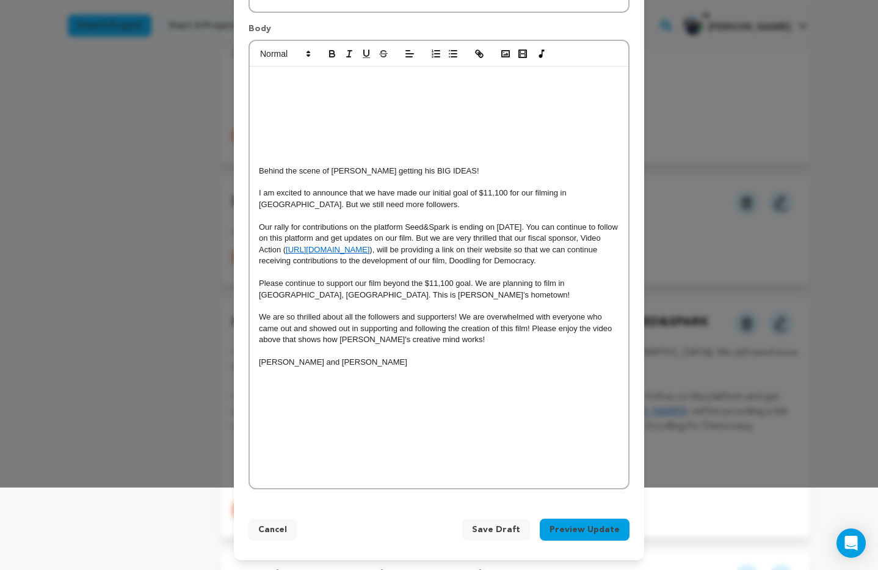
click at [592, 262] on p "Our rally for contributions on the platform Seed&Spark is ending on August 27th…" at bounding box center [439, 244] width 360 height 45
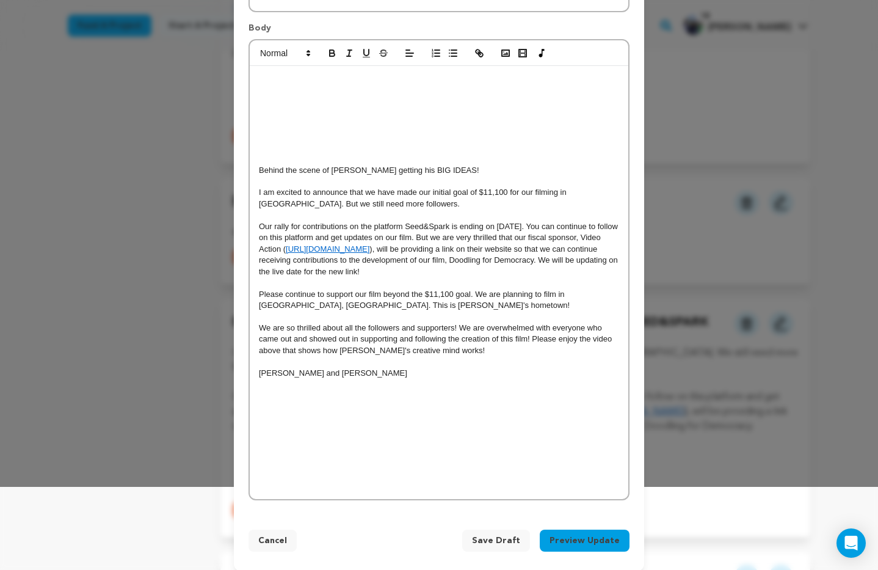
click at [454, 350] on p "We are so thrilled about all the followers and supporters! We are overwhelmed w…" at bounding box center [439, 339] width 360 height 34
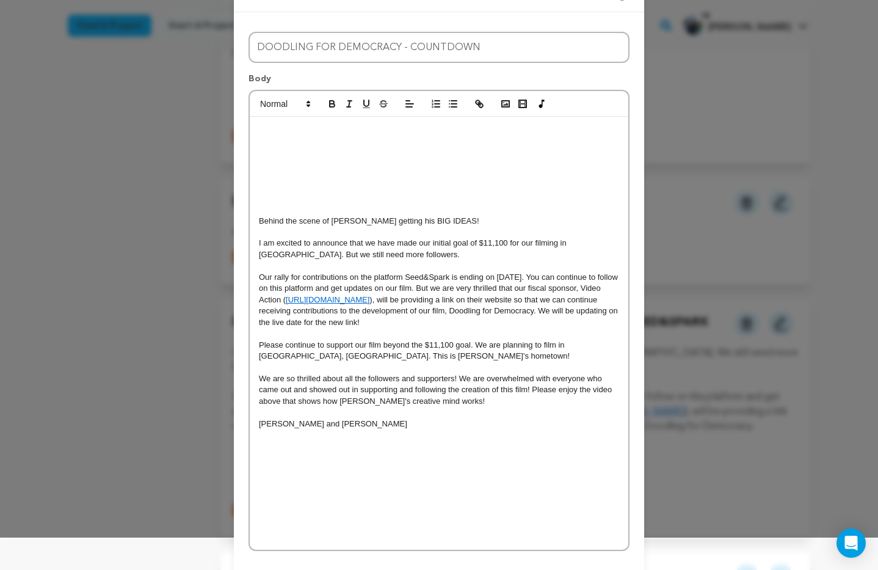
scroll to position [94, 0]
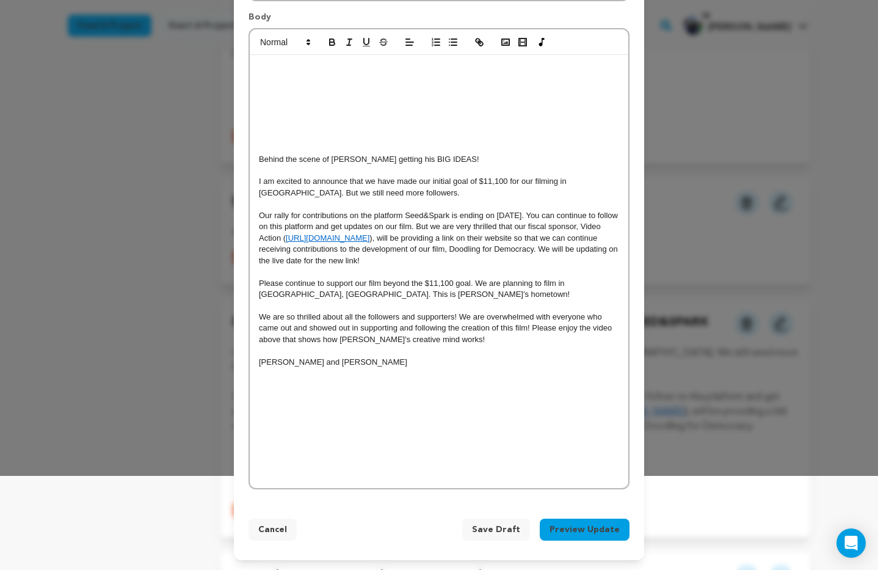
click at [507, 529] on span "Save Draft" at bounding box center [496, 529] width 48 height 12
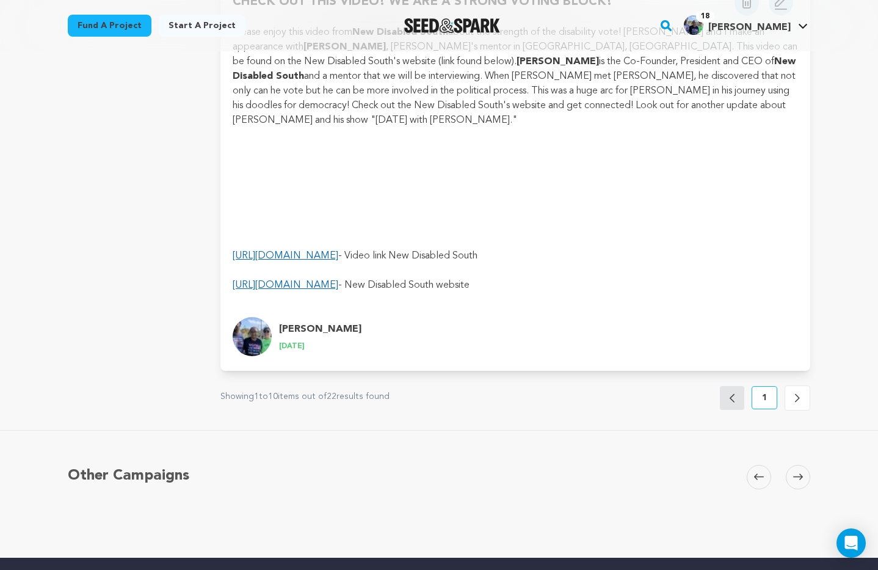
scroll to position [5589, 0]
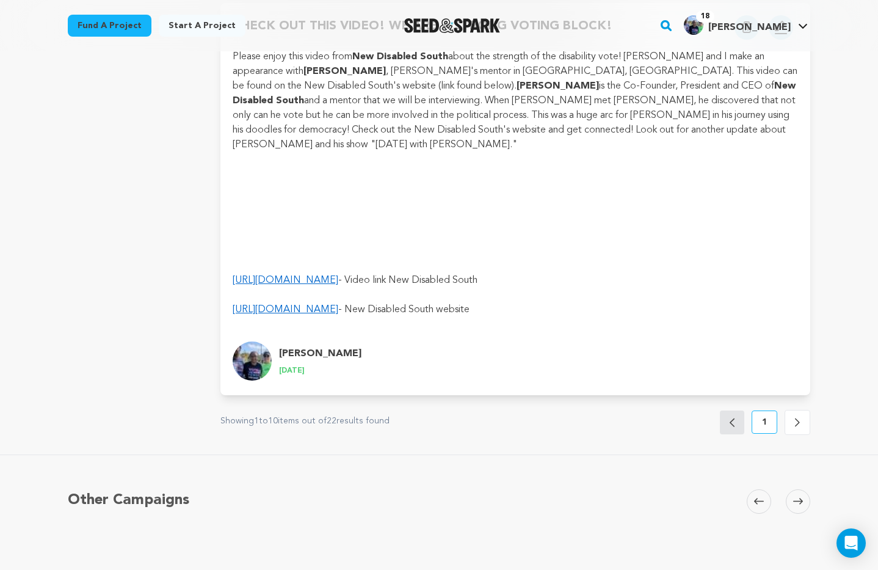
click at [798, 418] on icon at bounding box center [797, 422] width 5 height 8
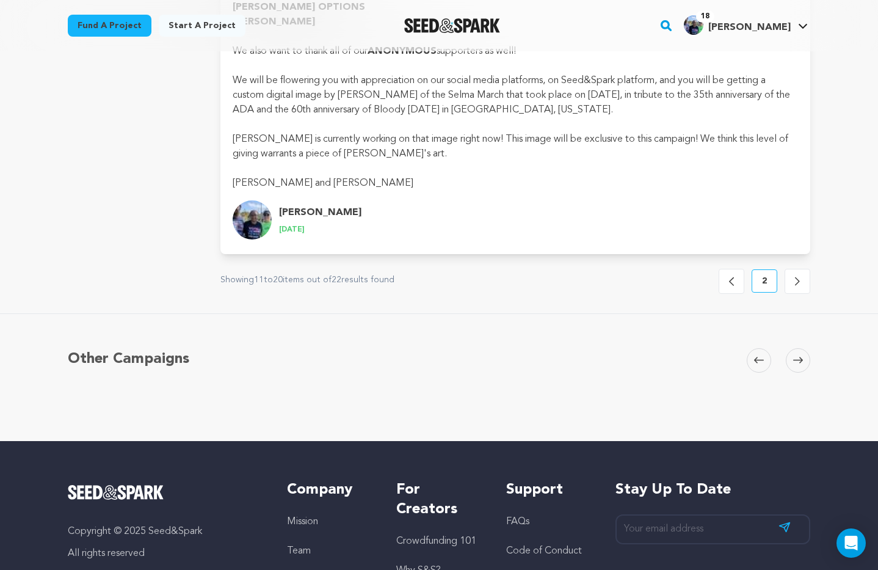
scroll to position [9226, 0]
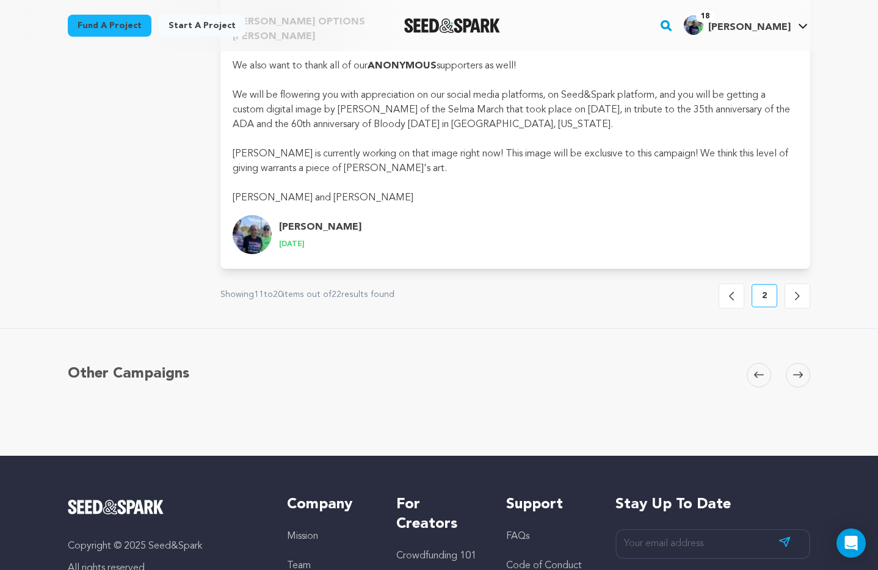
click at [798, 291] on icon at bounding box center [797, 295] width 5 height 9
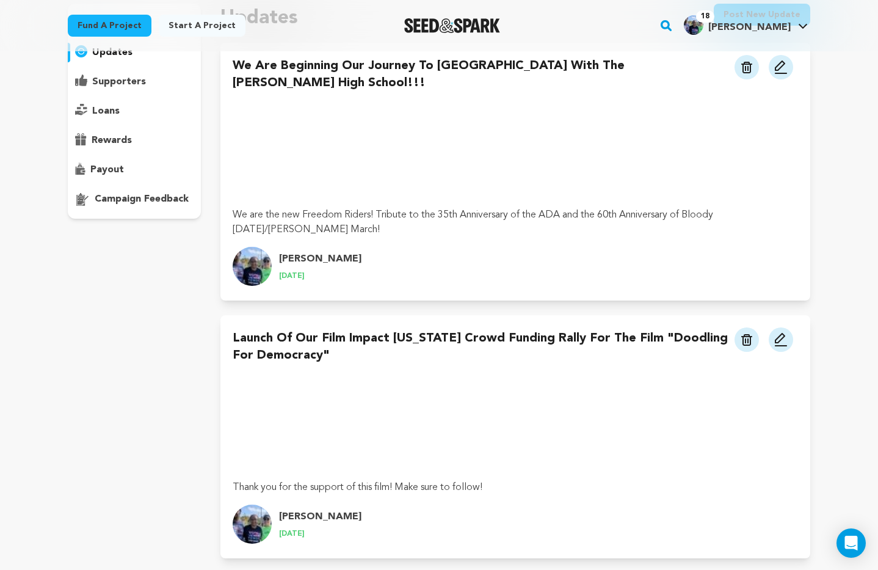
scroll to position [0, 0]
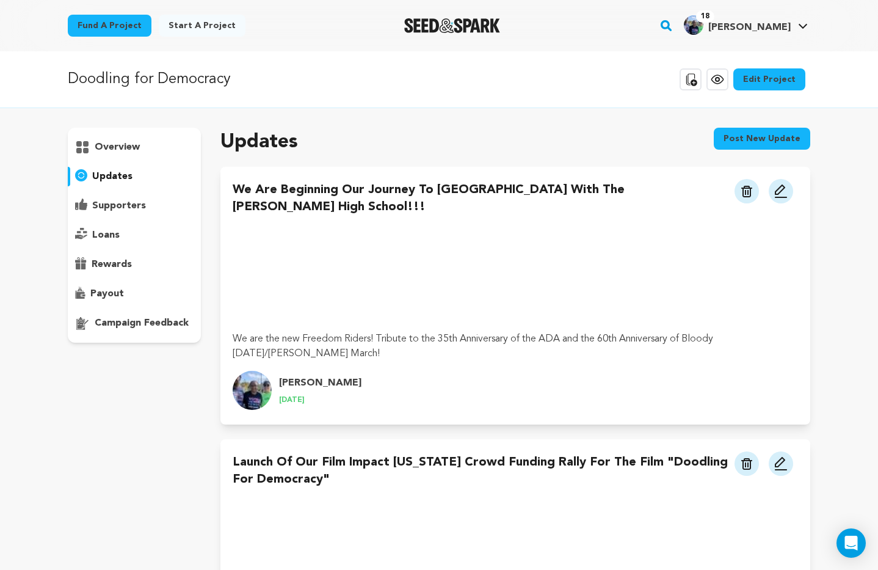
click at [123, 206] on p "supporters" at bounding box center [119, 205] width 54 height 15
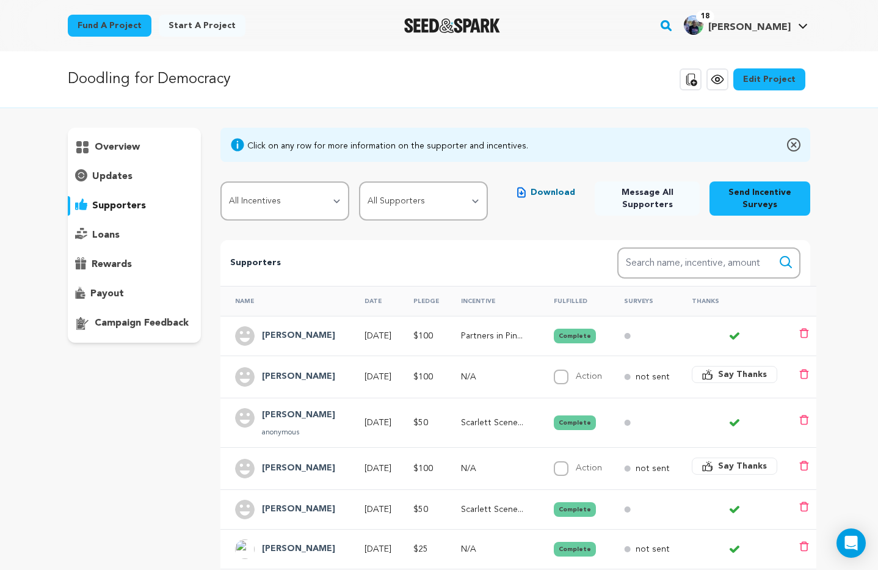
click at [112, 174] on p "updates" at bounding box center [112, 176] width 40 height 15
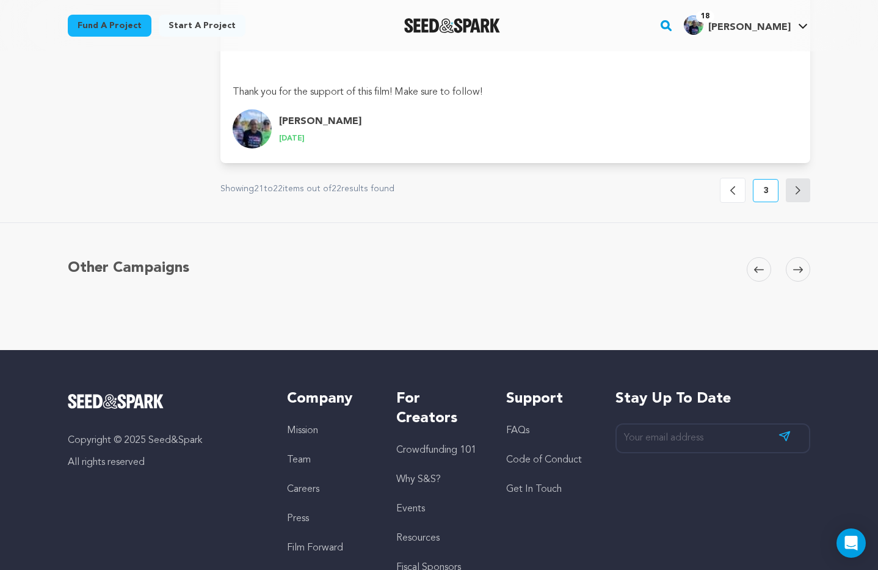
scroll to position [600, 0]
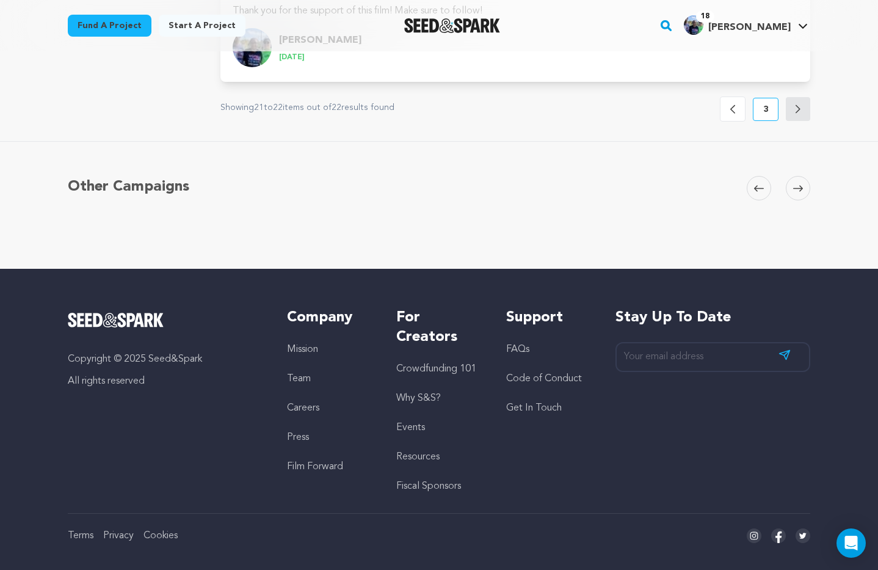
click at [731, 101] on button "Previous" at bounding box center [733, 108] width 26 height 25
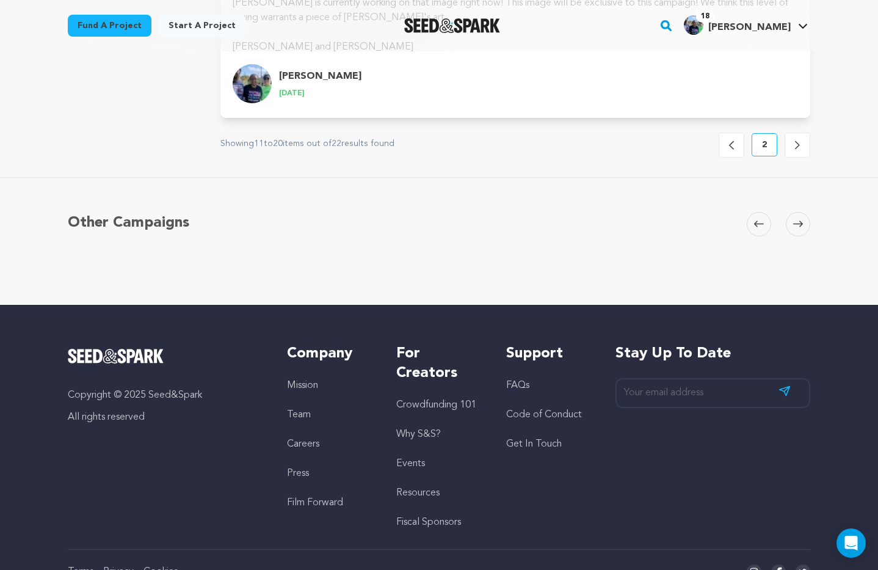
scroll to position [9383, 0]
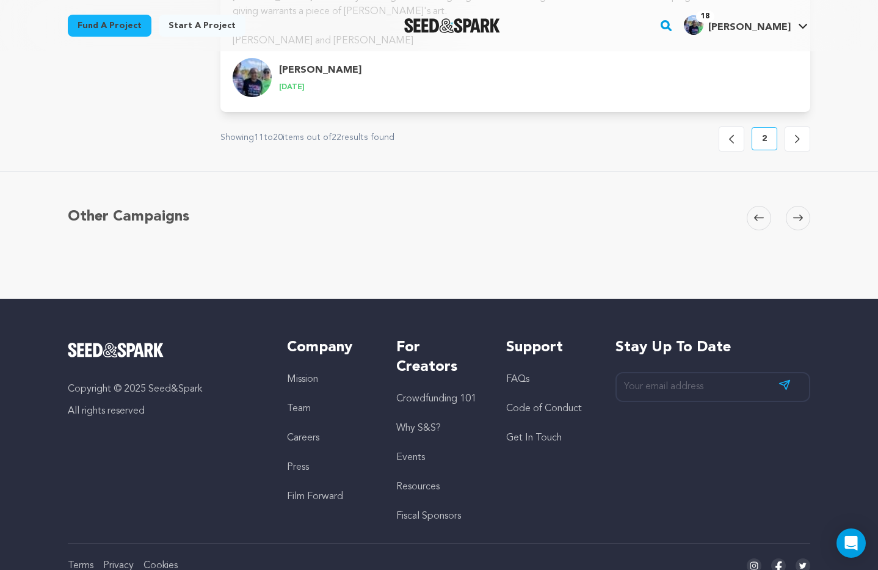
click at [731, 134] on icon at bounding box center [731, 138] width 5 height 9
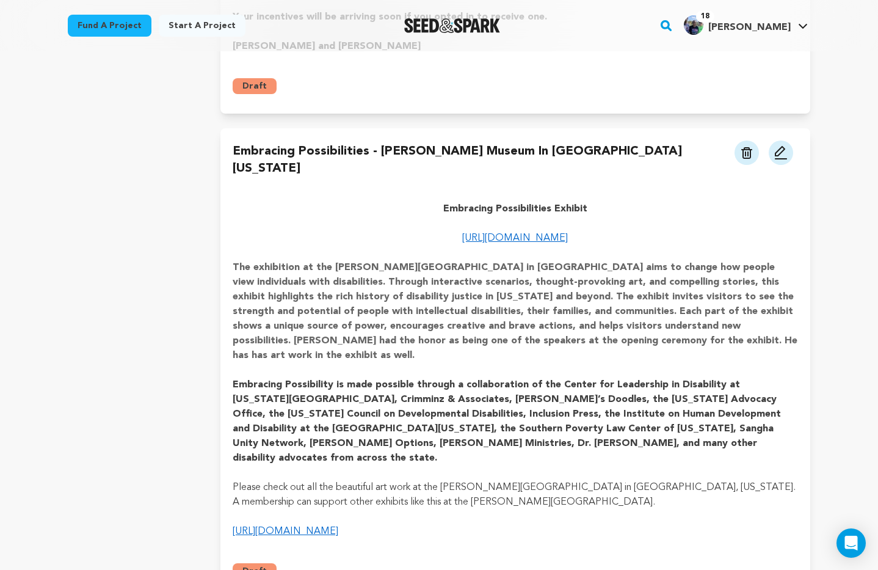
scroll to position [939, 0]
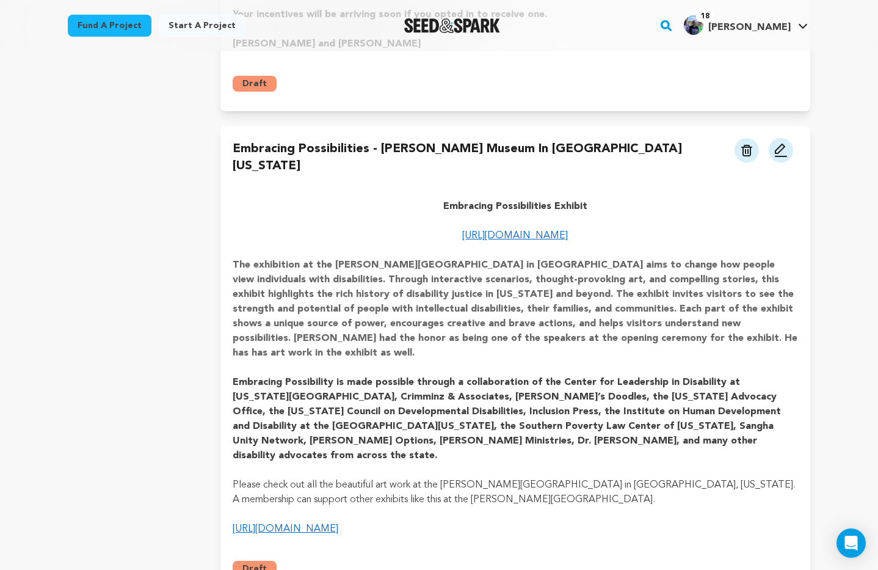
click at [609, 324] on p "The exhibition at the Tubman Museum in Macon aims to change how people view ind…" at bounding box center [515, 309] width 565 height 103
click at [780, 153] on img at bounding box center [780, 150] width 15 height 15
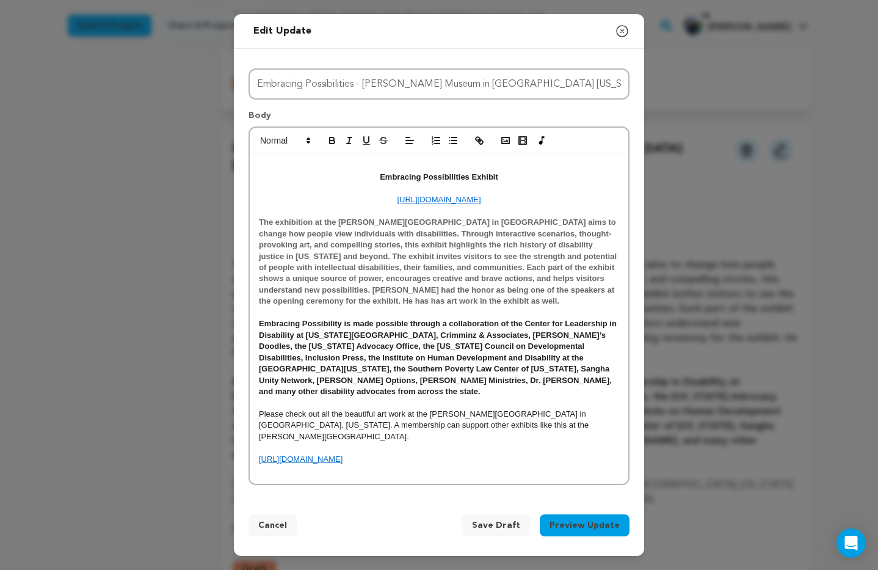
click at [395, 307] on p "The exhibition at the Tubman Museum in Macon aims to change how people view ind…" at bounding box center [439, 262] width 360 height 90
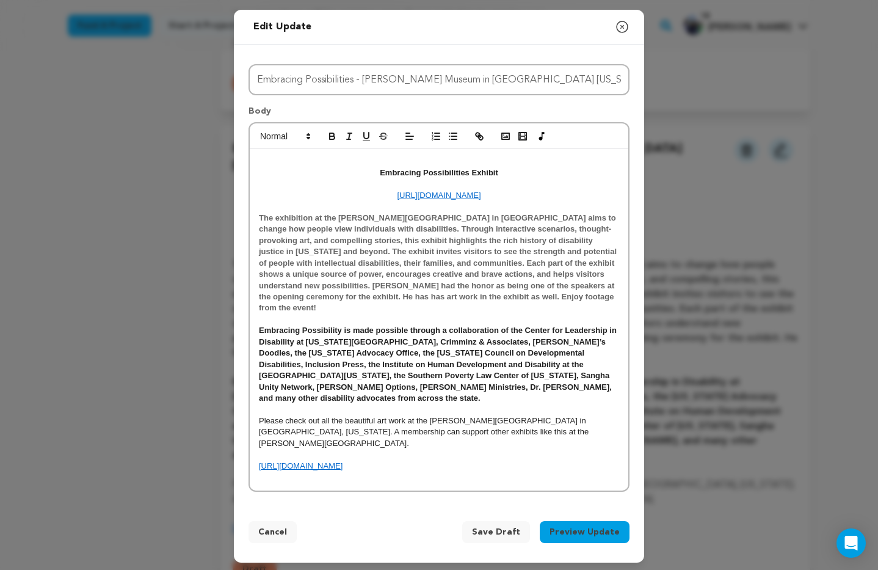
click at [414, 313] on strong "The exhibition at the Tubman Museum in Macon aims to change how people view ind…" at bounding box center [439, 262] width 360 height 99
click at [501, 526] on span "Save Draft" at bounding box center [496, 532] width 48 height 12
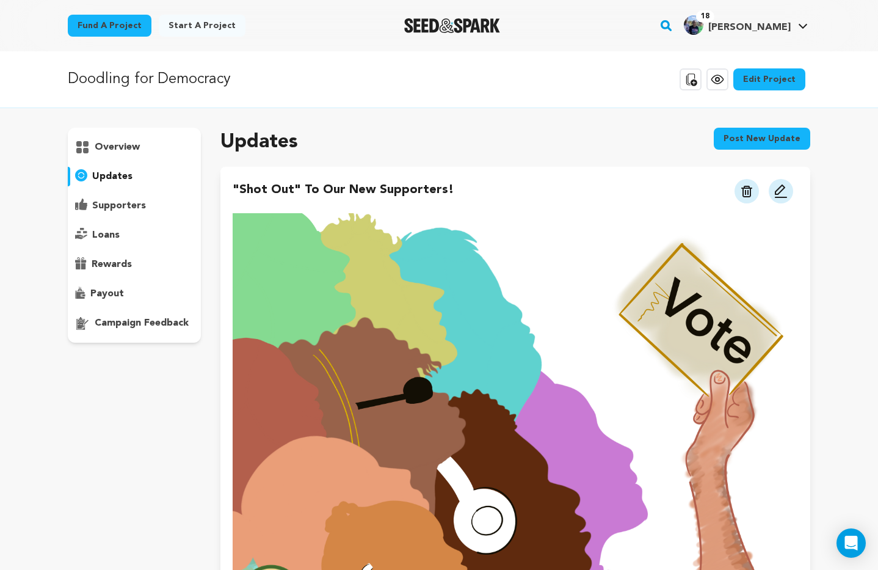
click at [759, 136] on button "Post new update" at bounding box center [762, 139] width 96 height 22
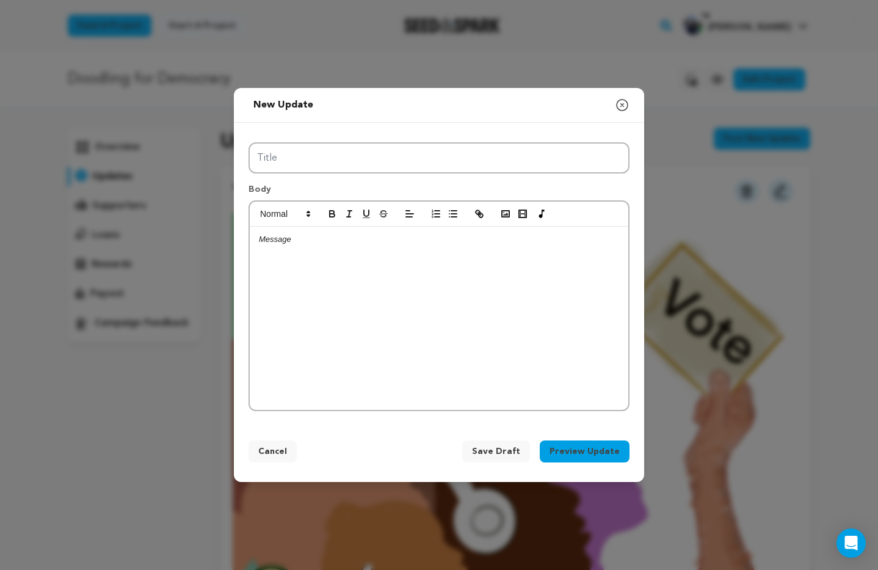
click at [331, 250] on div at bounding box center [439, 317] width 378 height 183
click at [479, 215] on line "button" at bounding box center [479, 213] width 2 height 2
click at [278, 242] on p at bounding box center [439, 239] width 360 height 11
drag, startPoint x: 259, startPoint y: 240, endPoint x: 482, endPoint y: 225, distance: 223.9
click at [413, 247] on div "[URL][DOMAIN_NAME]" at bounding box center [439, 317] width 378 height 183
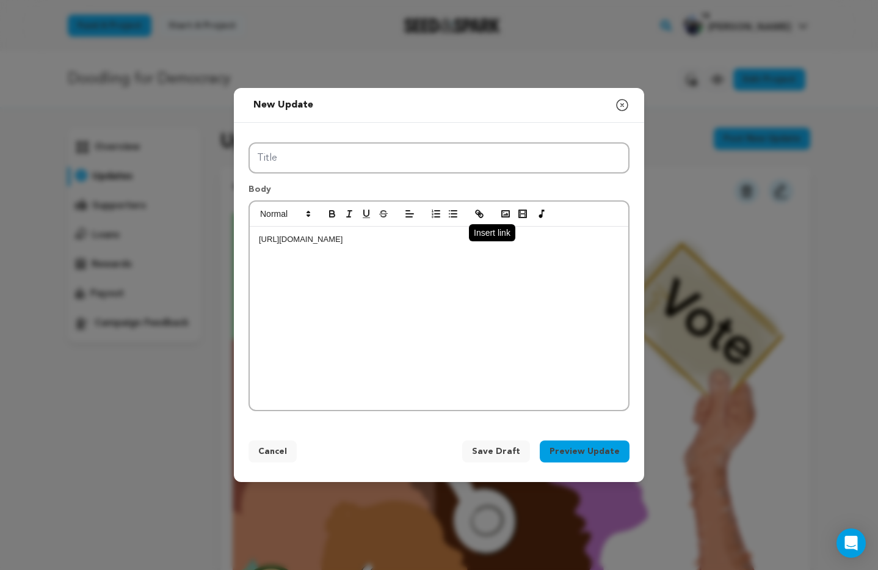
click at [480, 214] on icon "button" at bounding box center [479, 213] width 11 height 11
type input "https://www.facebook.com/share/p/1C92ivM4Ks/"
click at [421, 258] on link at bounding box center [416, 261] width 28 height 9
click at [419, 277] on div "https://www.facebook.com/share/p/1C92ivM4Ks/" at bounding box center [439, 317] width 378 height 183
click at [285, 280] on div "[URL][DOMAIN_NAME]" at bounding box center [439, 317] width 378 height 183
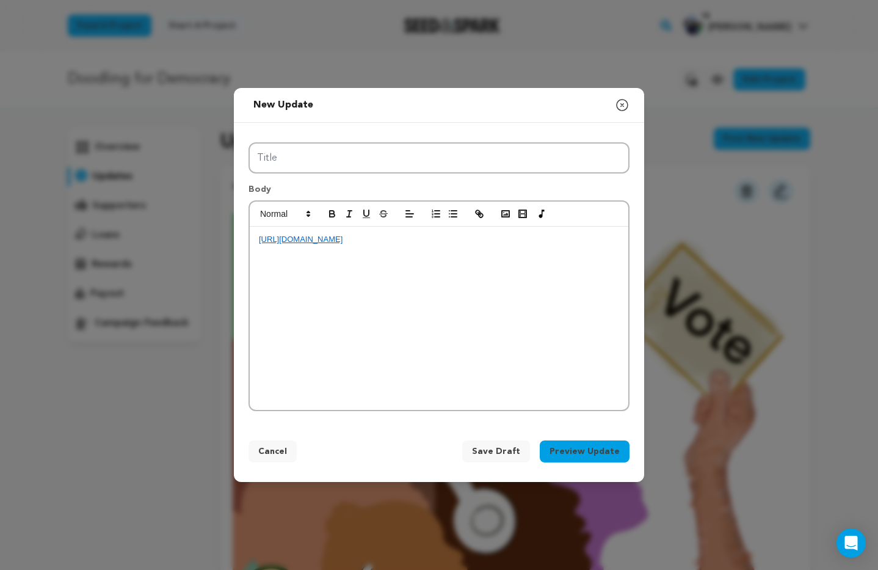
click at [283, 267] on div "[URL][DOMAIN_NAME]" at bounding box center [439, 317] width 378 height 183
click at [447, 241] on p "[URL][DOMAIN_NAME]" at bounding box center [439, 239] width 360 height 11
click at [412, 270] on p "Join Tootle for a Discussion on Voting, Disability Justice & Creativity with De…" at bounding box center [439, 267] width 360 height 23
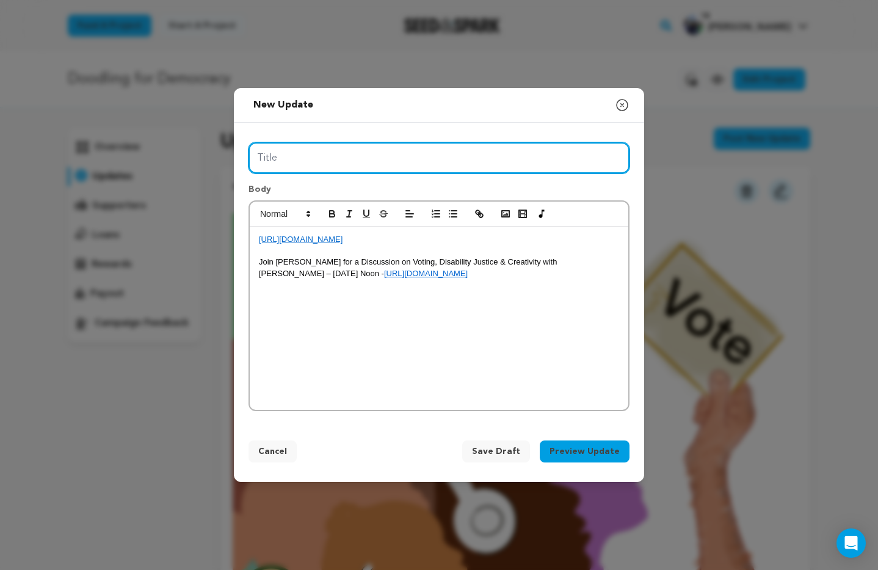
click at [292, 156] on input "Title" at bounding box center [438, 157] width 381 height 31
type input "TUESDAY WITH TOOTLE - Live interview of Derek and Teresa Heard"
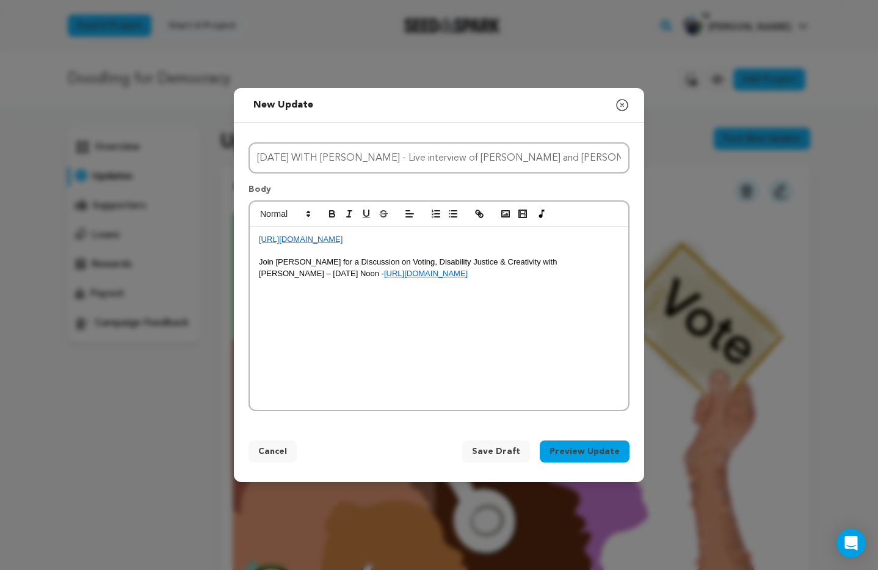
click at [446, 241] on p "[URL][DOMAIN_NAME]" at bounding box center [439, 239] width 360 height 11
click at [280, 292] on p at bounding box center [439, 296] width 360 height 11
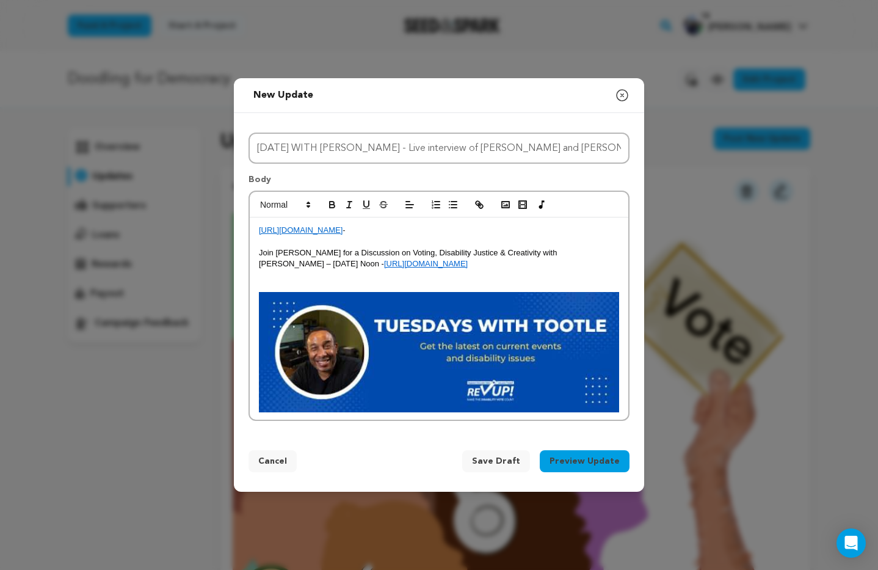
click at [443, 230] on p "https://www.facebook.com/share/p/1C92ivM4Ks/ -" at bounding box center [439, 230] width 360 height 11
click at [621, 405] on div "https://www.facebook.com/share/p/1C92ivM4Ks/ - facebook link Join Tootle for a …" at bounding box center [439, 318] width 378 height 202
click at [623, 405] on div "https://www.facebook.com/share/p/1C92ivM4Ks/ - facebook link Join Tootle for a …" at bounding box center [439, 318] width 378 height 202
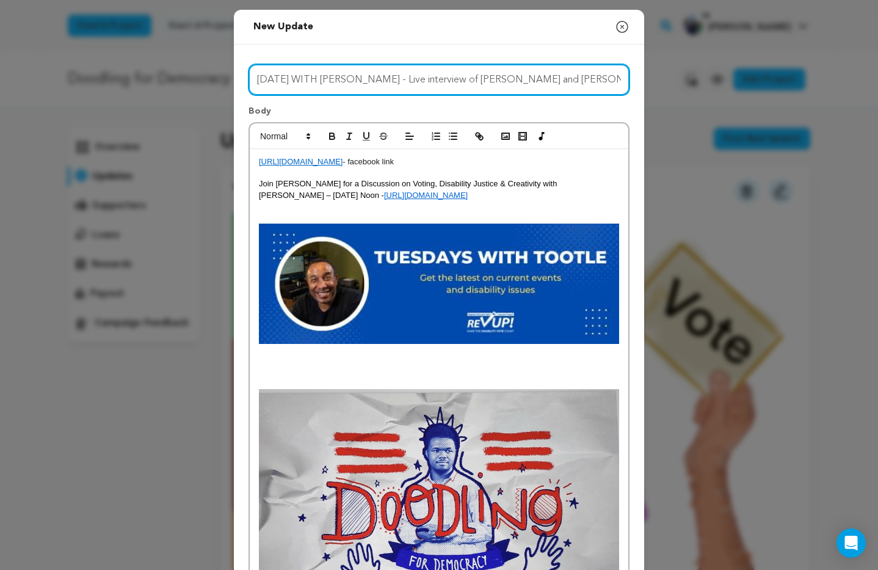
click at [576, 79] on input "TUESDAY WITH TOOTLE - Live interview of Derek and Teresa Heard" at bounding box center [438, 79] width 381 height 31
click at [299, 78] on input "TUESDAY WITH TOOTLE - Live interview of Derek and Teresa Heard Tuesday 8/19 at …" at bounding box center [438, 79] width 381 height 31
type input "TUESDAYS WITH [PERSON_NAME] - Live interview of [PERSON_NAME] and [PERSON_NAME]…"
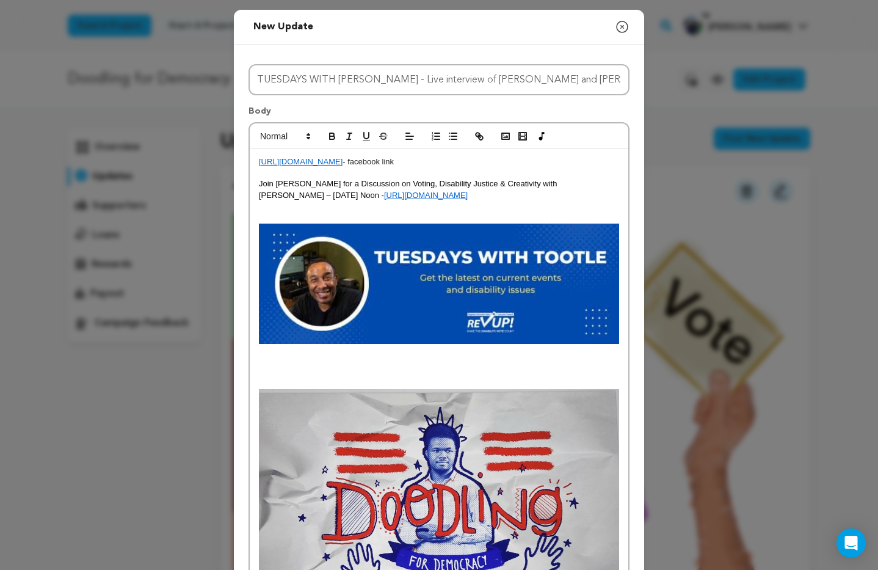
click at [488, 160] on p "https://www.facebook.com/share/p/1C92ivM4Ks/ - facebook link" at bounding box center [439, 161] width 360 height 11
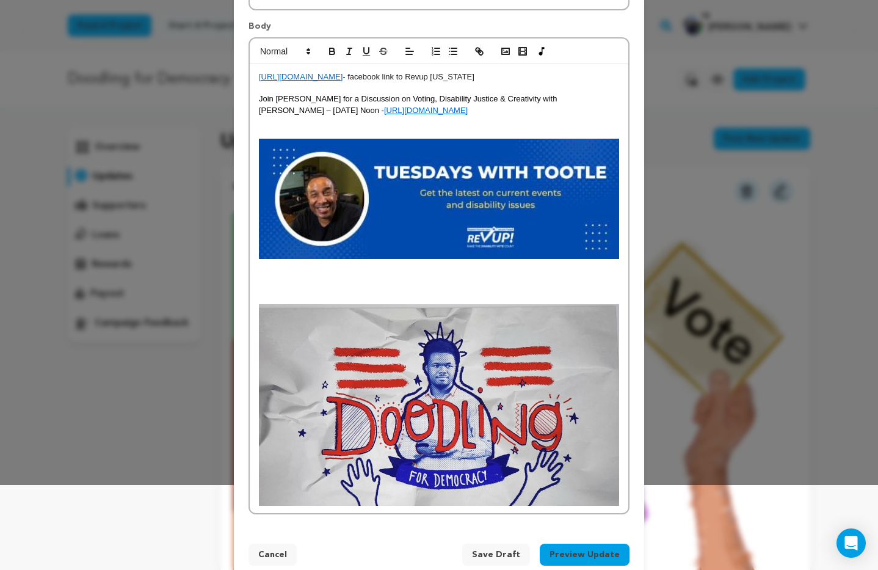
scroll to position [110, 0]
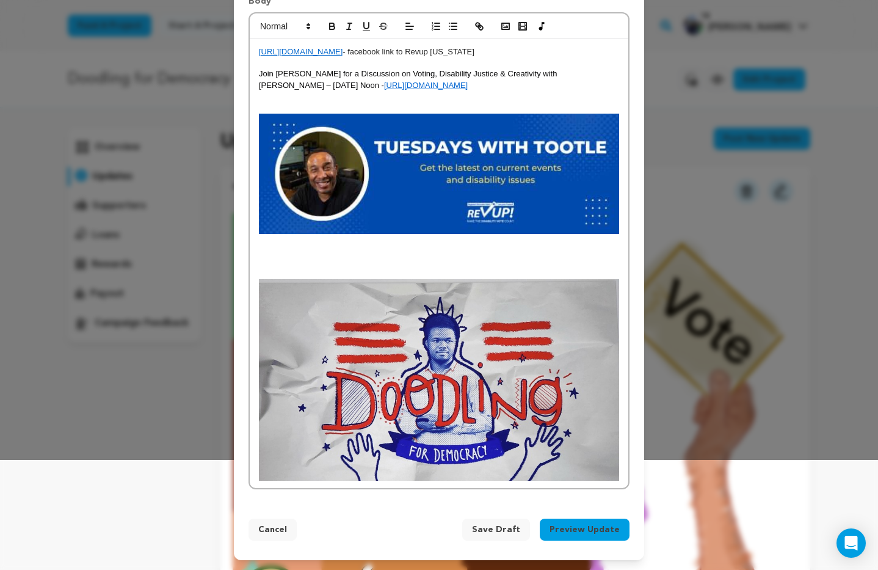
click at [591, 530] on button "Preview Update" at bounding box center [585, 529] width 90 height 22
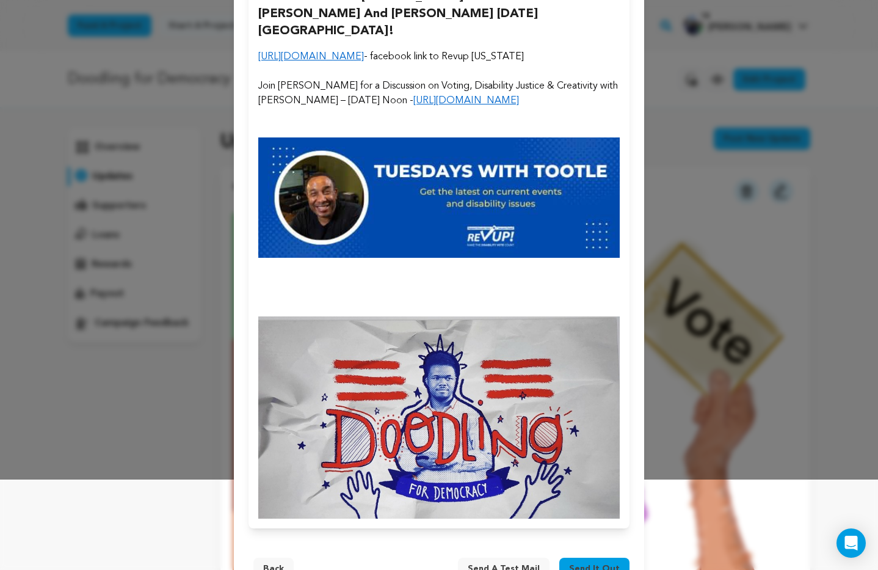
scroll to position [127, 0]
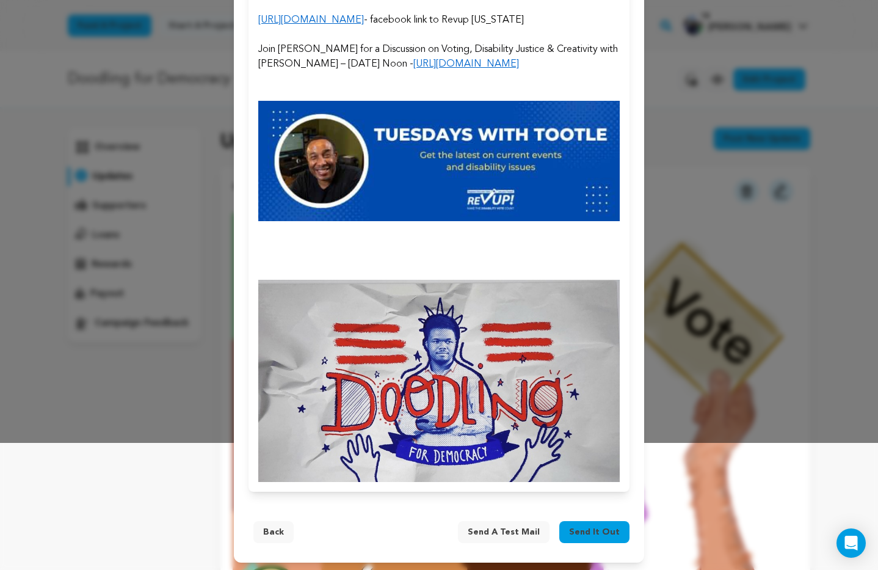
click at [595, 529] on span "Send it out" at bounding box center [594, 532] width 51 height 12
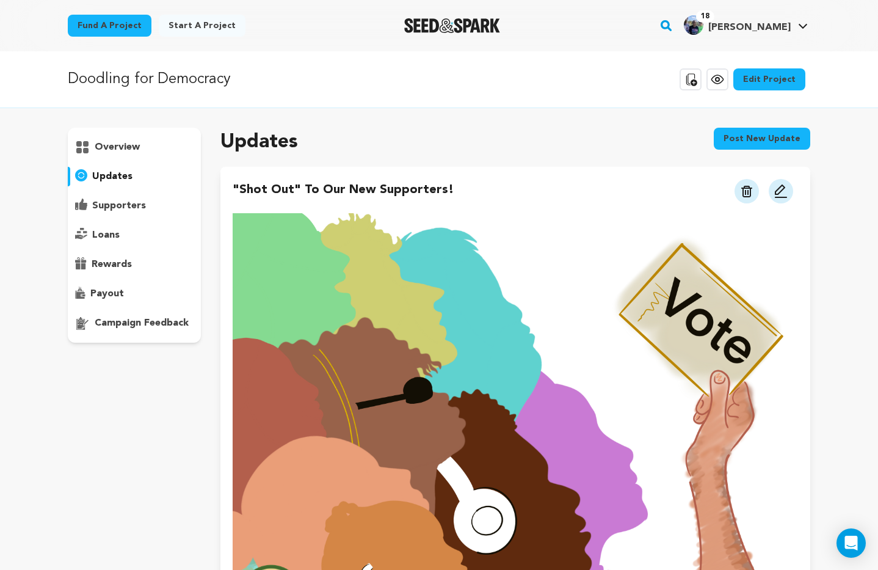
click at [123, 149] on p "overview" at bounding box center [117, 147] width 45 height 15
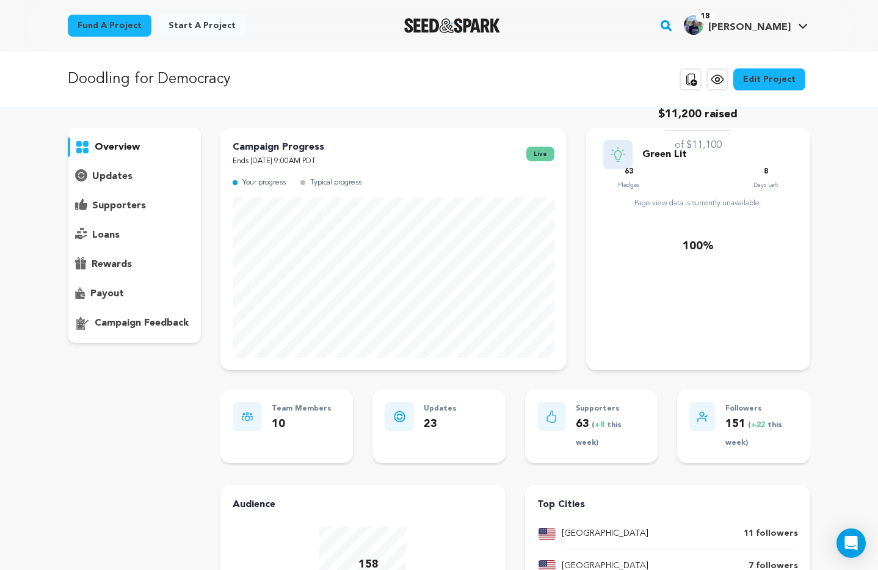
click at [117, 176] on p "updates" at bounding box center [112, 176] width 40 height 15
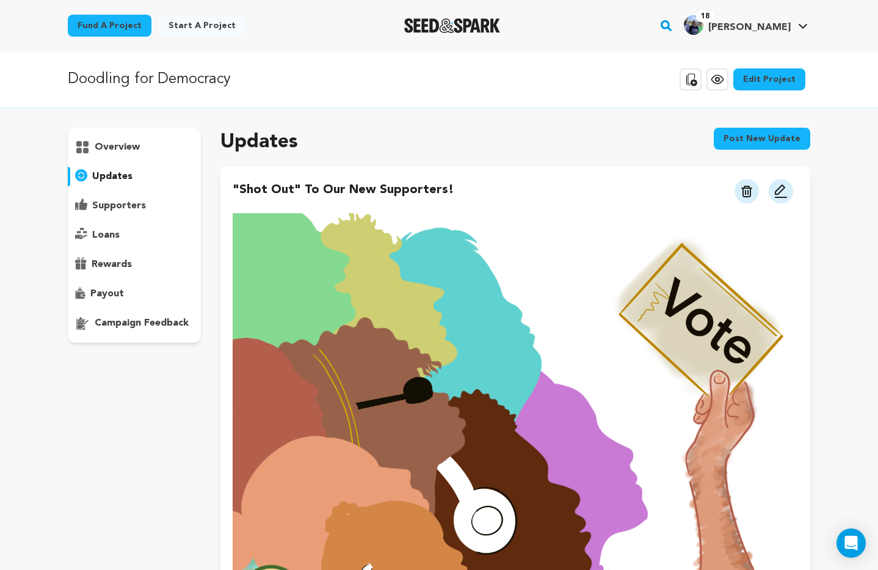
click at [118, 145] on p "overview" at bounding box center [117, 147] width 45 height 15
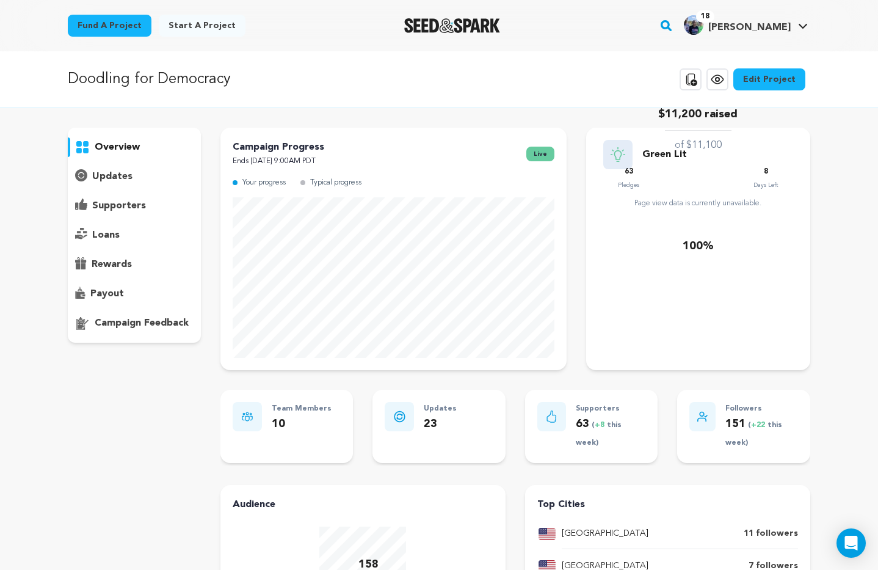
click at [105, 175] on p "updates" at bounding box center [112, 176] width 40 height 15
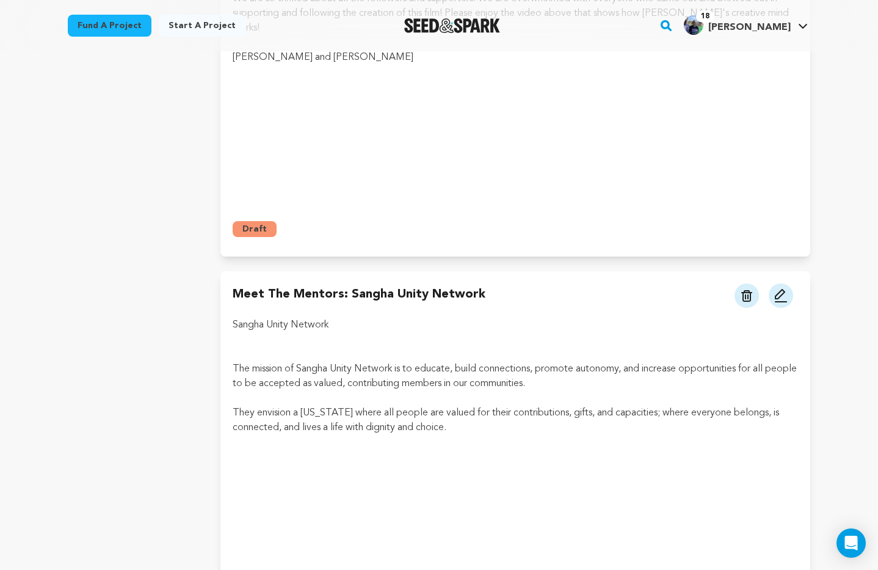
scroll to position [2397, 0]
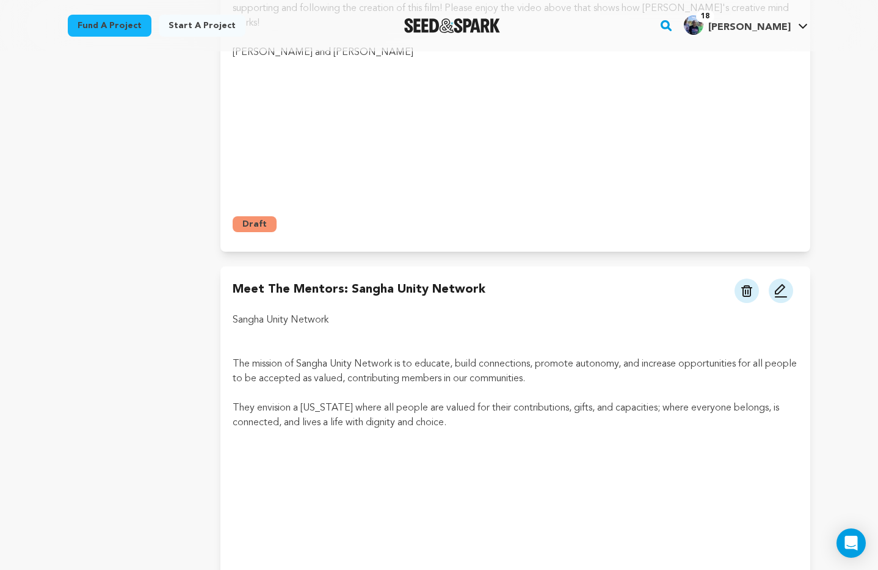
click at [453, 400] on p "They envision a [US_STATE] where all people are valued for their contributions,…" at bounding box center [515, 414] width 565 height 29
